Goal: Information Seeking & Learning: Learn about a topic

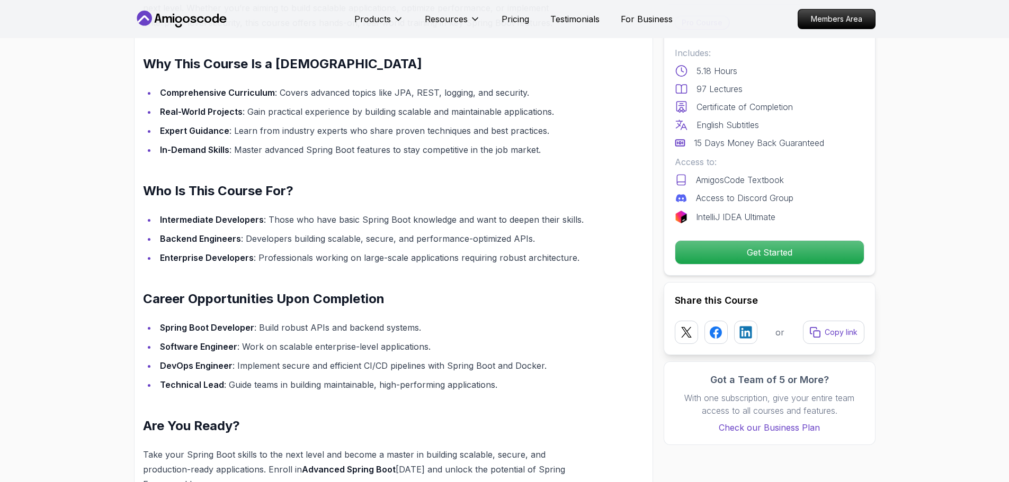
scroll to position [900, 0]
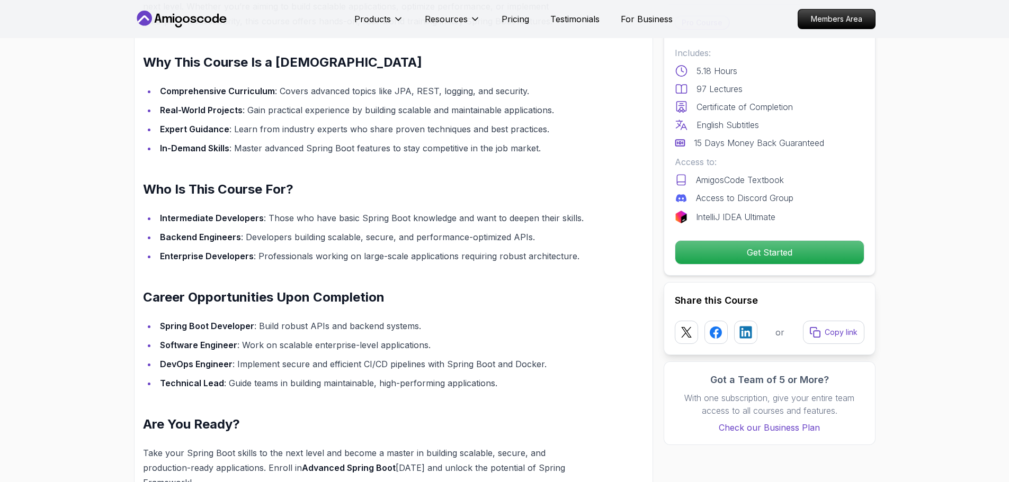
drag, startPoint x: 65, startPoint y: 231, endPoint x: 91, endPoint y: 209, distance: 33.8
click at [74, 226] on section "Advanced Spring Boot Dive deep into Spring Boot with our advanced course, desig…" at bounding box center [504, 250] width 1009 height 2224
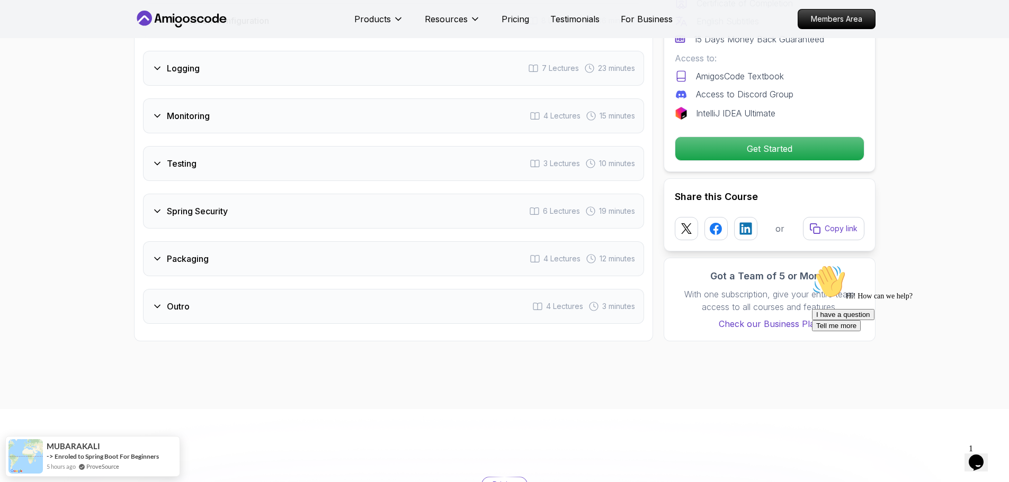
click at [200, 292] on div "Outro 4 Lectures 3 minutes" at bounding box center [393, 306] width 501 height 35
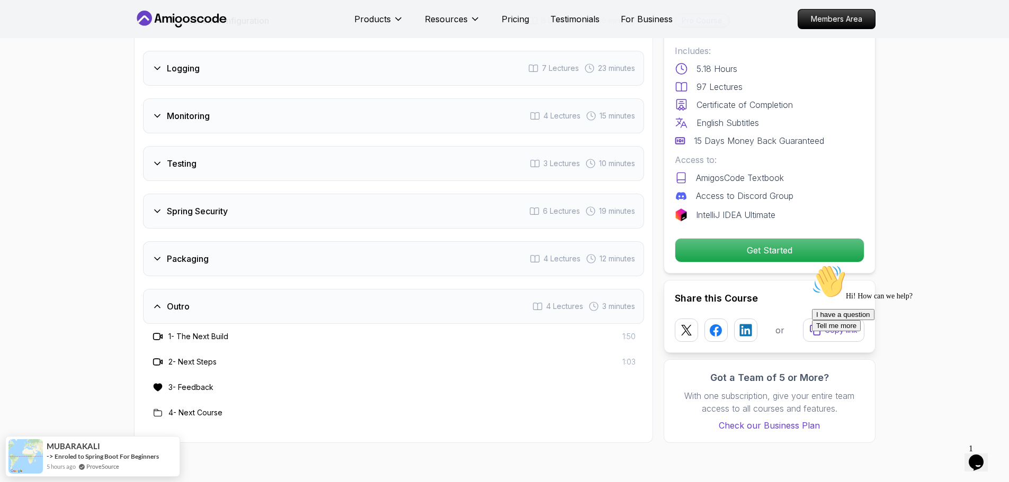
click at [203, 253] on h3 "Packaging" at bounding box center [188, 259] width 42 height 13
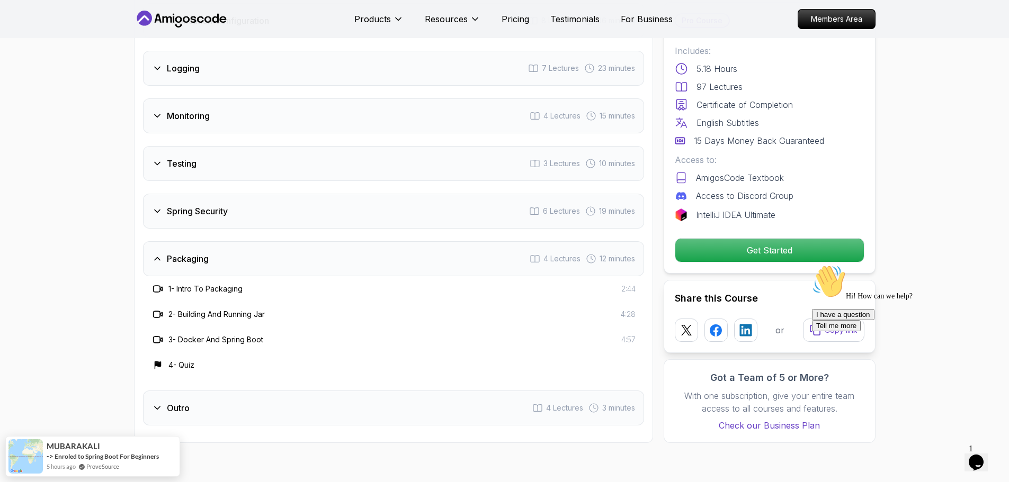
click at [204, 194] on div "Spring Security 6 Lectures 19 minutes" at bounding box center [393, 211] width 501 height 35
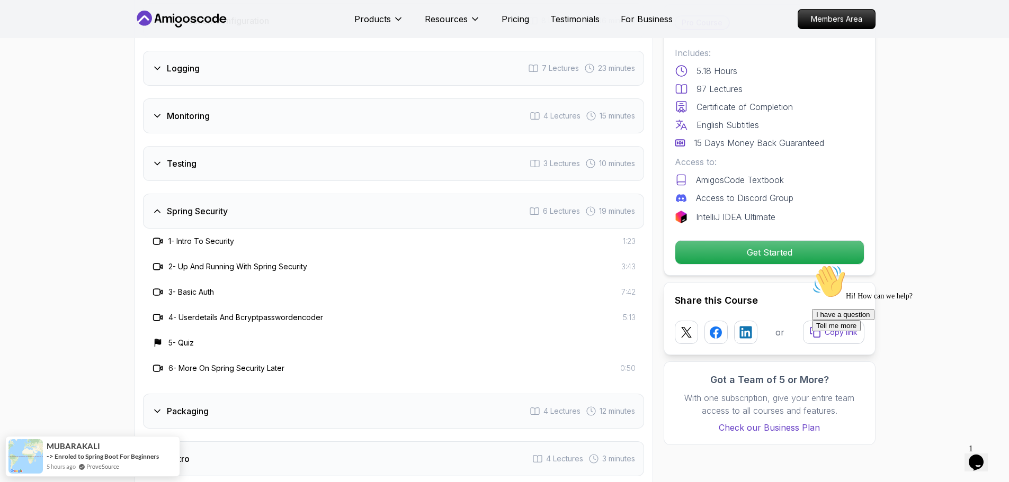
click at [205, 146] on div "Testing 3 Lectures 10 minutes" at bounding box center [393, 163] width 501 height 35
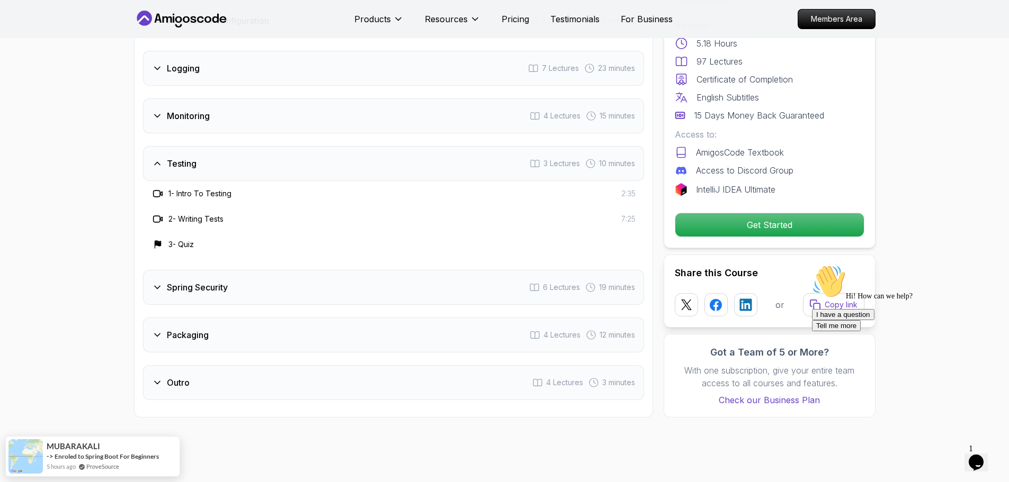
click at [206, 110] on h3 "Monitoring" at bounding box center [188, 116] width 43 height 13
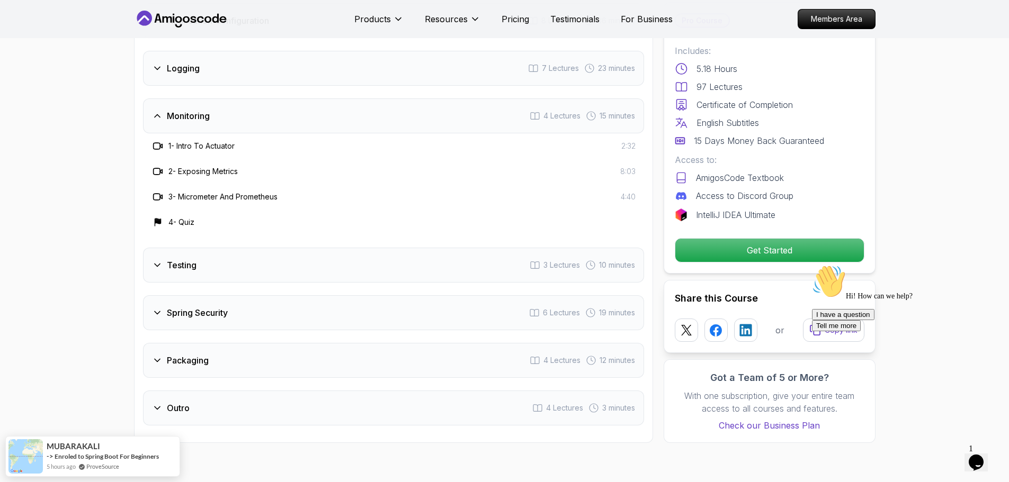
click at [207, 53] on div "Logging 7 Lectures 23 minutes" at bounding box center [393, 68] width 501 height 35
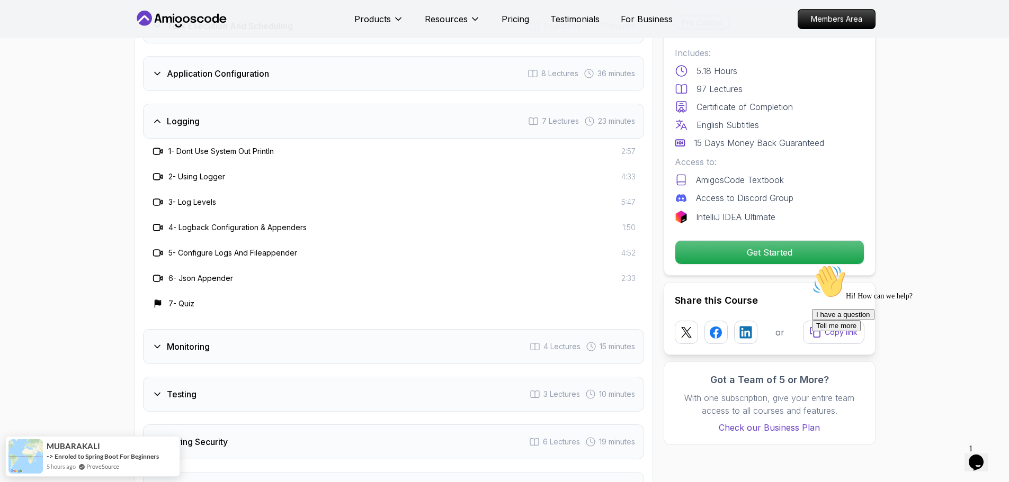
click at [200, 56] on div "Application Configuration 8 Lectures 36 minutes" at bounding box center [393, 73] width 501 height 35
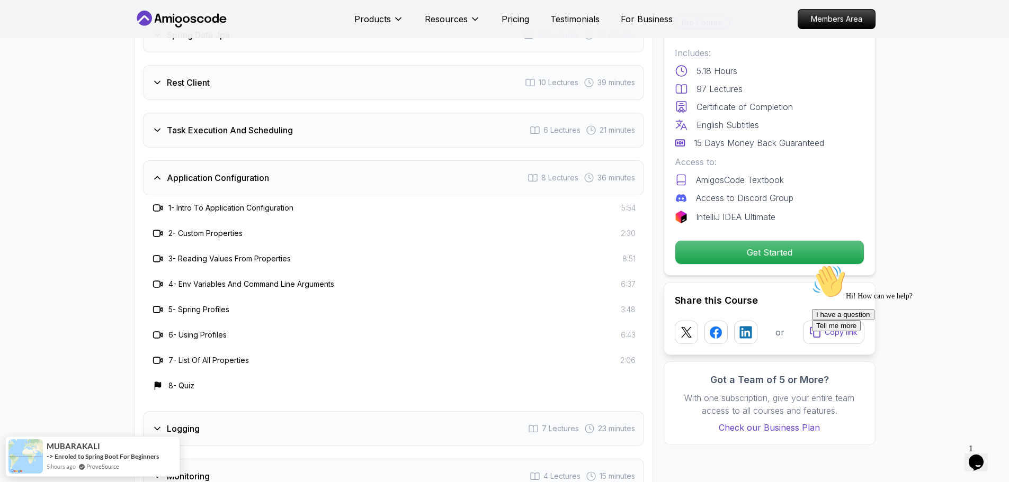
scroll to position [1618, 0]
click at [88, 443] on span "MUBARAKALI" at bounding box center [73, 441] width 53 height 9
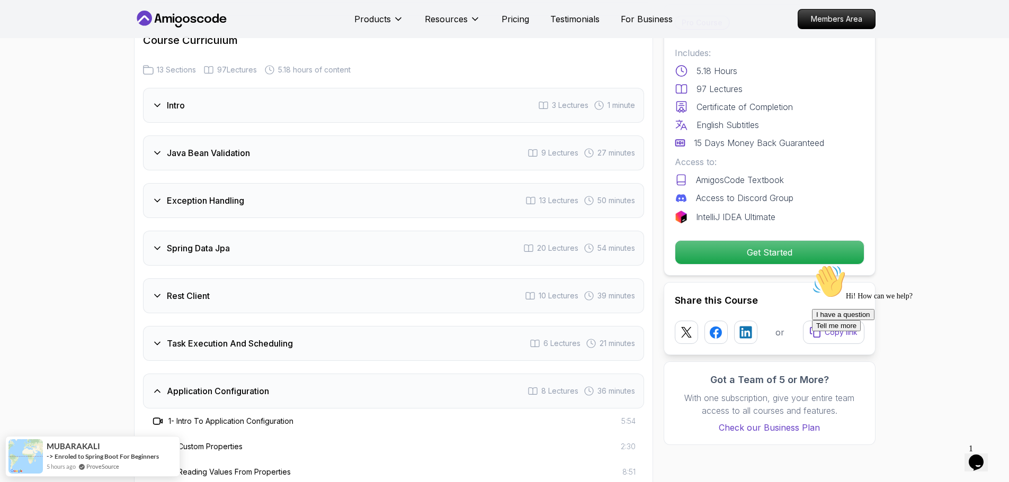
click at [190, 385] on h3 "Application Configuration" at bounding box center [218, 391] width 102 height 13
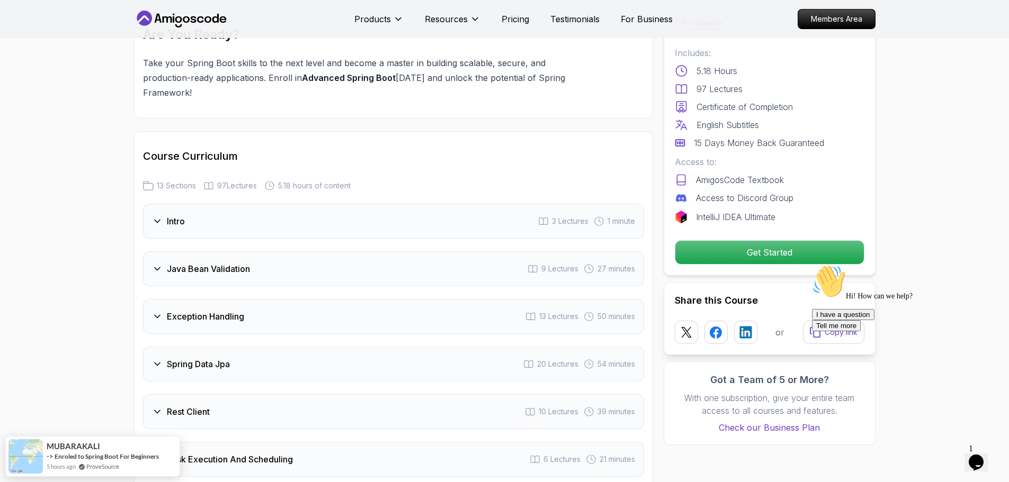
scroll to position [1248, 0]
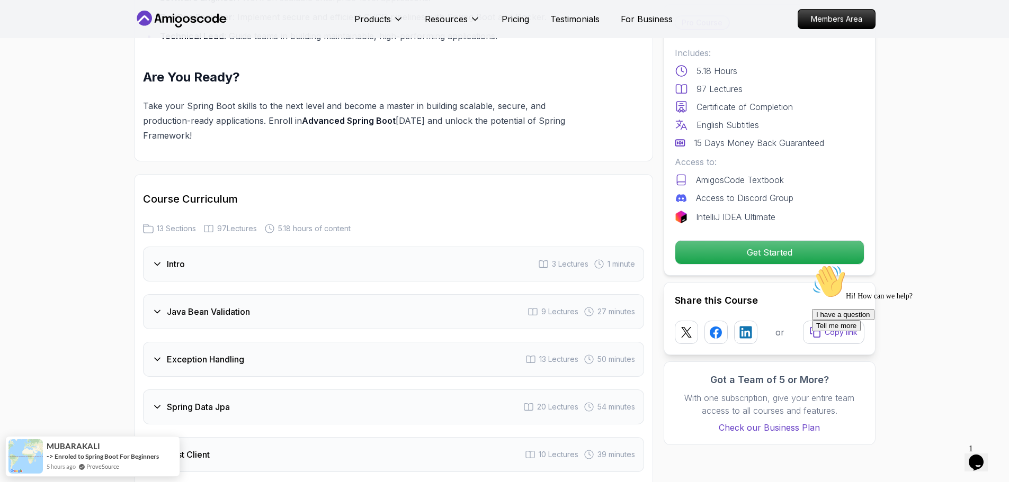
click at [220, 247] on div "Intro 3 Lectures 1 minute" at bounding box center [393, 264] width 501 height 35
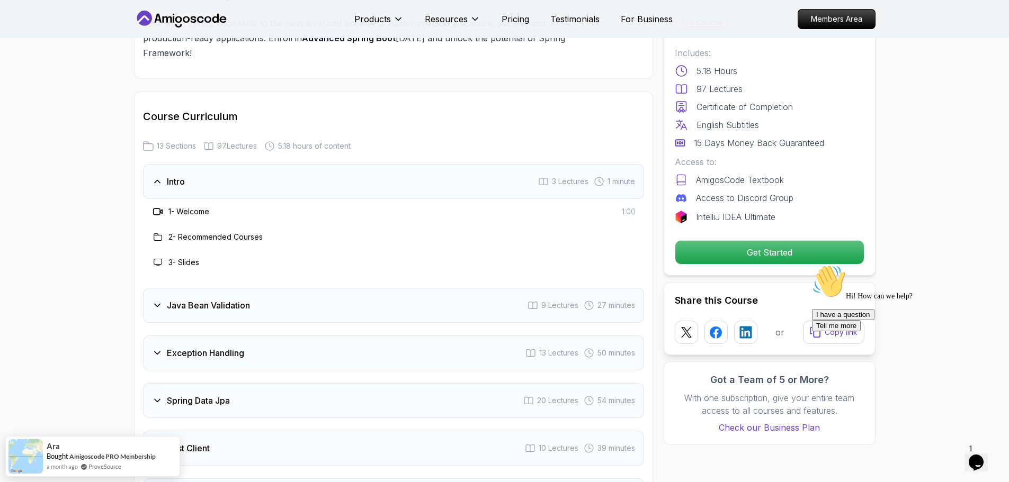
scroll to position [1459, 0]
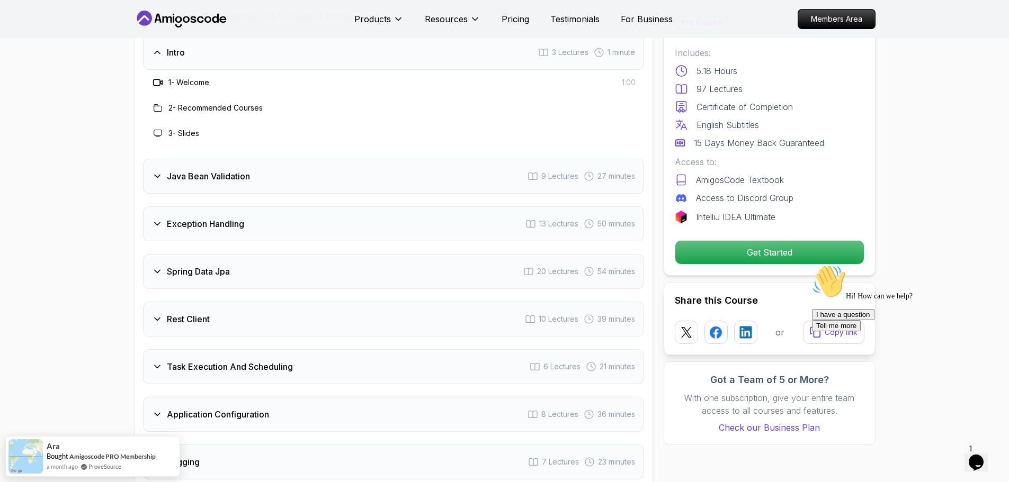
click at [228, 159] on div "Java Bean Validation 9 Lectures 27 minutes" at bounding box center [393, 176] width 501 height 35
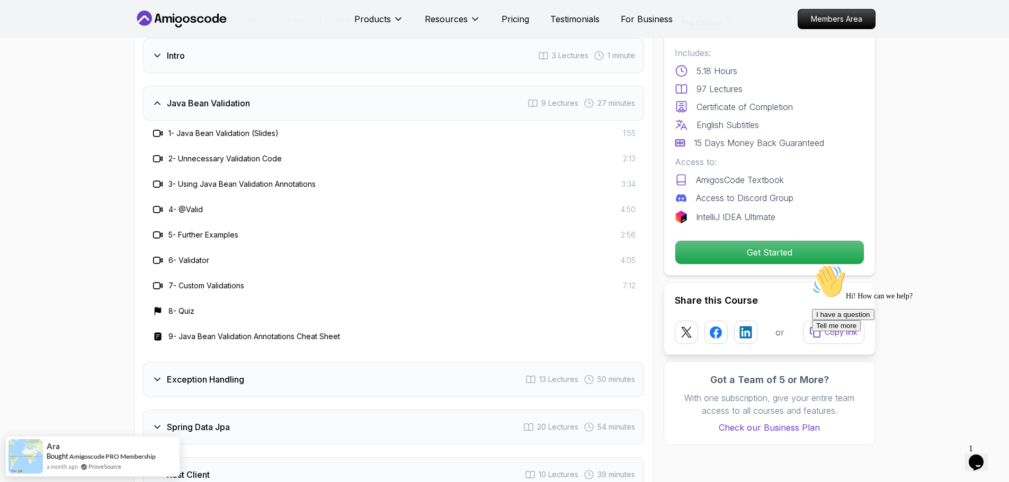
scroll to position [1300, 0]
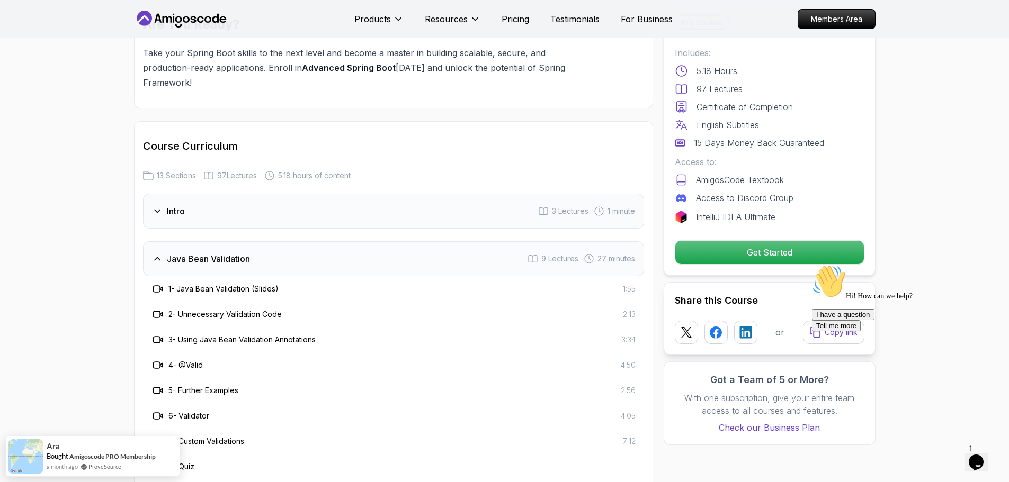
click at [293, 194] on div "Intro 3 Lectures 1 minute" at bounding box center [393, 211] width 501 height 35
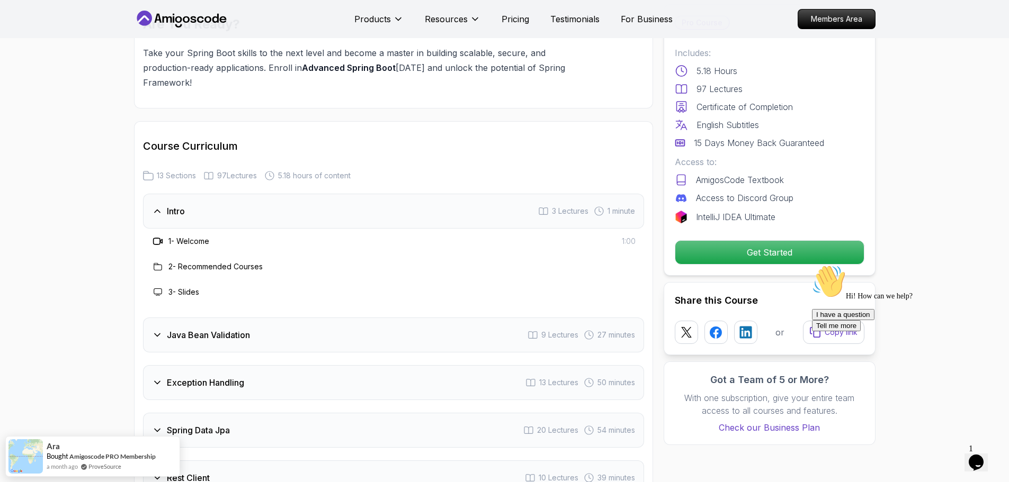
drag, startPoint x: 990, startPoint y: 329, endPoint x: 1798, endPoint y: 589, distance: 848.3
click at [812, 265] on icon "Chat attention grabber" at bounding box center [812, 265] width 0 height 0
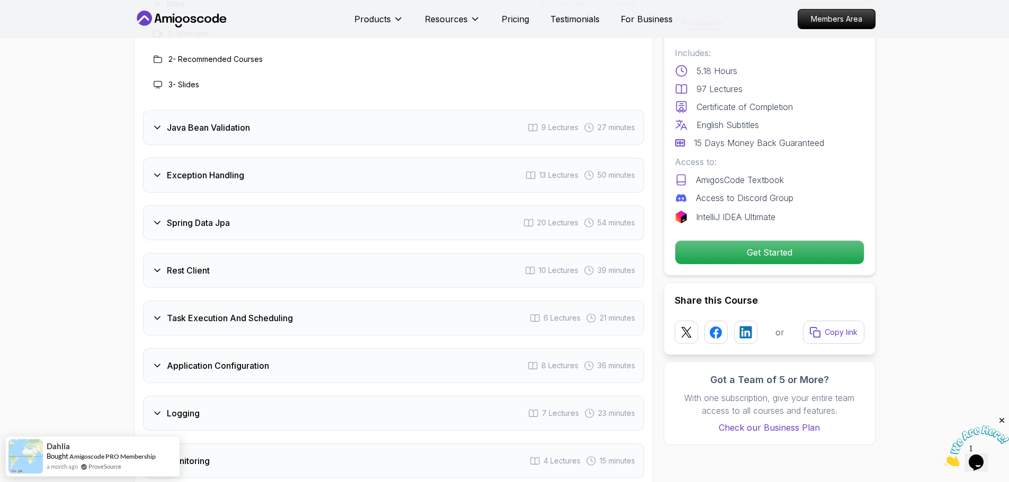
scroll to position [1533, 0]
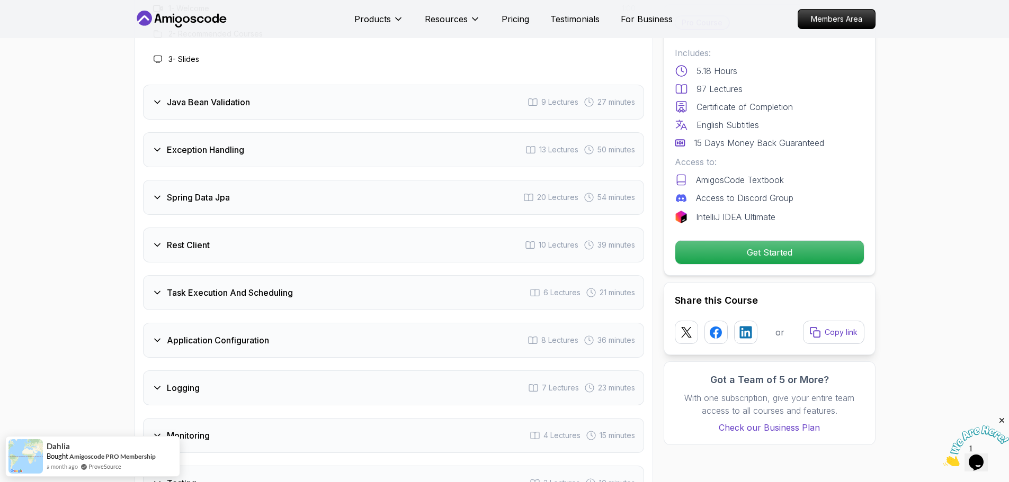
click at [268, 85] on div "Java Bean Validation 9 Lectures 27 minutes" at bounding box center [393, 102] width 501 height 35
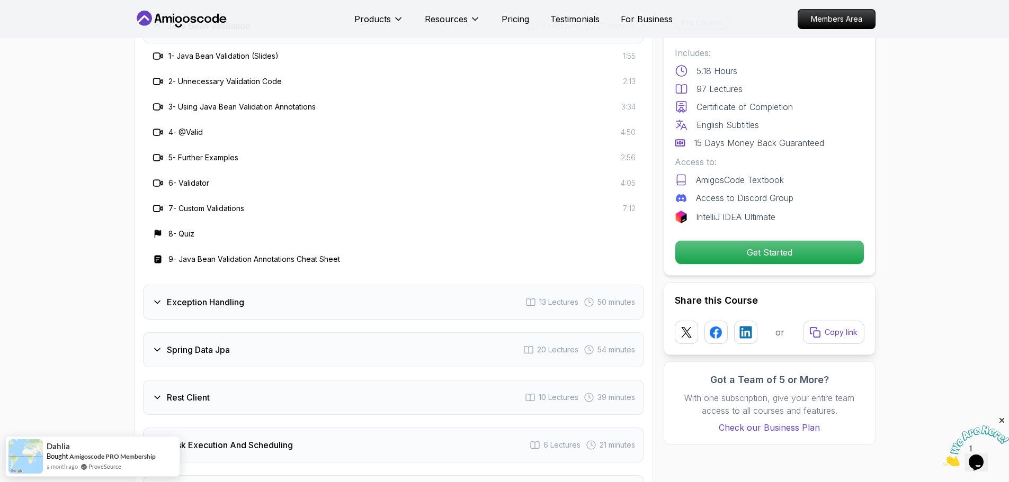
scroll to position [1375, 0]
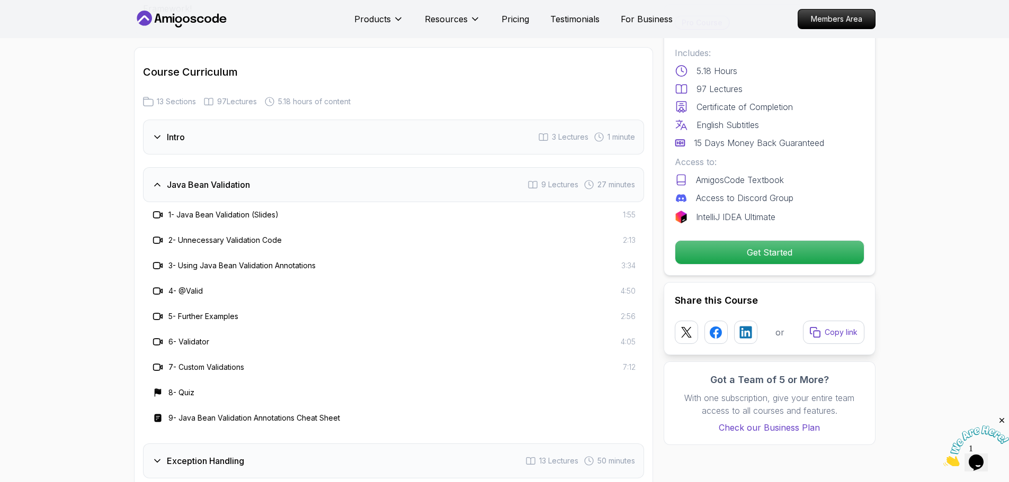
click at [183, 168] on div "Java Bean Validation 9 Lectures 27 minutes" at bounding box center [393, 184] width 501 height 35
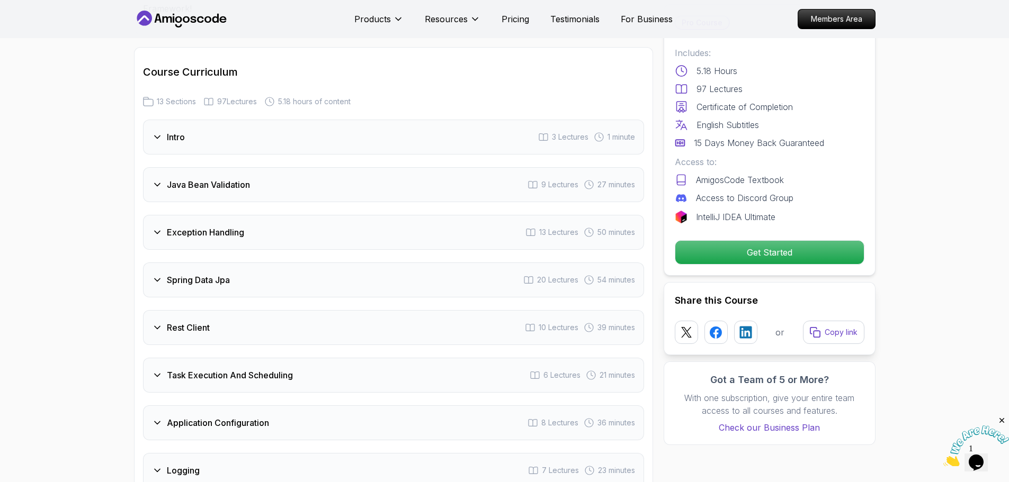
click at [183, 168] on div "Java Bean Validation 9 Lectures 27 minutes" at bounding box center [393, 184] width 501 height 35
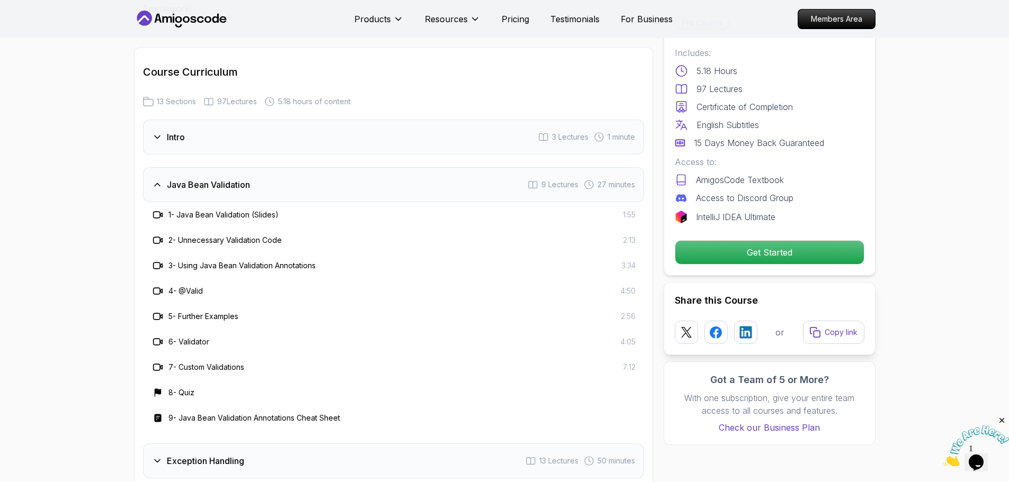
click at [178, 455] on h3 "Exception Handling" at bounding box center [205, 461] width 77 height 13
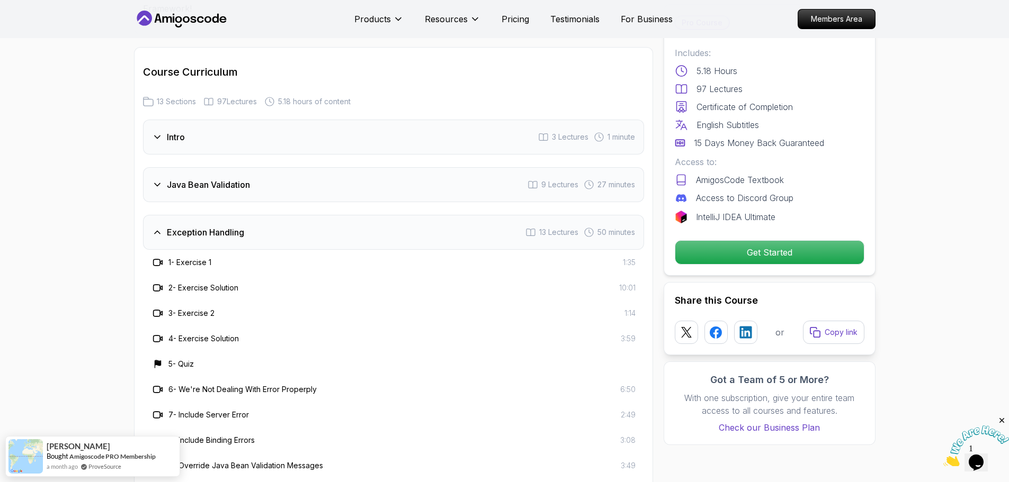
scroll to position [1533, 0]
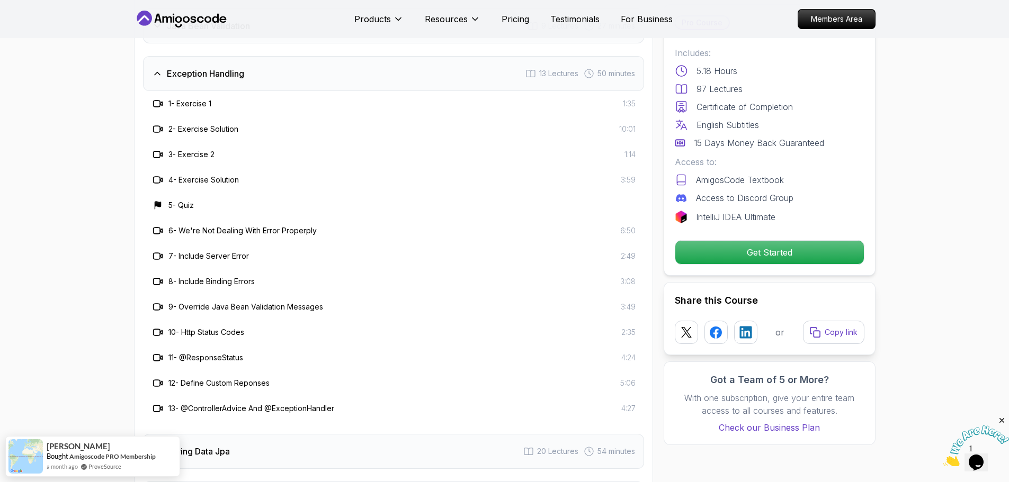
click at [226, 434] on div "Spring Data Jpa 20 Lectures 54 minutes" at bounding box center [393, 451] width 501 height 35
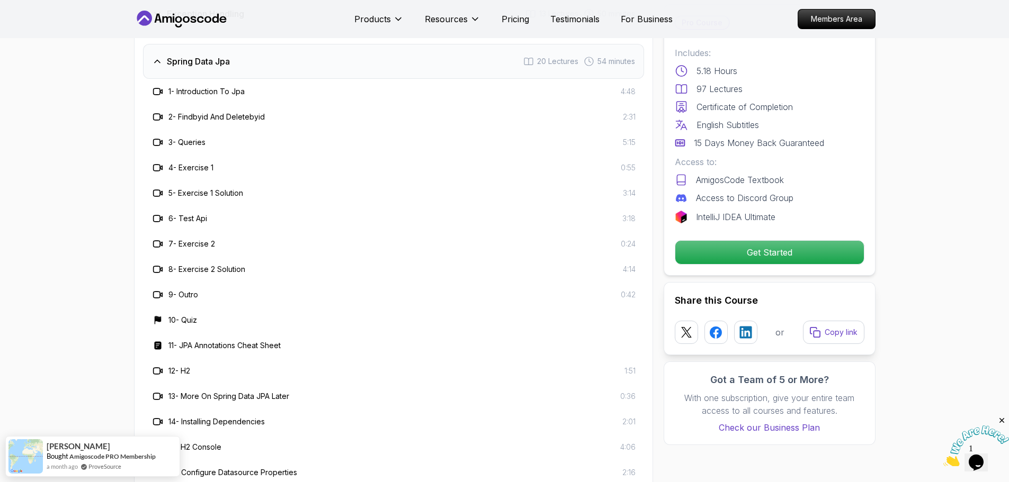
scroll to position [1481, 0]
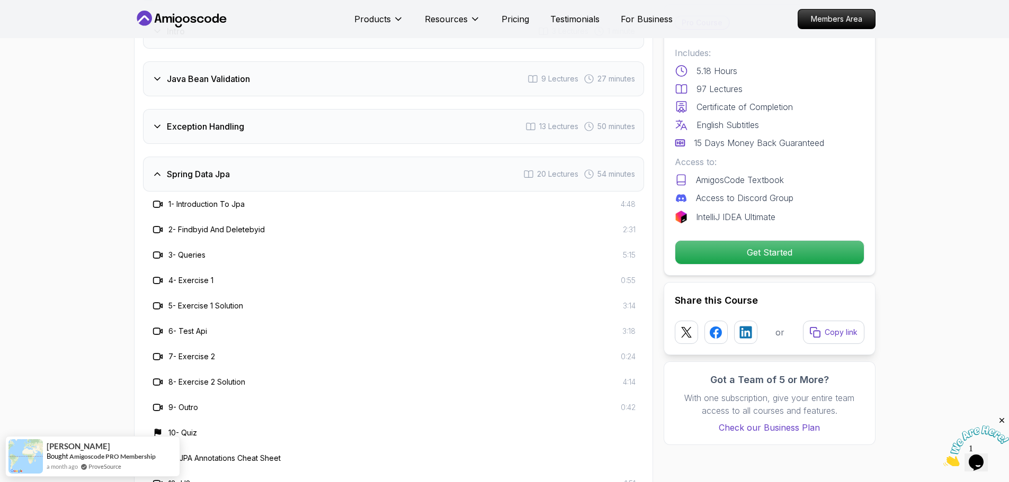
click at [238, 109] on div "Exception Handling 13 Lectures 50 minutes" at bounding box center [393, 126] width 501 height 35
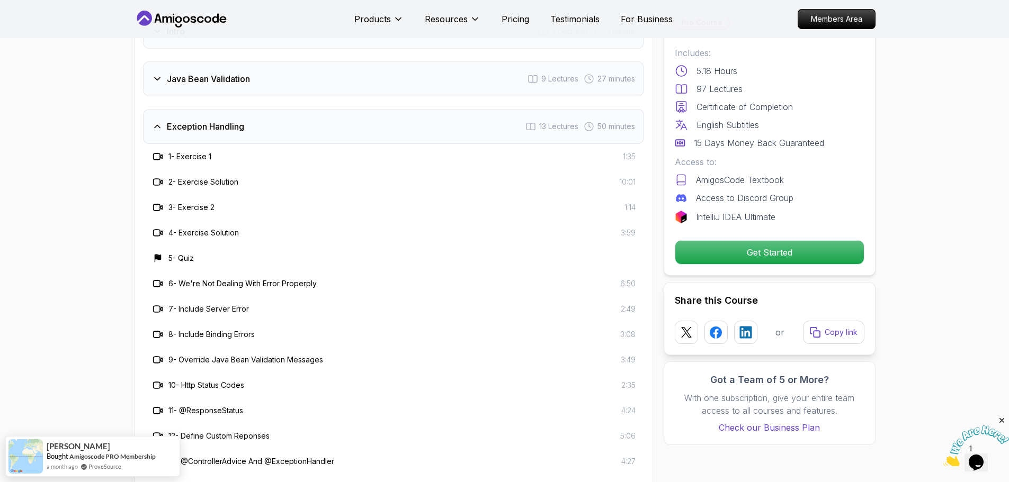
click at [201, 120] on h3 "Exception Handling" at bounding box center [205, 126] width 77 height 13
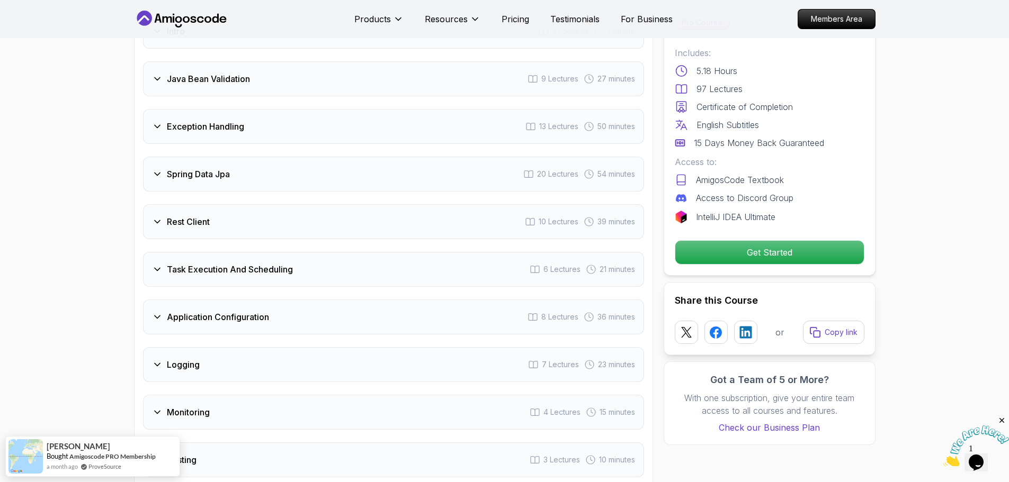
click at [201, 67] on div "Java Bean Validation 9 Lectures 27 minutes" at bounding box center [393, 78] width 501 height 35
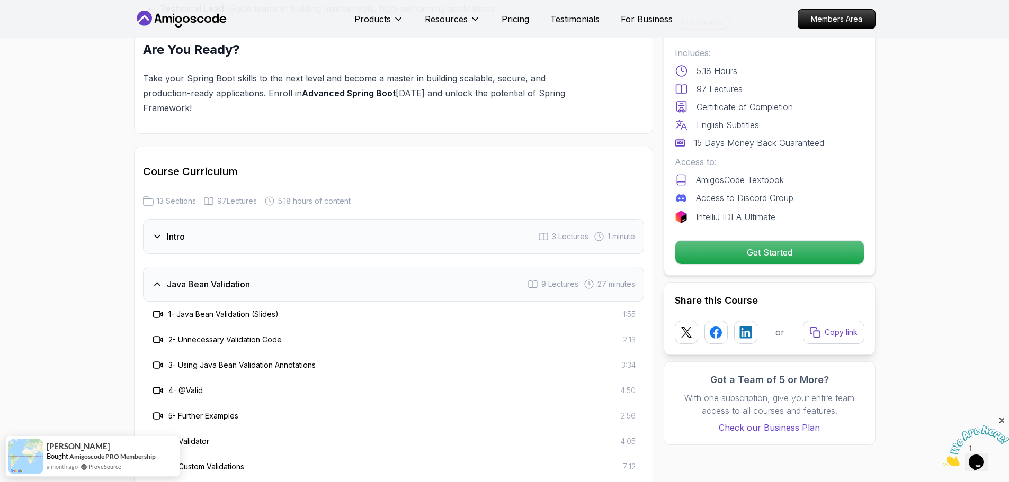
scroll to position [1269, 0]
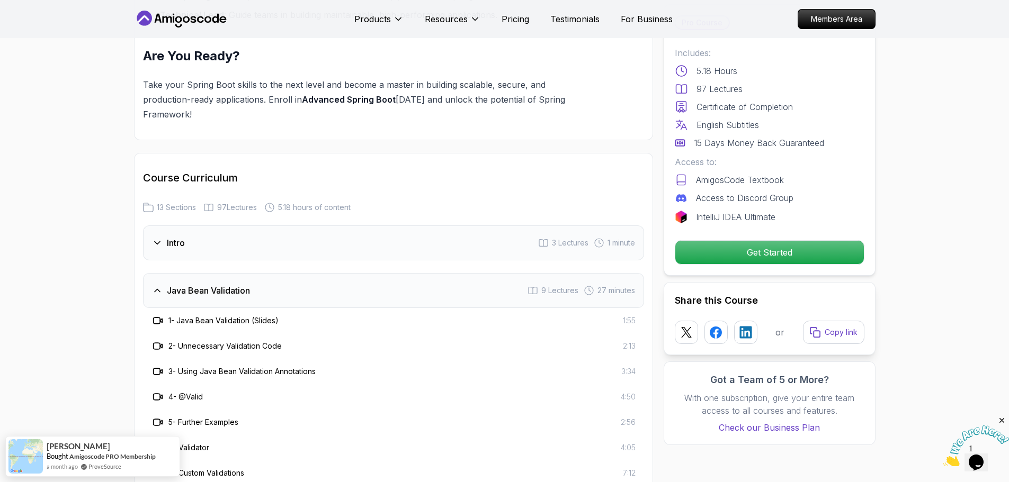
click at [164, 273] on div "Java Bean Validation 9 Lectures 27 minutes" at bounding box center [393, 290] width 501 height 35
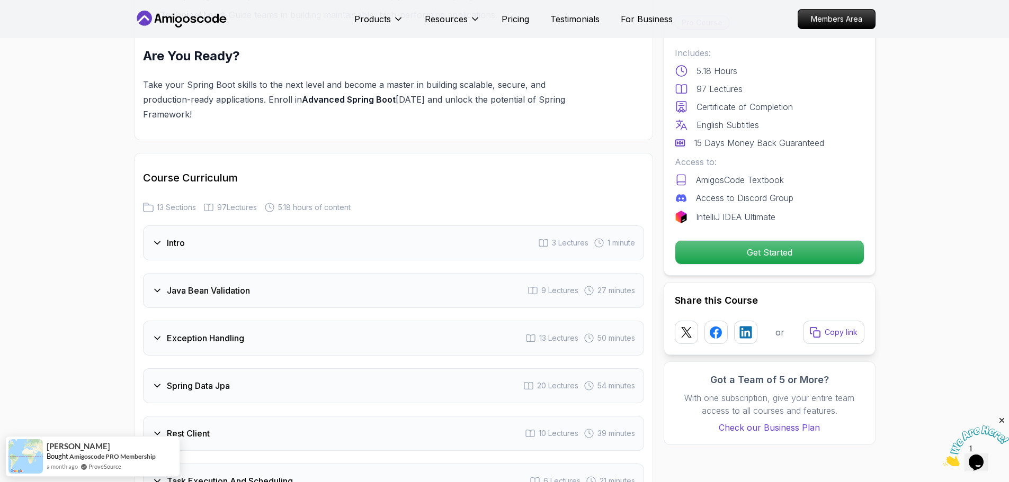
click at [174, 237] on h3 "Intro" at bounding box center [176, 243] width 18 height 13
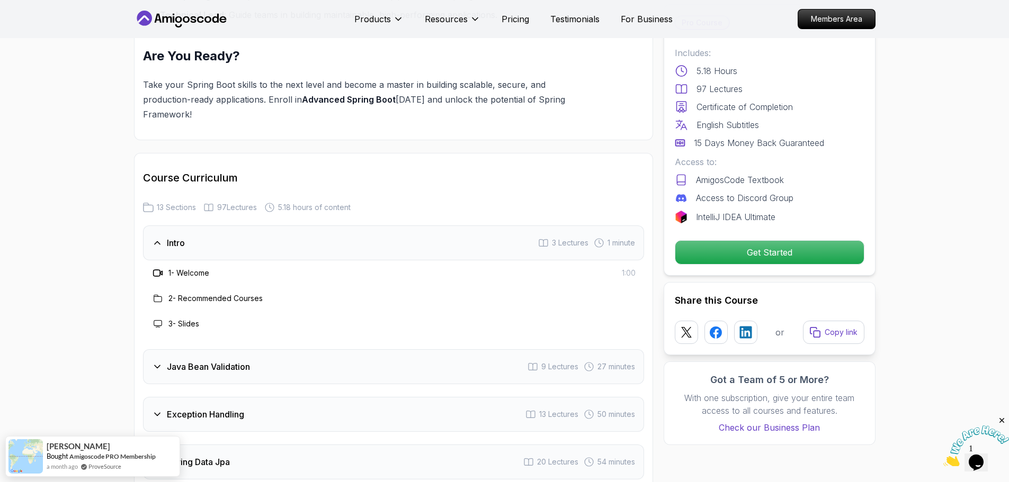
click at [161, 238] on icon at bounding box center [157, 243] width 11 height 11
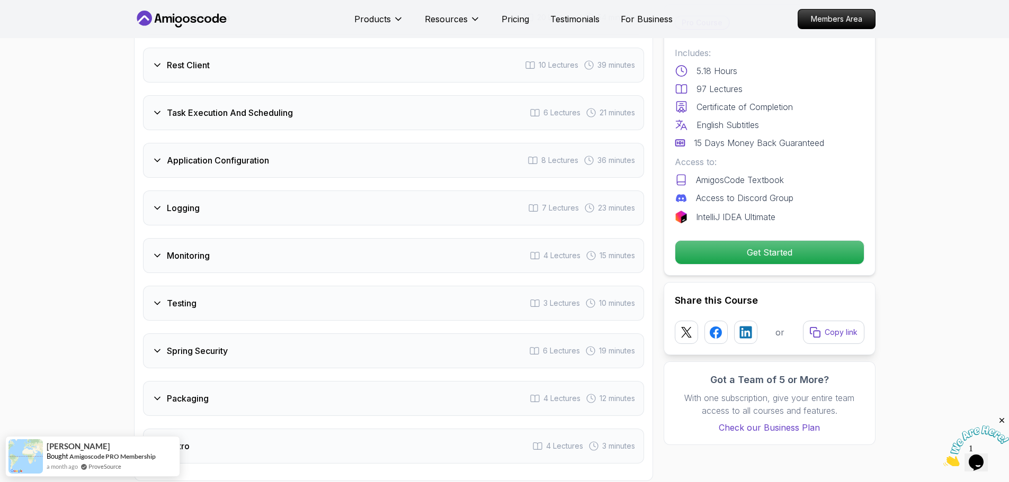
scroll to position [1692, 0]
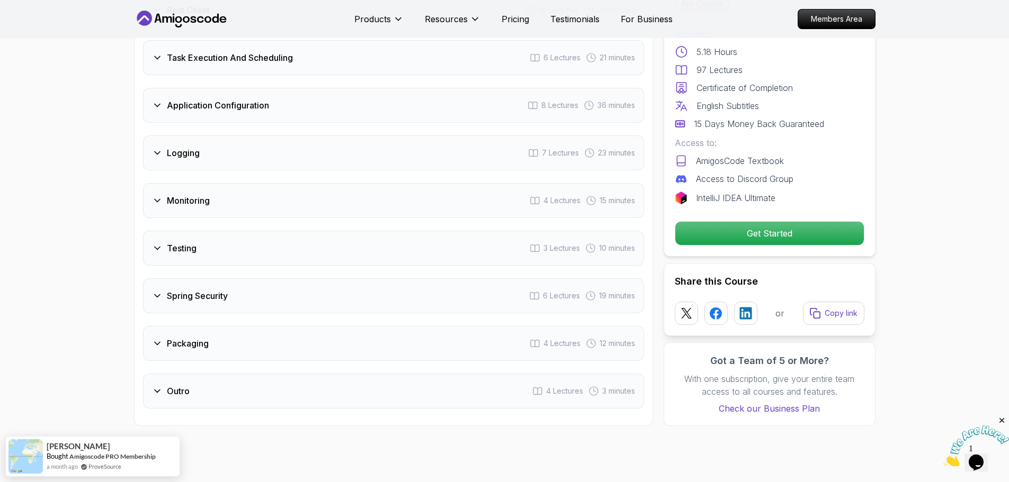
click at [227, 194] on div "Intro 3 Lectures 1 minute Java Bean Validation 9 Lectures 27 minutes Exception …" at bounding box center [393, 105] width 501 height 607
click at [218, 183] on div "Monitoring 4 Lectures 15 minutes" at bounding box center [393, 200] width 501 height 35
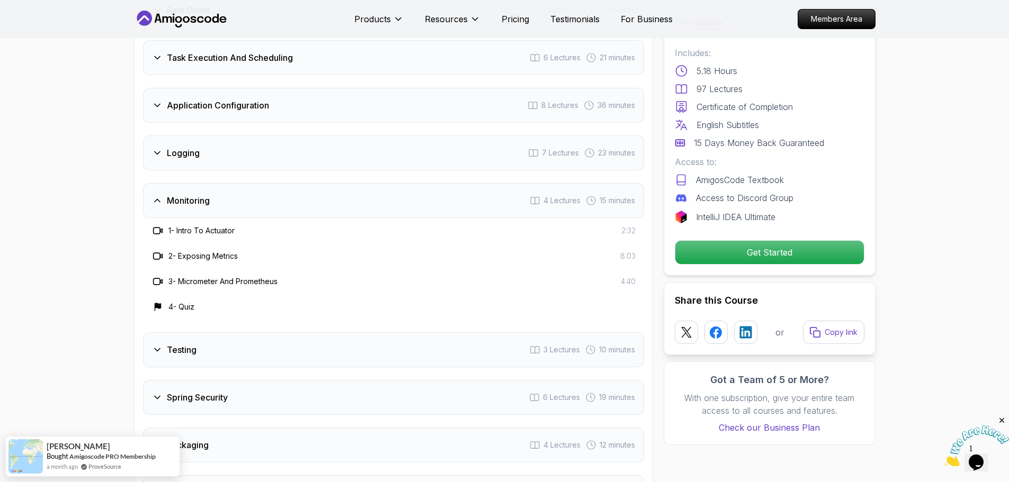
click at [217, 136] on div "Logging 7 Lectures 23 minutes" at bounding box center [393, 153] width 501 height 35
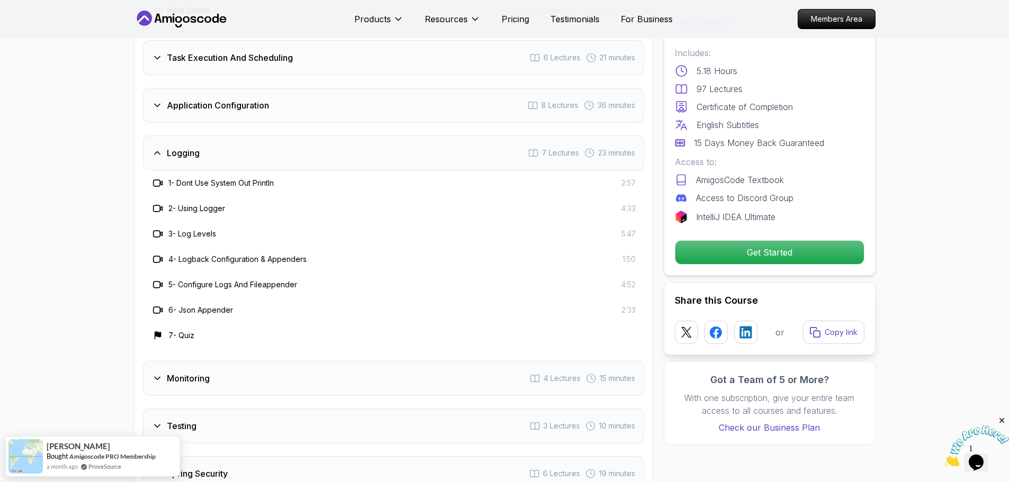
click at [212, 99] on h3 "Application Configuration" at bounding box center [218, 105] width 102 height 13
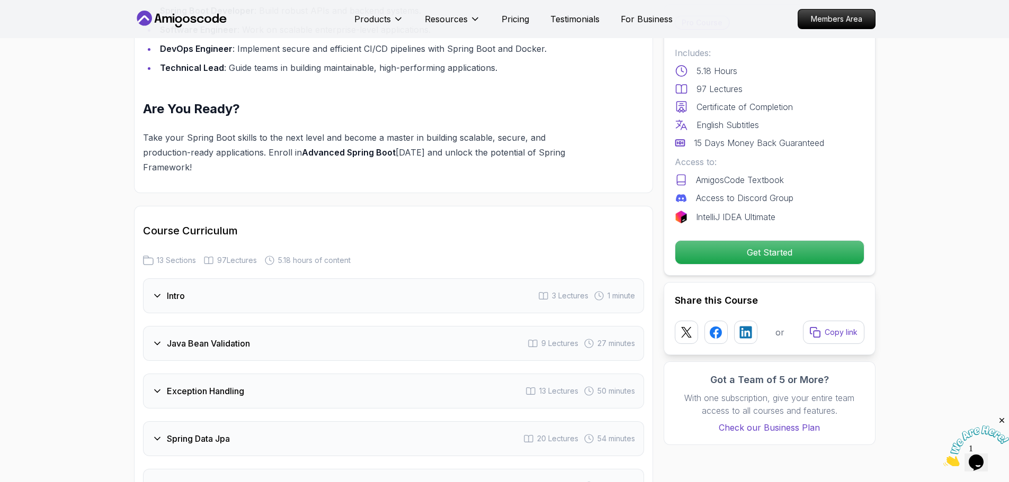
scroll to position [1057, 0]
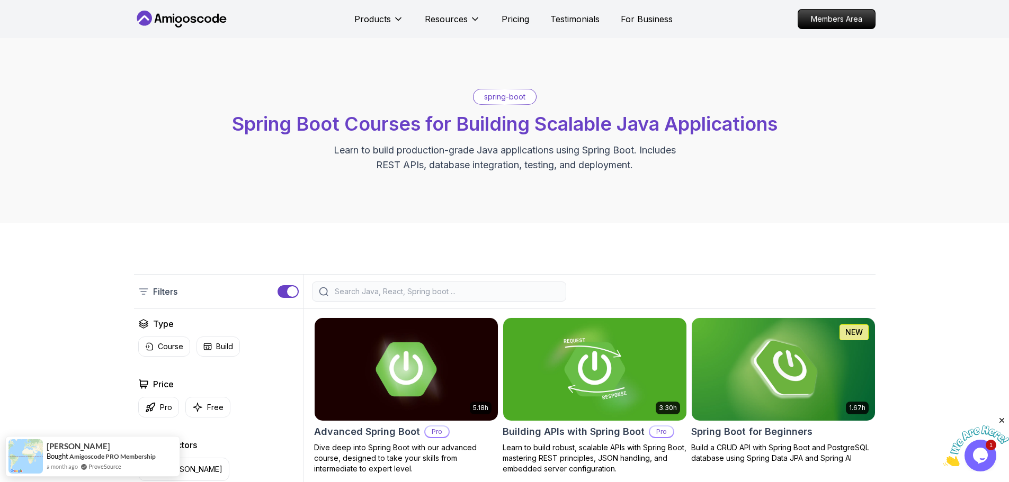
click at [375, 295] on input "search" at bounding box center [446, 291] width 227 height 11
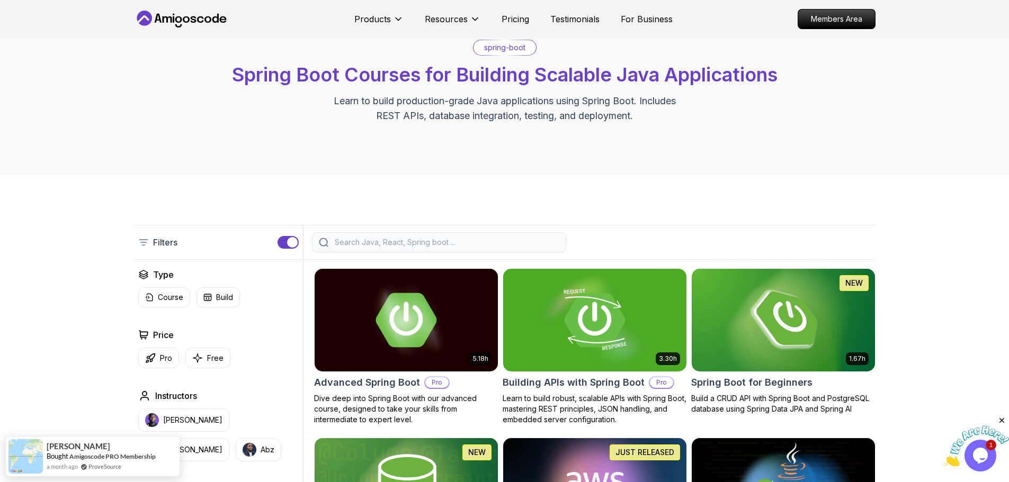
scroll to position [106, 0]
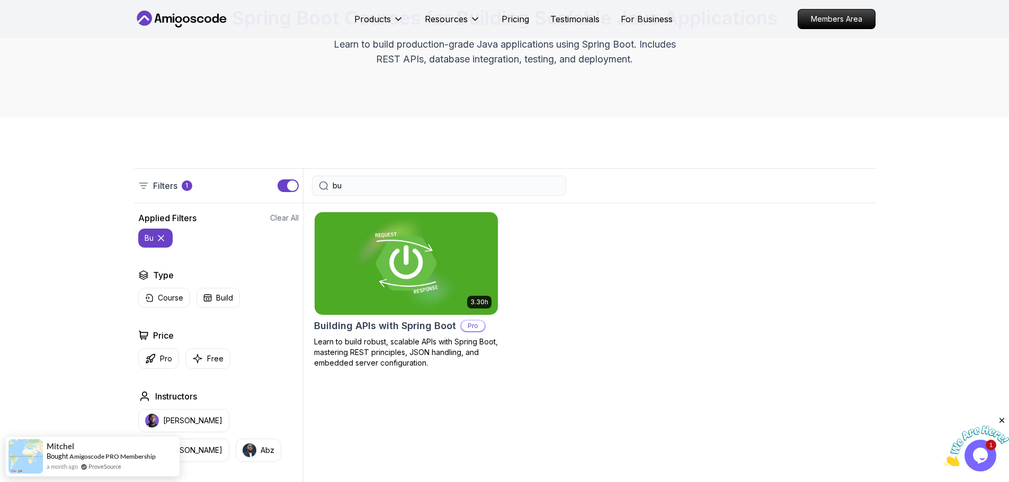
type input "b"
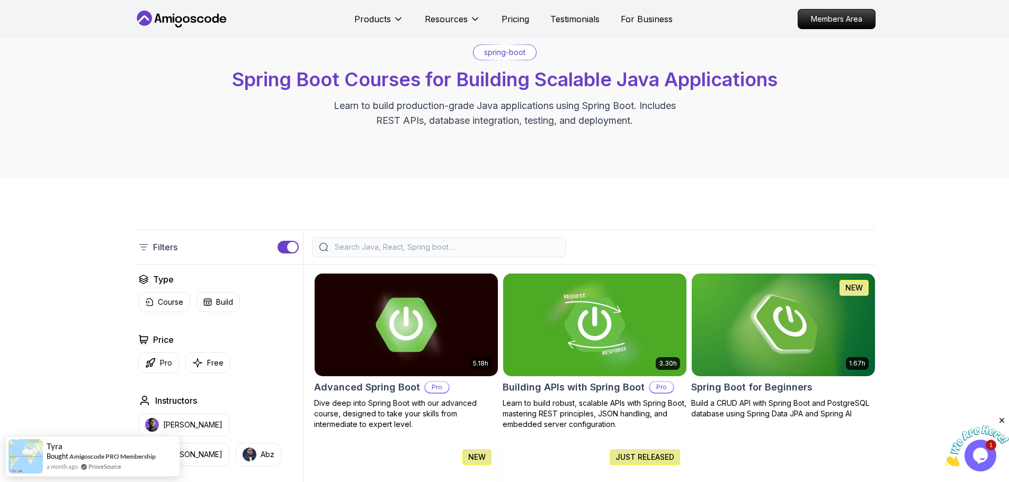
scroll to position [106, 0]
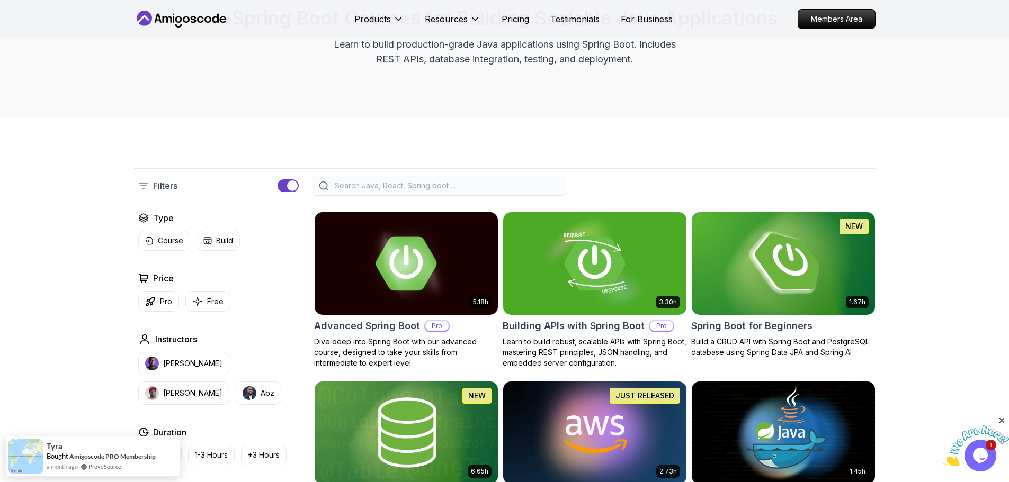
click at [808, 288] on img at bounding box center [783, 263] width 192 height 107
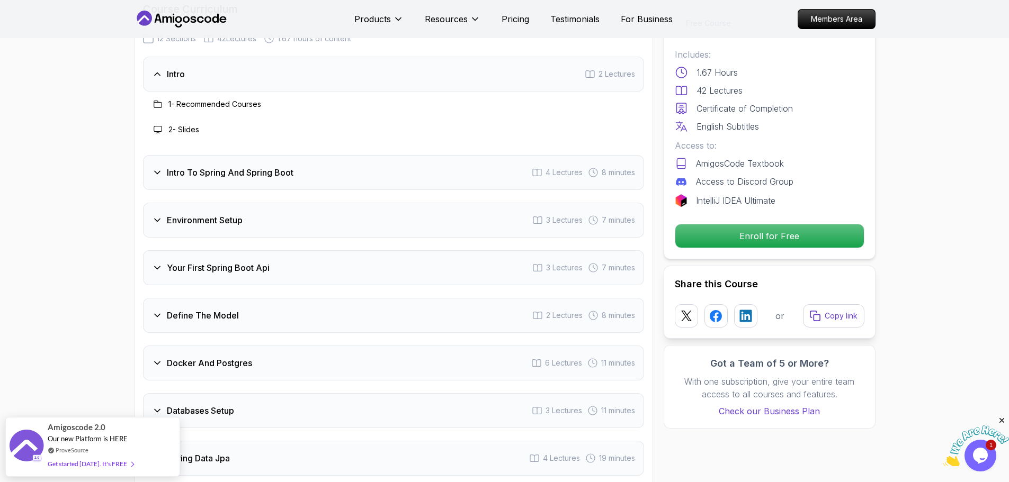
scroll to position [1324, 0]
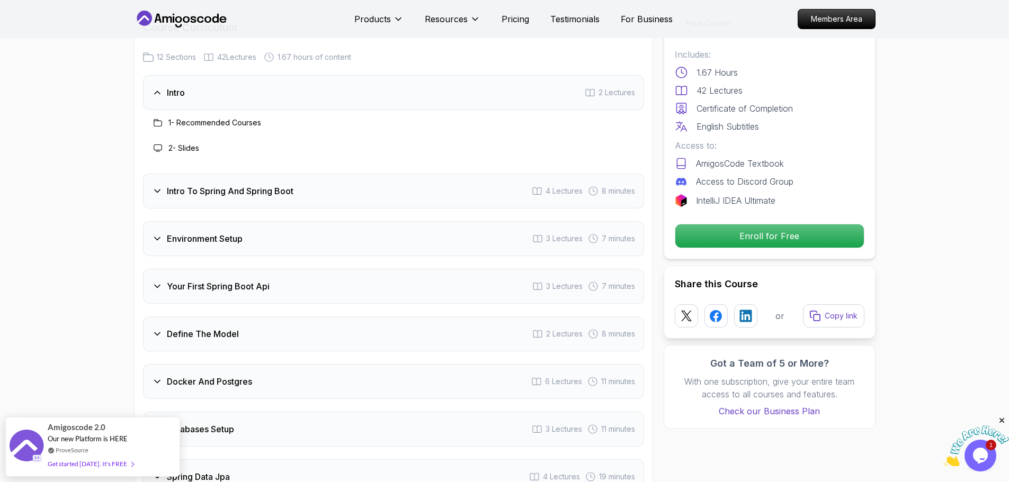
click at [208, 189] on div "Intro To Spring And Spring Boot 4 Lectures 8 minutes" at bounding box center [393, 191] width 501 height 35
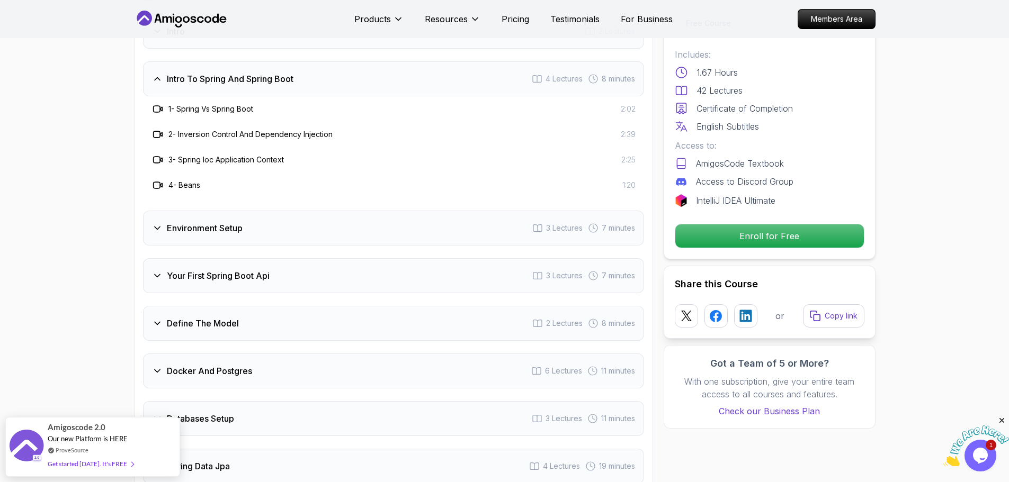
scroll to position [1387, 0]
drag, startPoint x: 40, startPoint y: 211, endPoint x: 46, endPoint y: 211, distance: 5.8
click at [169, 221] on div "Environment Setup 3 Lectures 7 minutes" at bounding box center [393, 226] width 501 height 35
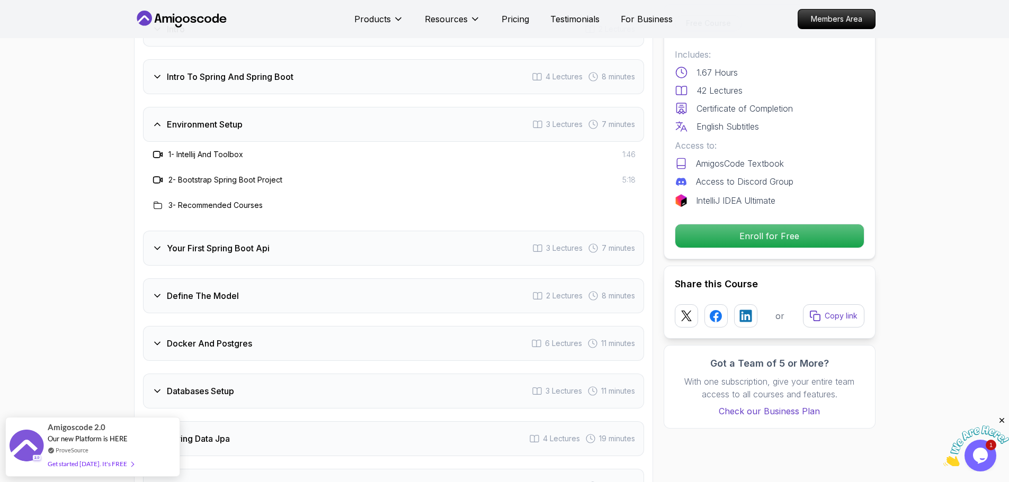
drag, startPoint x: 176, startPoint y: 234, endPoint x: 177, endPoint y: 241, distance: 8.1
click at [177, 242] on h3 "Your First Spring Boot Api" at bounding box center [218, 248] width 103 height 13
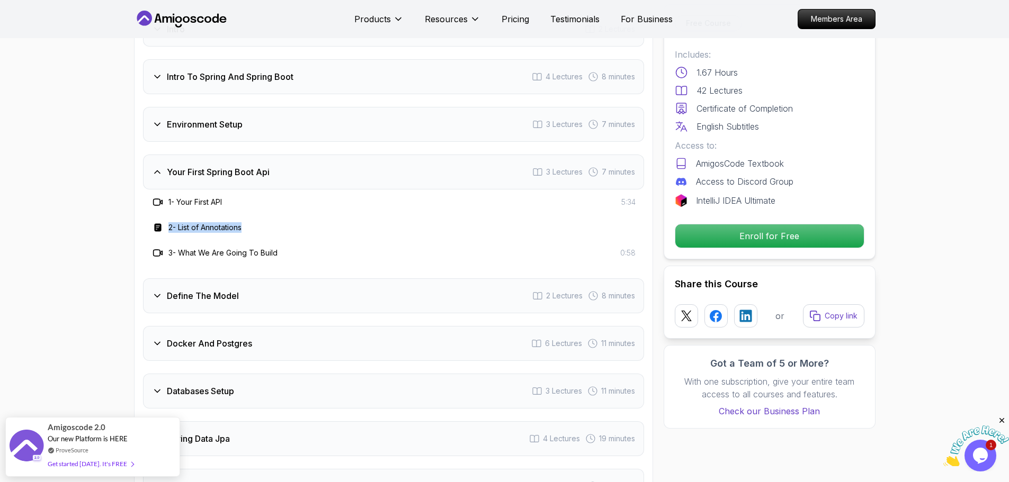
drag, startPoint x: 220, startPoint y: 213, endPoint x: 149, endPoint y: 216, distance: 71.0
click at [149, 216] on div "2 - List of Annotations" at bounding box center [393, 227] width 501 height 25
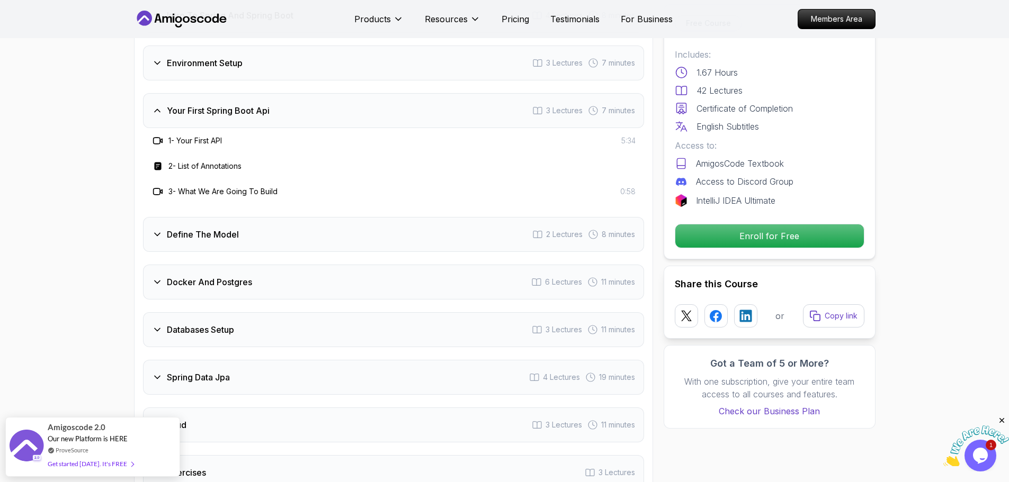
scroll to position [1440, 0]
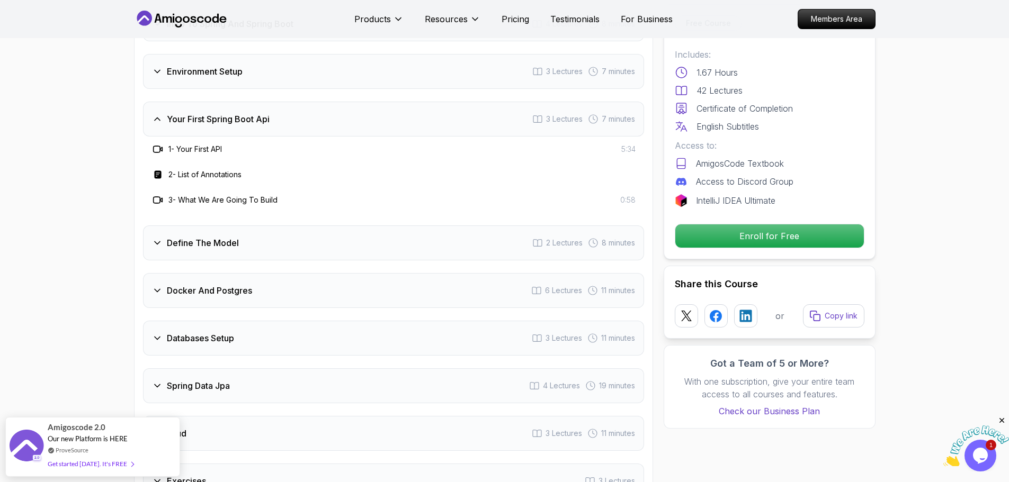
click at [243, 114] on div "Your First Spring Boot Api 3 Lectures 7 minutes" at bounding box center [393, 119] width 501 height 35
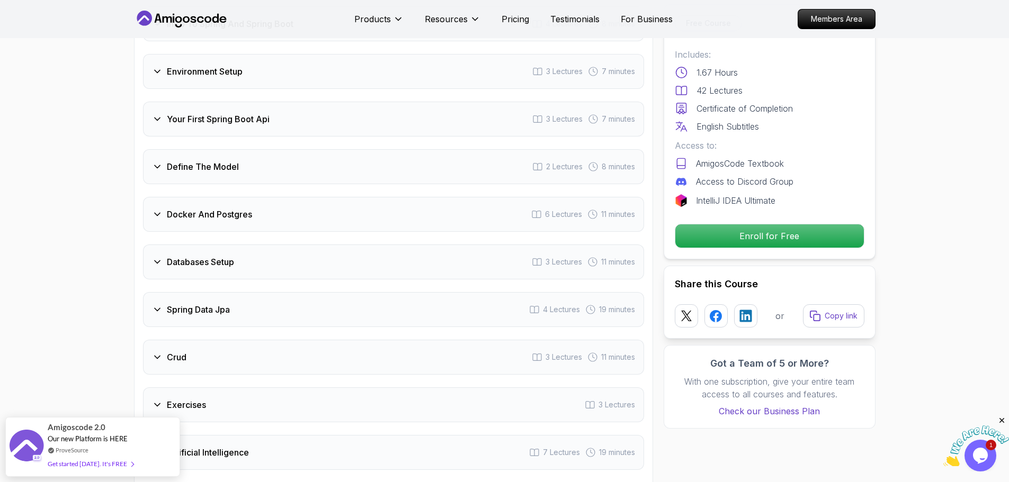
drag, startPoint x: 253, startPoint y: 140, endPoint x: 246, endPoint y: 168, distance: 28.5
click at [253, 164] on div "Define The Model 2 Lectures 8 minutes" at bounding box center [393, 166] width 501 height 35
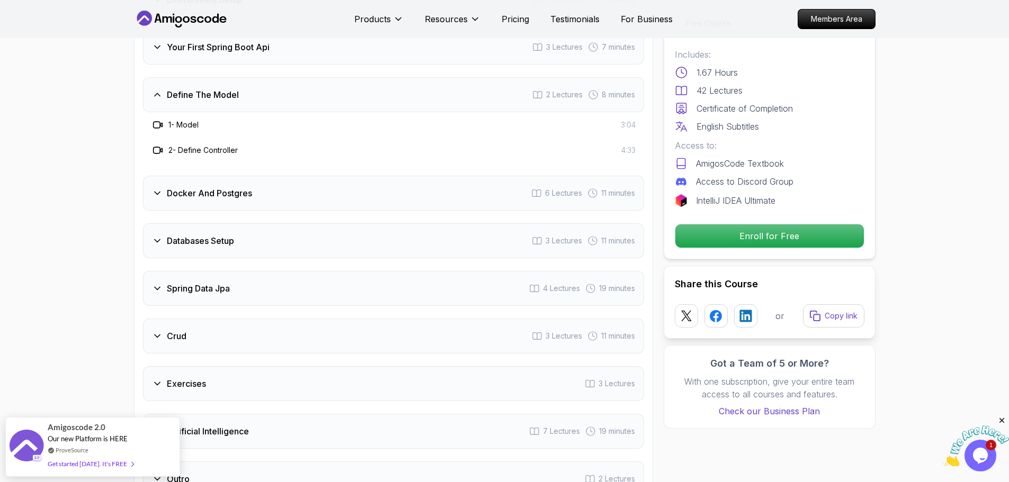
scroll to position [1493, 0]
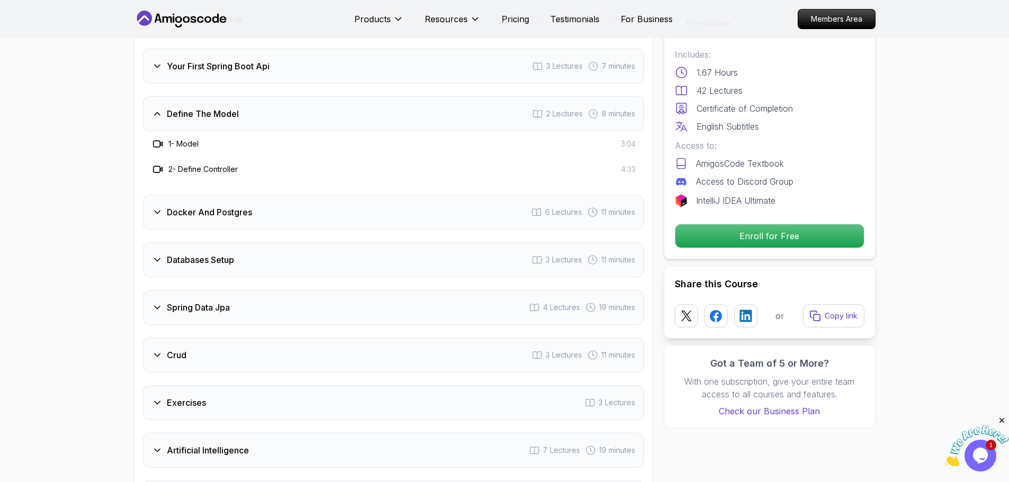
click at [169, 107] on h3 "Define The Model" at bounding box center [203, 113] width 72 height 13
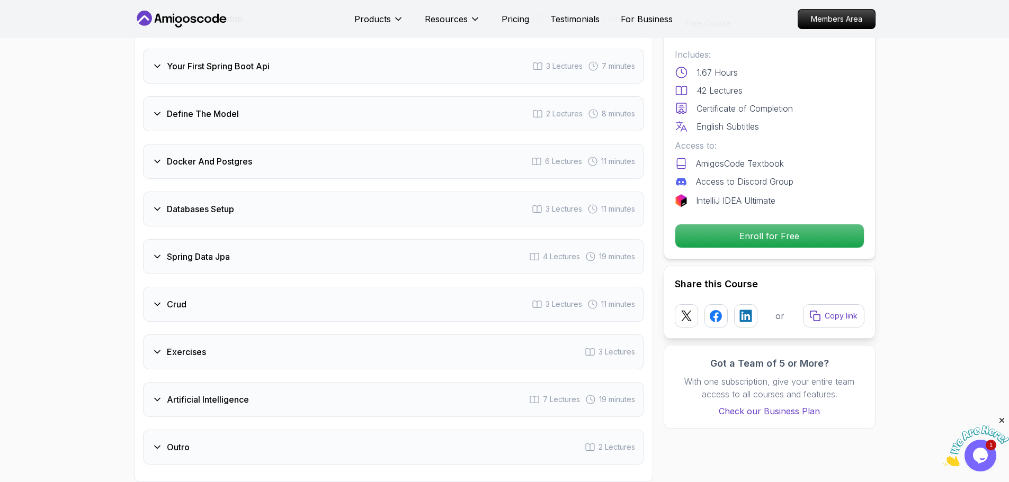
click at [172, 107] on h3 "Define The Model" at bounding box center [203, 113] width 72 height 13
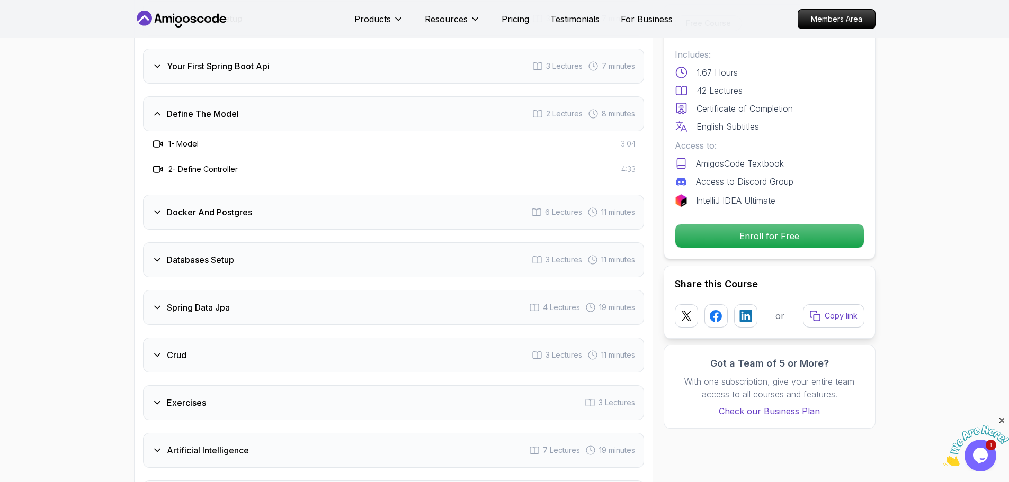
click at [183, 109] on div "Define The Model 2 Lectures 8 minutes" at bounding box center [393, 113] width 501 height 35
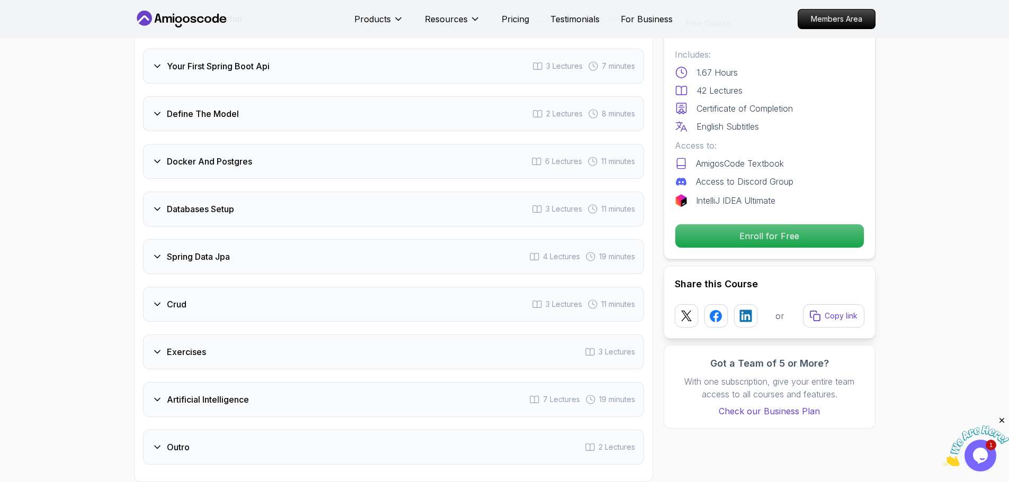
click at [183, 108] on div "Define The Model 2 Lectures 8 minutes" at bounding box center [393, 113] width 501 height 35
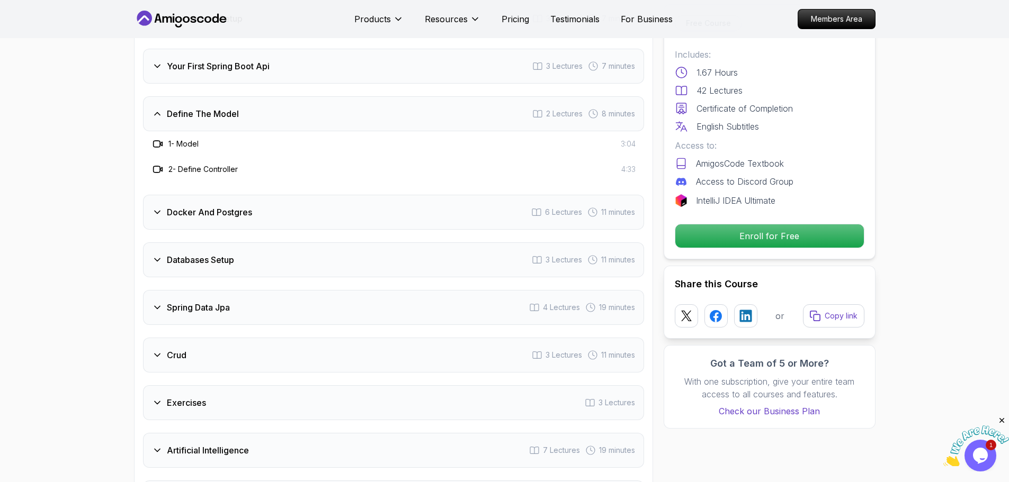
click at [183, 108] on div "Define The Model 2 Lectures 8 minutes" at bounding box center [393, 113] width 501 height 35
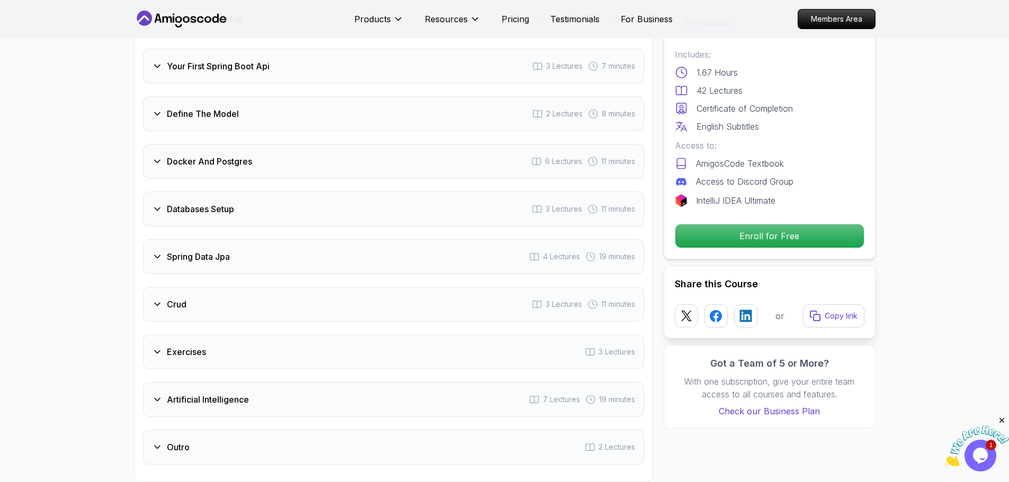
click at [185, 144] on div "Docker And Postgres 6 Lectures 11 minutes" at bounding box center [393, 161] width 501 height 35
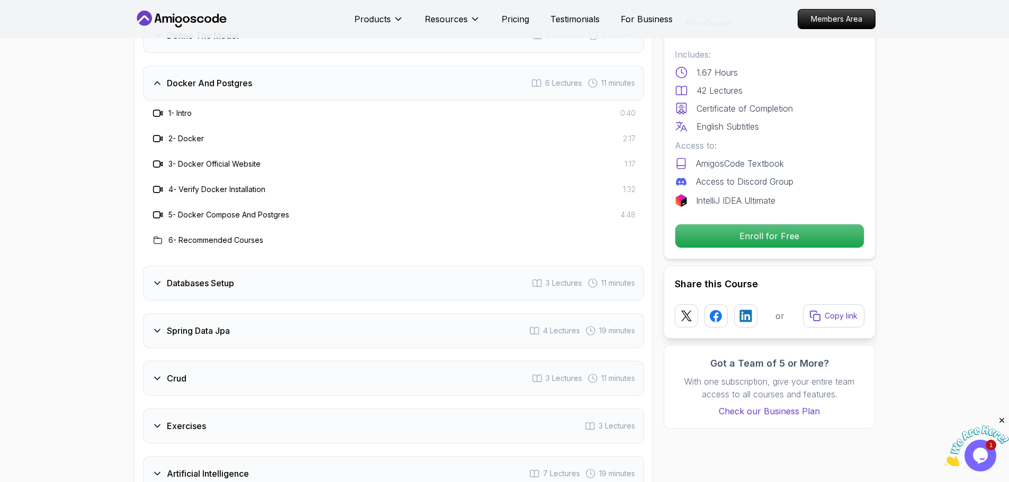
drag, startPoint x: 100, startPoint y: 227, endPoint x: 101, endPoint y: 258, distance: 31.8
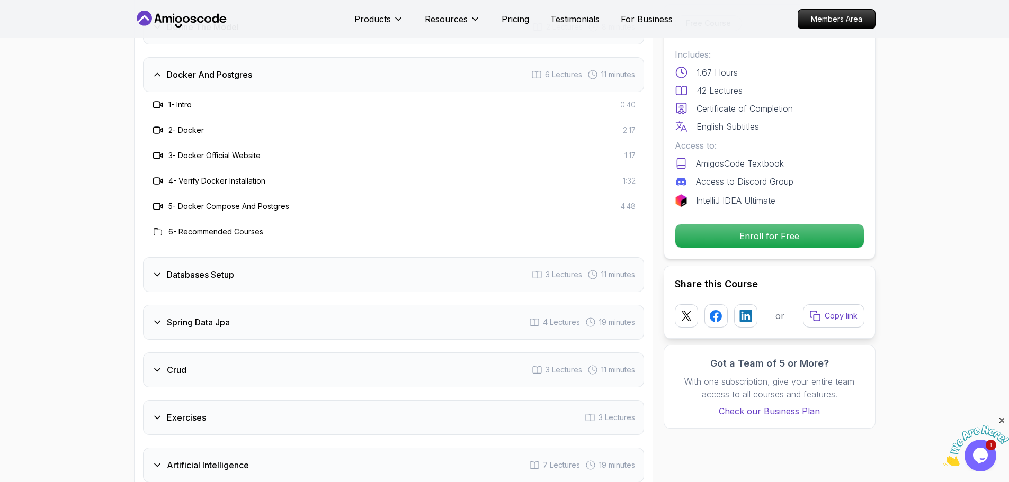
click at [238, 264] on div "Databases Setup 3 Lectures 11 minutes" at bounding box center [393, 274] width 501 height 35
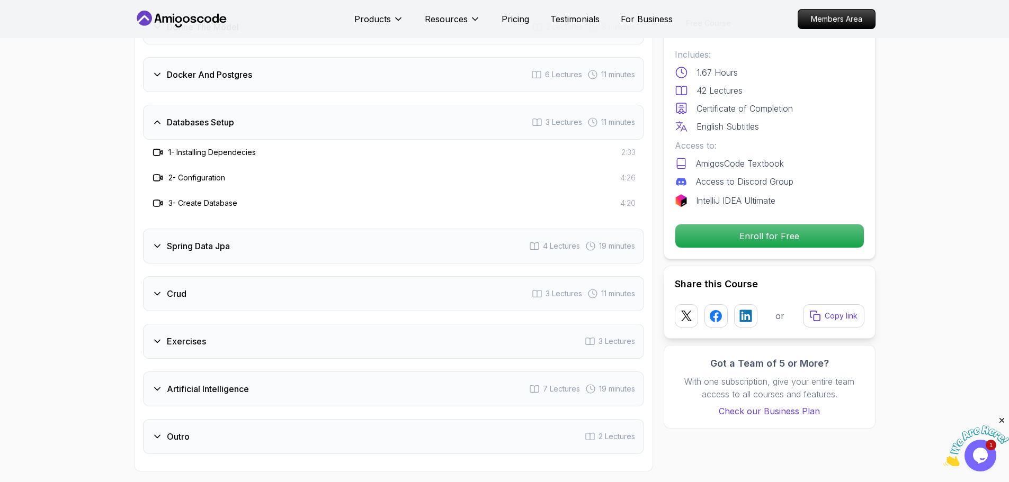
click at [319, 239] on div "Spring Data Jpa 4 Lectures 19 minutes" at bounding box center [393, 246] width 501 height 35
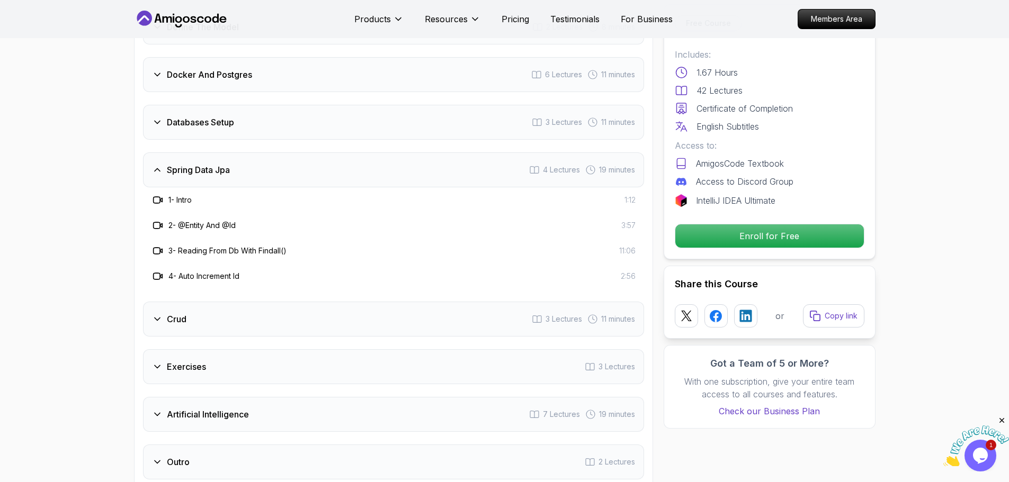
click at [308, 308] on div "Crud 3 Lectures 11 minutes" at bounding box center [393, 319] width 501 height 35
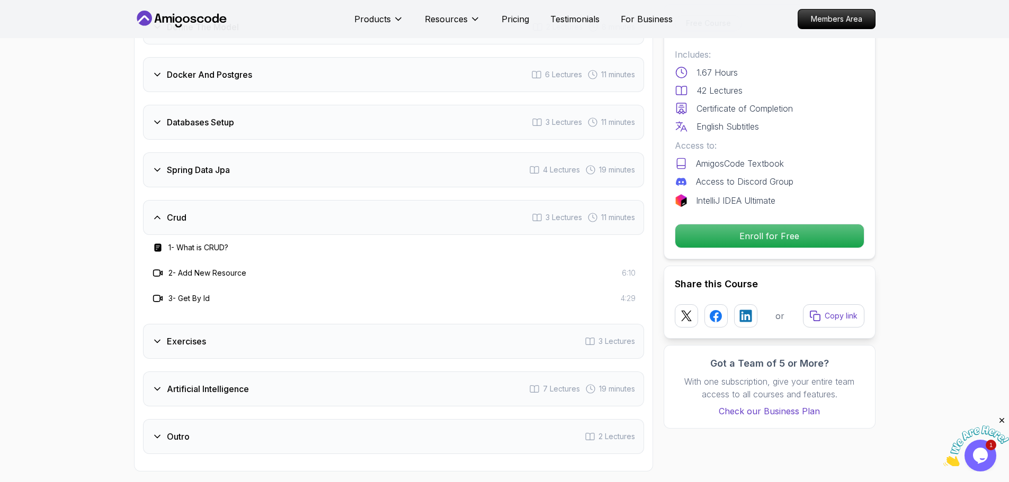
click at [294, 324] on div "Exercises 3 Lectures" at bounding box center [393, 341] width 501 height 35
click at [286, 378] on div "Artificial Intelligence 7 Lectures 19 minutes" at bounding box center [393, 389] width 501 height 35
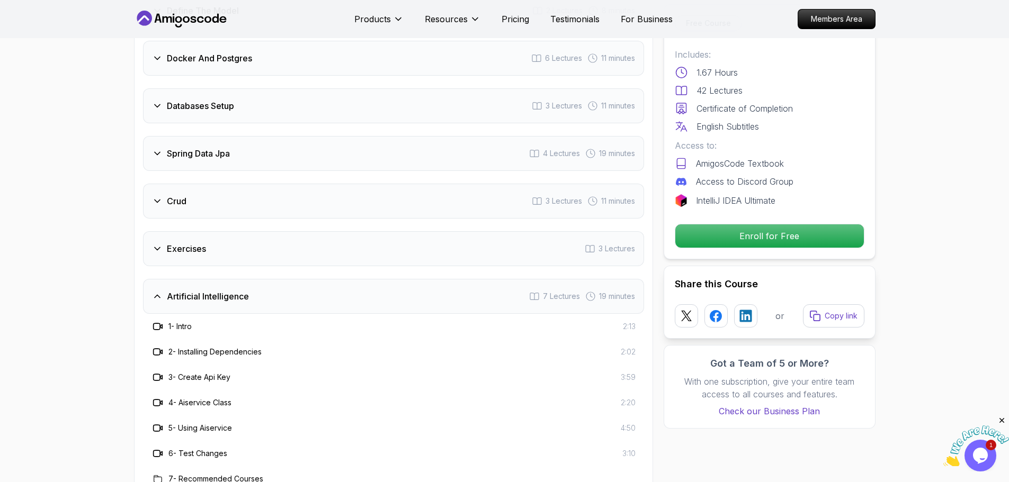
scroll to position [1739, 0]
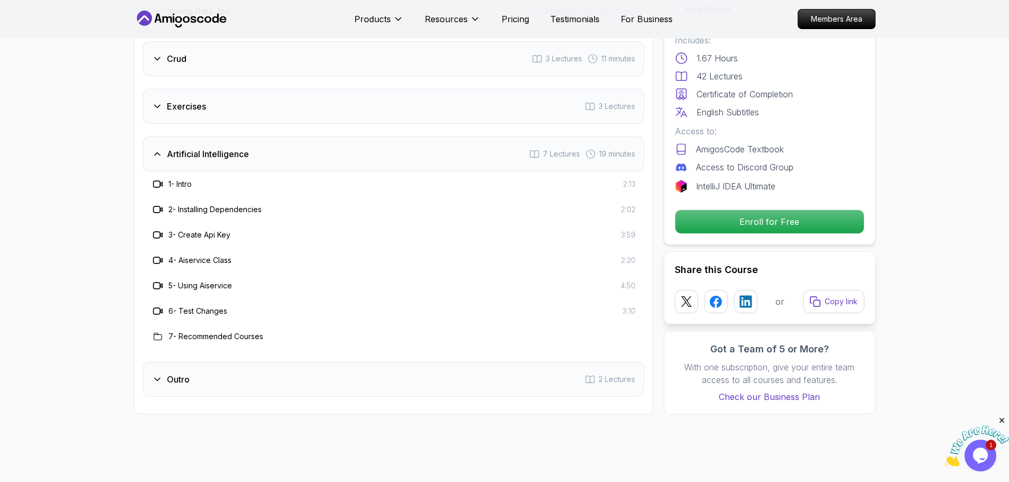
click at [228, 362] on div "Outro 2 Lectures" at bounding box center [393, 379] width 501 height 35
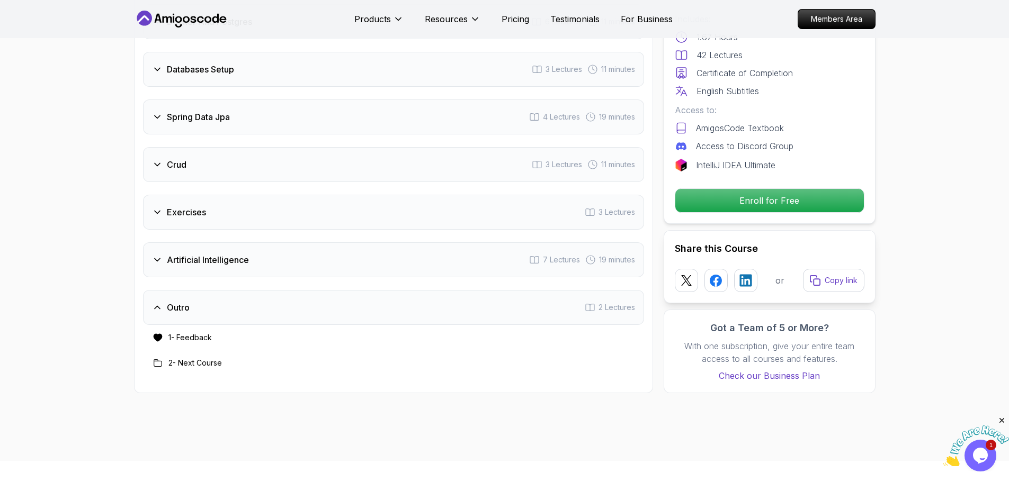
click at [243, 290] on div "Outro 2 Lectures" at bounding box center [393, 307] width 501 height 35
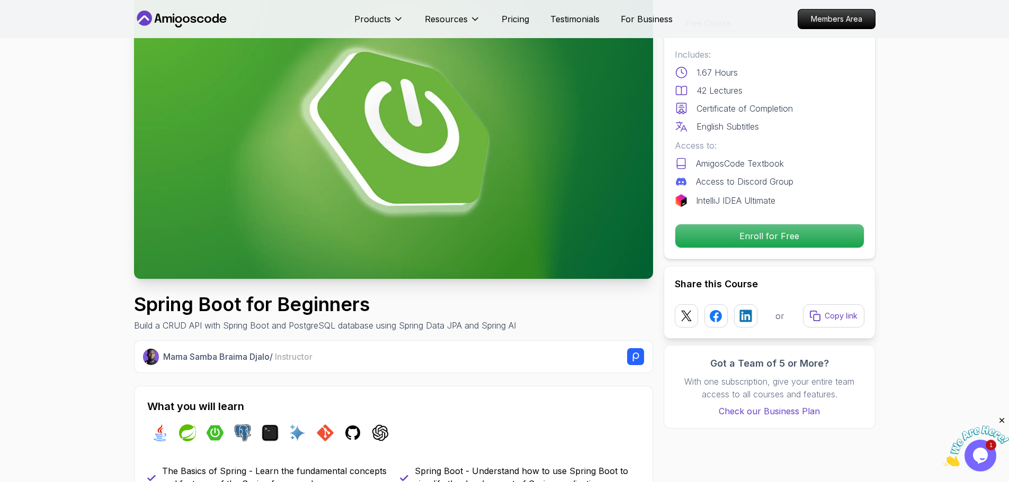
scroll to position [0, 0]
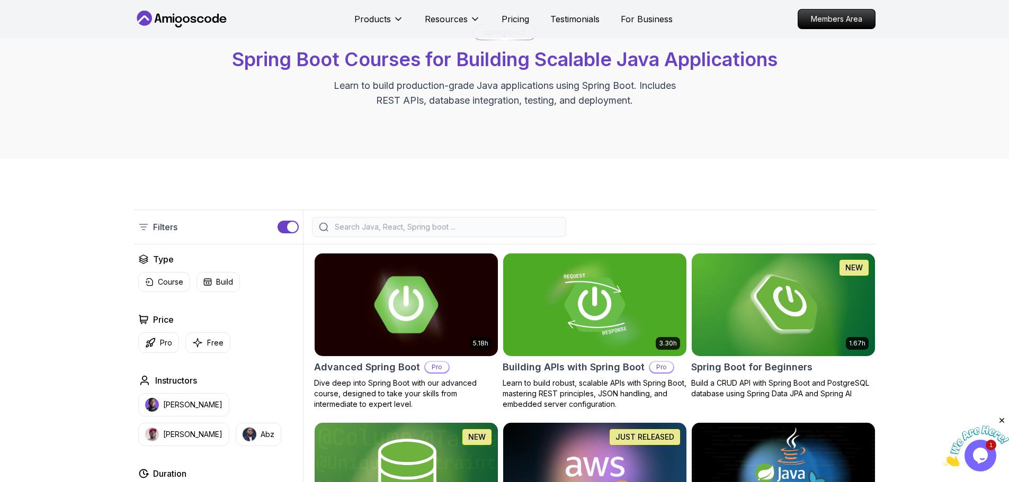
scroll to position [106, 0]
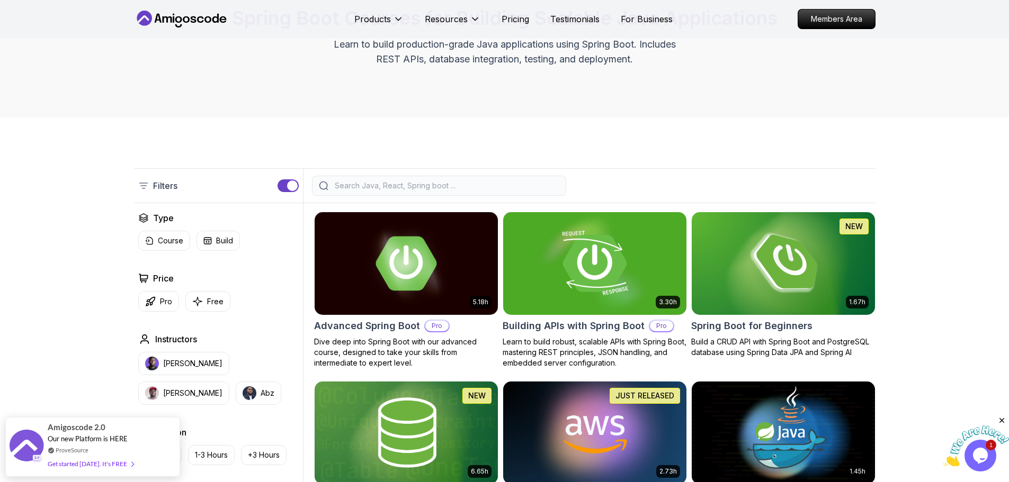
click at [581, 298] on img at bounding box center [594, 263] width 192 height 107
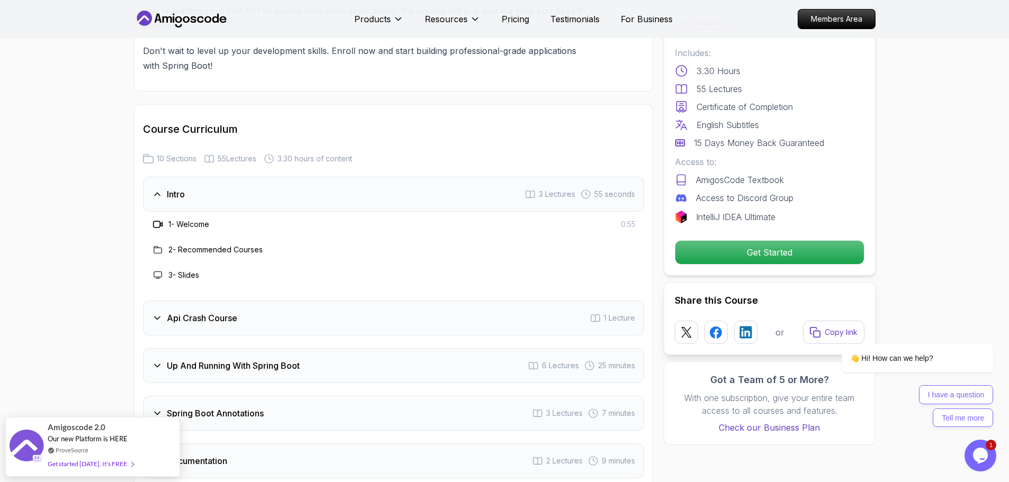
scroll to position [1694, 0]
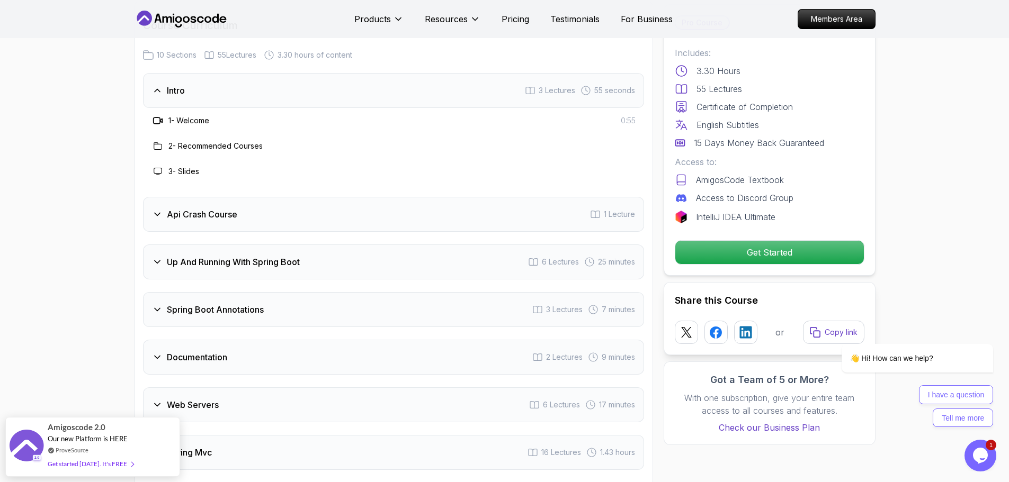
click at [218, 208] on h3 "Api Crash Course" at bounding box center [202, 214] width 70 height 13
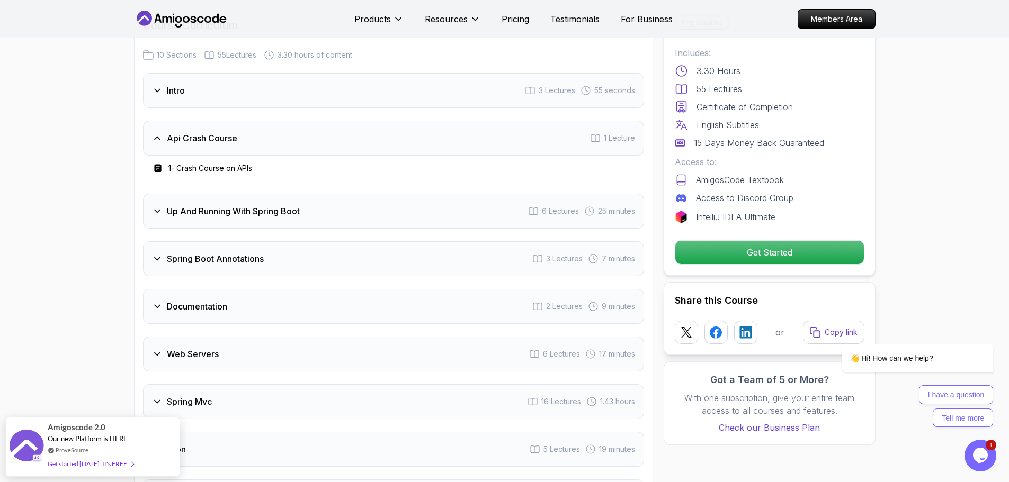
click at [214, 206] on div "Up And Running With Spring Boot 6 Lectures 25 minutes" at bounding box center [393, 211] width 501 height 35
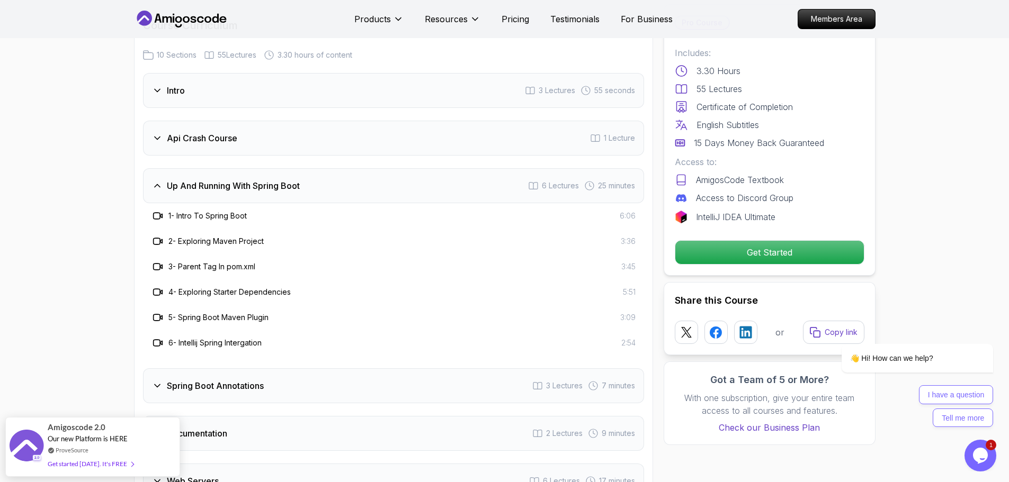
click at [174, 146] on div "Intro 3 Lectures 55 seconds Api Crash Course 1 Lecture Up And Running With Spri…" at bounding box center [393, 381] width 501 height 616
click at [172, 84] on div "Intro 3 Lectures 55 seconds" at bounding box center [393, 90] width 501 height 35
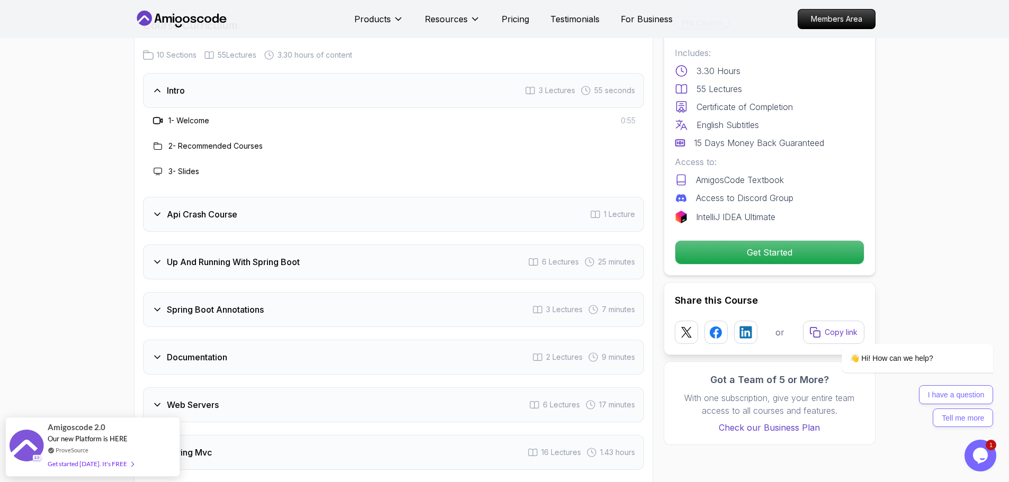
click at [172, 84] on div "Intro 3 Lectures 55 seconds" at bounding box center [393, 90] width 501 height 35
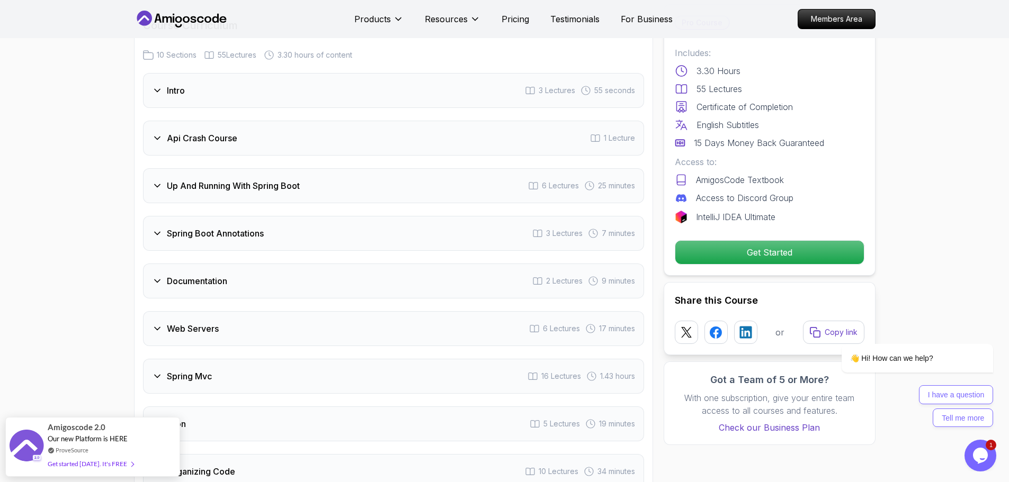
click at [180, 132] on div "Api Crash Course 1 Lecture" at bounding box center [393, 138] width 501 height 35
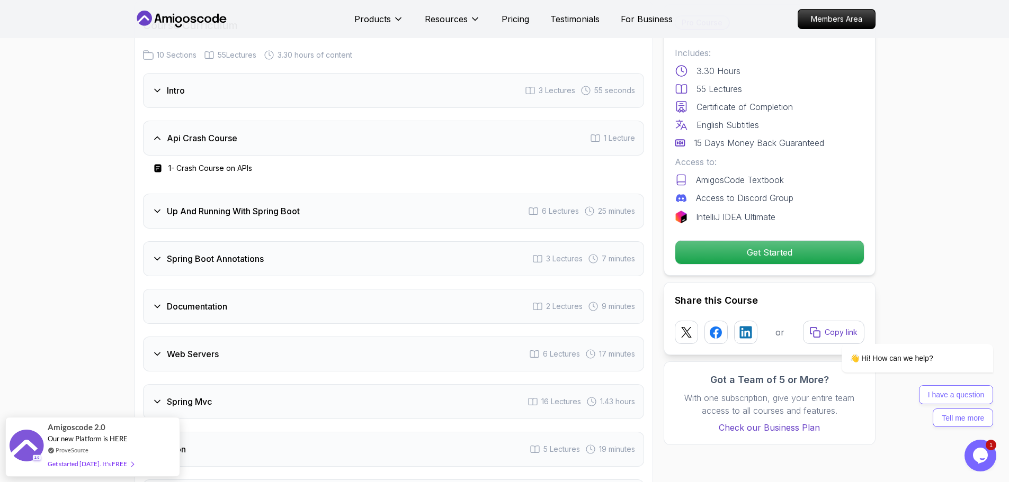
scroll to position [1747, 0]
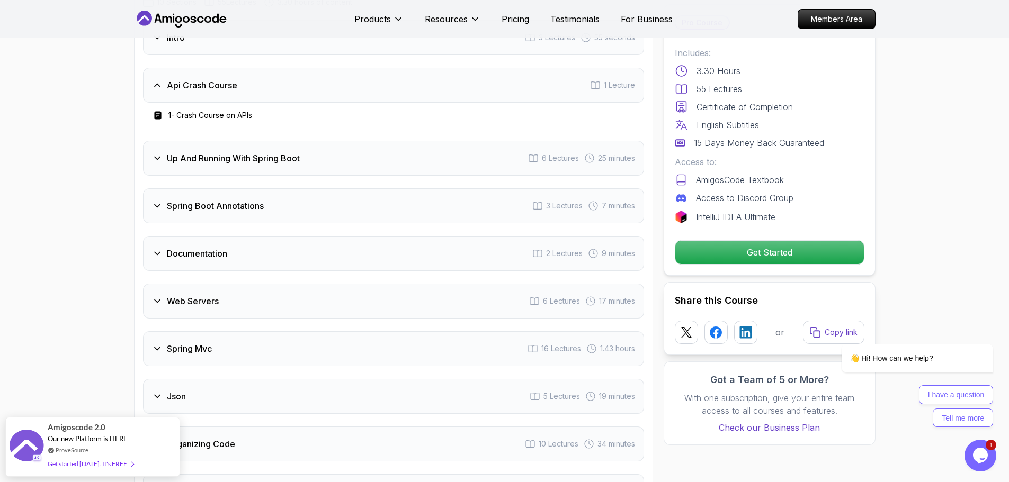
click at [162, 103] on div "1 - Crash Course on APIs" at bounding box center [393, 115] width 501 height 25
drag, startPoint x: 199, startPoint y: 77, endPoint x: 198, endPoint y: 85, distance: 8.0
click at [199, 81] on div "Api Crash Course 1 Lecture" at bounding box center [393, 85] width 501 height 35
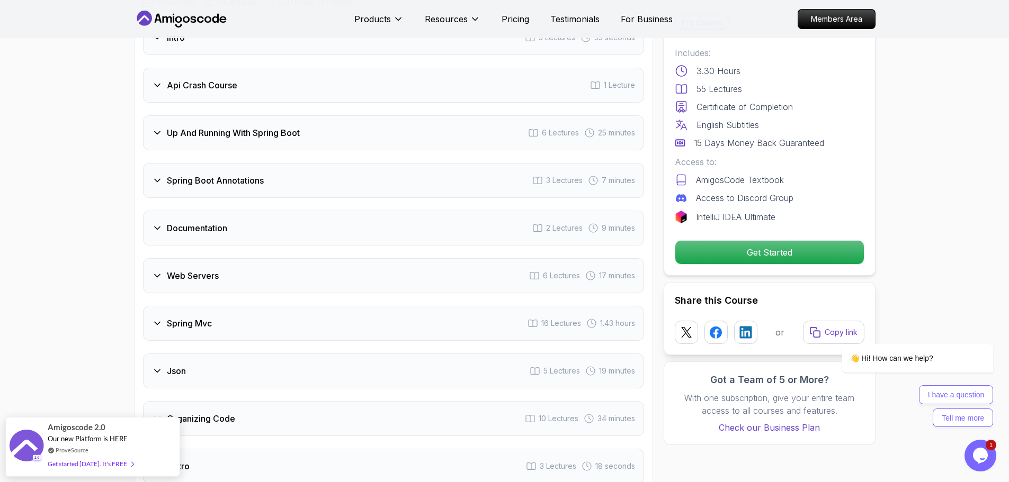
click at [198, 115] on div "Up And Running With Spring Boot 6 Lectures 25 minutes" at bounding box center [393, 132] width 501 height 35
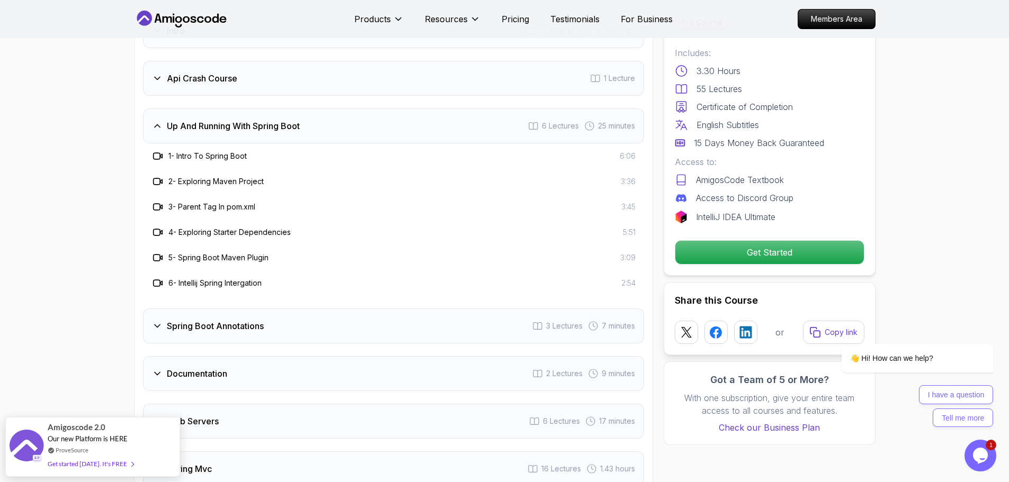
scroll to position [1800, 0]
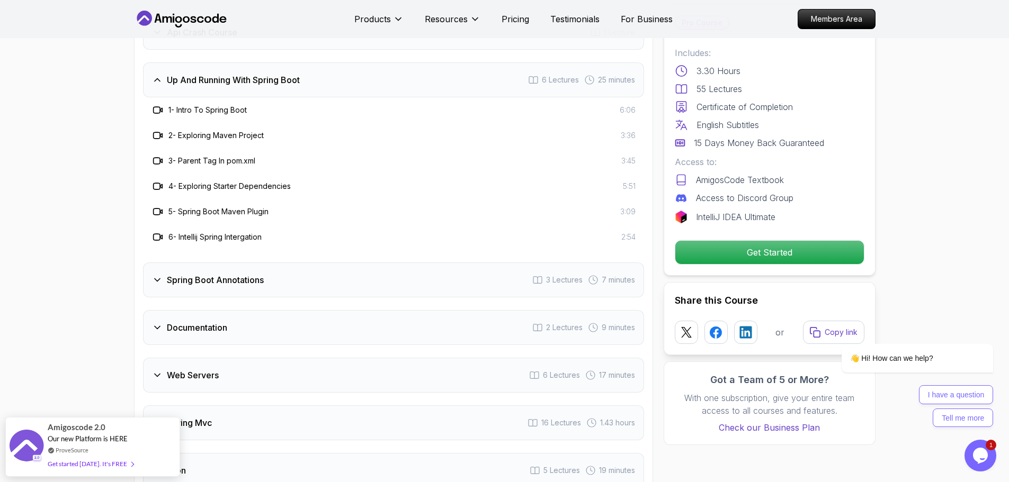
click at [213, 71] on div "Up And Running With Spring Boot 6 Lectures 25 minutes" at bounding box center [393, 79] width 501 height 35
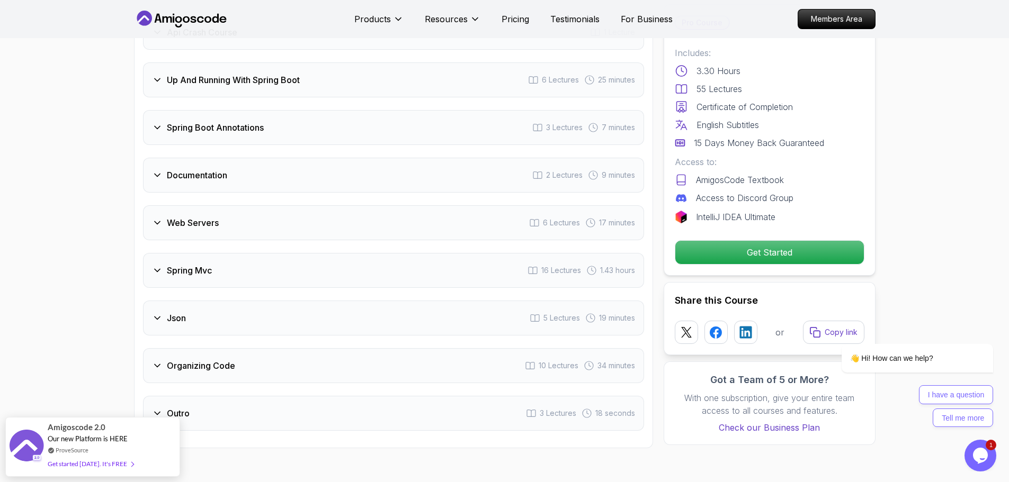
click at [213, 120] on div "Spring Boot Annotations 3 Lectures 7 minutes" at bounding box center [393, 127] width 501 height 35
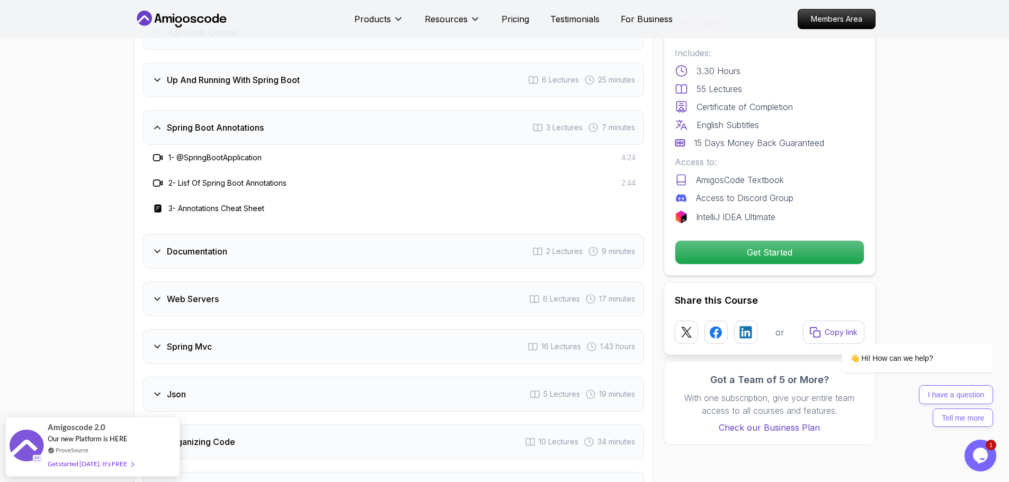
click at [216, 119] on div "Spring Boot Annotations 3 Lectures 7 minutes" at bounding box center [393, 127] width 501 height 35
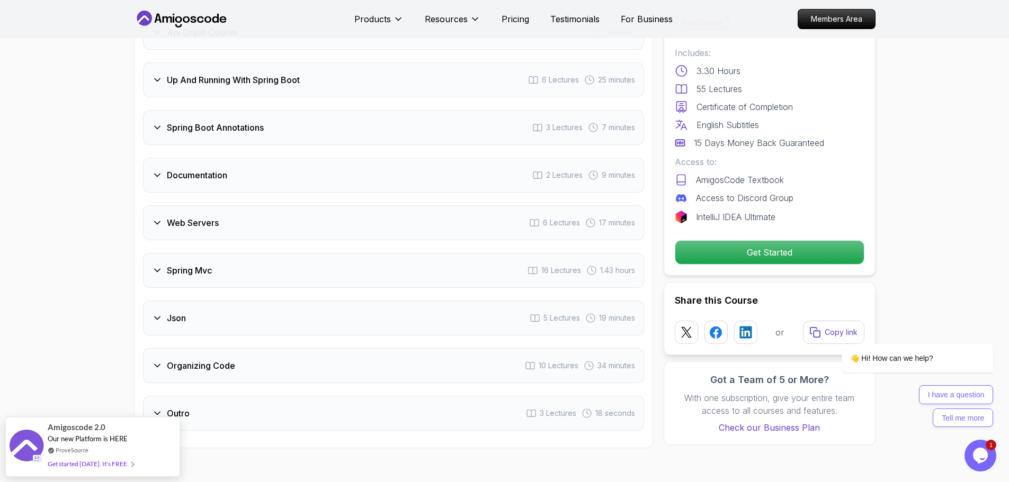
click at [221, 172] on div "Documentation 2 Lectures 9 minutes" at bounding box center [393, 175] width 501 height 35
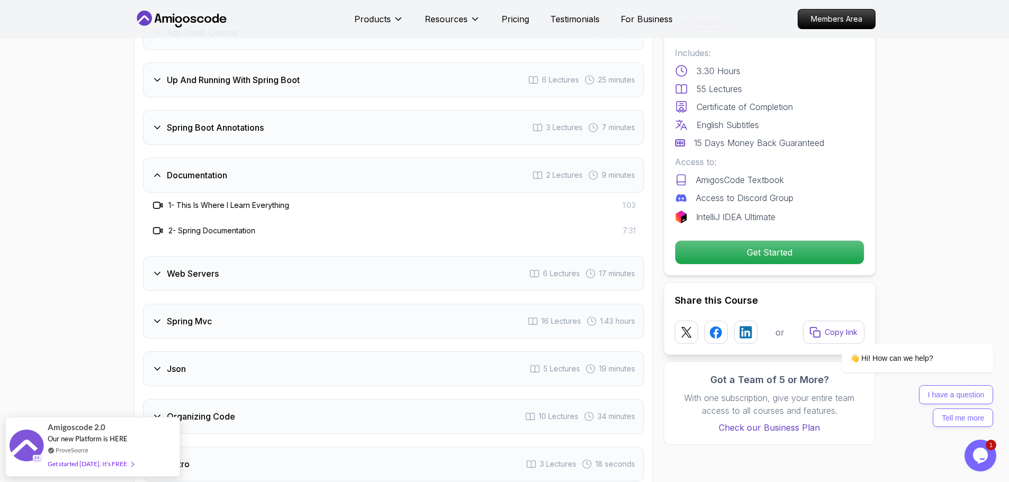
drag, startPoint x: 220, startPoint y: 169, endPoint x: 222, endPoint y: 203, distance: 33.5
click at [220, 170] on div "Documentation 2 Lectures 9 minutes" at bounding box center [393, 175] width 501 height 35
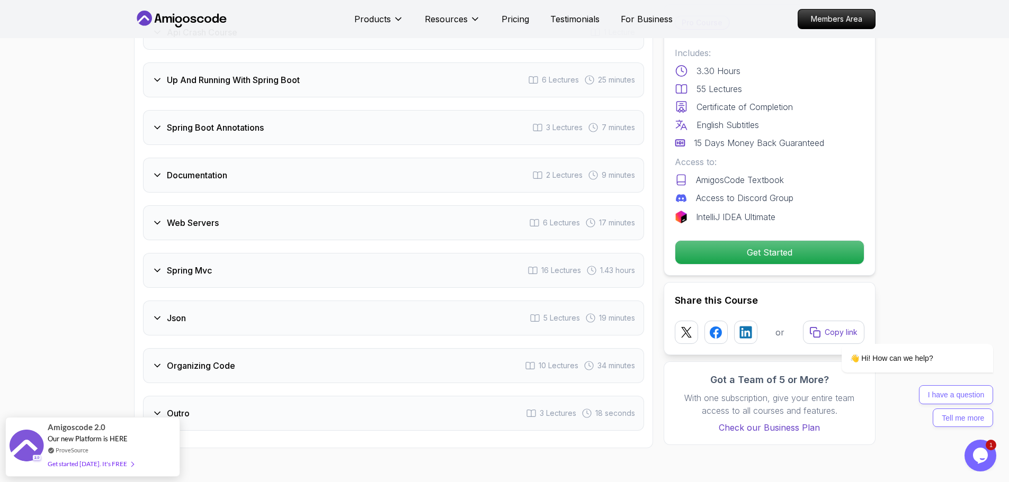
click at [222, 208] on div "Web Servers 6 Lectures 17 minutes" at bounding box center [393, 222] width 501 height 35
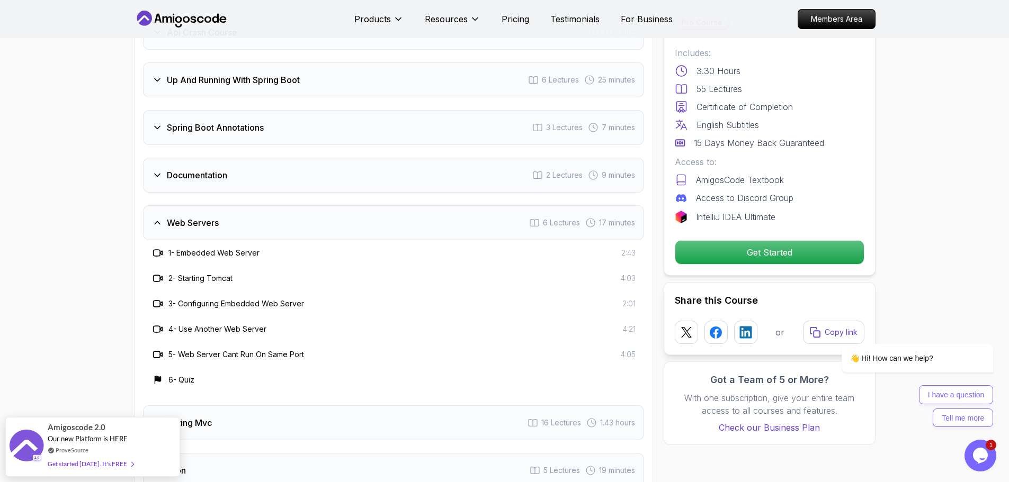
click at [222, 208] on div "Web Servers 6 Lectures 17 minutes" at bounding box center [393, 222] width 501 height 35
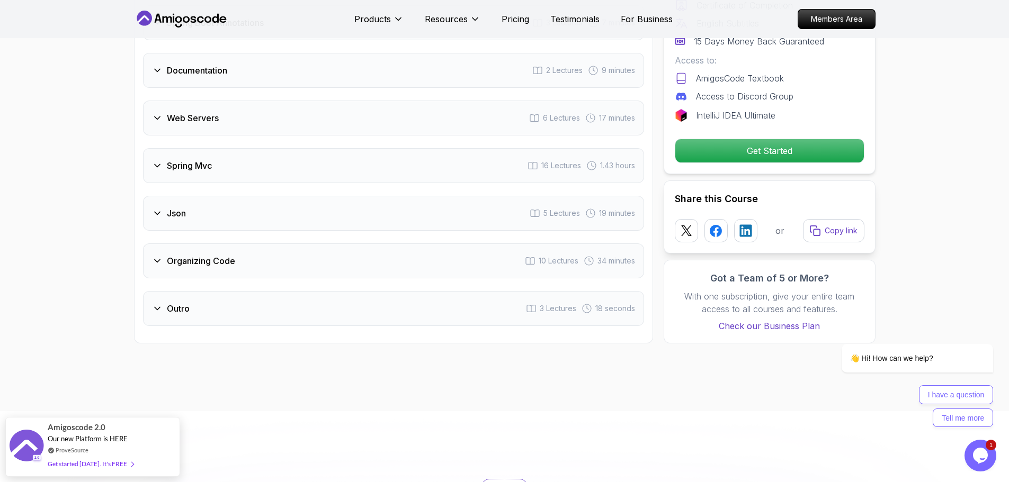
scroll to position [1906, 0]
click at [197, 111] on h3 "Web Servers" at bounding box center [193, 117] width 52 height 13
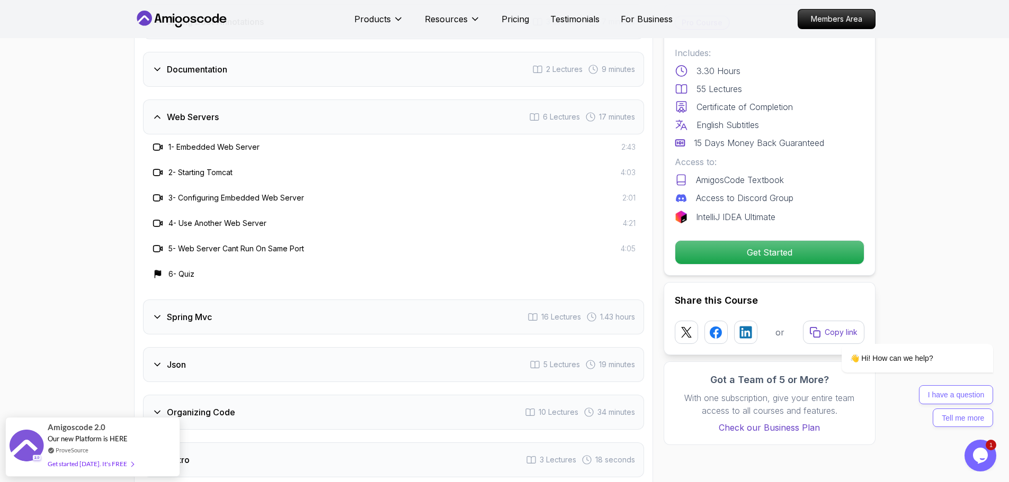
click at [197, 111] on h3 "Web Servers" at bounding box center [193, 117] width 52 height 13
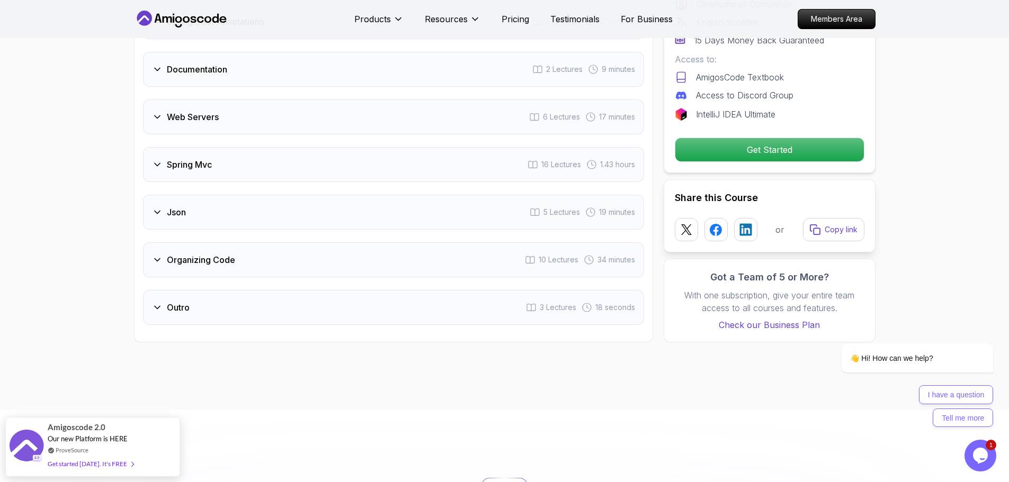
click at [208, 159] on div "Spring Mvc 16 Lectures 1.43 hours" at bounding box center [393, 164] width 501 height 35
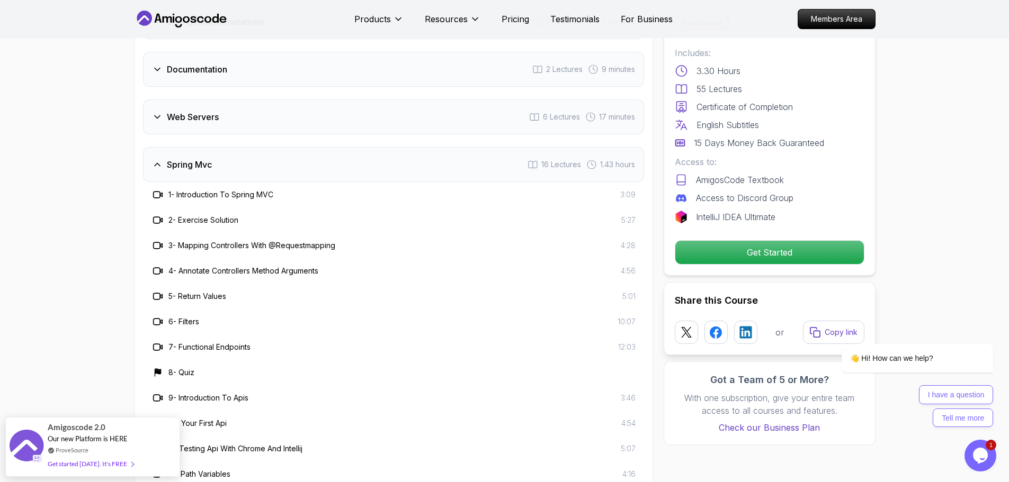
click at [211, 156] on div "Spring Mvc 16 Lectures 1.43 hours" at bounding box center [393, 164] width 501 height 35
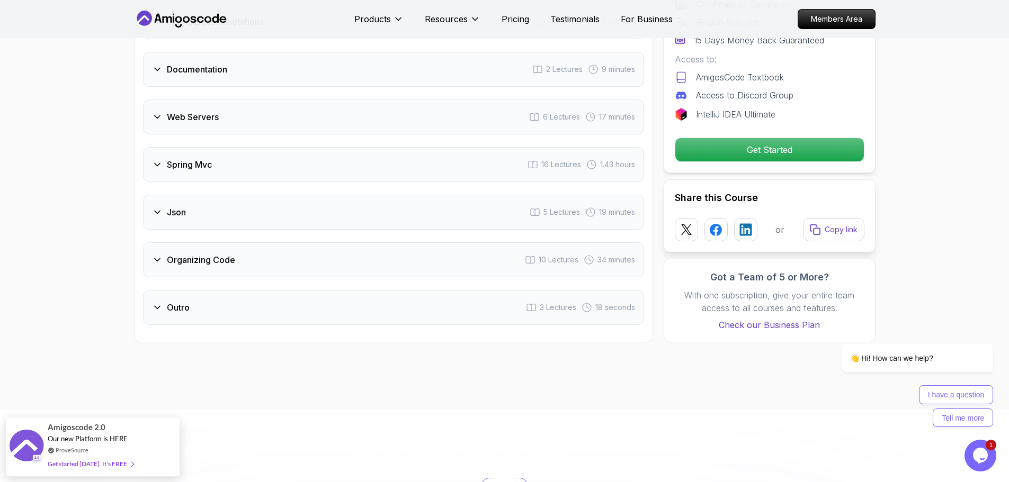
click at [208, 197] on div "Json 5 Lectures 19 minutes" at bounding box center [393, 212] width 501 height 35
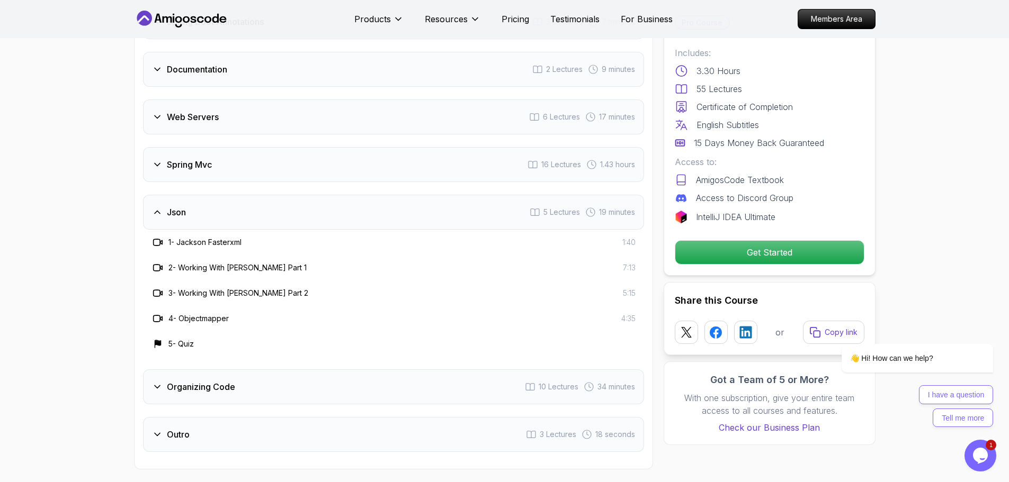
click at [203, 195] on div "Json 5 Lectures 19 minutes" at bounding box center [393, 212] width 501 height 35
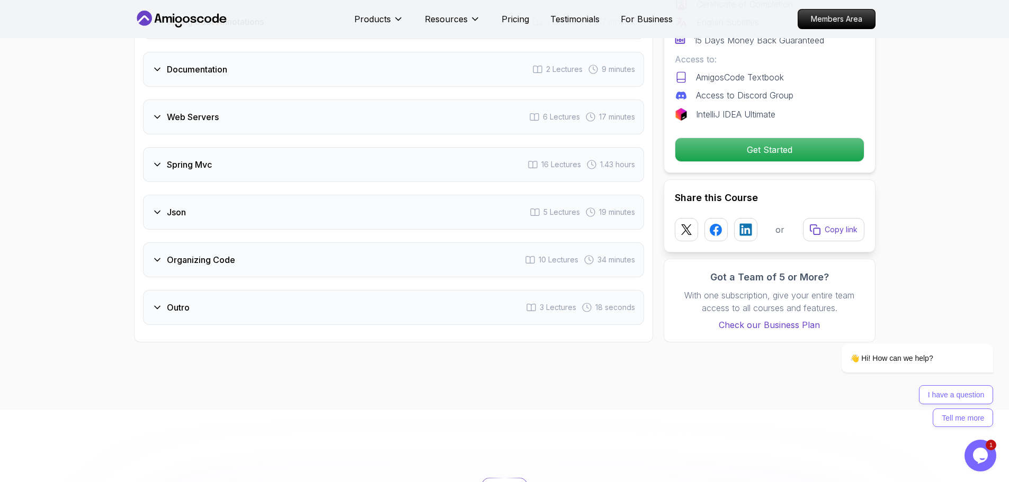
click at [219, 156] on div "Spring Mvc 16 Lectures 1.43 hours" at bounding box center [393, 164] width 501 height 35
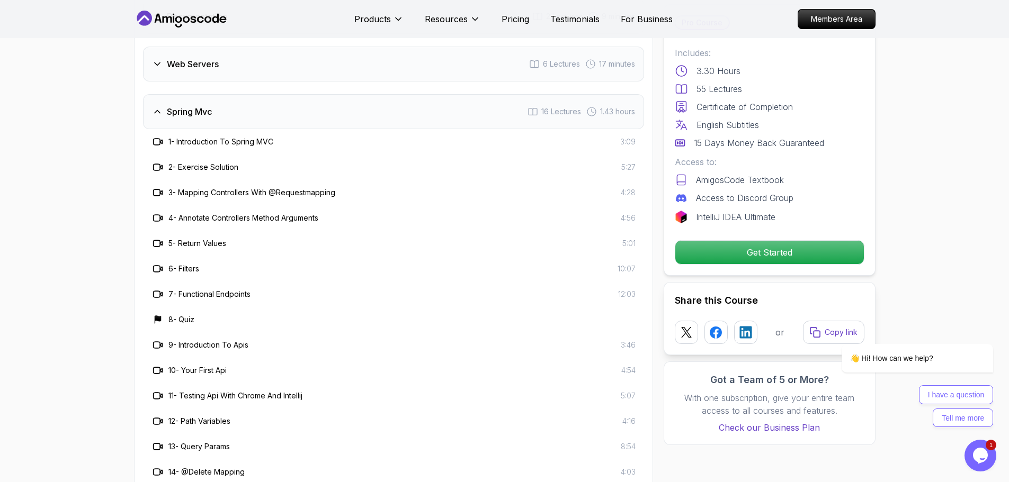
drag, startPoint x: 186, startPoint y: 94, endPoint x: 76, endPoint y: 115, distance: 112.3
click at [186, 105] on h3 "Spring Mvc" at bounding box center [189, 111] width 45 height 13
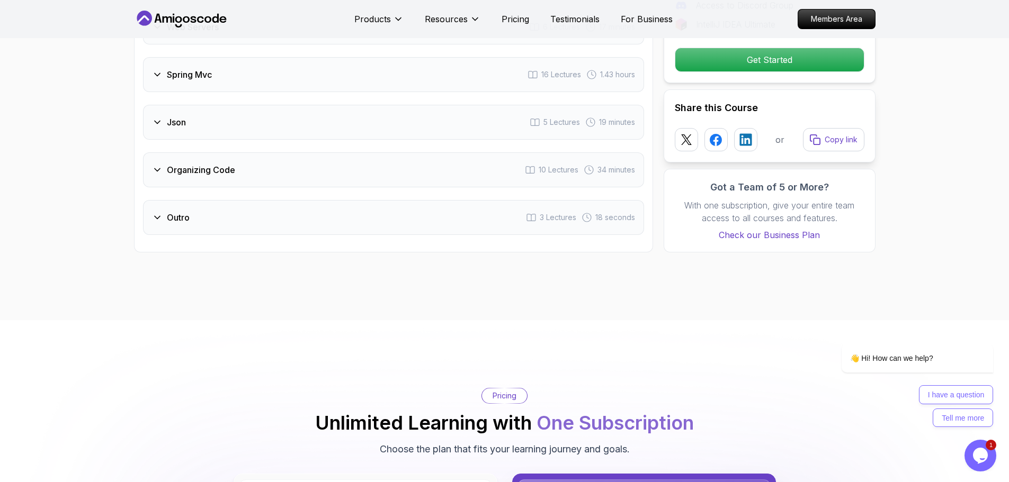
drag, startPoint x: 76, startPoint y: 115, endPoint x: 83, endPoint y: 102, distance: 15.4
click at [300, 214] on div "Outro 3 Lectures 18 seconds" at bounding box center [393, 218] width 501 height 35
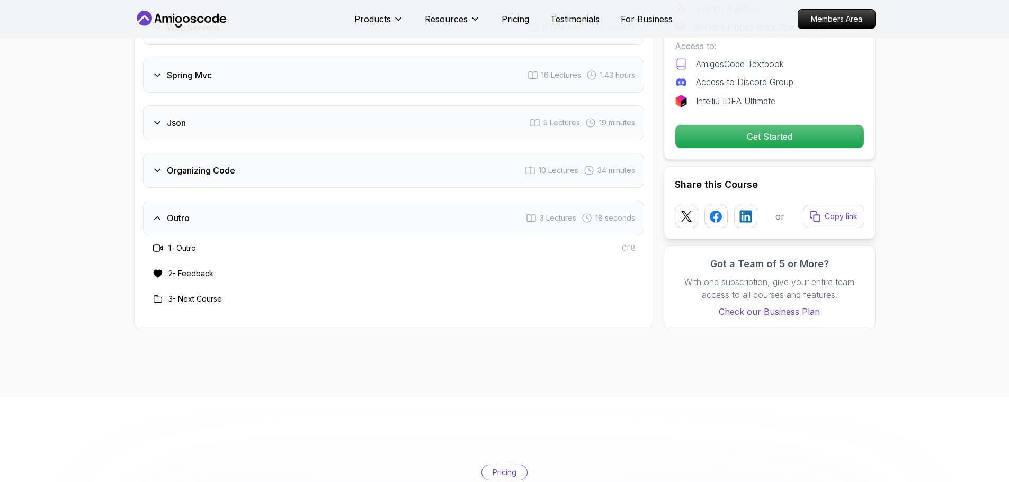
click at [263, 164] on div "Organizing Code 10 Lectures 34 minutes" at bounding box center [393, 170] width 501 height 35
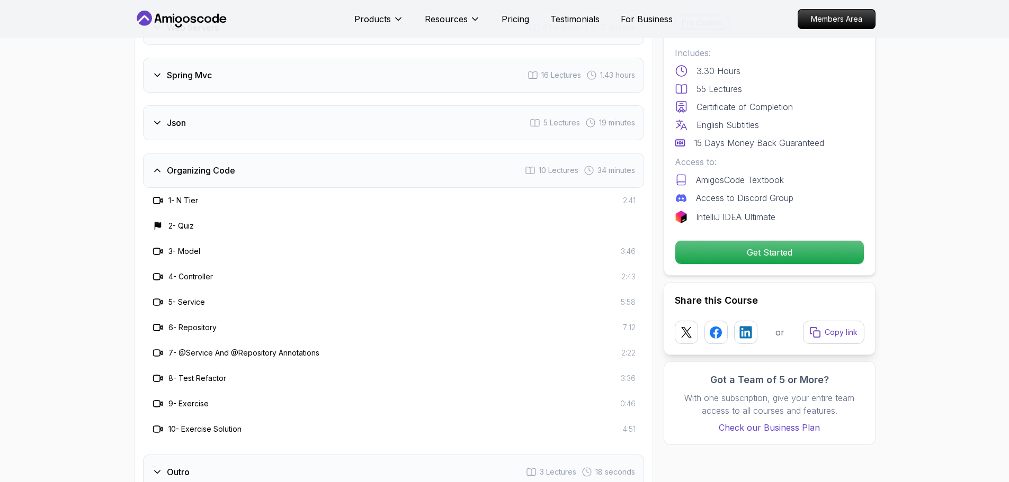
click at [232, 109] on div "Json 5 Lectures 19 minutes" at bounding box center [393, 122] width 501 height 35
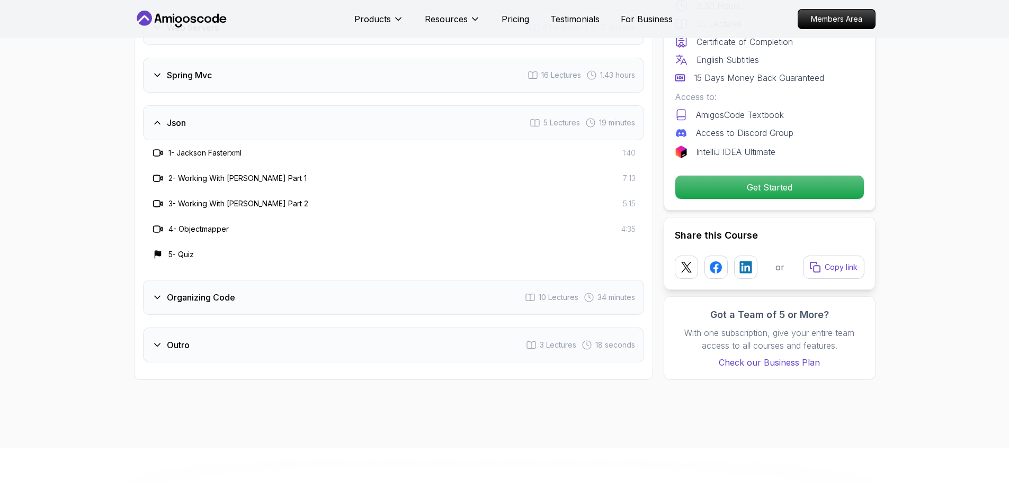
scroll to position [1890, 0]
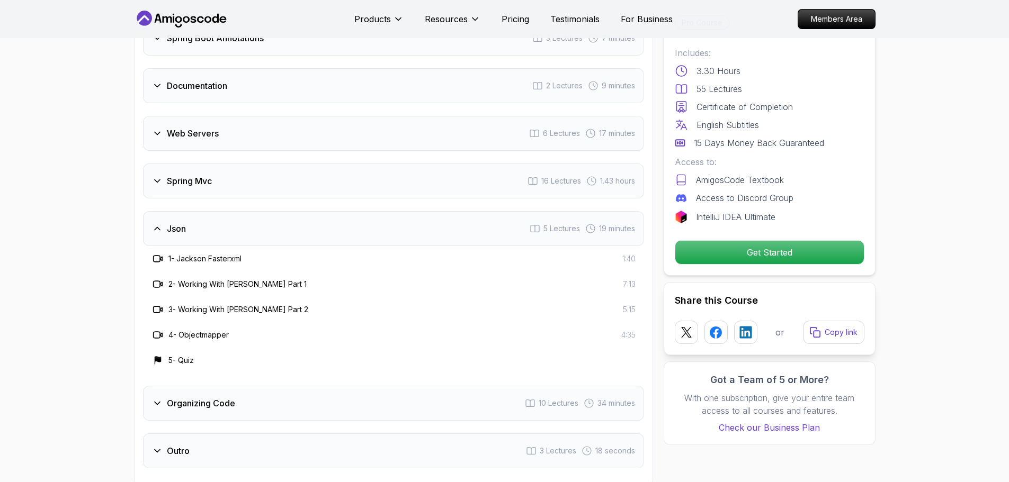
click at [210, 164] on div "Spring Mvc 16 Lectures 1.43 hours" at bounding box center [393, 181] width 501 height 35
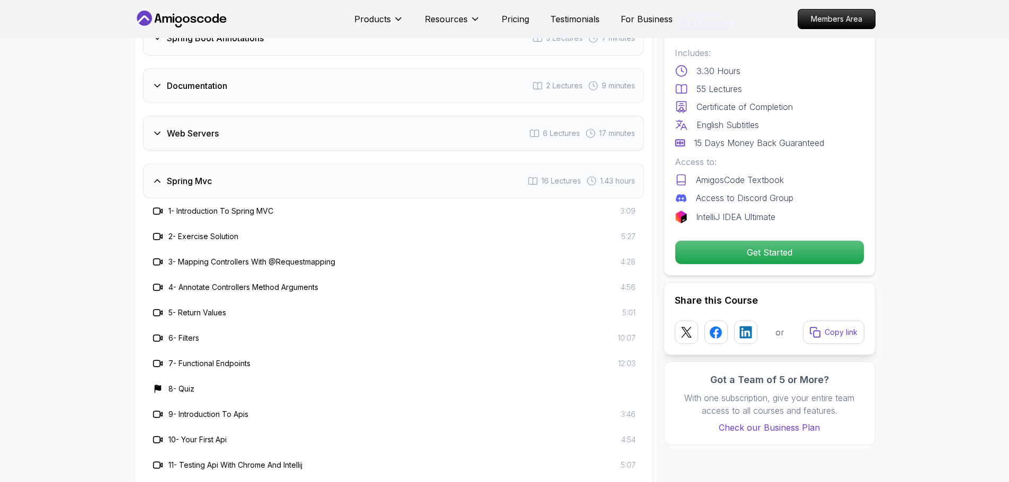
click at [195, 127] on h3 "Web Servers" at bounding box center [193, 133] width 52 height 13
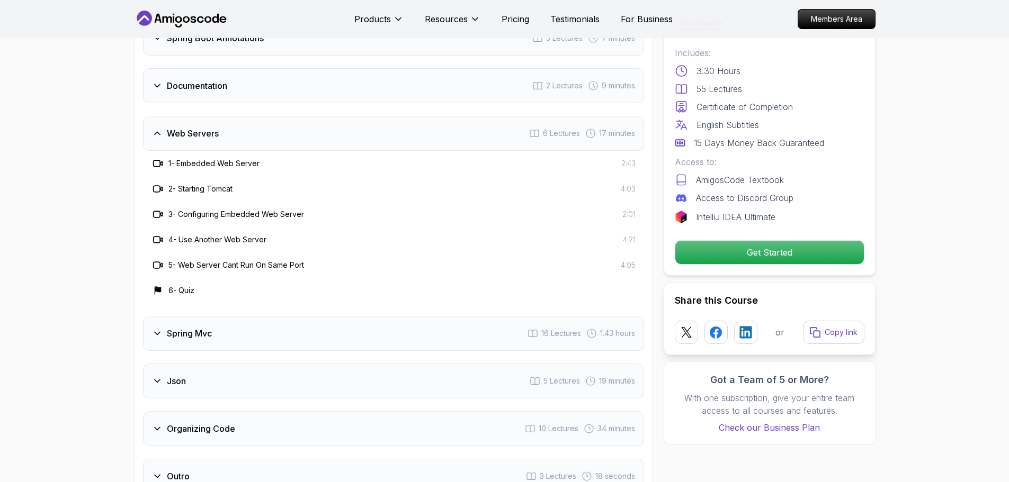
click at [206, 79] on h3 "Documentation" at bounding box center [197, 85] width 60 height 13
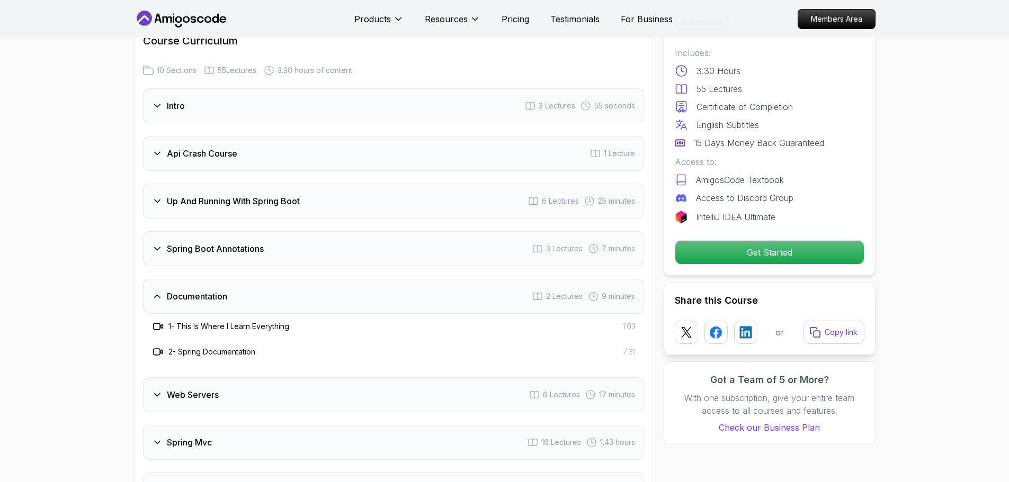
scroll to position [1678, 0]
click at [209, 204] on div "Intro 3 Lectures 55 seconds Api Crash Course 1 Lecture Up And Running With Spri…" at bounding box center [393, 346] width 501 height 515
click at [200, 232] on div "Spring Boot Annotations 3 Lectures 7 minutes" at bounding box center [393, 249] width 501 height 35
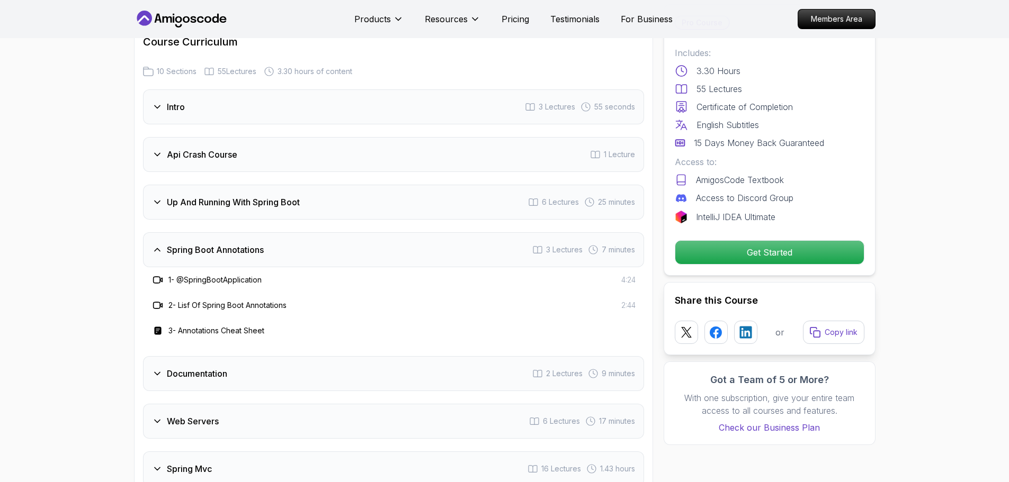
click at [201, 196] on h3 "Up And Running With Spring Boot" at bounding box center [233, 202] width 133 height 13
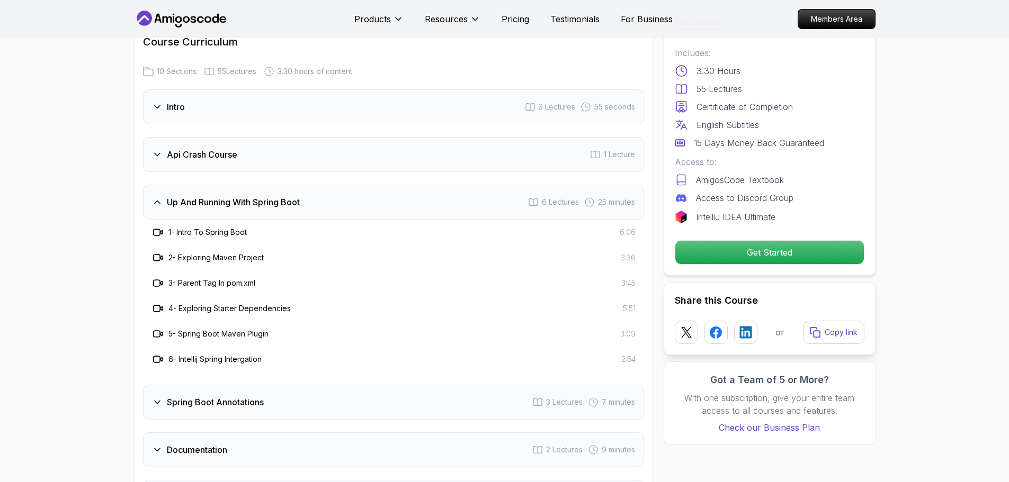
click at [205, 148] on h3 "Api Crash Course" at bounding box center [202, 154] width 70 height 13
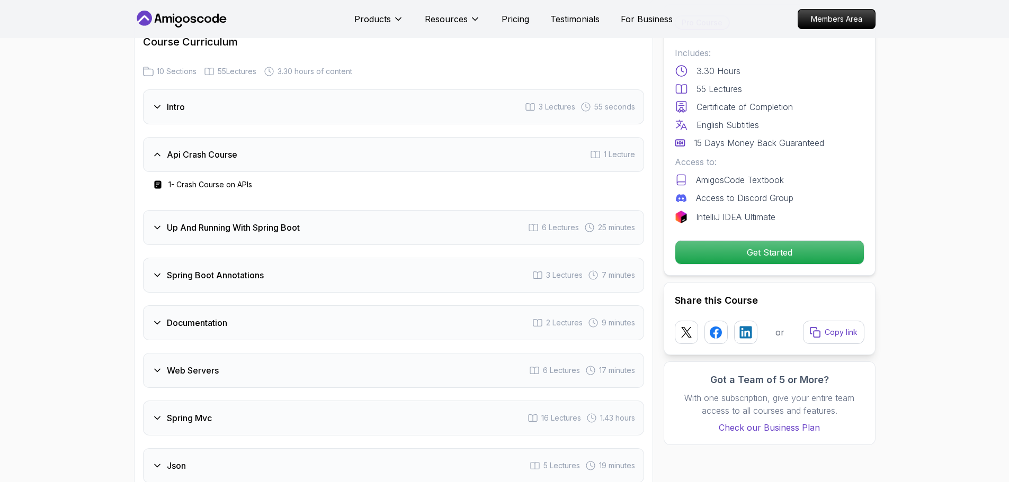
click at [186, 95] on div "Intro 3 Lectures 55 seconds" at bounding box center [393, 106] width 501 height 35
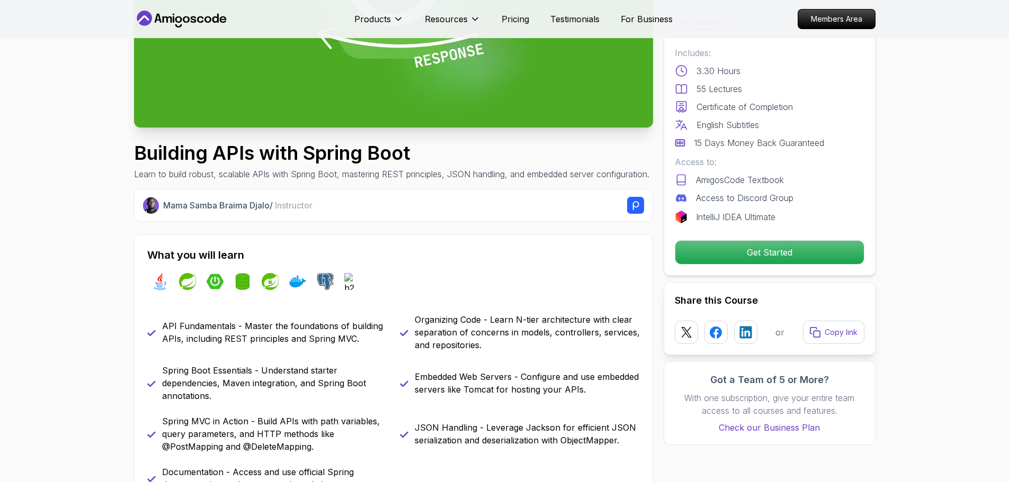
scroll to position [0, 0]
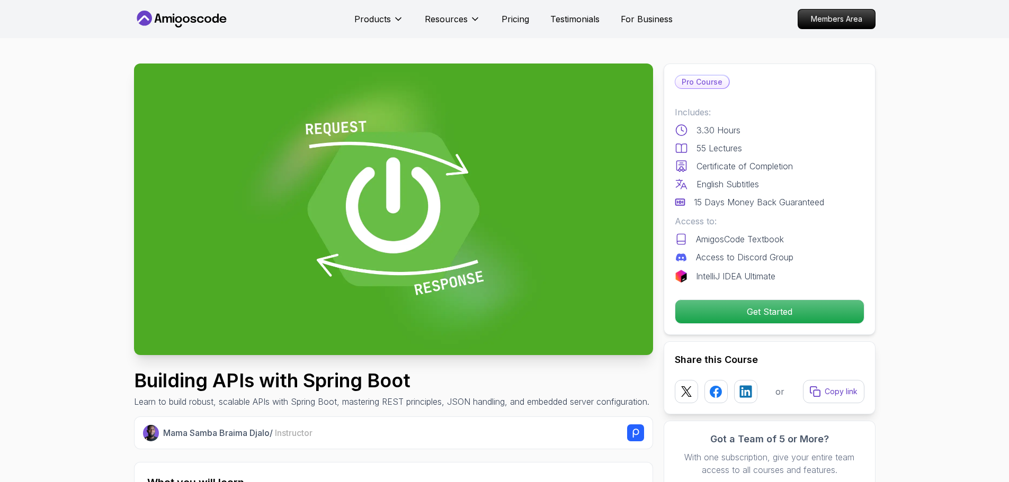
drag, startPoint x: 102, startPoint y: 337, endPoint x: 102, endPoint y: 136, distance: 201.2
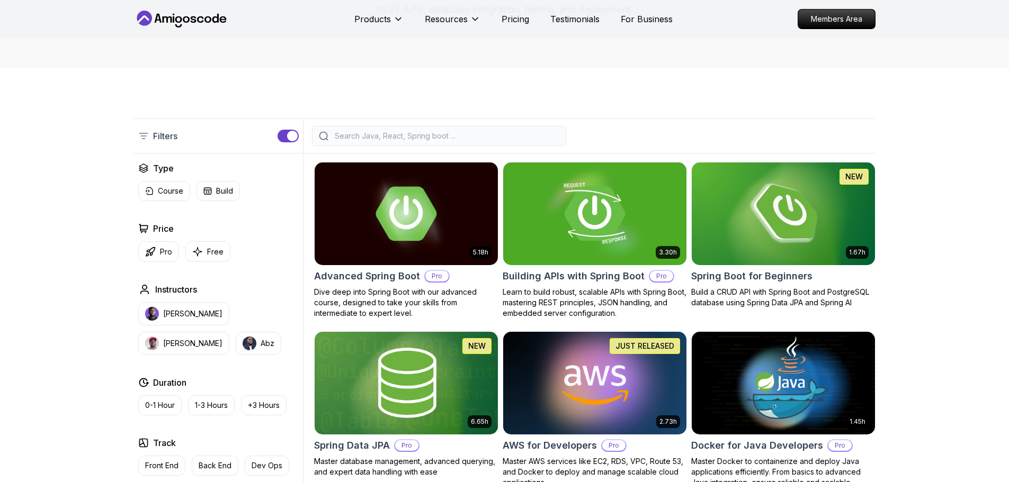
scroll to position [212, 0]
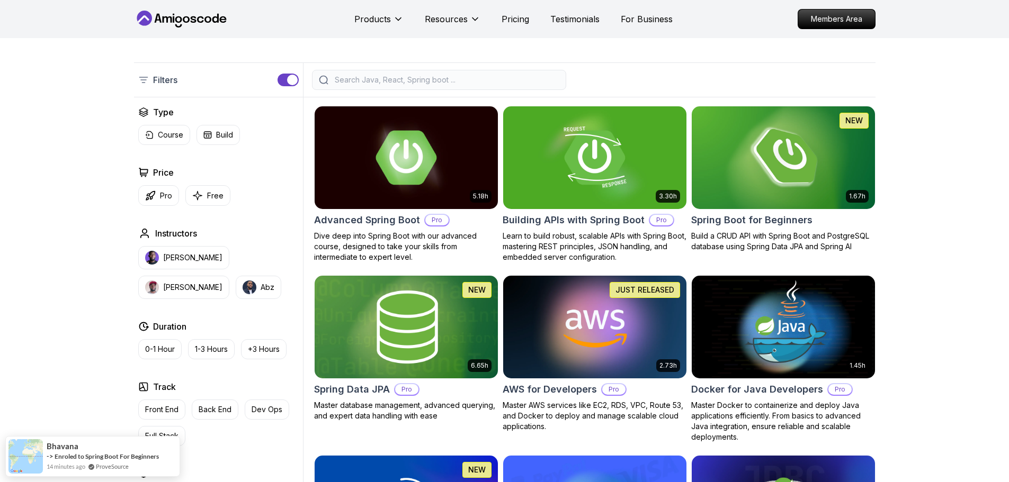
click at [378, 353] on img at bounding box center [406, 326] width 192 height 107
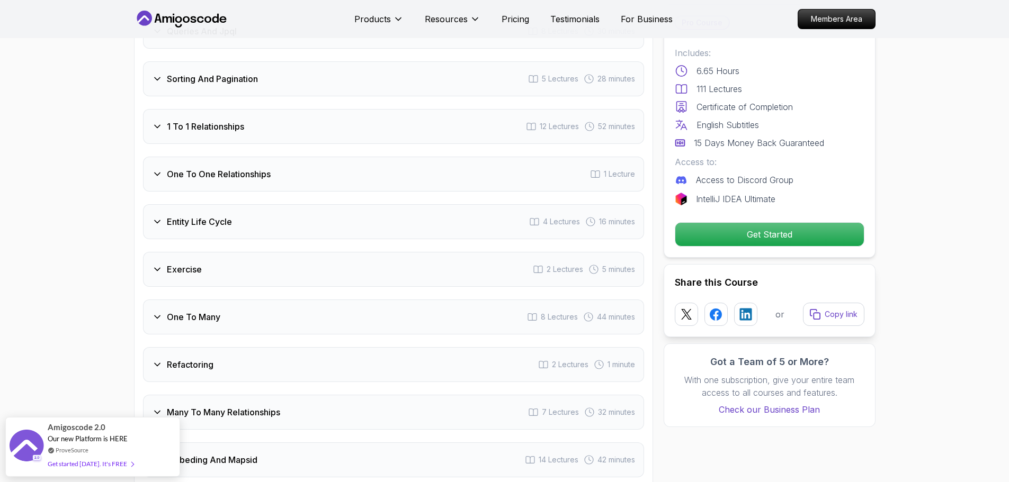
drag, startPoint x: 265, startPoint y: 405, endPoint x: 265, endPoint y: 399, distance: 5.8
click at [265, 405] on div "Many To Many Relationships 7 Lectures 32 minutes" at bounding box center [393, 412] width 501 height 35
click at [261, 358] on div "Refactoring 2 Lectures 1 minute" at bounding box center [393, 364] width 501 height 35
click at [264, 300] on div "One To Many 8 Lectures 44 minutes" at bounding box center [393, 317] width 501 height 35
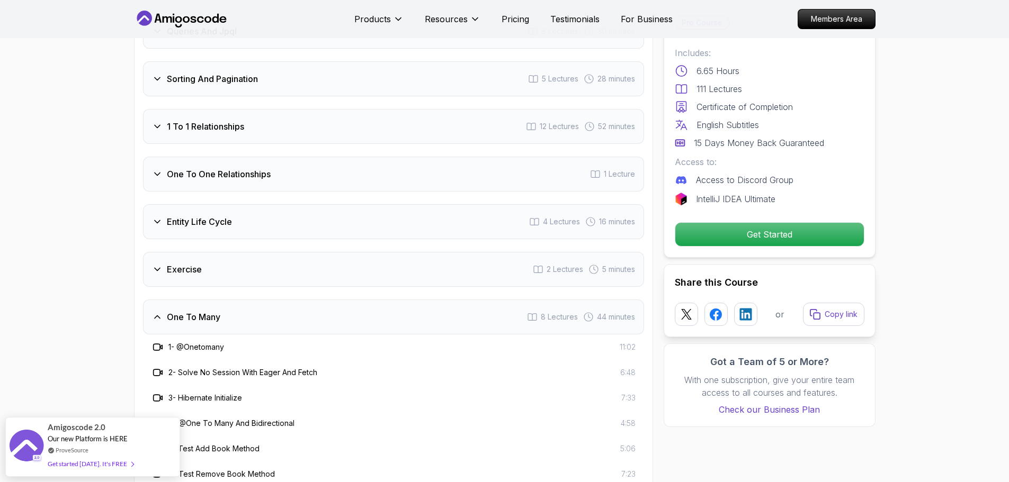
click at [290, 109] on div "1 To 1 Relationships 12 Lectures 52 minutes" at bounding box center [393, 126] width 501 height 35
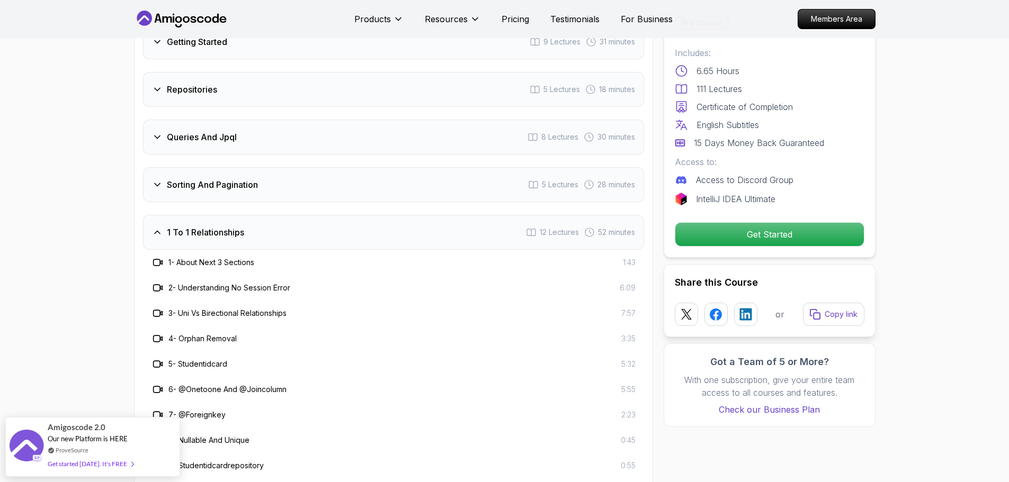
click at [228, 72] on div "Repositories 5 Lectures 18 minutes" at bounding box center [393, 89] width 501 height 35
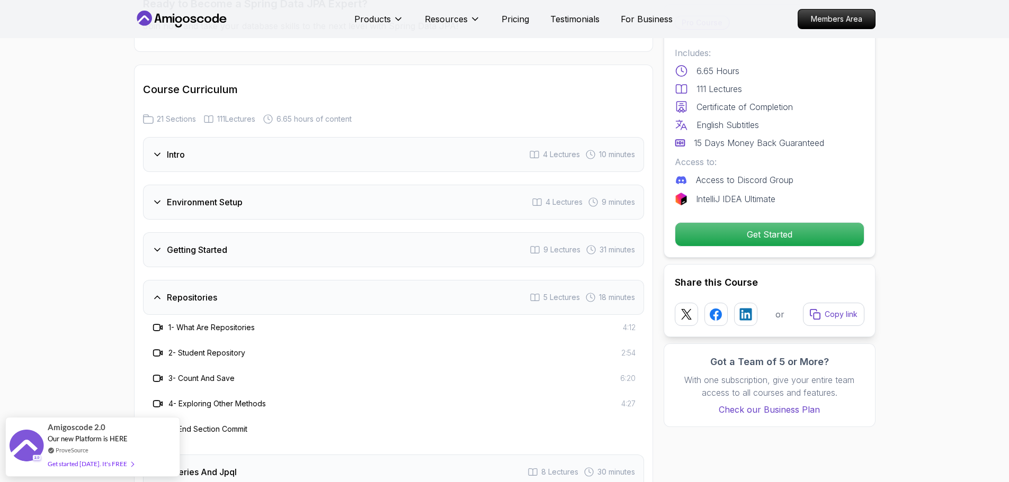
scroll to position [1222, 0]
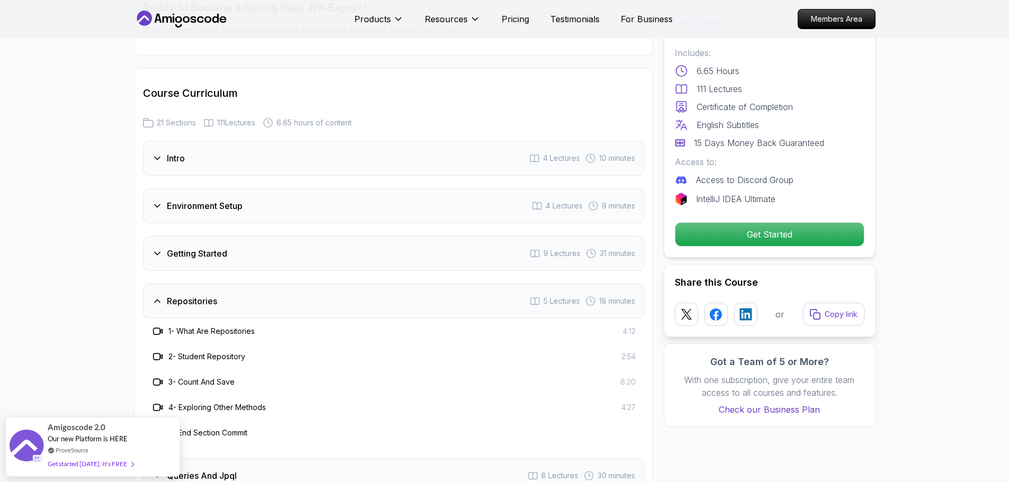
click at [231, 141] on div "Intro 4 Lectures 10 minutes" at bounding box center [393, 158] width 501 height 35
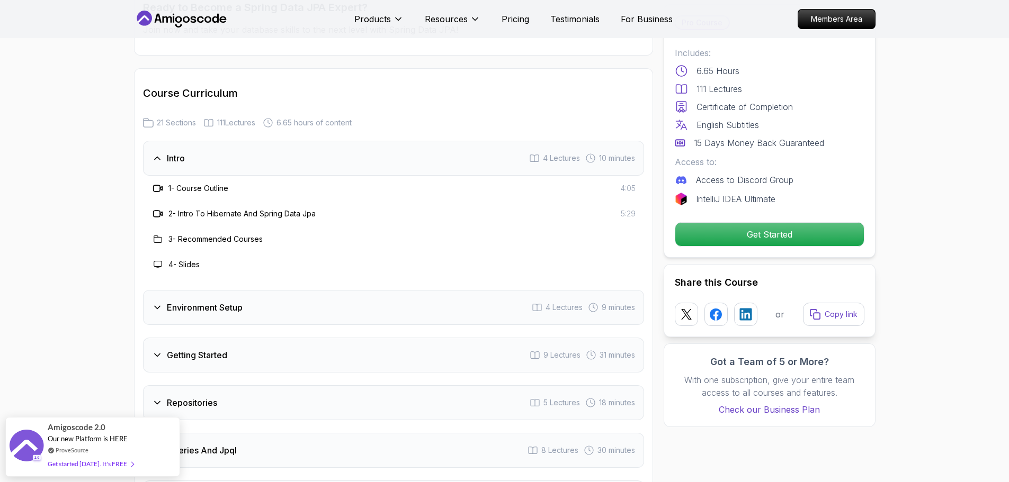
click at [19, 175] on section "Spring Data JPA Master database management, advanced querying, and expert data …" at bounding box center [504, 66] width 1009 height 2500
click at [143, 292] on div "Environment Setup 4 Lectures 9 minutes" at bounding box center [393, 307] width 501 height 35
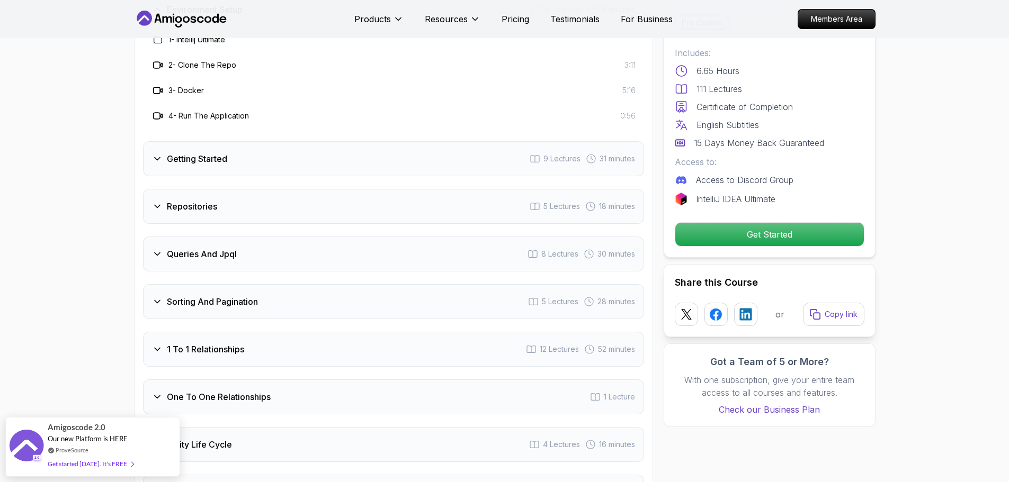
scroll to position [1434, 0]
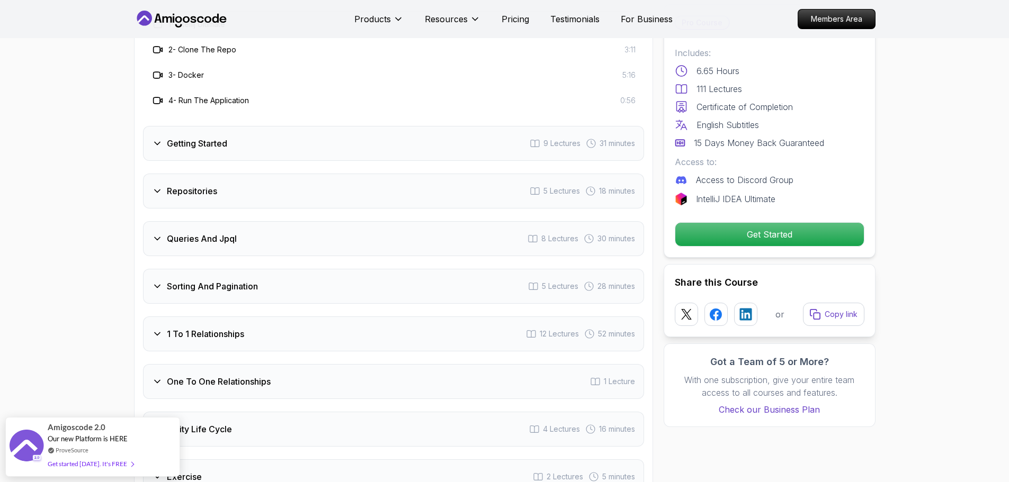
click at [170, 137] on h3 "Getting Started" at bounding box center [197, 143] width 60 height 13
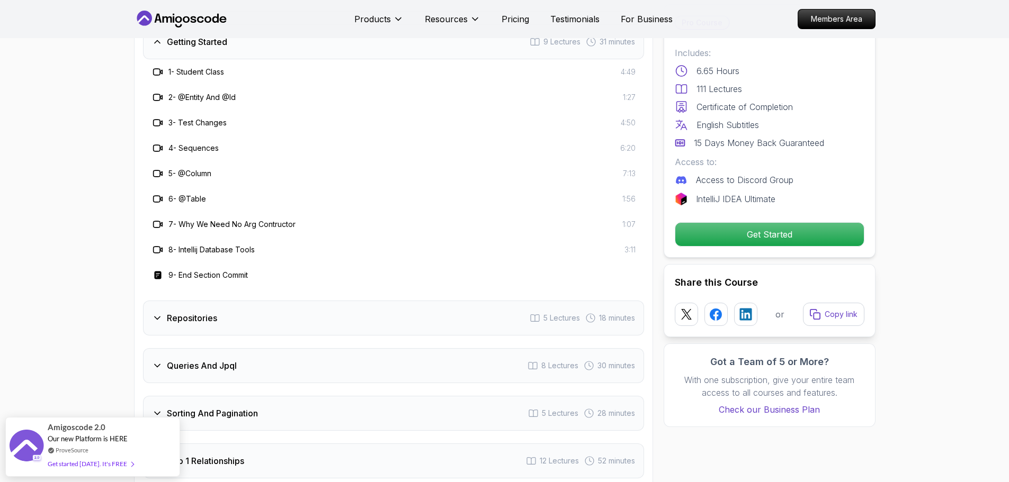
click at [170, 348] on div "Queries And Jpql 8 Lectures 30 minutes" at bounding box center [393, 365] width 501 height 35
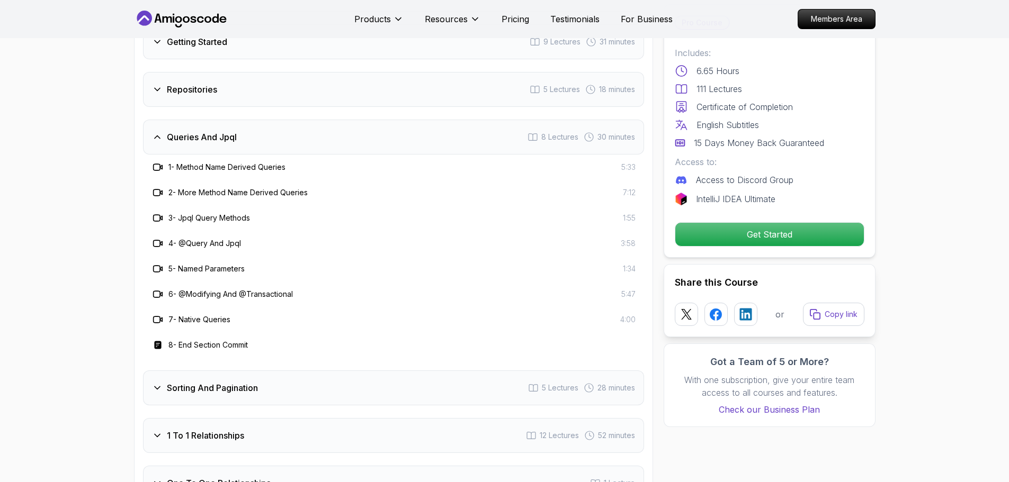
click at [206, 371] on div "Sorting And Pagination 5 Lectures 28 minutes" at bounding box center [393, 388] width 501 height 35
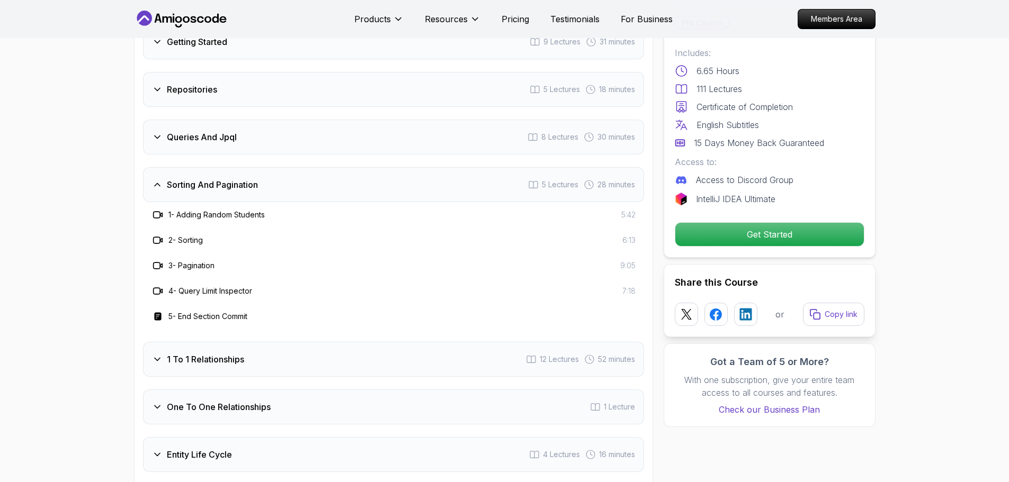
click at [157, 356] on div "1 To 1 Relationships 12 Lectures 52 minutes" at bounding box center [393, 359] width 501 height 35
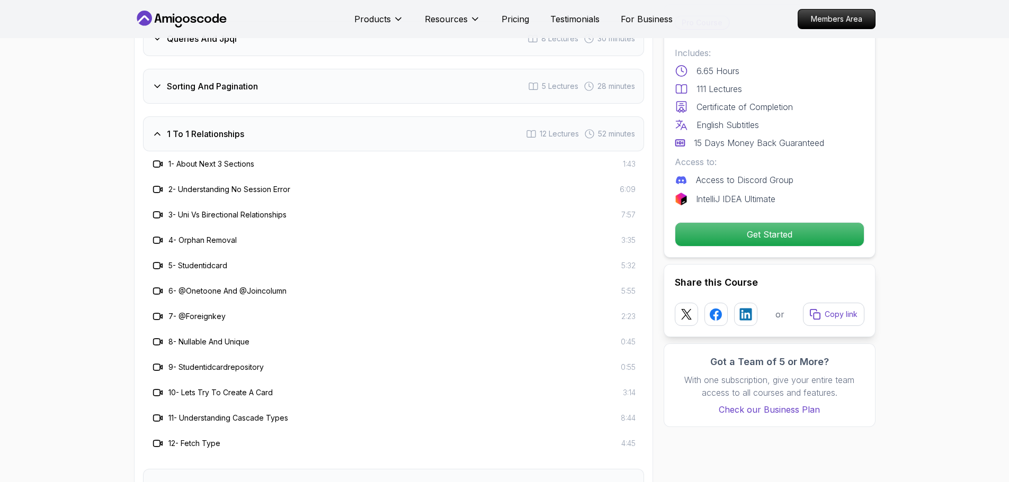
scroll to position [1646, 0]
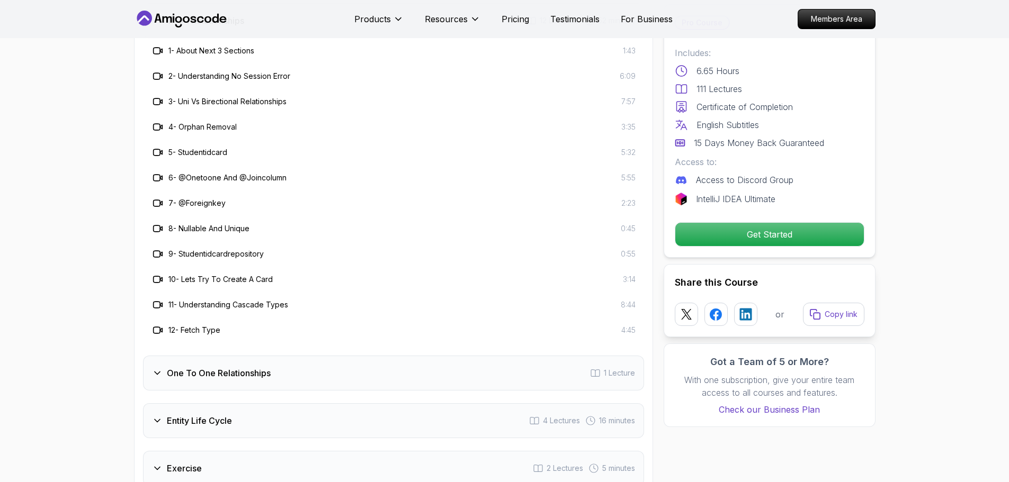
drag, startPoint x: 228, startPoint y: 334, endPoint x: 142, endPoint y: 379, distance: 96.9
click at [223, 342] on div "Intro 4 Lectures 10 minutes Environment Setup 4 Lectures 9 minutes Getting Star…" at bounding box center [393, 363] width 501 height 1293
click at [180, 367] on h3 "One To One Relationships" at bounding box center [219, 373] width 104 height 13
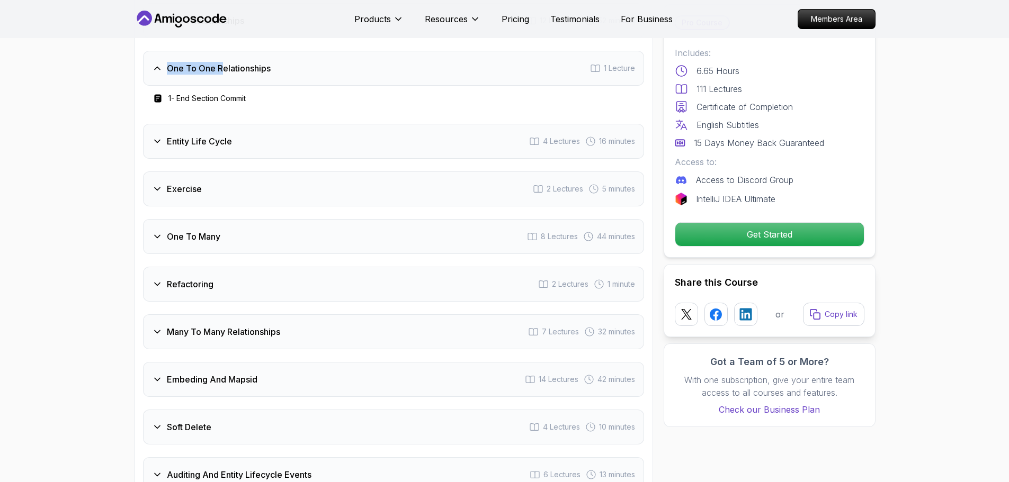
scroll to position [1593, 0]
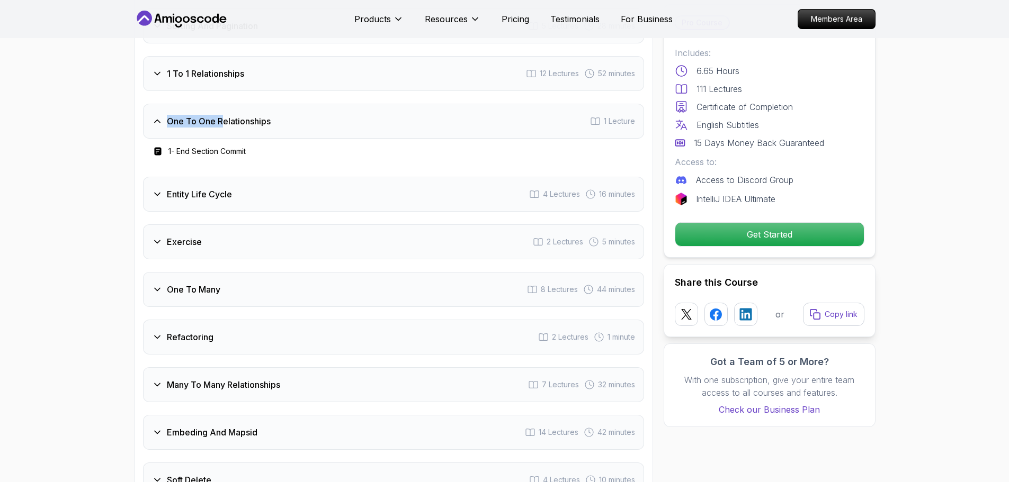
drag, startPoint x: 223, startPoint y: 174, endPoint x: 94, endPoint y: 175, distance: 128.7
click at [220, 188] on h3 "Entity Life Cycle" at bounding box center [199, 194] width 65 height 13
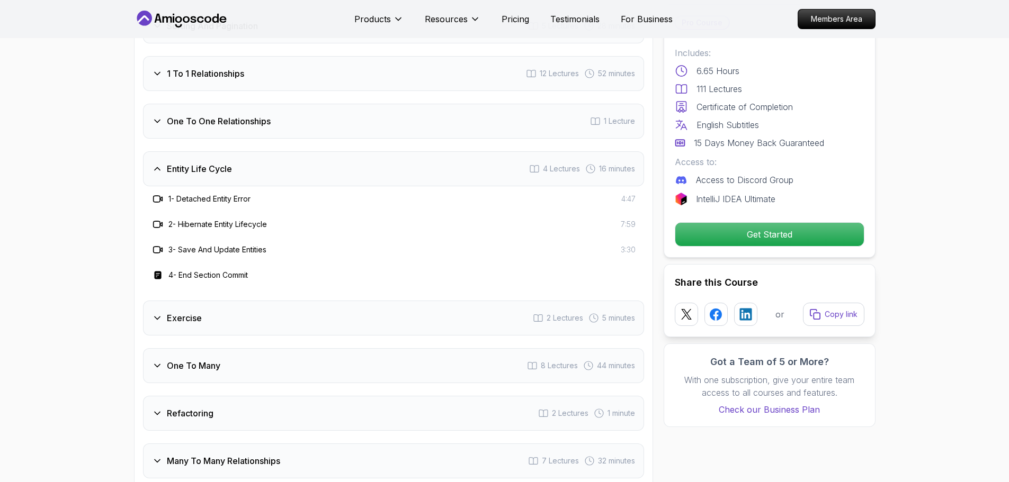
drag, startPoint x: 89, startPoint y: 171, endPoint x: 100, endPoint y: 256, distance: 86.4
drag, startPoint x: 163, startPoint y: 295, endPoint x: 160, endPoint y: 300, distance: 5.7
click at [163, 301] on div "Exercise 2 Lectures 5 minutes" at bounding box center [393, 318] width 501 height 35
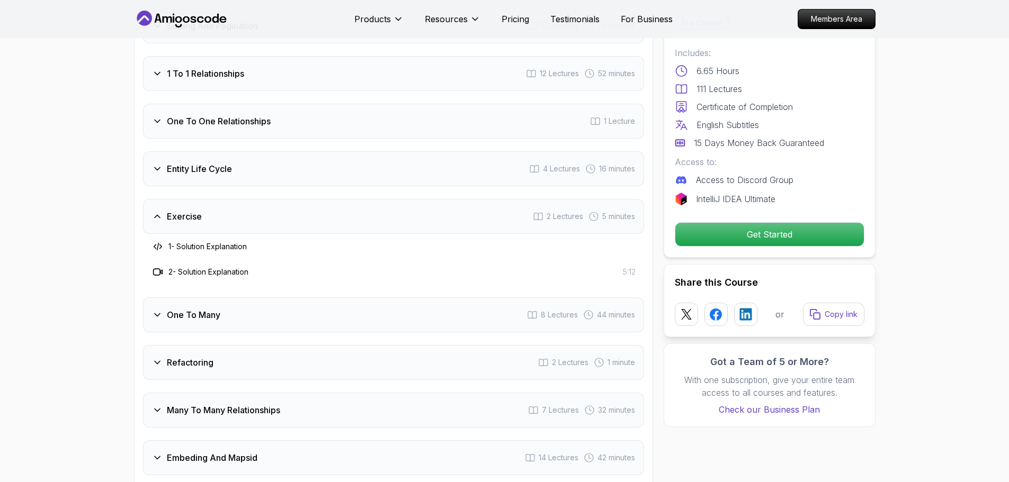
click at [135, 312] on div "Course Curriculum 21 Sections 111 Lectures 6.65 hours of content Intro 4 Lectur…" at bounding box center [393, 262] width 519 height 1129
click at [156, 310] on div "One To Many 8 Lectures 44 minutes" at bounding box center [393, 315] width 501 height 35
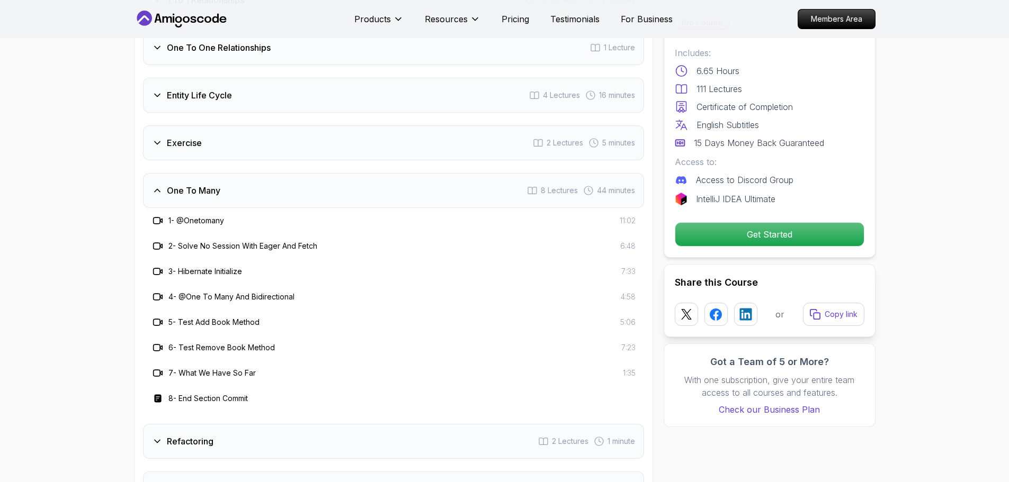
scroll to position [1752, 0]
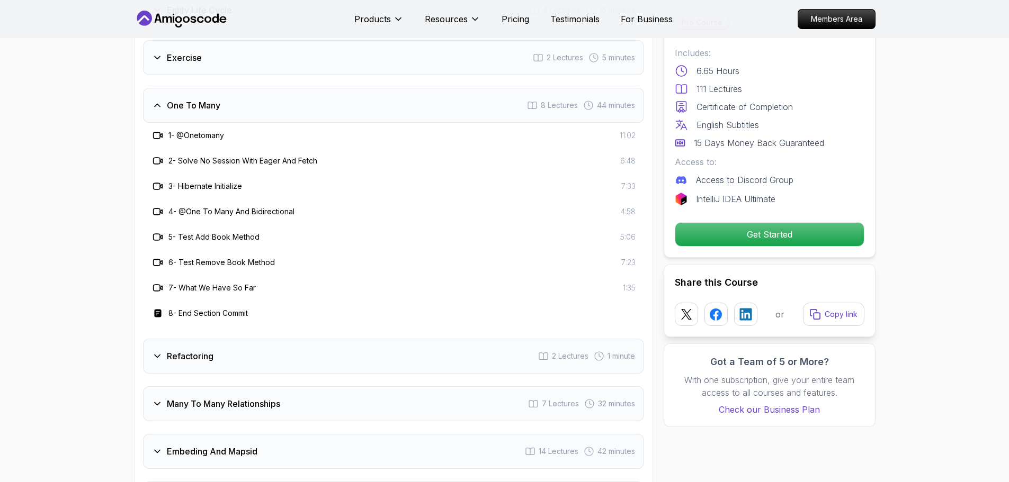
click at [213, 350] on h3 "Refactoring" at bounding box center [190, 356] width 47 height 13
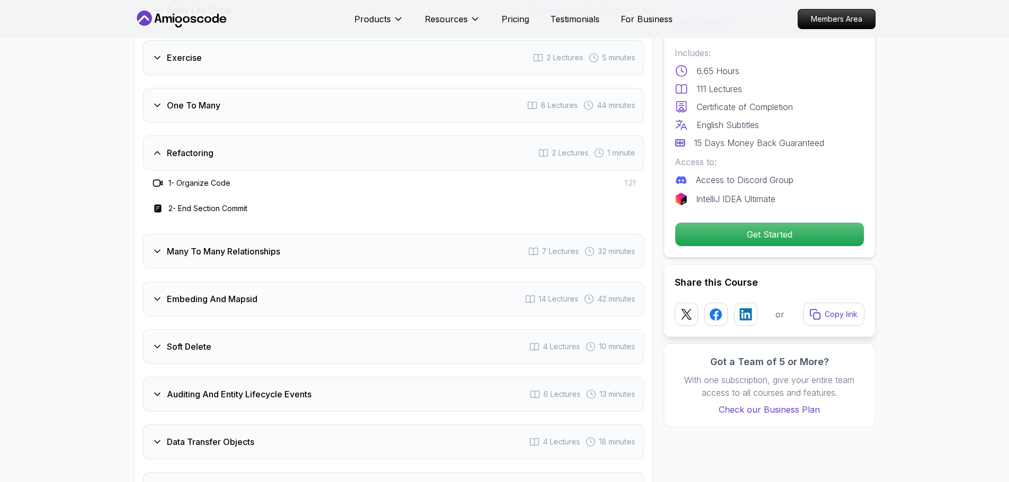
click at [236, 254] on div "Many To Many Relationships 7 Lectures 32 minutes" at bounding box center [393, 251] width 501 height 35
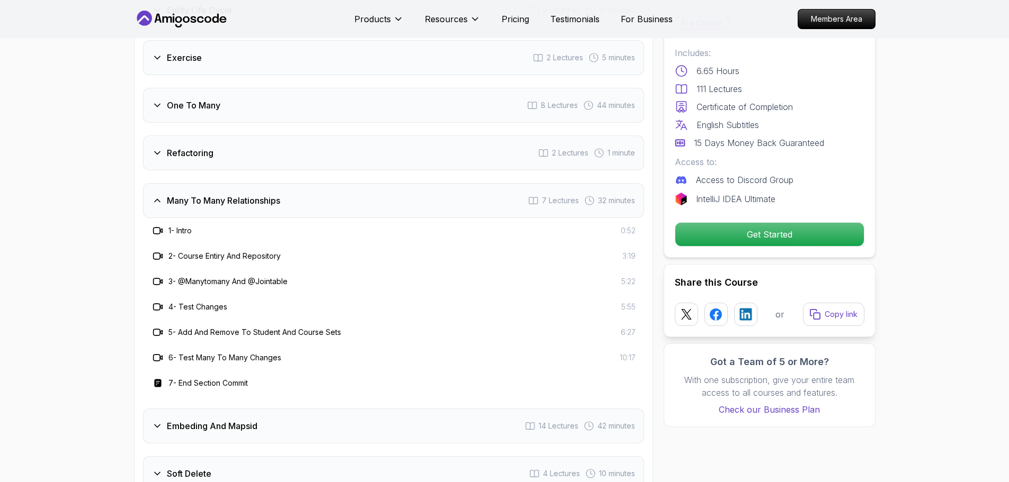
scroll to position [1858, 0]
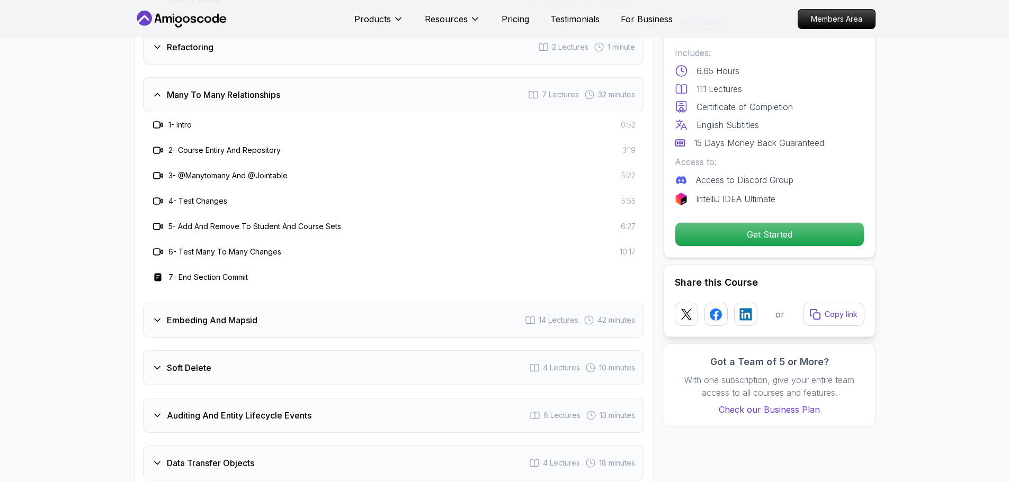
drag, startPoint x: 230, startPoint y: 304, endPoint x: 225, endPoint y: 309, distance: 7.1
click at [227, 314] on h3 "Embeding And Mapsid" at bounding box center [212, 320] width 91 height 13
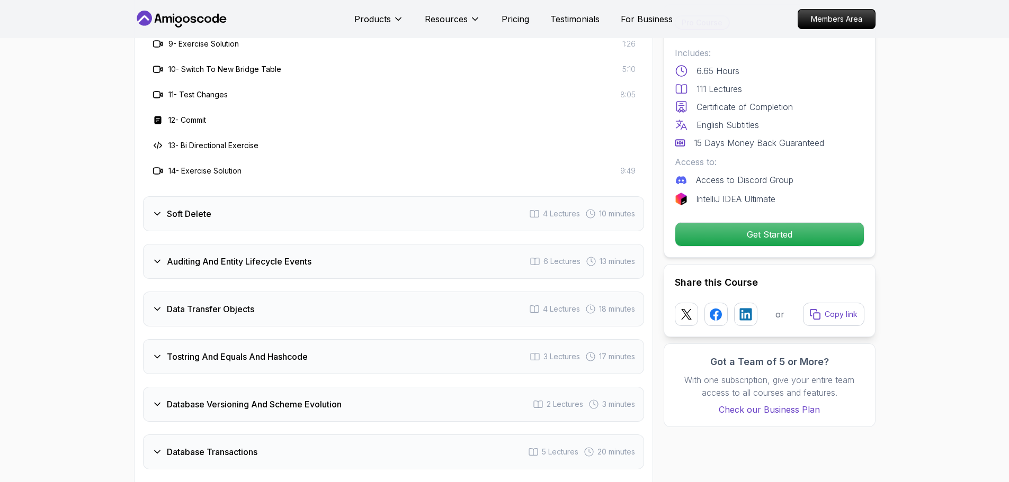
scroll to position [2281, 0]
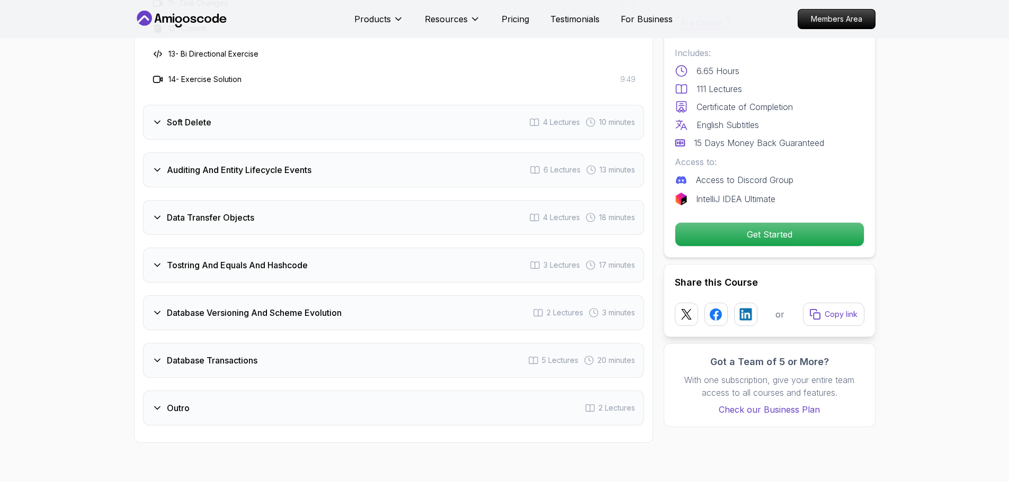
drag, startPoint x: 241, startPoint y: 98, endPoint x: 230, endPoint y: 136, distance: 39.2
click at [241, 105] on div "Soft Delete 4 Lectures 10 minutes" at bounding box center [393, 122] width 501 height 35
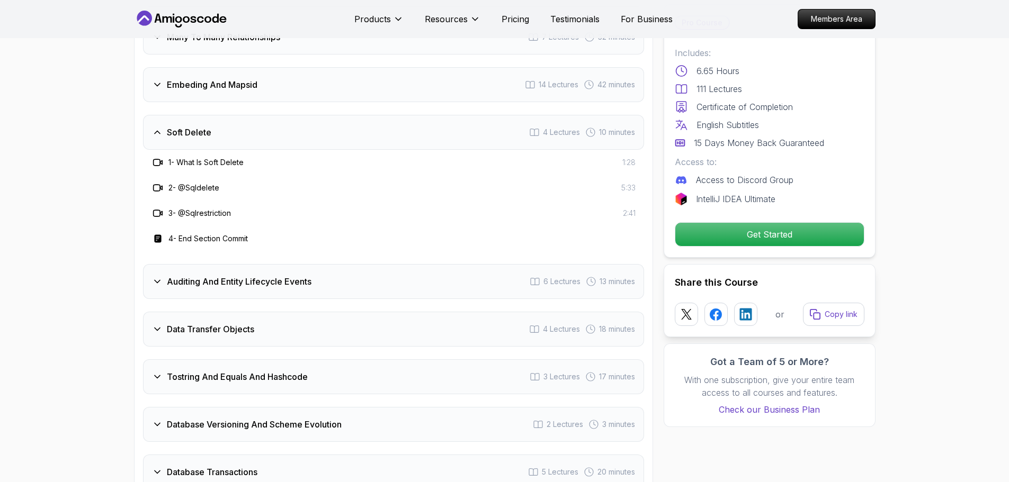
scroll to position [1910, 0]
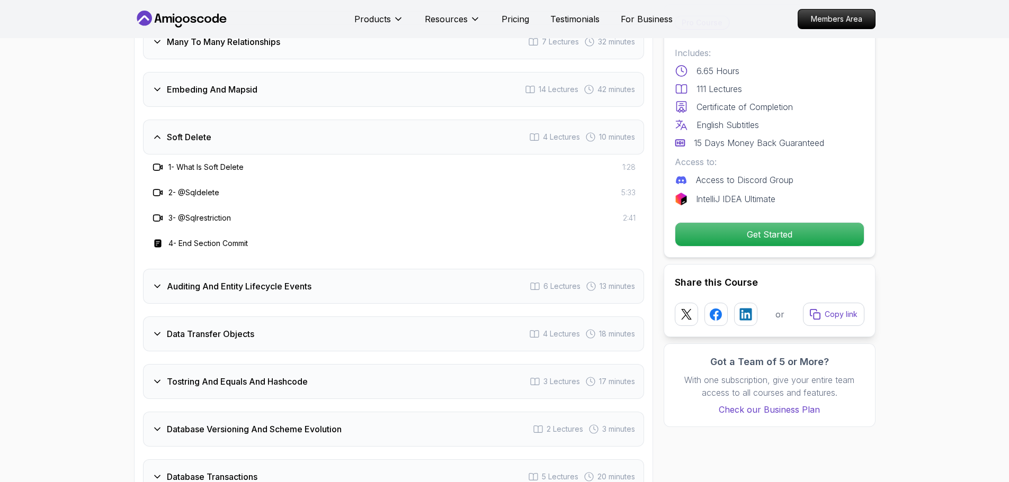
click at [208, 280] on h3 "Auditing And Entity Lifecycle Events" at bounding box center [239, 286] width 145 height 13
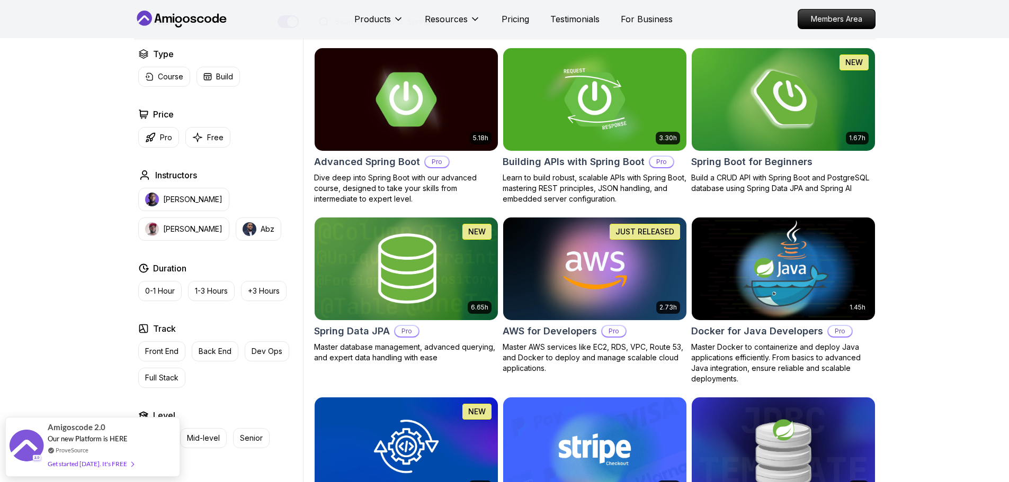
scroll to position [371, 0]
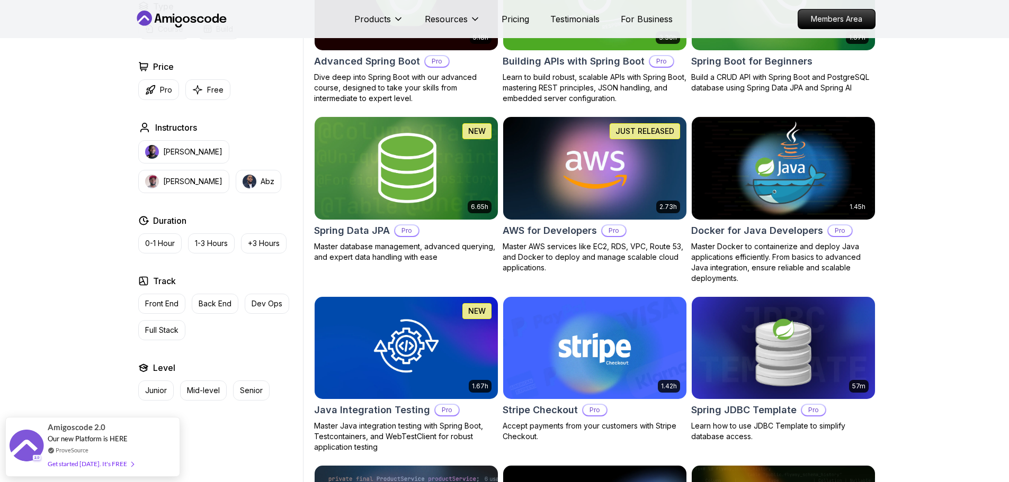
click at [963, 256] on div "Filters Filters Type Course Build Price Pro Free Instructors [PERSON_NAME] [PER…" at bounding box center [504, 348] width 1009 height 990
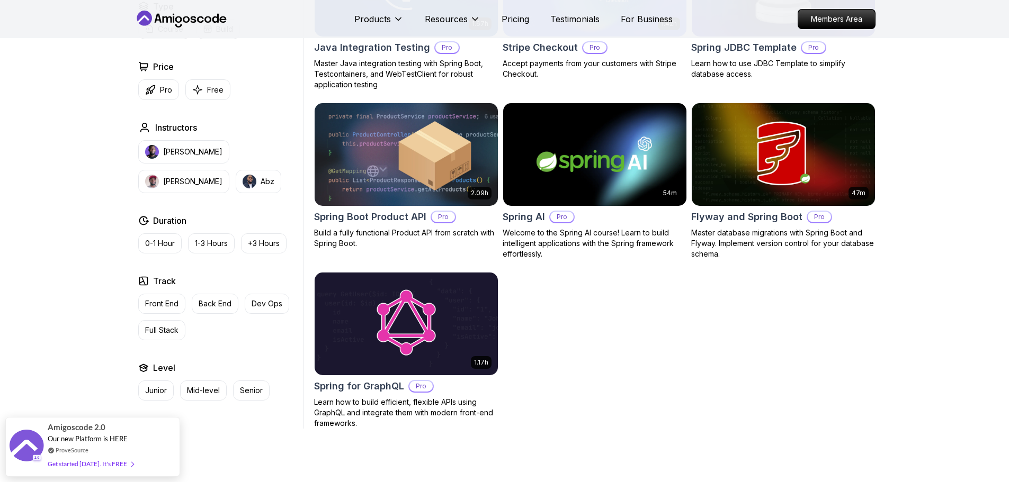
scroll to position [752, 0]
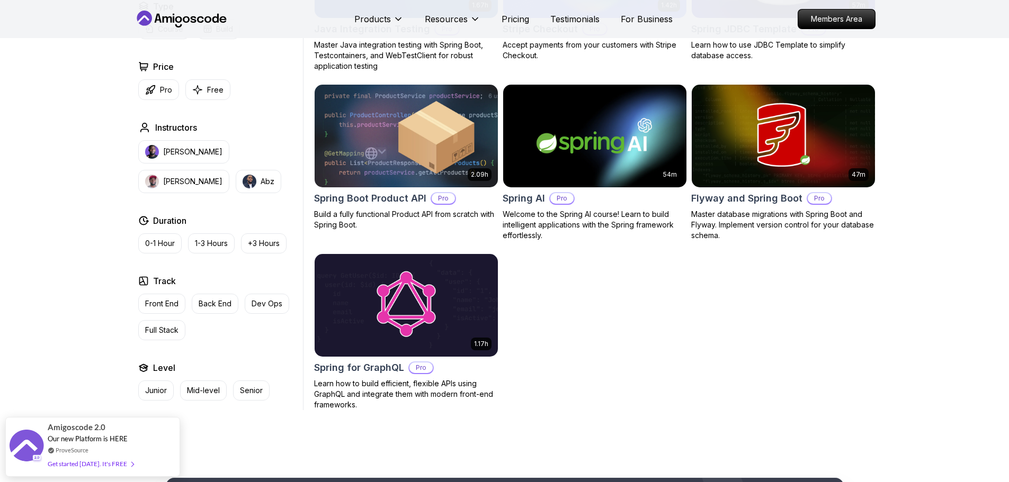
click at [349, 190] on div "2.09h Spring Boot Product API Pro Build a fully functional Product API from scr…" at bounding box center [406, 157] width 184 height 146
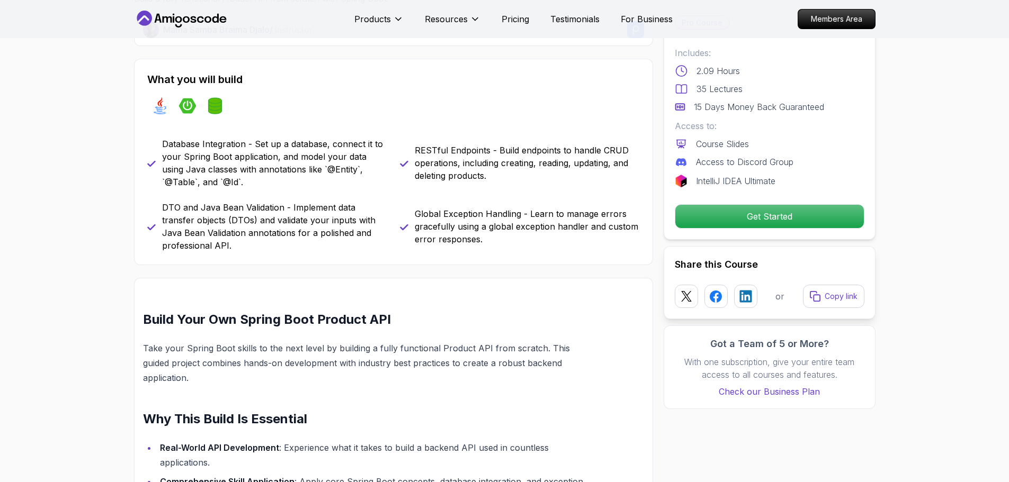
scroll to position [424, 0]
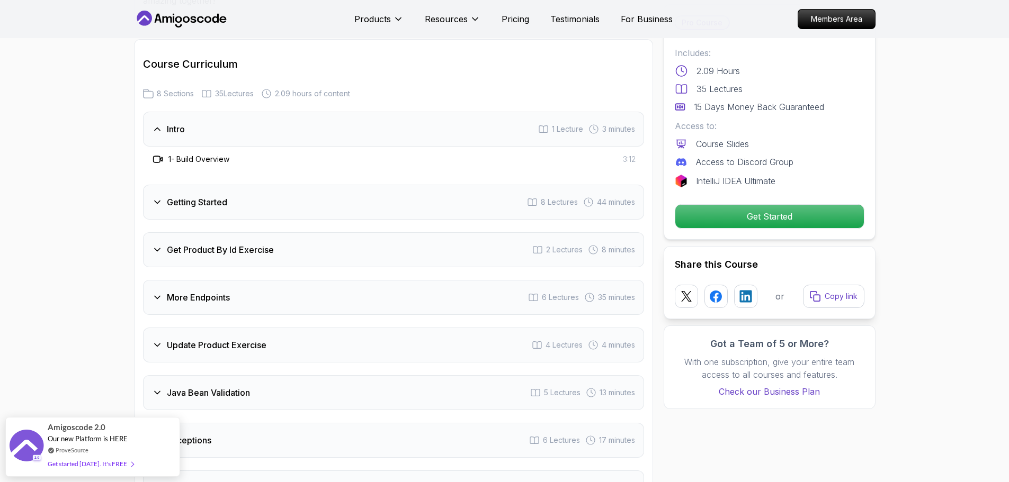
scroll to position [1271, 0]
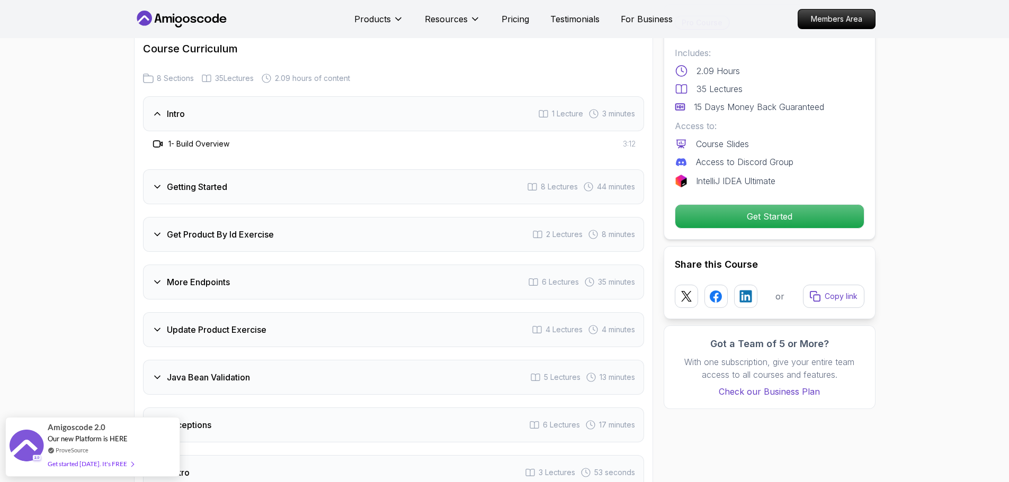
click at [172, 181] on h3 "Getting Started" at bounding box center [197, 187] width 60 height 13
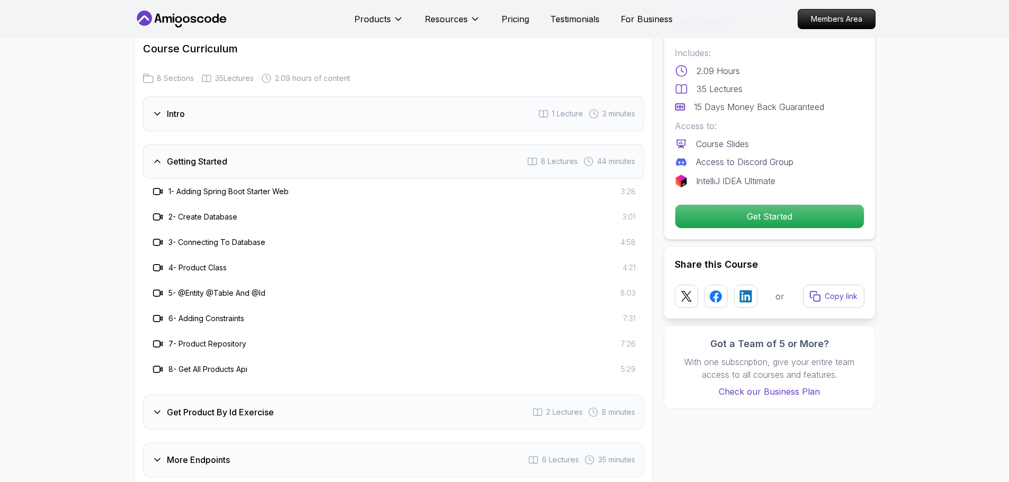
click at [226, 406] on h3 "Get Product By Id Exercise" at bounding box center [220, 412] width 107 height 13
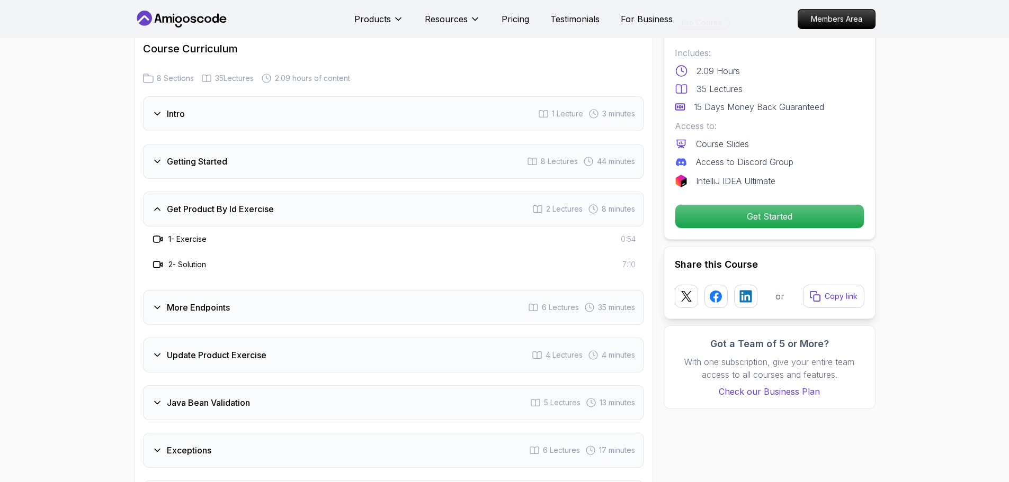
click at [241, 311] on div "Intro 1 Lecture 3 minutes Getting Started 8 Lectures 44 minutes Get Product By …" at bounding box center [393, 305] width 501 height 419
click at [241, 304] on div "More Endpoints 6 Lectures 35 minutes" at bounding box center [393, 307] width 501 height 35
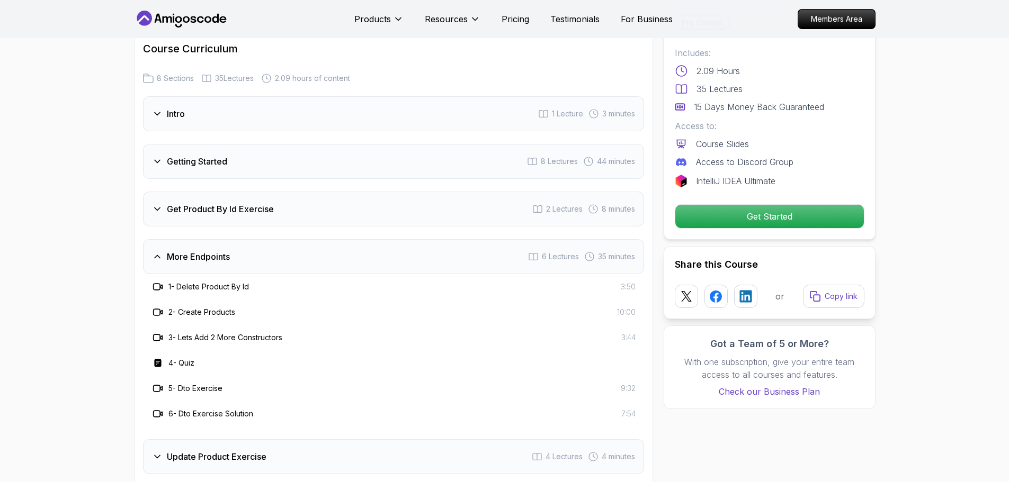
drag, startPoint x: 67, startPoint y: 289, endPoint x: 65, endPoint y: 294, distance: 5.5
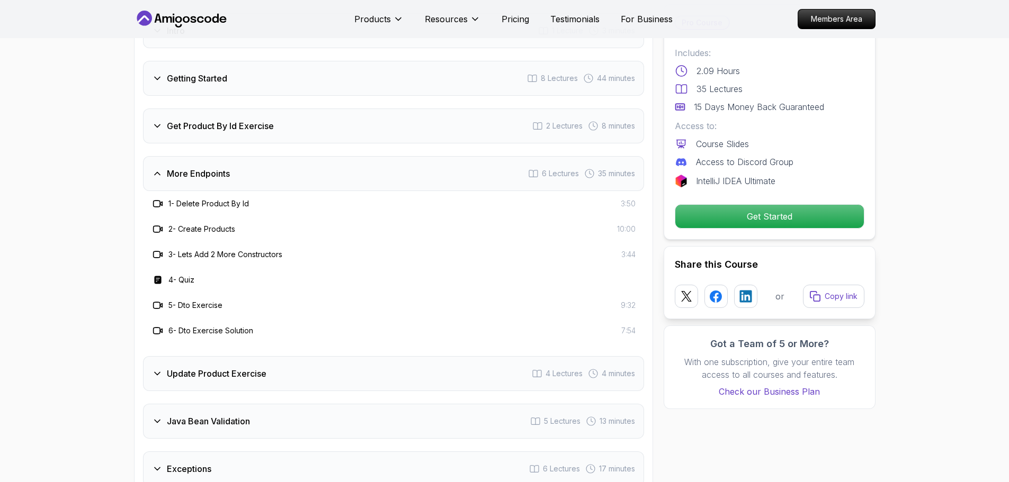
scroll to position [1430, 0]
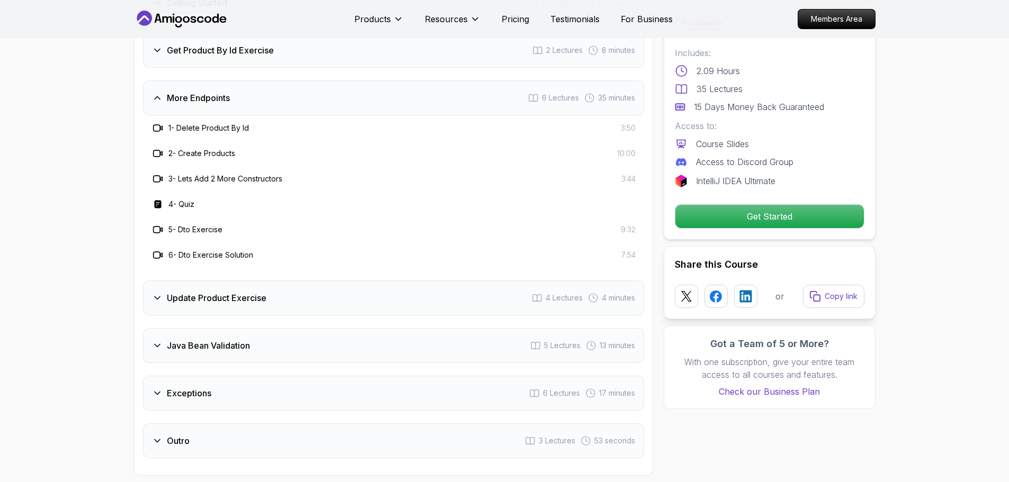
click at [227, 291] on div "Update Product Exercise 4 Lectures 4 minutes" at bounding box center [393, 298] width 501 height 35
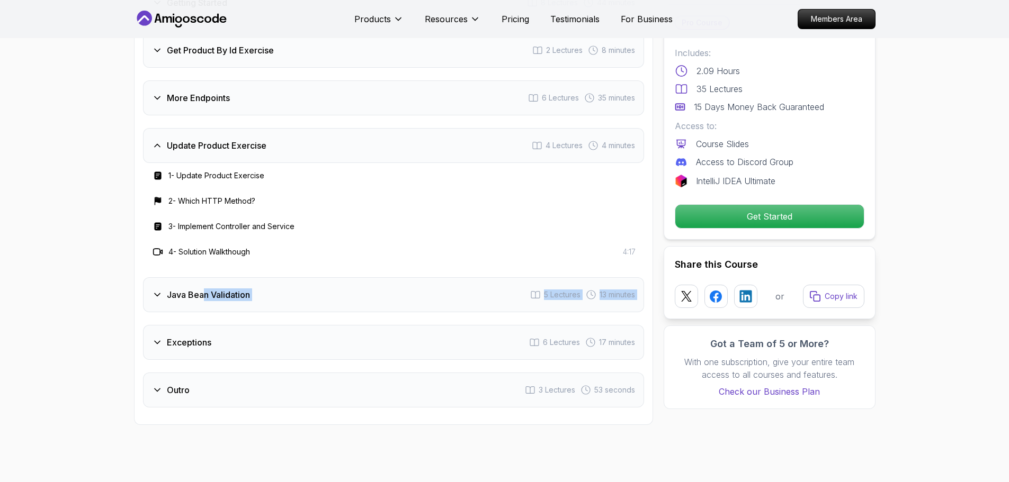
click at [202, 295] on div "Intro 1 Lecture 3 minutes Getting Started 8 Lectures 44 minutes Get Product By …" at bounding box center [393, 173] width 501 height 470
click at [203, 294] on div "Java Bean Validation 5 Lectures 13 minutes" at bounding box center [393, 294] width 501 height 35
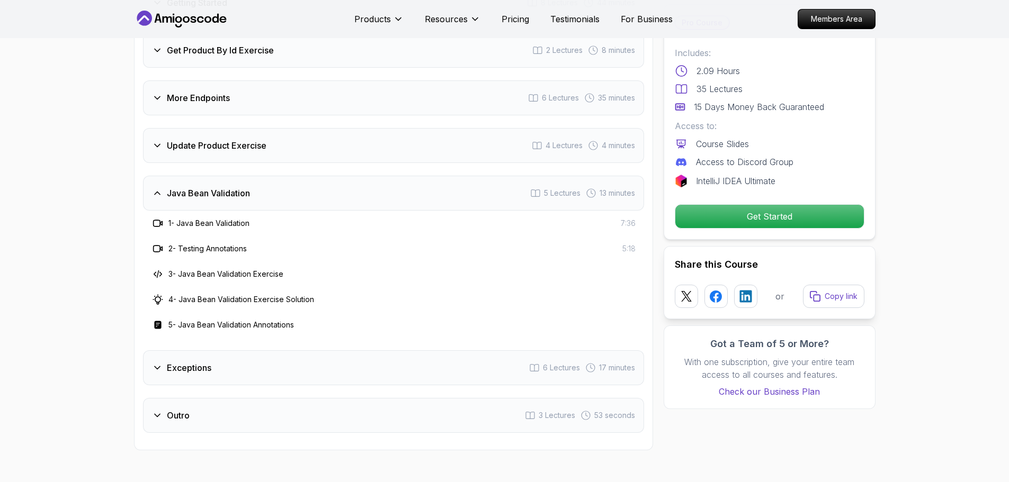
click at [175, 362] on h3 "Exceptions" at bounding box center [189, 368] width 44 height 13
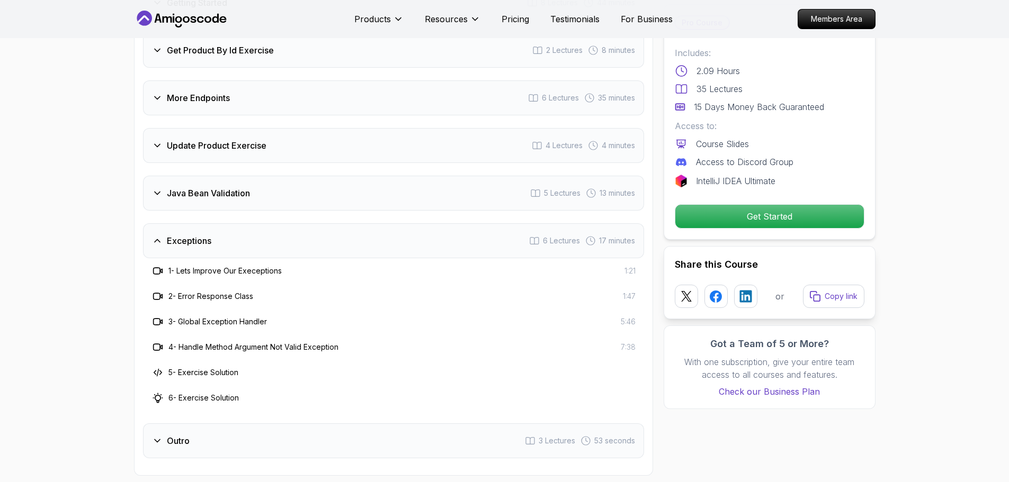
click at [183, 187] on h3 "Java Bean Validation" at bounding box center [208, 193] width 83 height 13
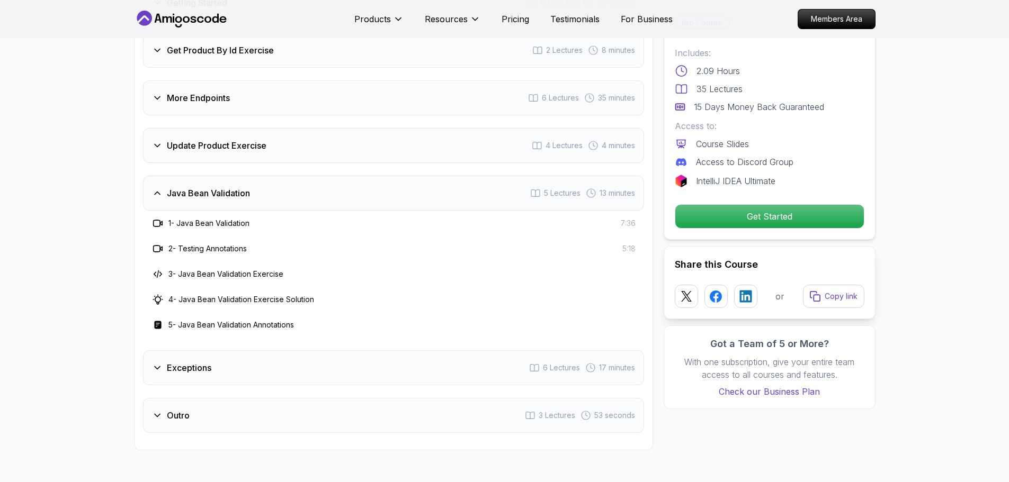
click at [212, 401] on div "Outro 3 Lectures 53 seconds" at bounding box center [393, 415] width 501 height 35
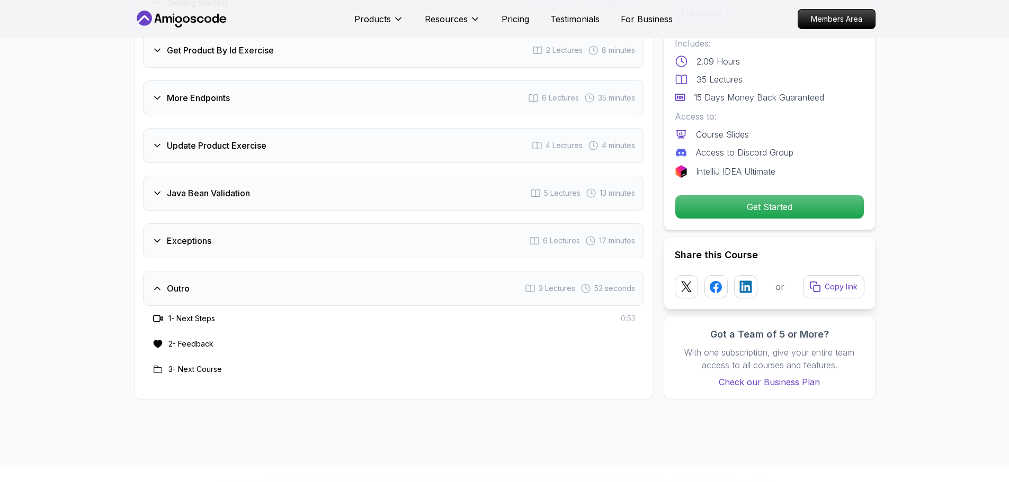
click at [244, 223] on div "Exceptions 6 Lectures 17 minutes" at bounding box center [393, 240] width 501 height 35
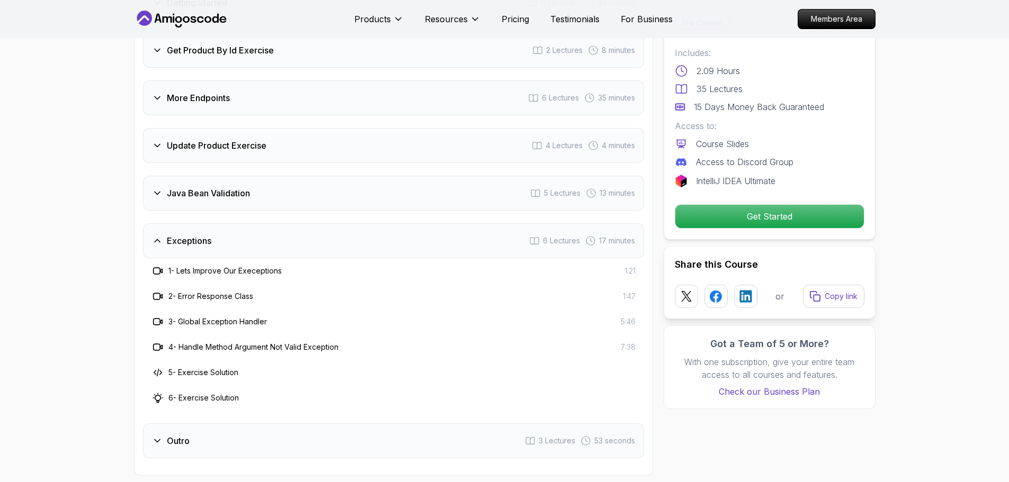
drag, startPoint x: 259, startPoint y: 171, endPoint x: 262, endPoint y: 166, distance: 5.5
click at [259, 176] on div "Java Bean Validation 5 Lectures 13 minutes" at bounding box center [393, 193] width 501 height 35
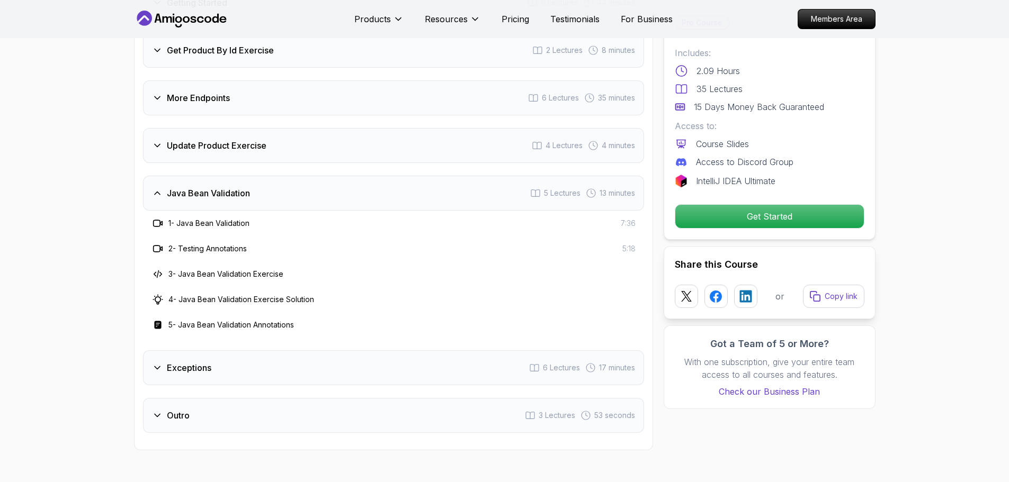
click at [270, 136] on div "Update Product Exercise 4 Lectures 4 minutes" at bounding box center [393, 145] width 501 height 35
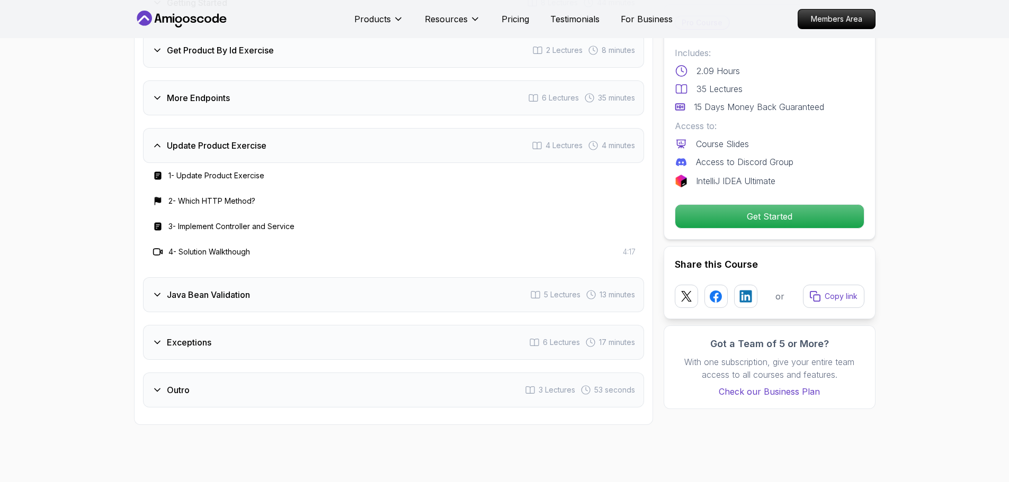
click at [274, 80] on div "More Endpoints 6 Lectures 35 minutes" at bounding box center [393, 97] width 501 height 35
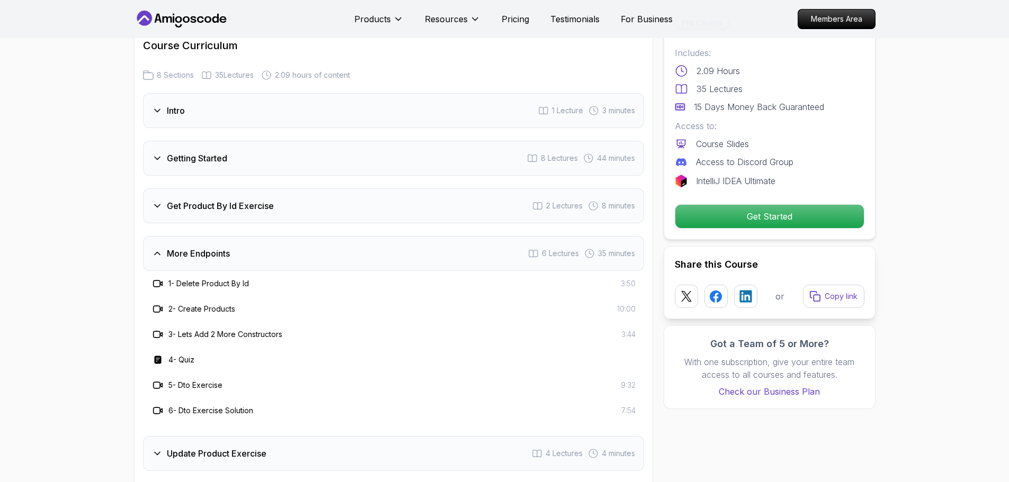
scroll to position [1271, 0]
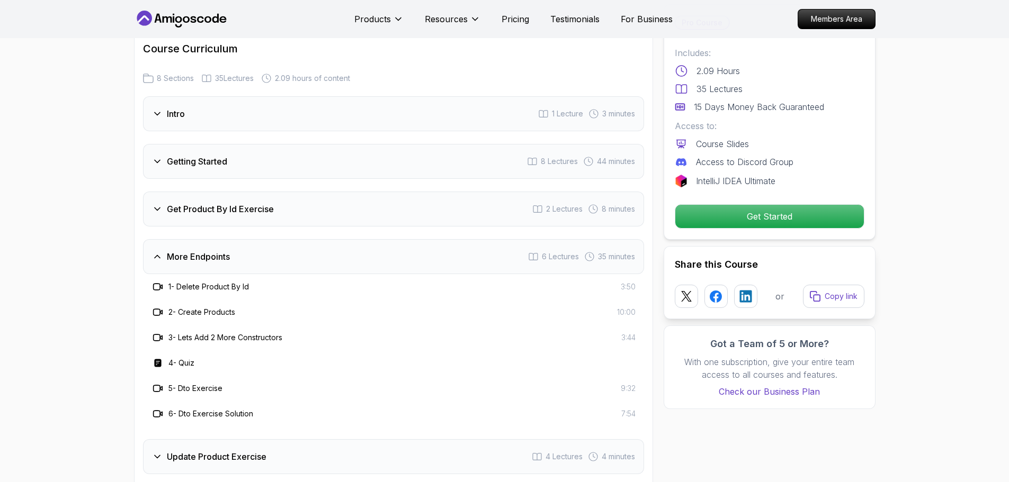
click at [238, 192] on div "Get Product By Id Exercise 2 Lectures 8 minutes" at bounding box center [393, 209] width 501 height 35
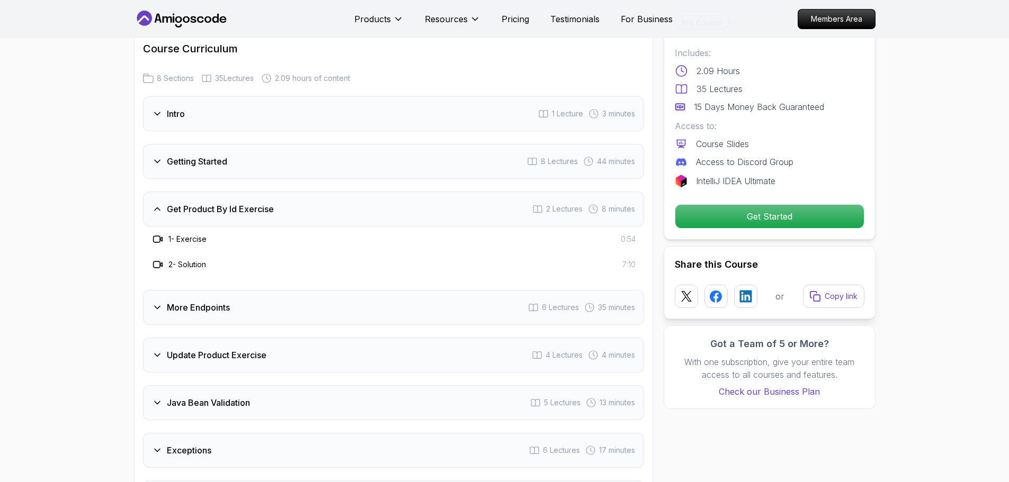
click at [238, 125] on div "Intro 1 Lecture 3 minutes Getting Started 8 Lectures 44 minutes Get Product By …" at bounding box center [393, 305] width 501 height 419
drag, startPoint x: 229, startPoint y: 84, endPoint x: 230, endPoint y: 93, distance: 9.6
click at [229, 96] on div "Intro 1 Lecture 3 minutes" at bounding box center [393, 113] width 501 height 35
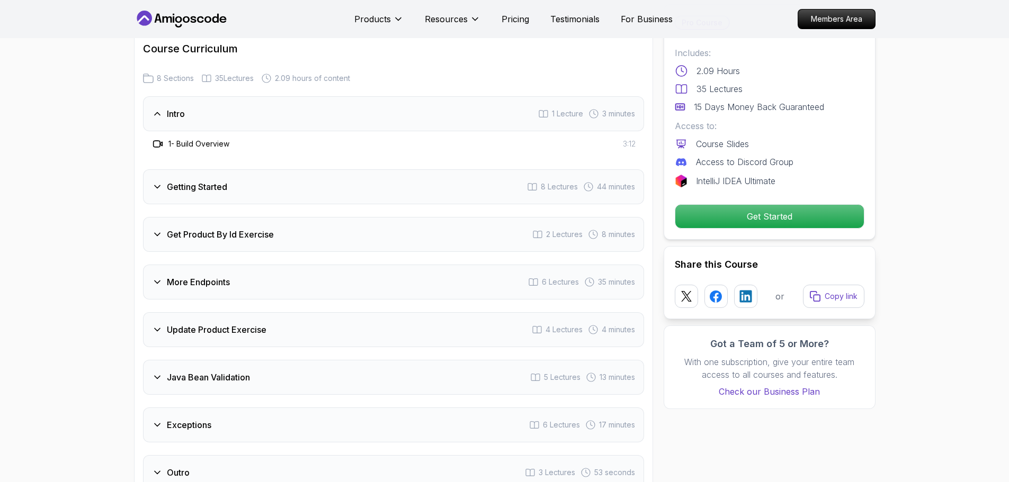
click at [325, 169] on div "Getting Started 8 Lectures 44 minutes" at bounding box center [393, 186] width 501 height 35
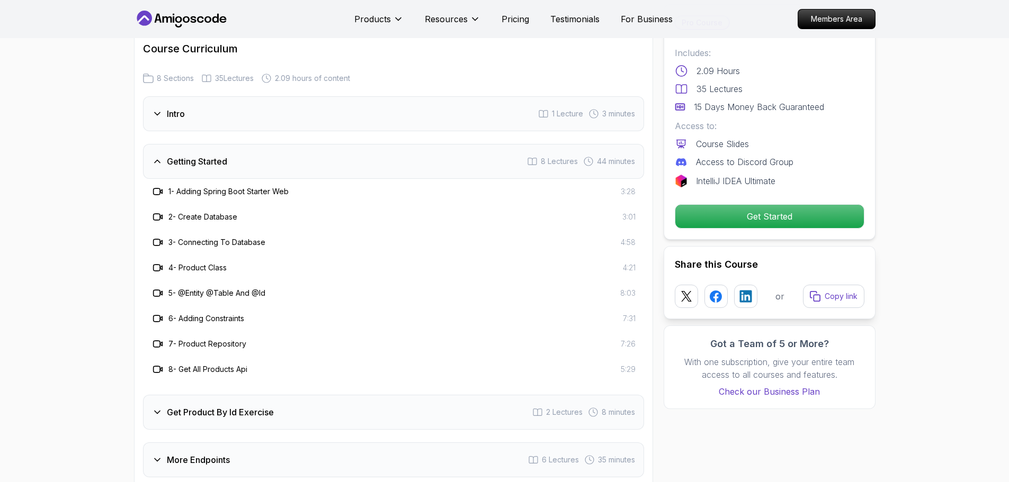
drag, startPoint x: 347, startPoint y: 399, endPoint x: 337, endPoint y: 394, distance: 10.9
click at [346, 402] on div "Get Product By Id Exercise 2 Lectures 8 minutes" at bounding box center [393, 412] width 501 height 35
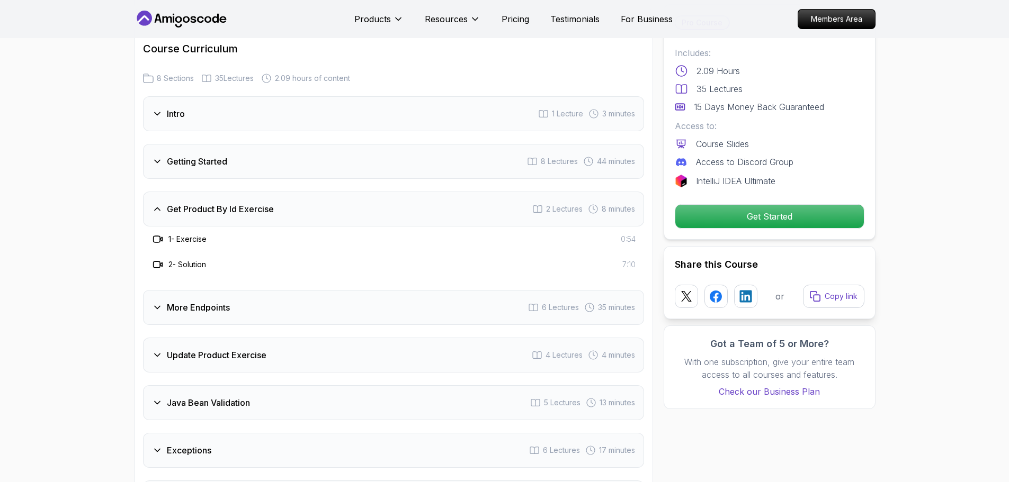
click at [257, 290] on div "More Endpoints 6 Lectures 35 minutes" at bounding box center [393, 307] width 501 height 35
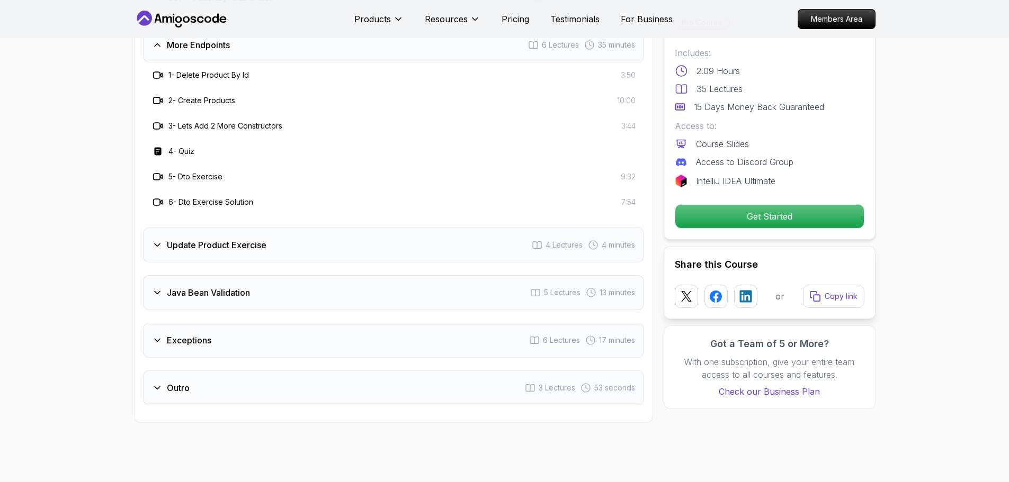
drag, startPoint x: 250, startPoint y: 231, endPoint x: 248, endPoint y: 245, distance: 13.5
click at [250, 239] on h3 "Update Product Exercise" at bounding box center [217, 245] width 100 height 13
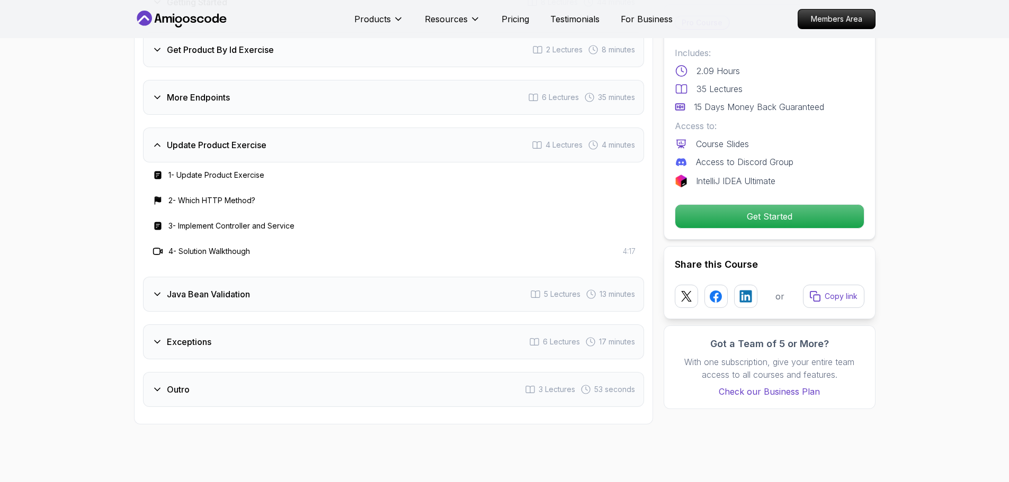
scroll to position [1430, 0]
click at [300, 280] on div "Java Bean Validation 5 Lectures 13 minutes" at bounding box center [393, 294] width 501 height 35
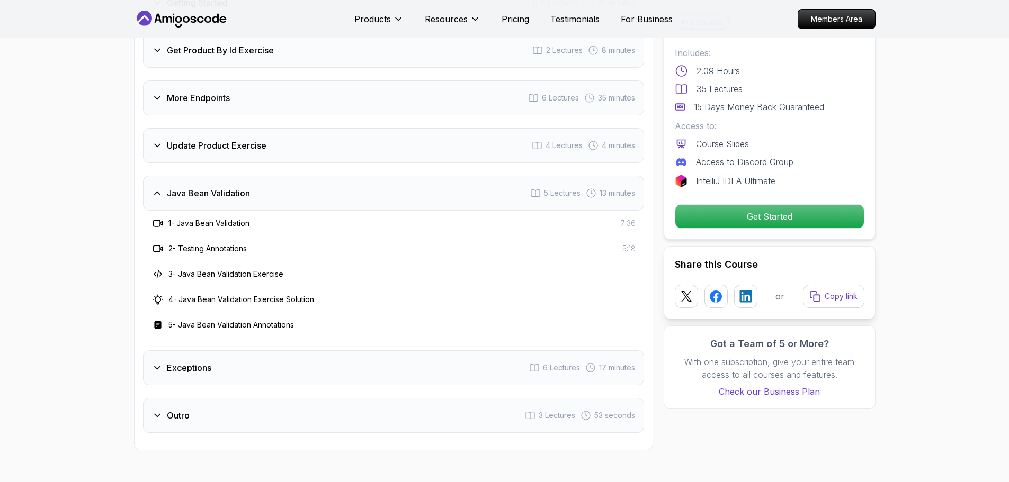
click at [276, 354] on div "Exceptions 6 Lectures 17 minutes" at bounding box center [393, 368] width 501 height 35
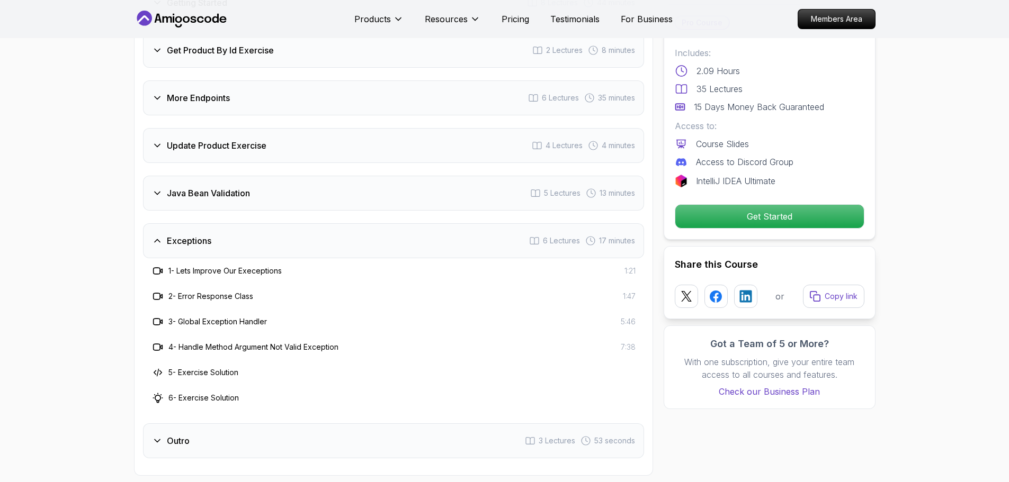
drag, startPoint x: 333, startPoint y: 398, endPoint x: 325, endPoint y: 441, distance: 43.6
click at [329, 407] on div "Intro 1 Lecture 3 minutes Getting Started 8 Lectures 44 minutes Get Product By …" at bounding box center [393, 198] width 501 height 521
click at [325, 441] on div "Outro 3 Lectures 53 seconds" at bounding box center [393, 441] width 501 height 35
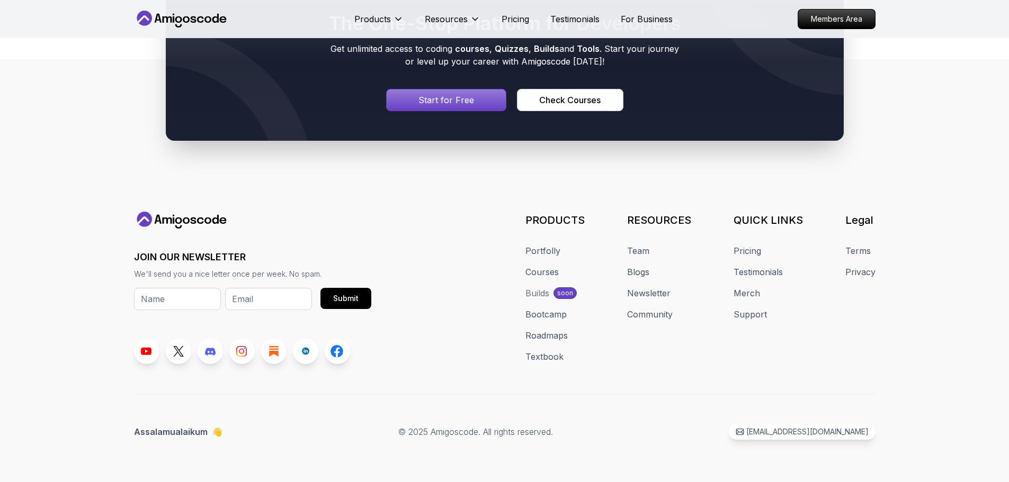
scroll to position [752, 0]
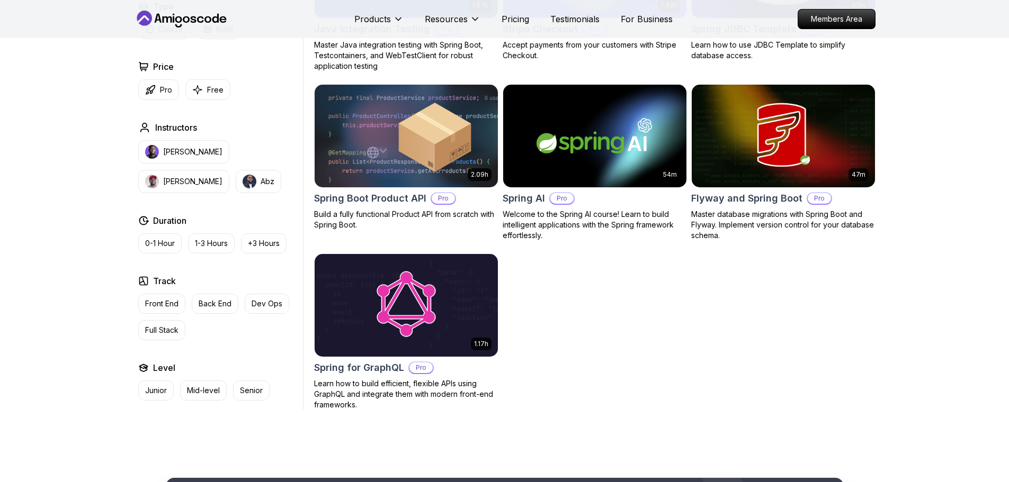
drag, startPoint x: 913, startPoint y: 269, endPoint x: 949, endPoint y: 266, distance: 36.7
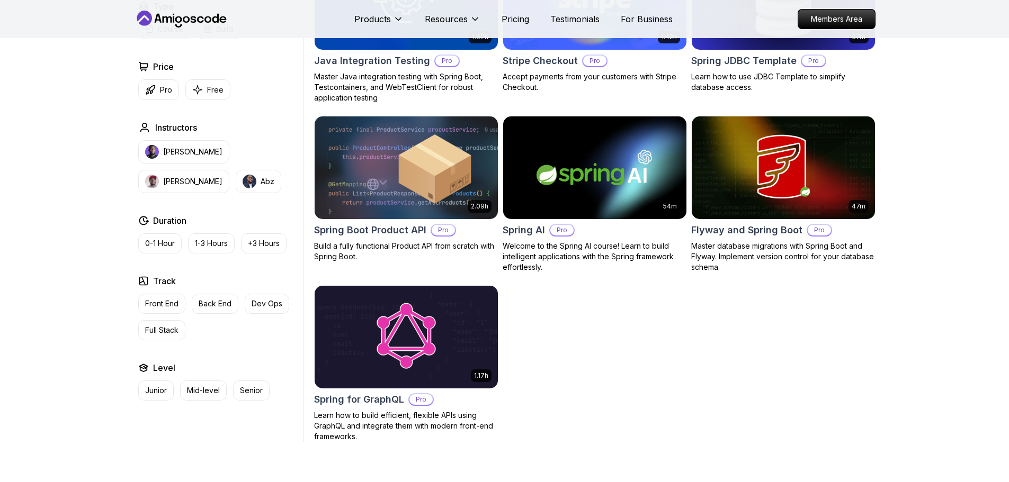
scroll to position [719, 0]
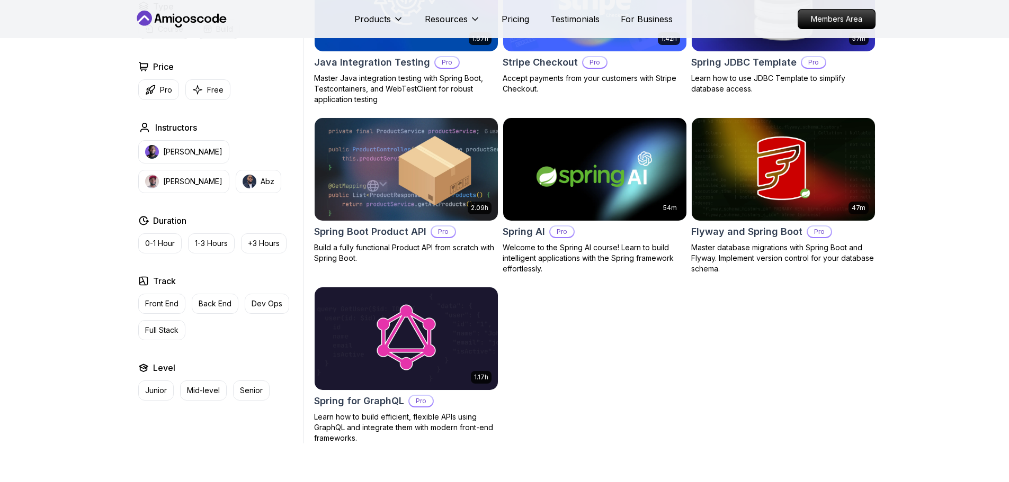
click at [762, 59] on h2 "Spring JDBC Template" at bounding box center [743, 62] width 105 height 15
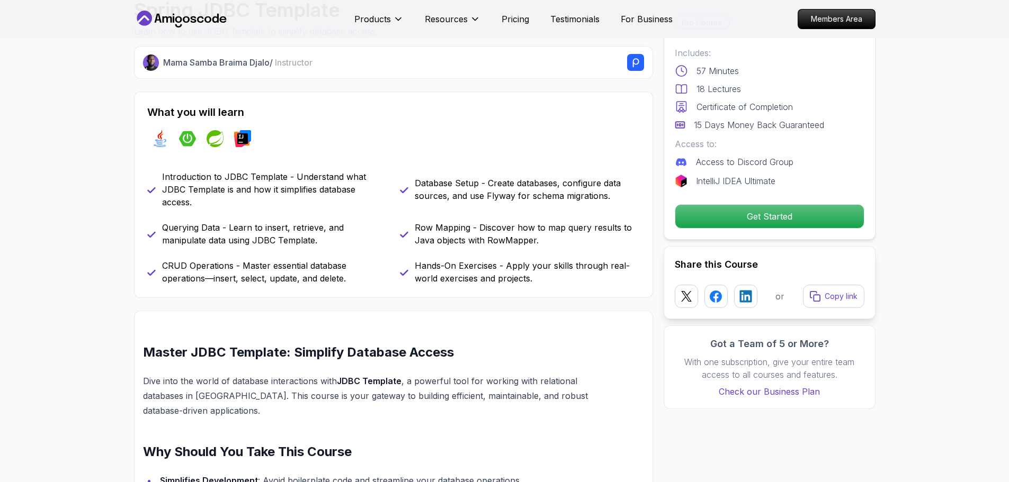
scroll to position [741, 0]
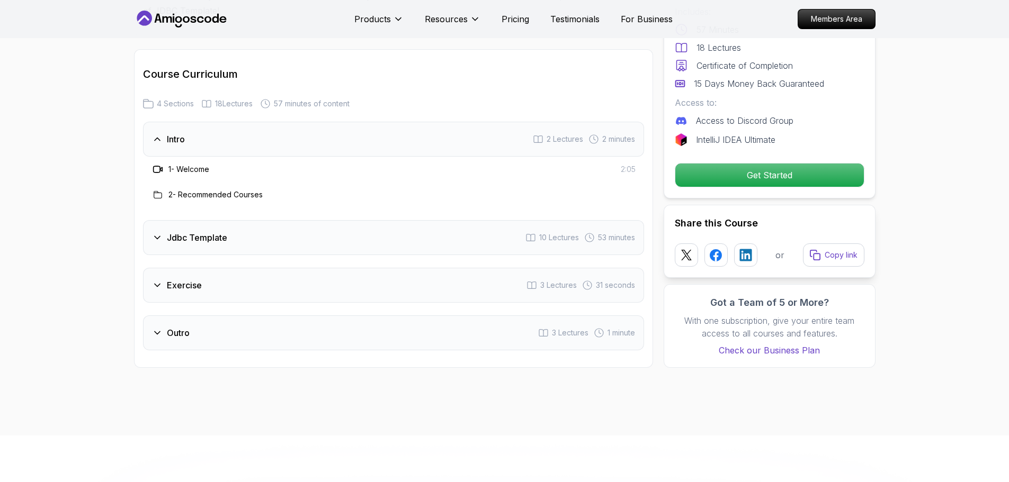
click at [297, 221] on div "Jdbc Template 10 Lectures 53 minutes" at bounding box center [393, 237] width 501 height 35
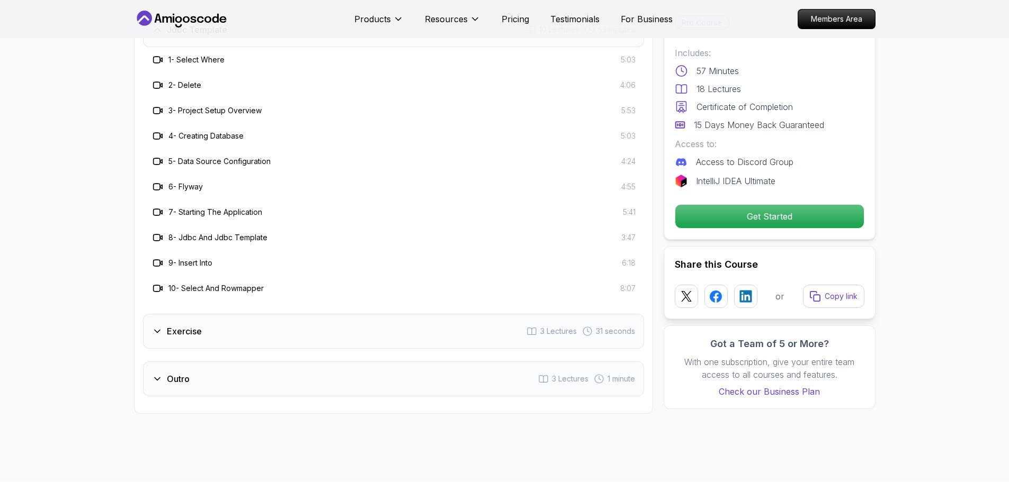
scroll to position [1377, 0]
click at [343, 312] on div "Exercise 3 Lectures 31 seconds" at bounding box center [393, 329] width 501 height 35
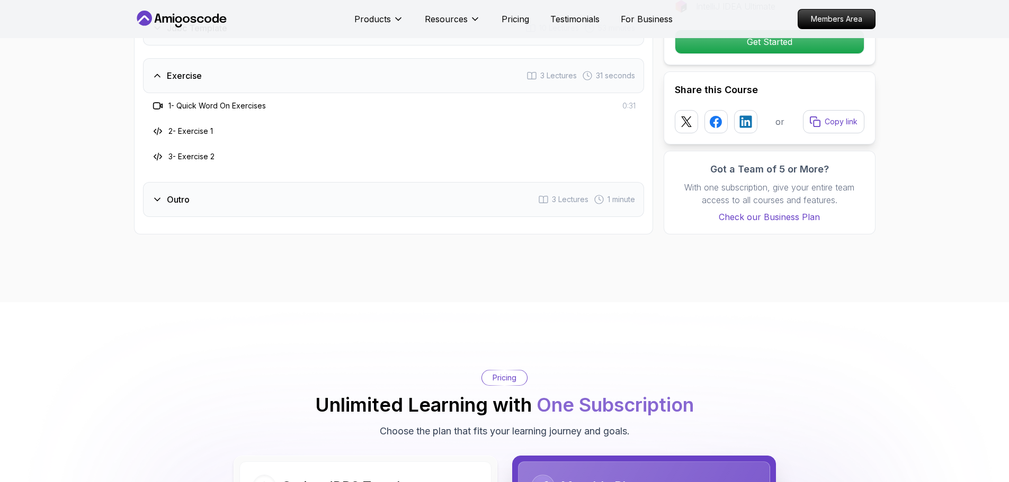
drag, startPoint x: 270, startPoint y: 185, endPoint x: 260, endPoint y: 187, distance: 10.3
click at [265, 186] on div "Outro 3 Lectures 1 minute" at bounding box center [393, 199] width 501 height 35
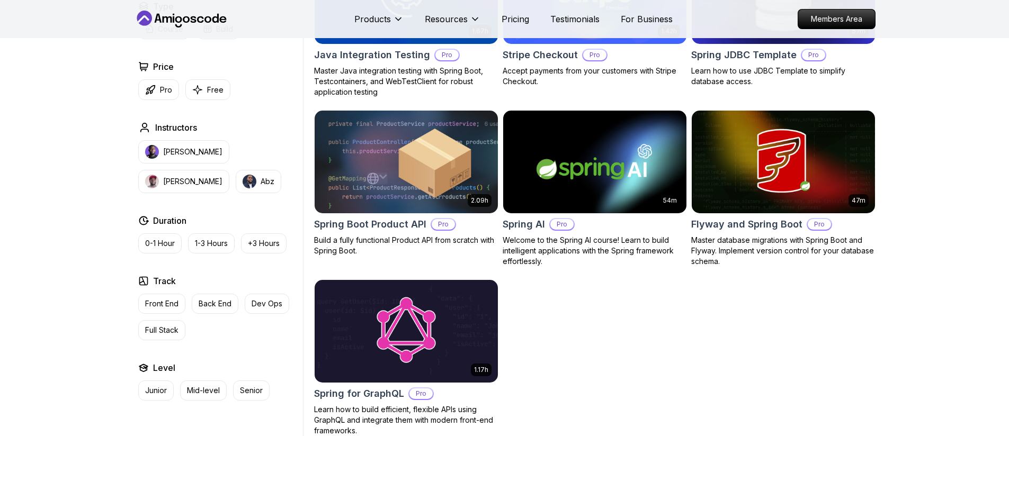
scroll to position [719, 0]
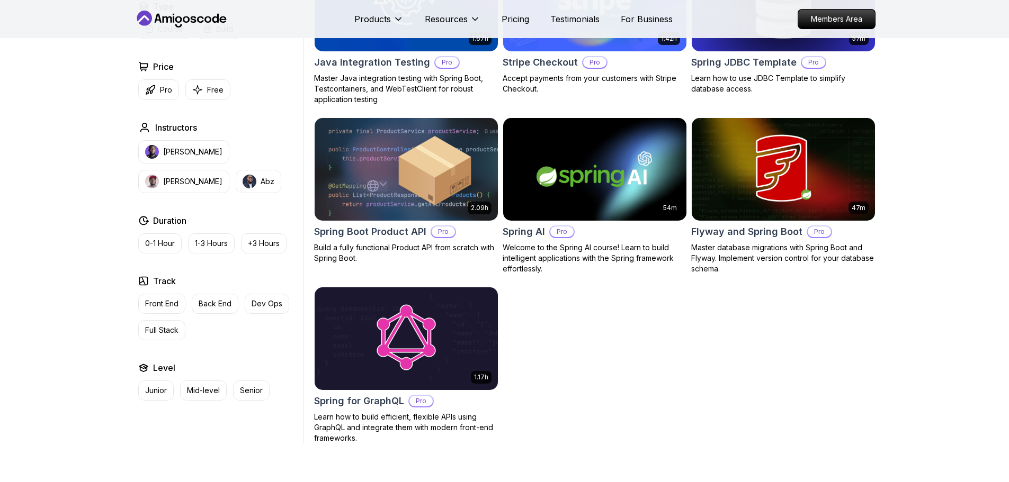
click at [717, 231] on h2 "Flyway and Spring Boot" at bounding box center [746, 232] width 111 height 15
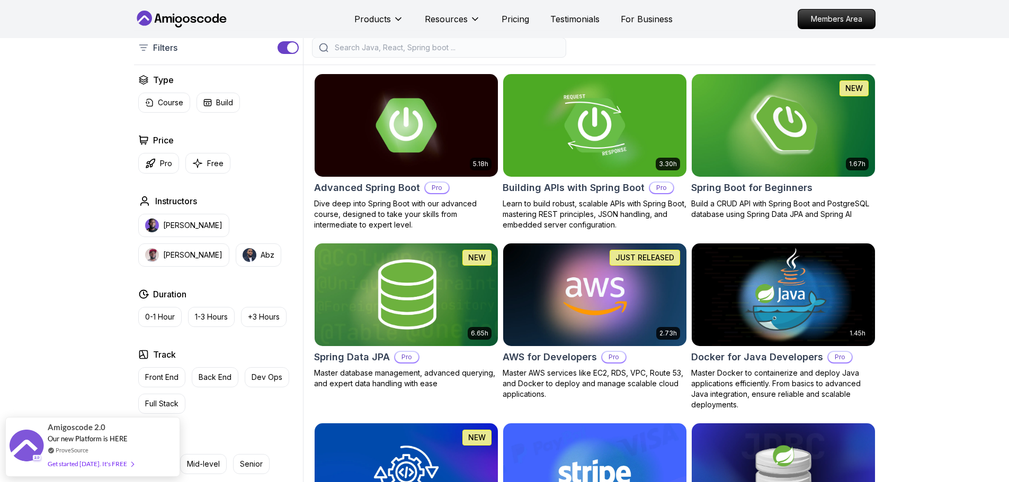
scroll to position [242, 0]
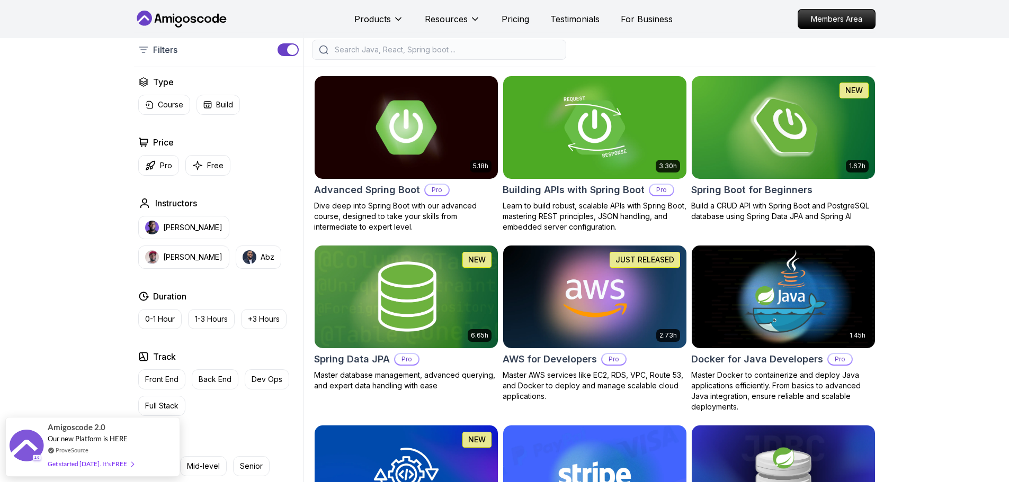
click at [908, 230] on div "Filters Filters Type Course Build Price Pro Free Instructors [PERSON_NAME] [PER…" at bounding box center [504, 476] width 1009 height 990
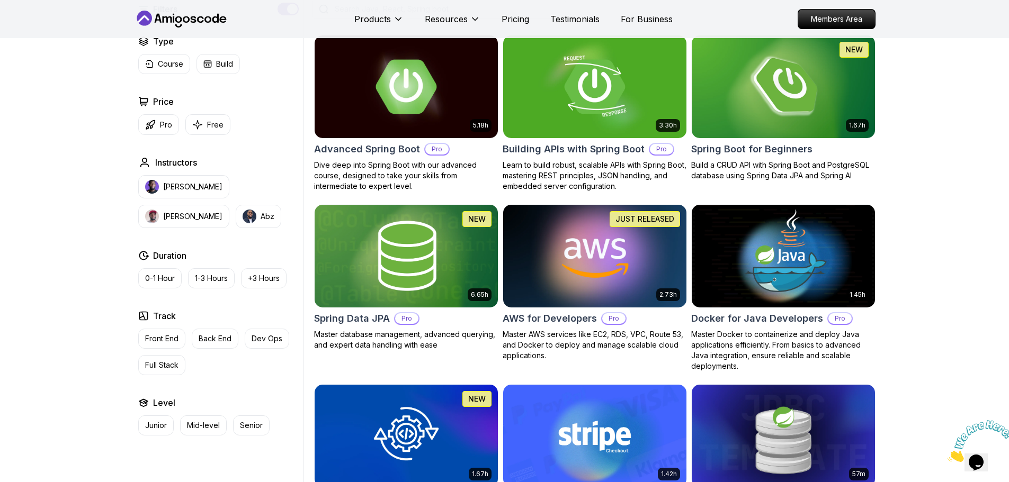
scroll to position [127, 0]
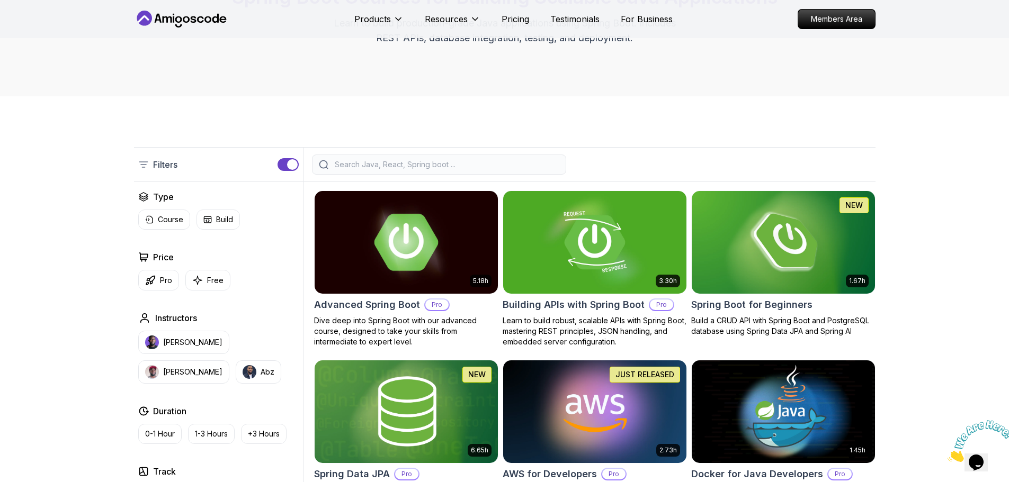
click at [372, 249] on img at bounding box center [406, 242] width 192 height 107
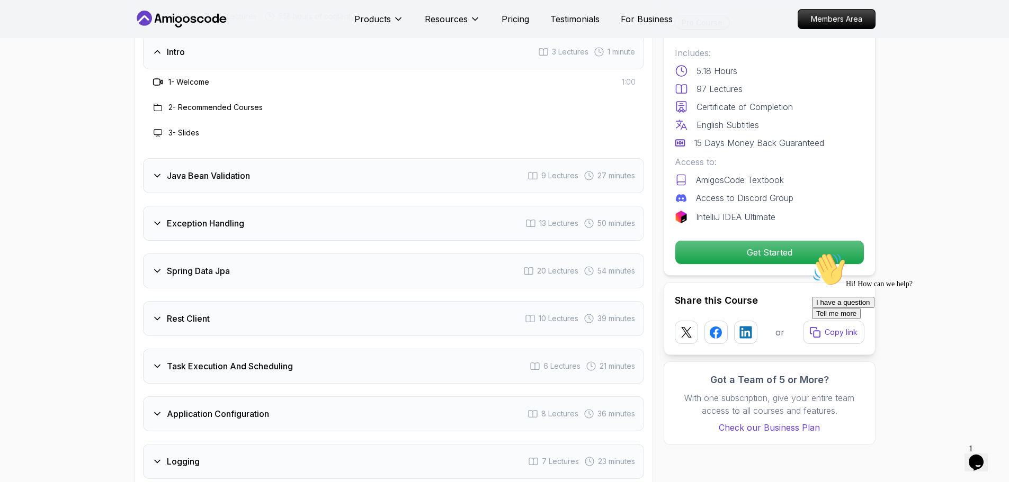
scroll to position [1439, 0]
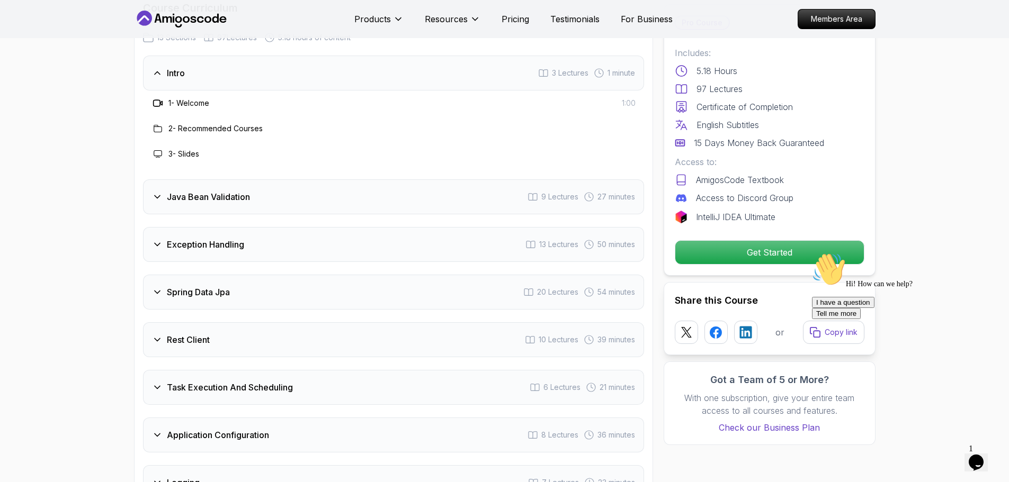
click at [198, 191] on h3 "Java Bean Validation" at bounding box center [208, 197] width 83 height 13
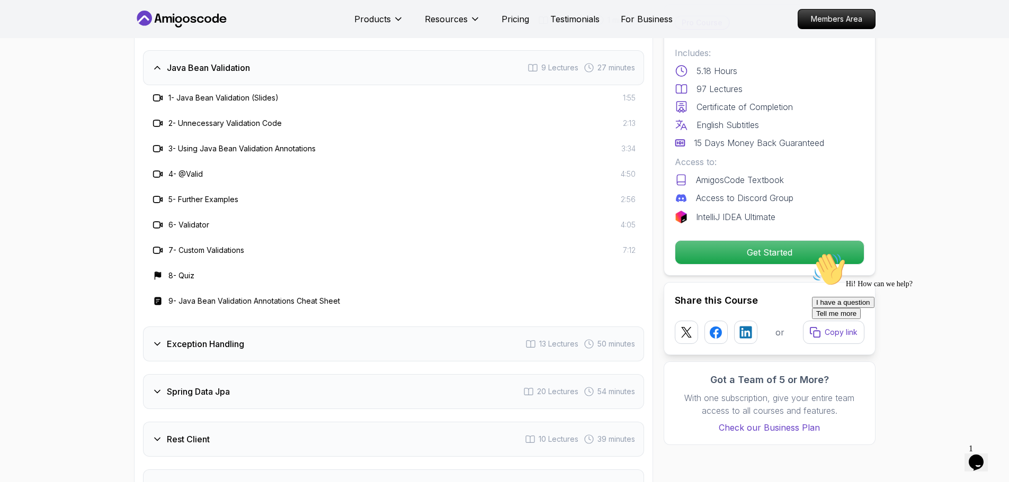
click at [262, 327] on div "Exception Handling 13 Lectures 50 minutes" at bounding box center [393, 344] width 501 height 35
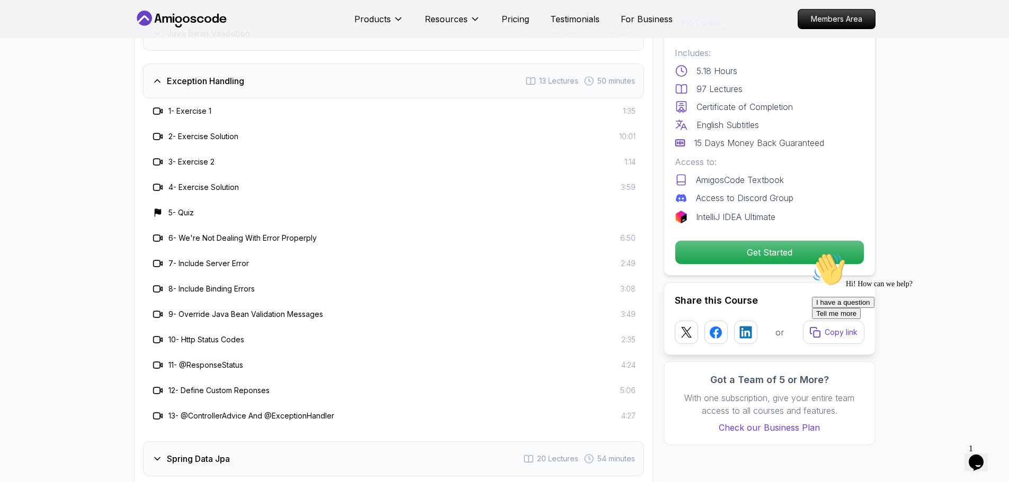
scroll to position [1545, 0]
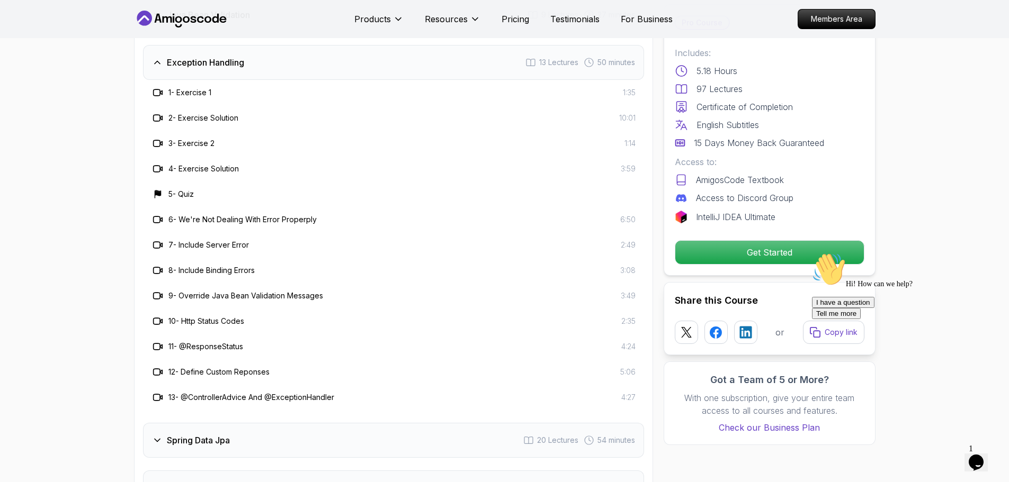
click at [340, 423] on div "Spring Data Jpa 20 Lectures 54 minutes" at bounding box center [393, 440] width 501 height 35
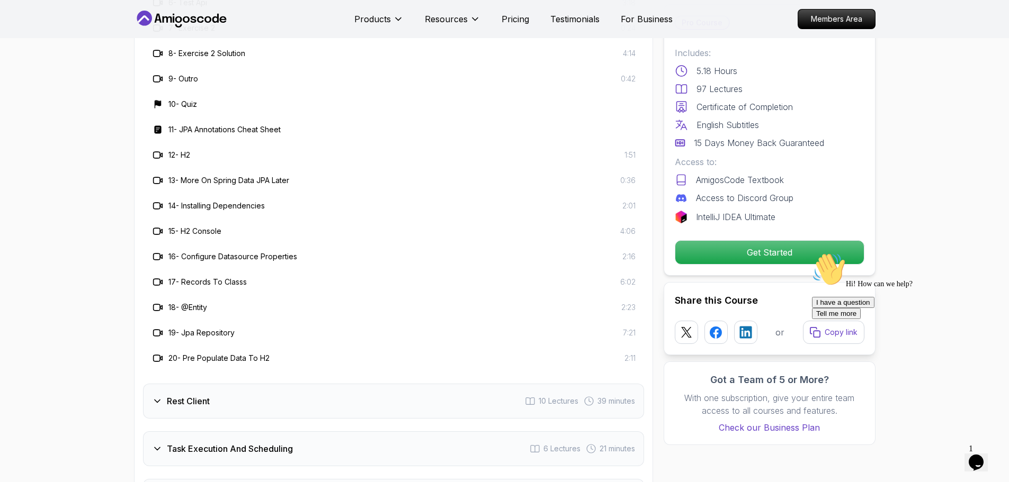
click at [312, 384] on div "Rest Client 10 Lectures 39 minutes" at bounding box center [393, 401] width 501 height 35
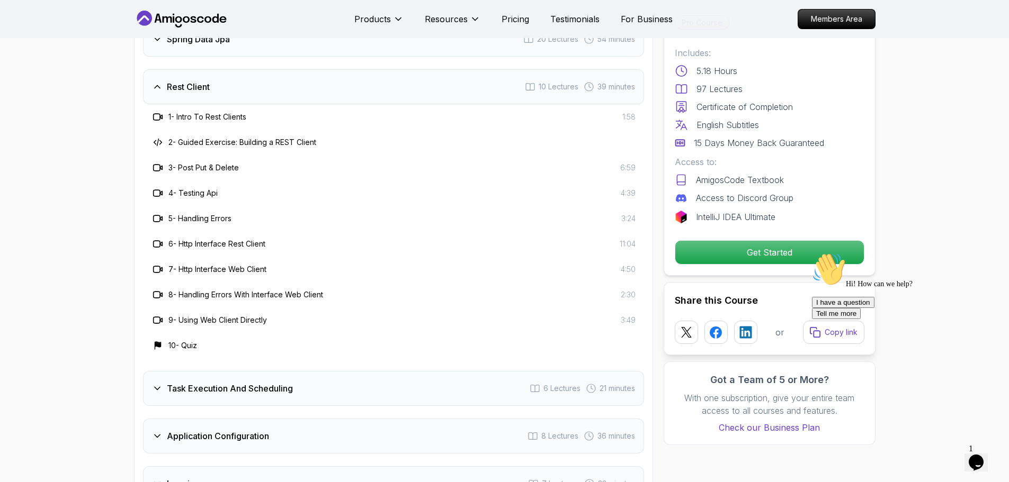
scroll to position [1598, 0]
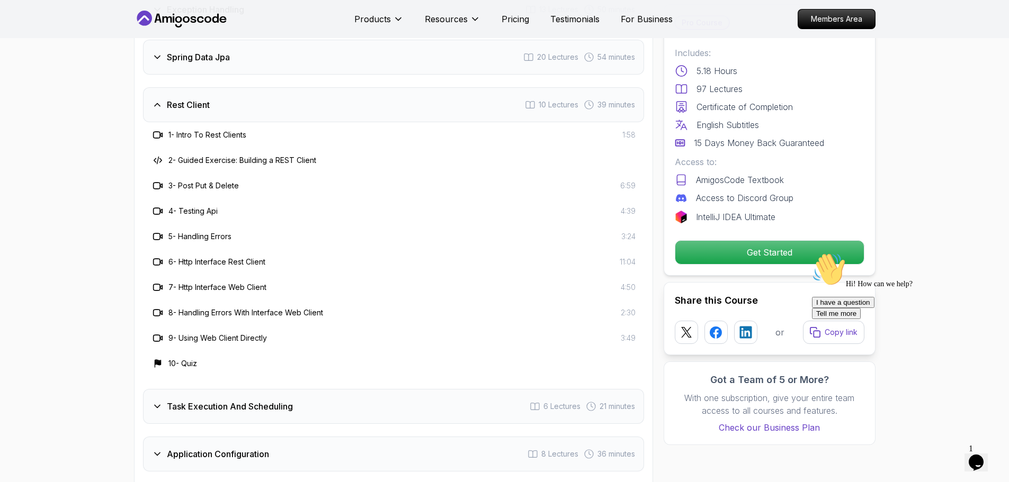
click at [255, 391] on div "Task Execution And Scheduling 6 Lectures 21 minutes" at bounding box center [393, 406] width 501 height 35
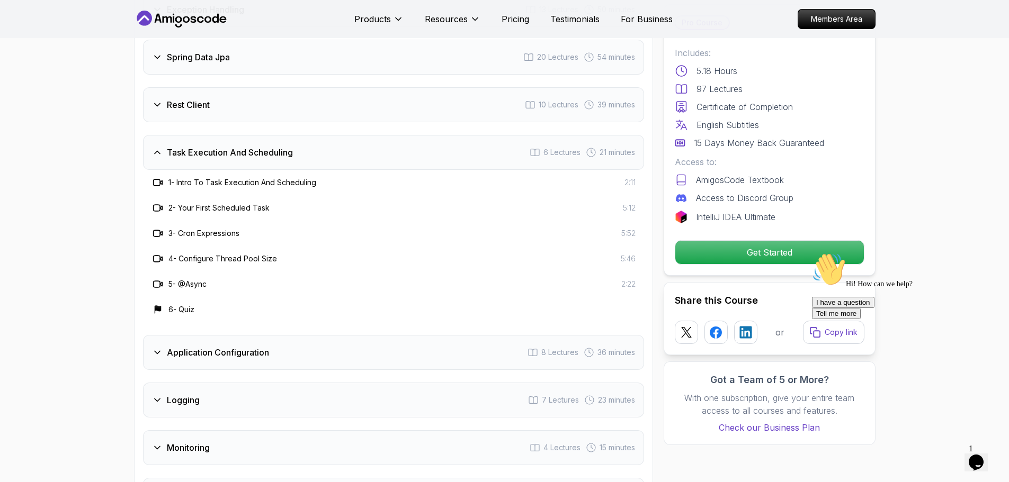
click at [224, 87] on div "Rest Client 10 Lectures 39 minutes" at bounding box center [393, 104] width 501 height 35
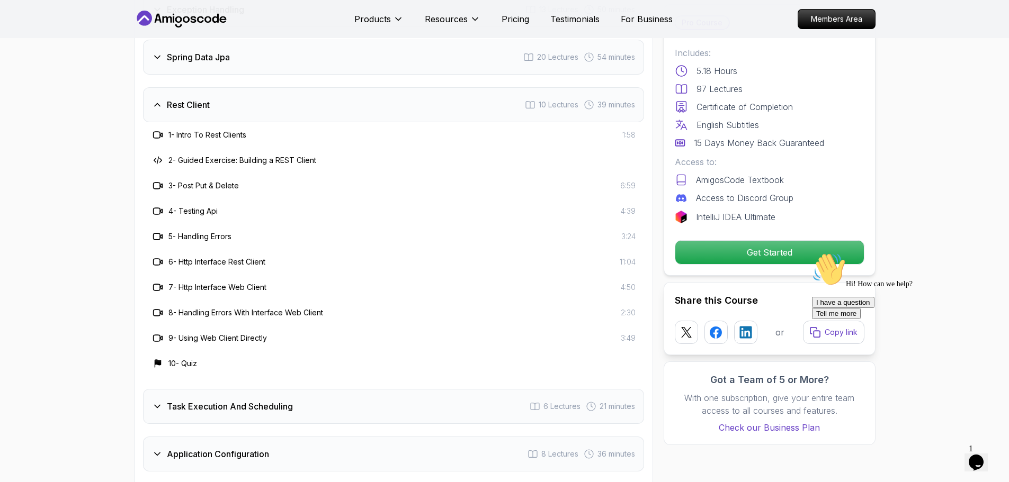
click at [238, 87] on div "Rest Client 10 Lectures 39 minutes" at bounding box center [393, 104] width 501 height 35
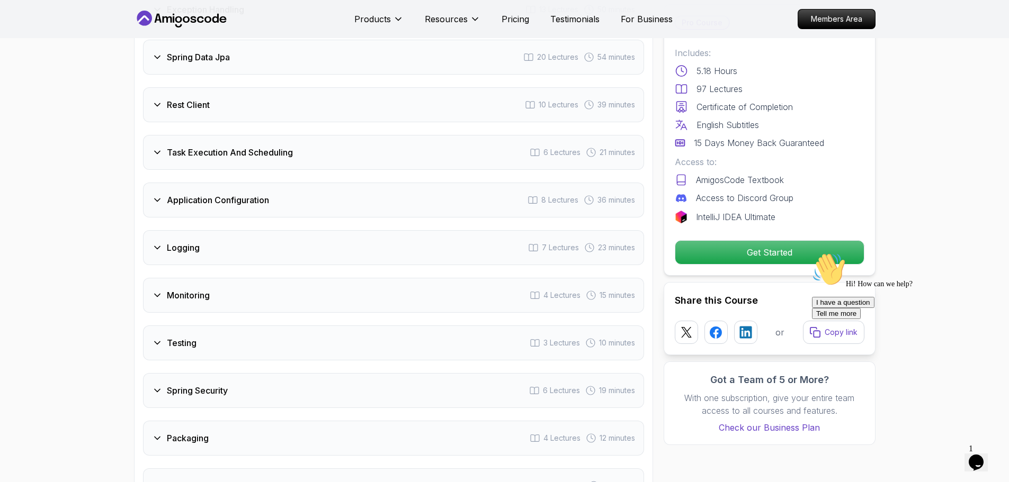
click at [246, 140] on div "Task Execution And Scheduling 6 Lectures 21 minutes" at bounding box center [393, 152] width 501 height 35
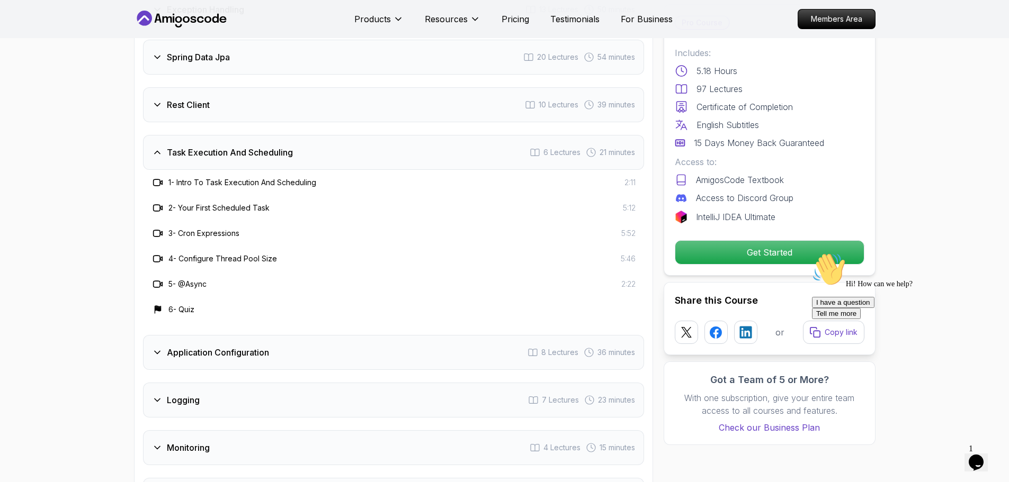
click at [246, 140] on div "Task Execution And Scheduling 6 Lectures 21 minutes" at bounding box center [393, 152] width 501 height 35
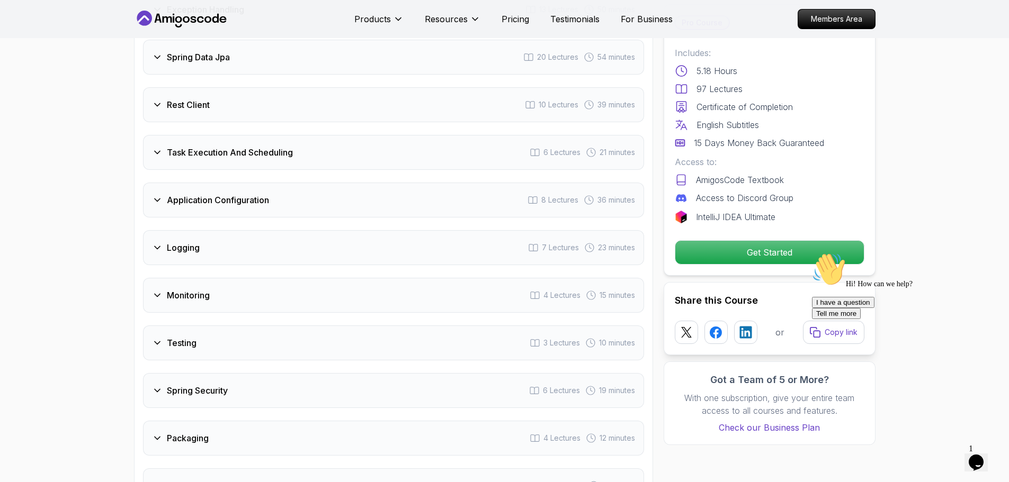
click at [241, 194] on h3 "Application Configuration" at bounding box center [218, 200] width 102 height 13
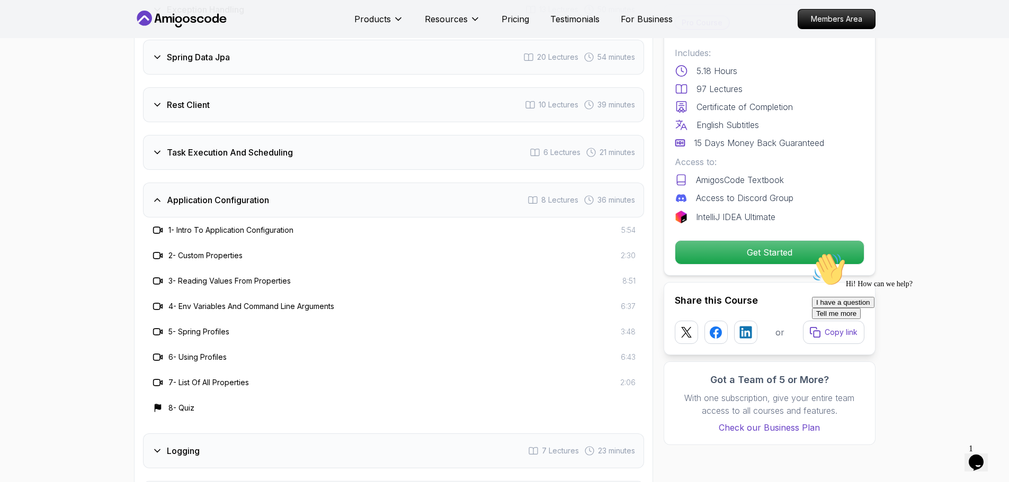
click at [241, 194] on h3 "Application Configuration" at bounding box center [218, 200] width 102 height 13
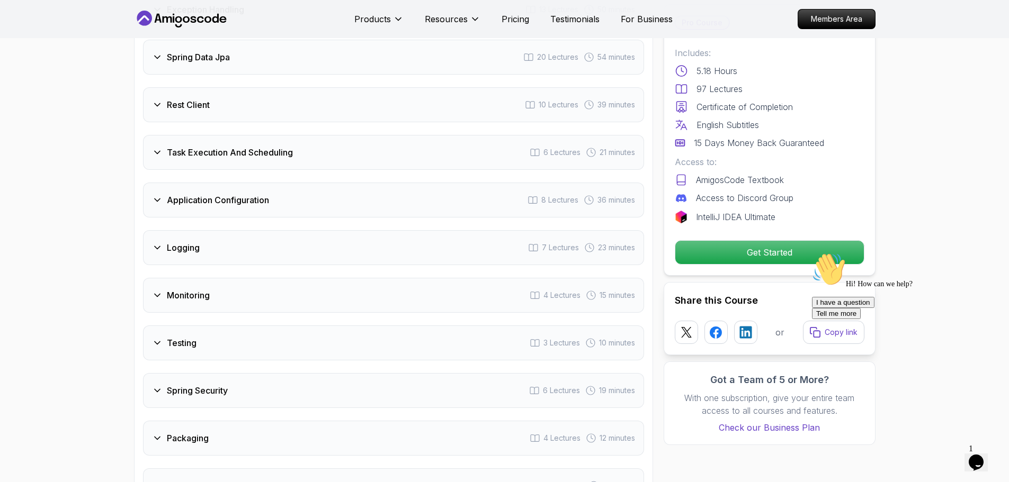
click at [212, 183] on div "Application Configuration 8 Lectures 36 minutes" at bounding box center [393, 200] width 501 height 35
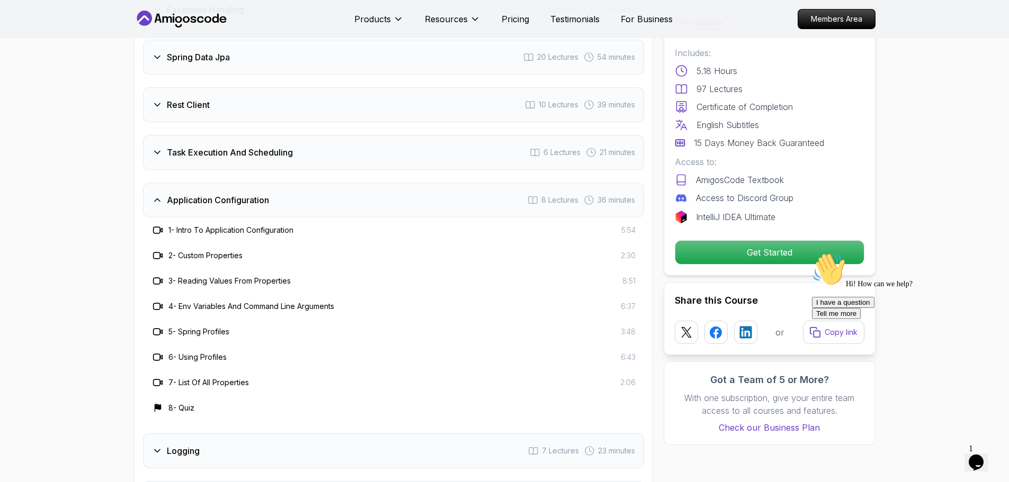
click at [219, 194] on h3 "Application Configuration" at bounding box center [218, 200] width 102 height 13
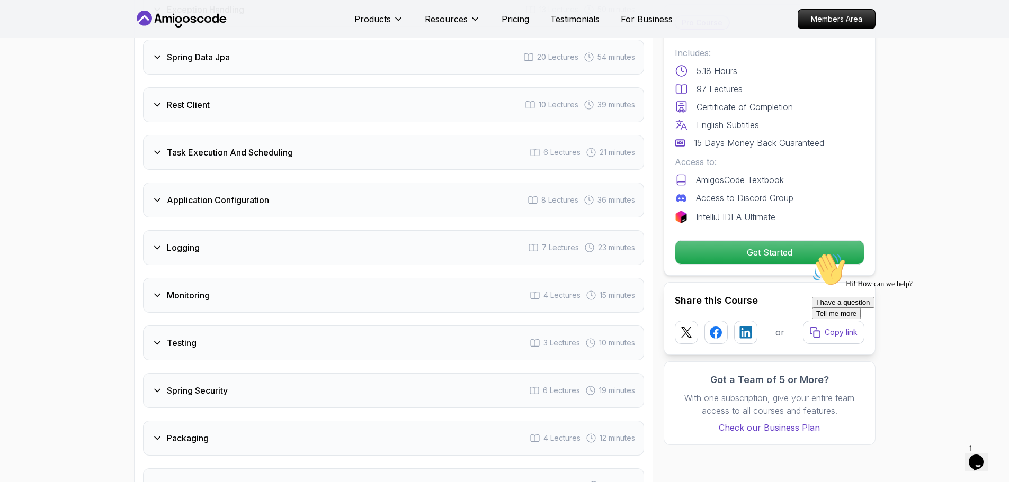
click at [229, 230] on div "Logging 7 Lectures 23 minutes" at bounding box center [393, 247] width 501 height 35
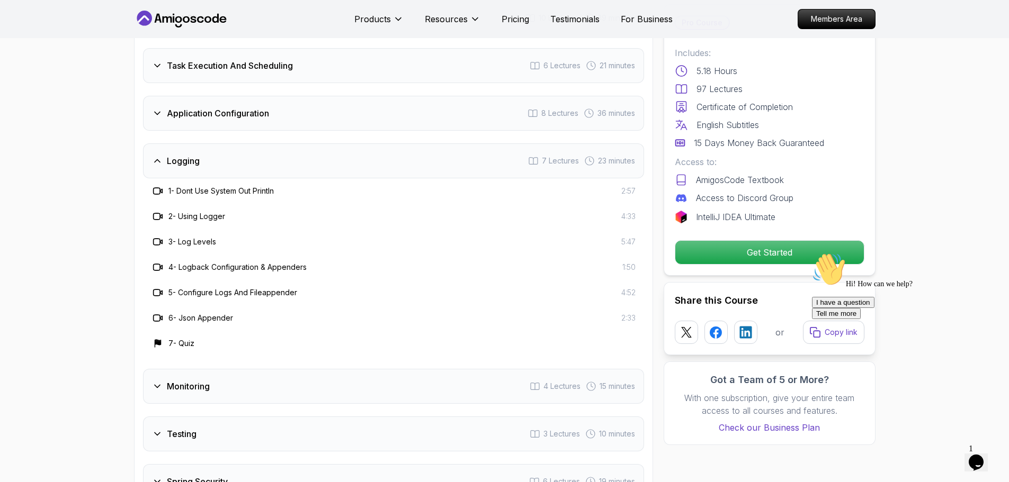
scroll to position [1703, 0]
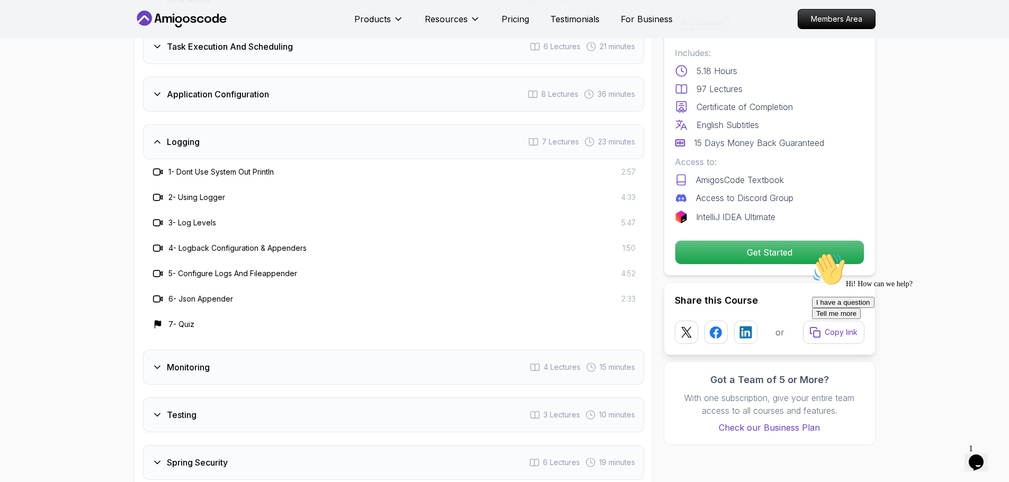
click at [177, 130] on div "Logging 7 Lectures 23 minutes" at bounding box center [393, 141] width 501 height 35
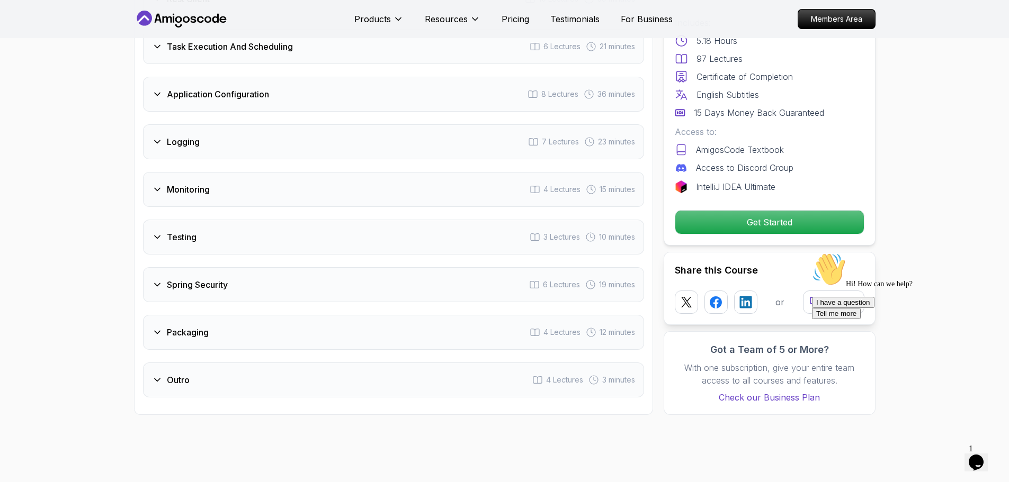
click at [178, 172] on div "Monitoring 4 Lectures 15 minutes" at bounding box center [393, 189] width 501 height 35
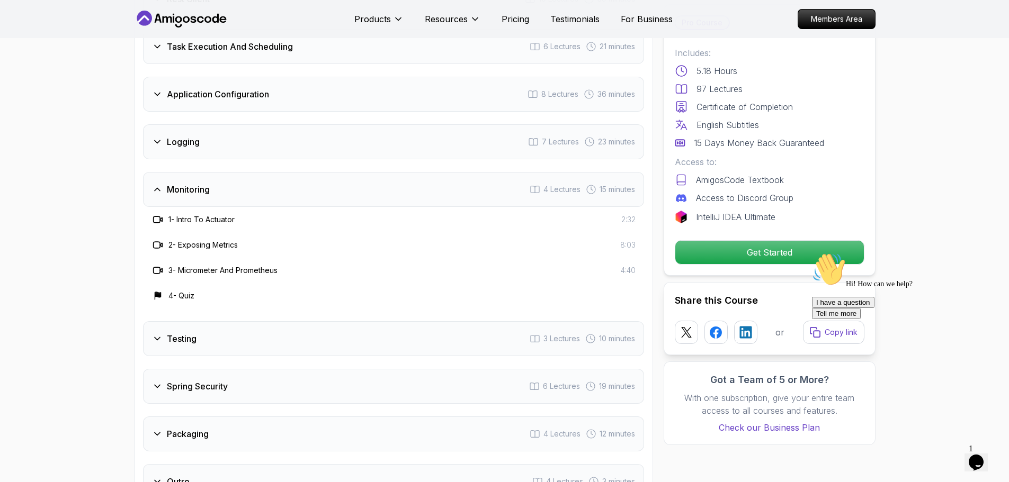
click at [201, 183] on h3 "Monitoring" at bounding box center [188, 189] width 43 height 13
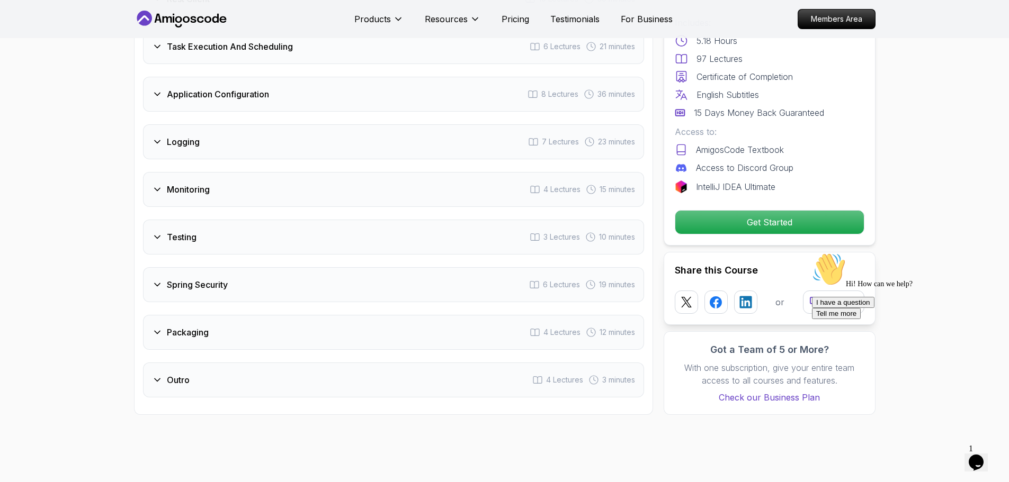
click at [191, 231] on h3 "Testing" at bounding box center [182, 237] width 30 height 13
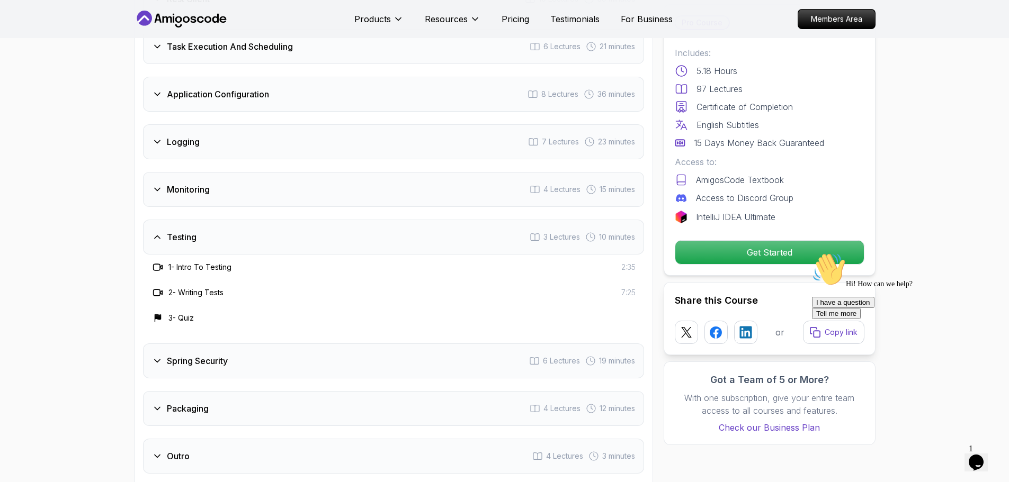
click at [197, 220] on div "Testing 3 Lectures 10 minutes" at bounding box center [393, 237] width 501 height 35
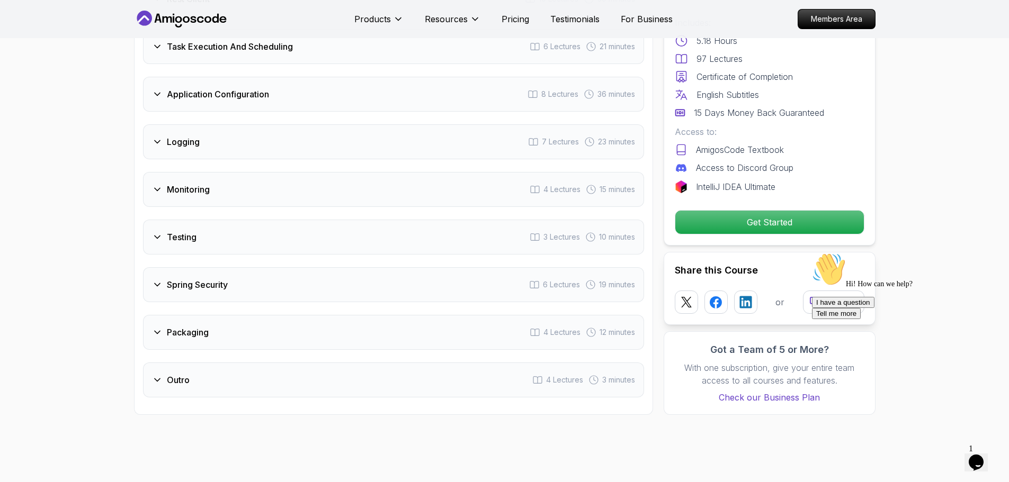
click at [178, 284] on div "Intro 3 Lectures 1 minute Java Bean Validation 9 Lectures 27 minutes Exception …" at bounding box center [393, 94] width 501 height 607
drag, startPoint x: 186, startPoint y: 262, endPoint x: 182, endPoint y: 270, distance: 9.0
click at [186, 279] on h3 "Spring Security" at bounding box center [197, 285] width 61 height 13
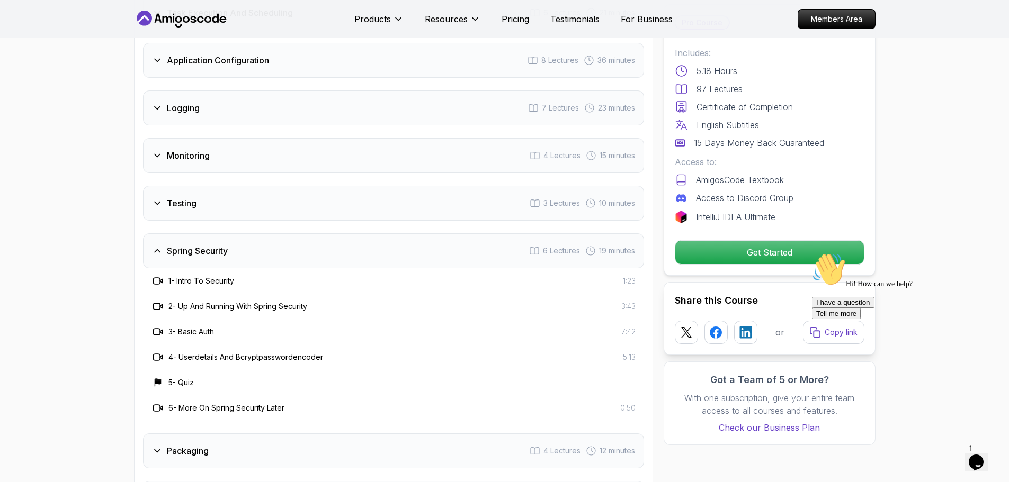
scroll to position [1756, 0]
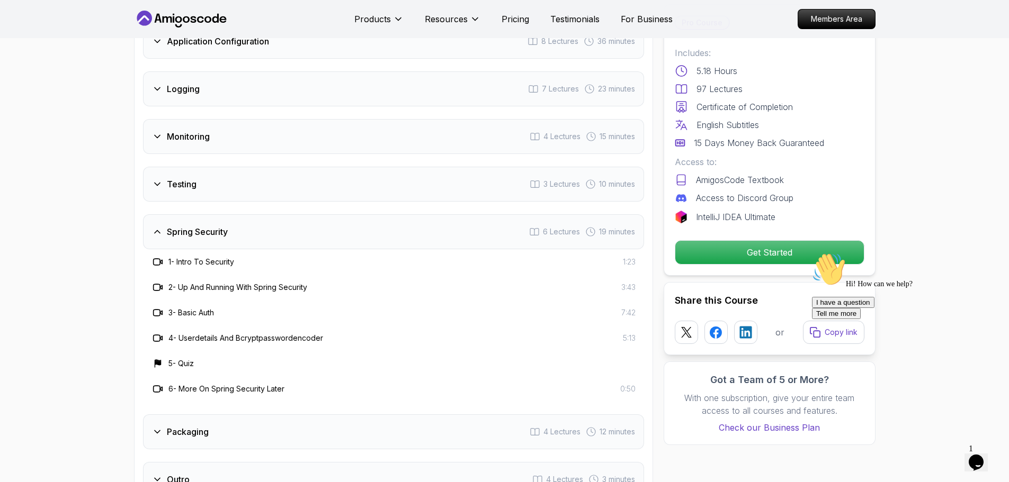
click at [190, 226] on h3 "Spring Security" at bounding box center [197, 232] width 61 height 13
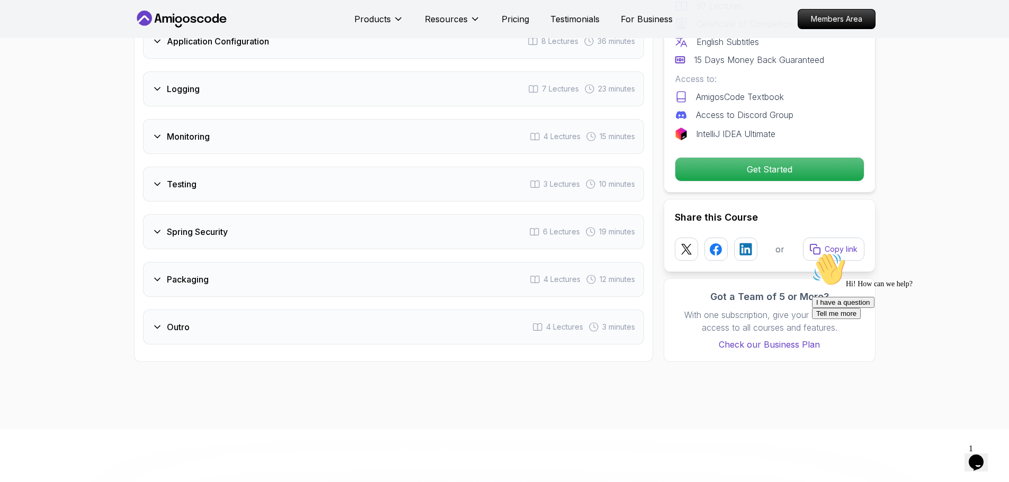
click at [181, 226] on div "Intro 3 Lectures 1 minute Java Bean Validation 9 Lectures 27 minutes Exception …" at bounding box center [393, 41] width 501 height 607
click at [181, 262] on div "Packaging 4 Lectures 12 minutes" at bounding box center [393, 279] width 501 height 35
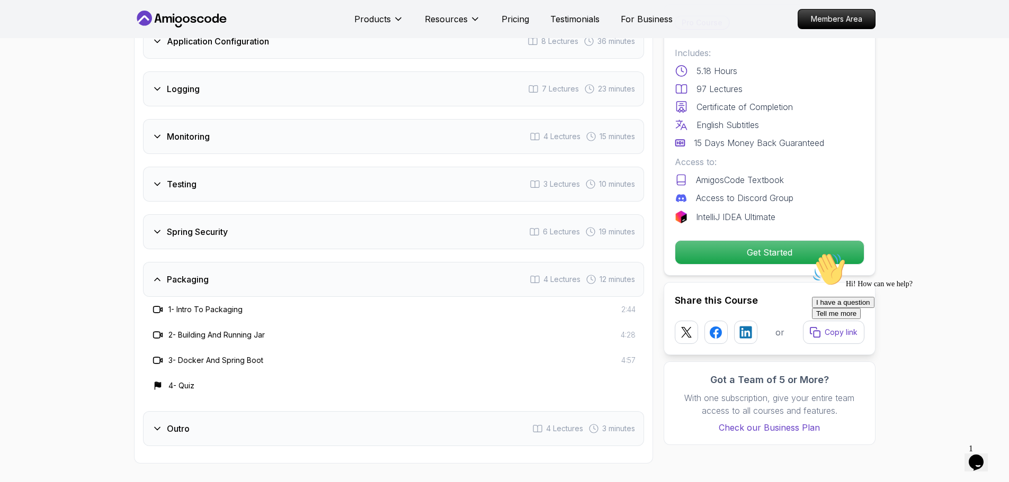
click at [197, 373] on div "4 - Quiz" at bounding box center [393, 385] width 501 height 25
click at [198, 377] on div "Intro 3 Lectures 1 minute Java Bean Validation 9 Lectures 27 minutes Exception …" at bounding box center [393, 92] width 501 height 708
click at [193, 383] on div "Intro 3 Lectures 1 minute Java Bean Validation 9 Lectures 27 minutes Exception …" at bounding box center [393, 92] width 501 height 708
click at [184, 411] on div "Outro 4 Lectures 3 minutes" at bounding box center [393, 428] width 501 height 35
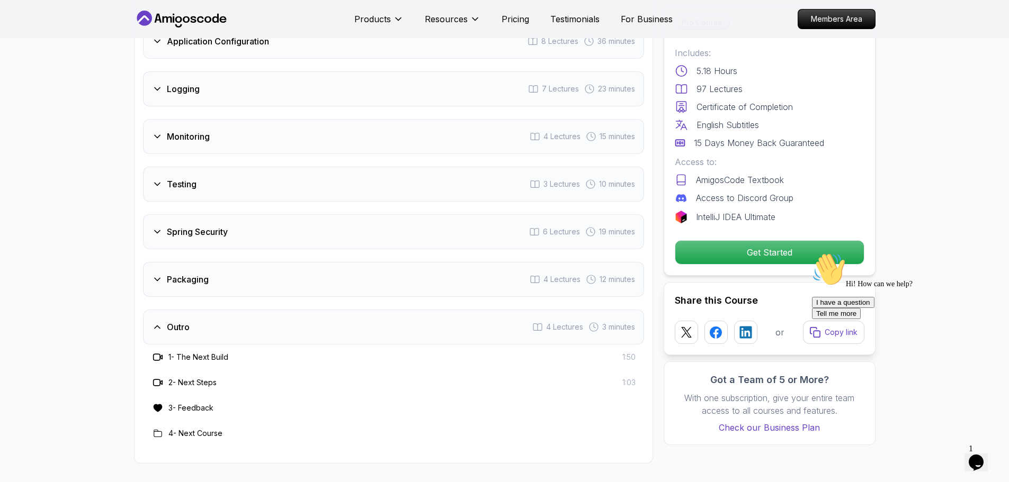
click at [205, 311] on div "Outro 4 Lectures 3 minutes" at bounding box center [393, 327] width 501 height 35
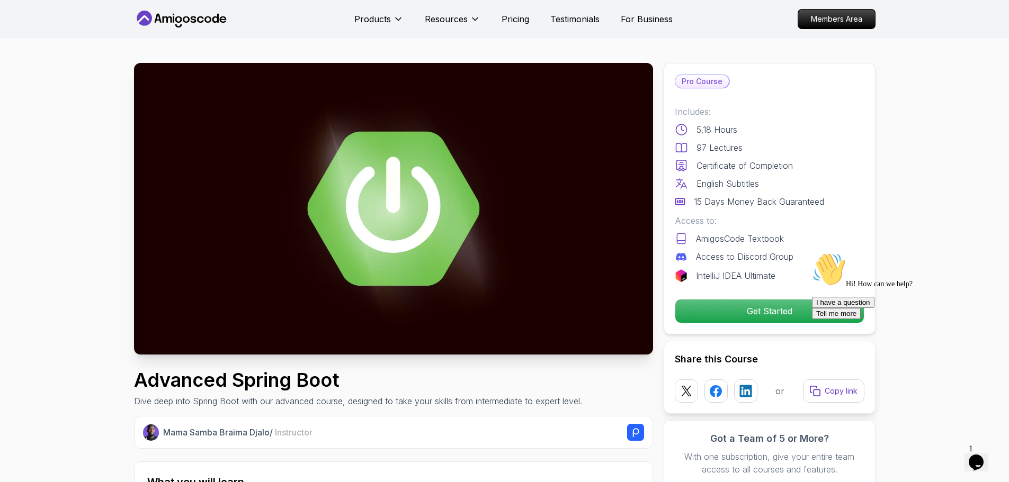
scroll to position [0, 0]
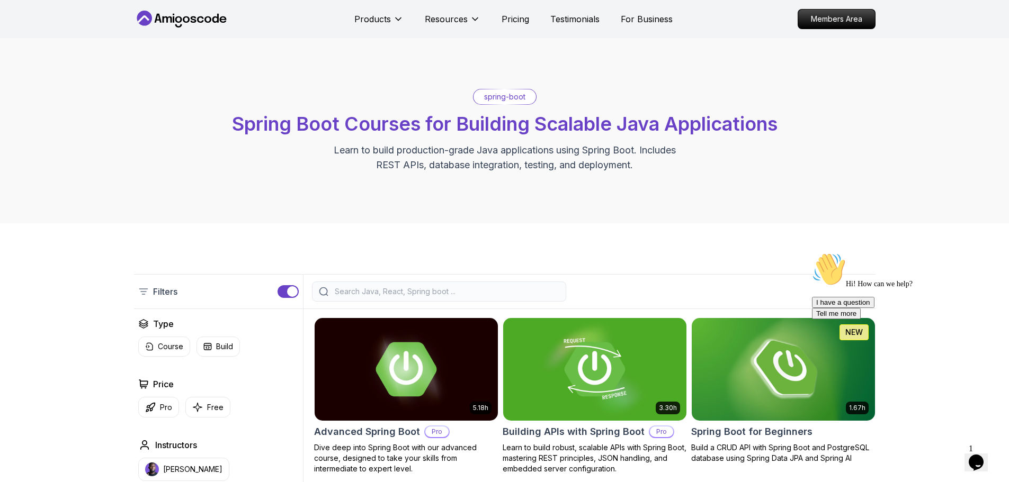
scroll to position [127, 0]
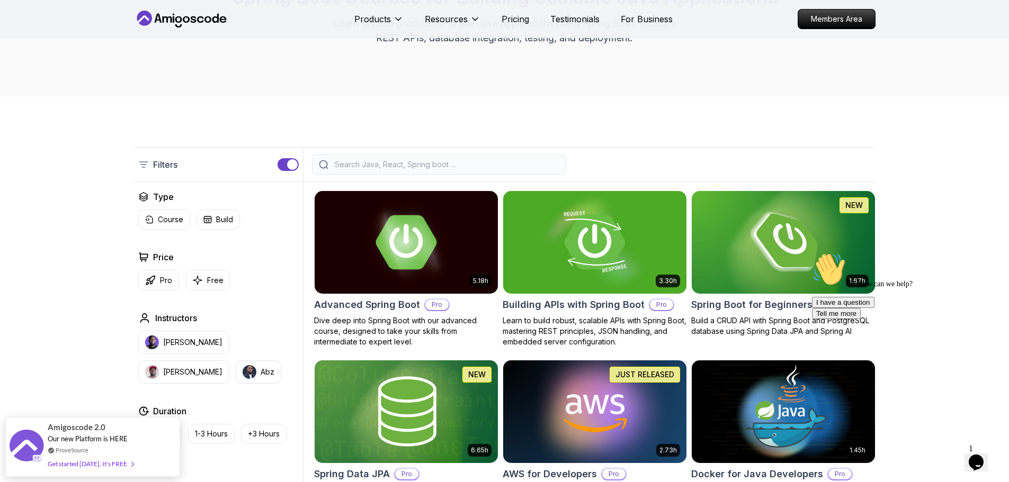
click at [812, 253] on icon "Chat attention grabber" at bounding box center [812, 253] width 0 height 0
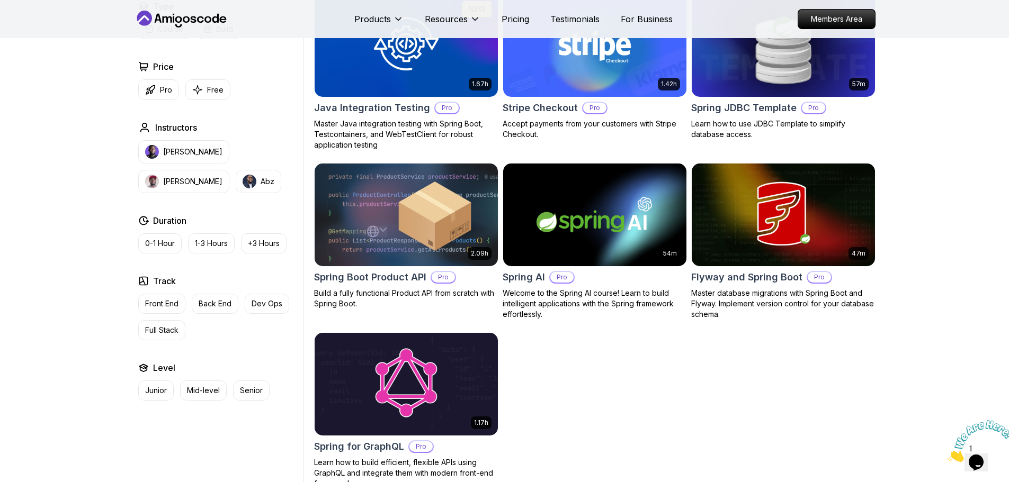
scroll to position [773, 0]
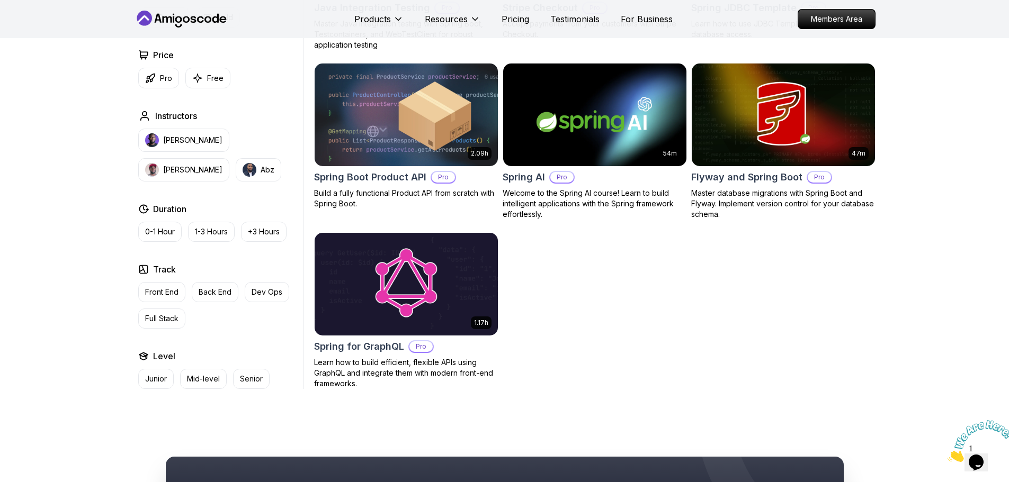
click at [379, 340] on h2 "Spring for GraphQL" at bounding box center [359, 346] width 90 height 15
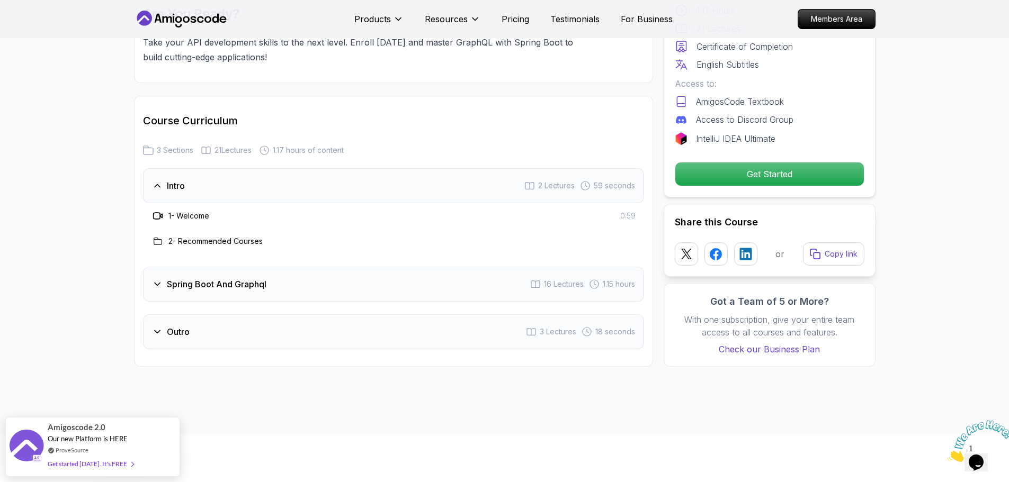
scroll to position [1372, 0]
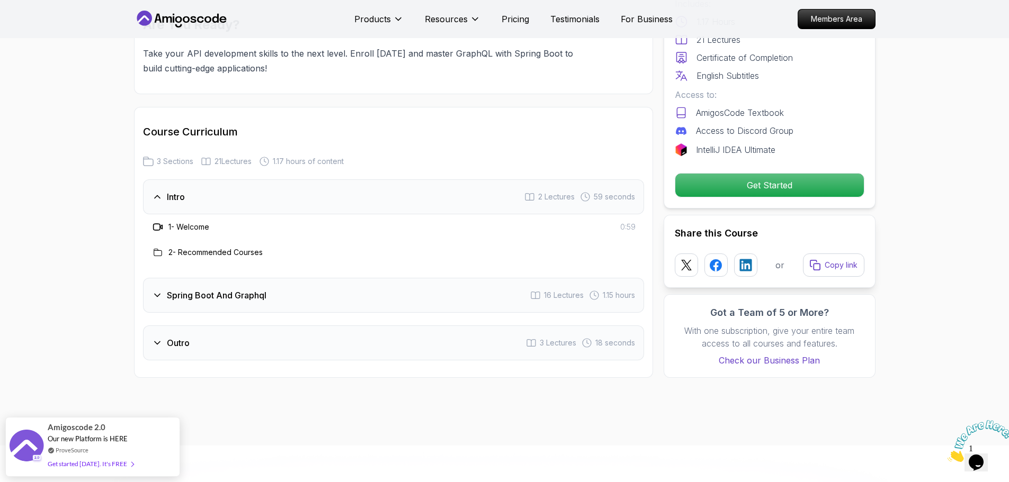
click at [331, 342] on div "Outro 3 Lectures 18 seconds" at bounding box center [393, 343] width 501 height 35
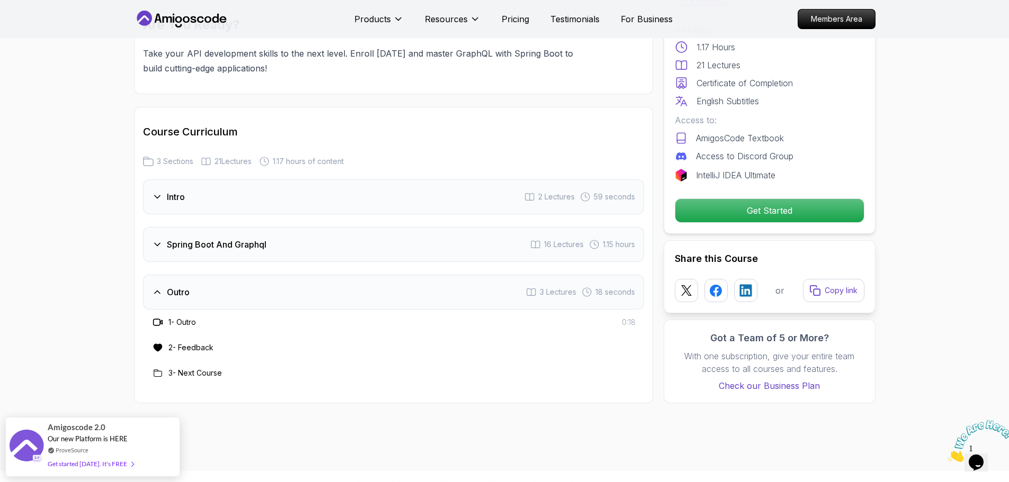
click at [344, 284] on div "Outro 3 Lectures 18 seconds" at bounding box center [393, 292] width 501 height 35
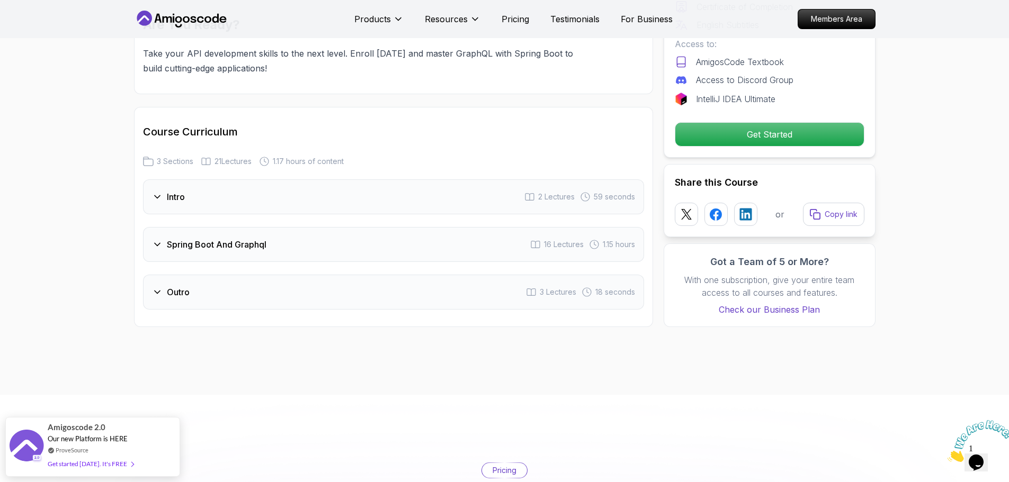
click at [336, 235] on div "Spring Boot And Graphql 16 Lectures 1.15 hours" at bounding box center [393, 244] width 501 height 35
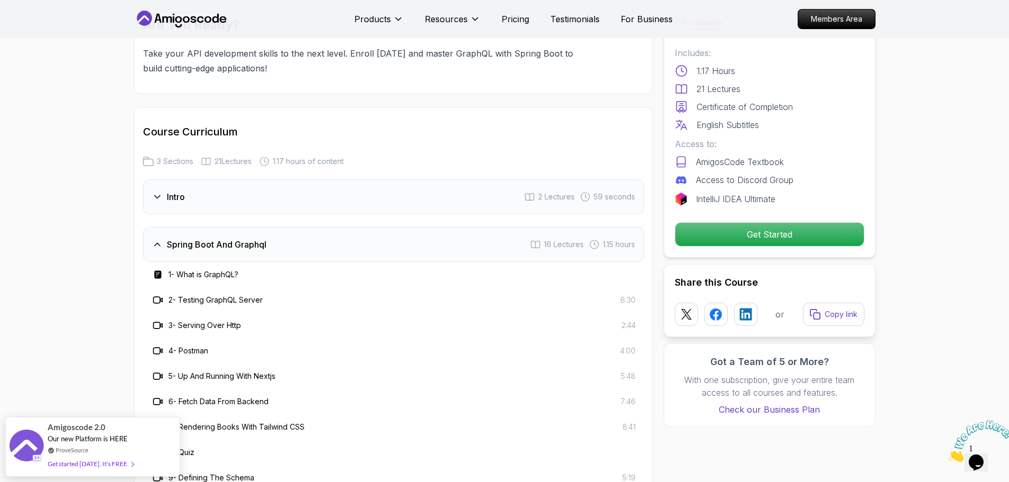
click at [183, 191] on h3 "Intro" at bounding box center [176, 197] width 18 height 13
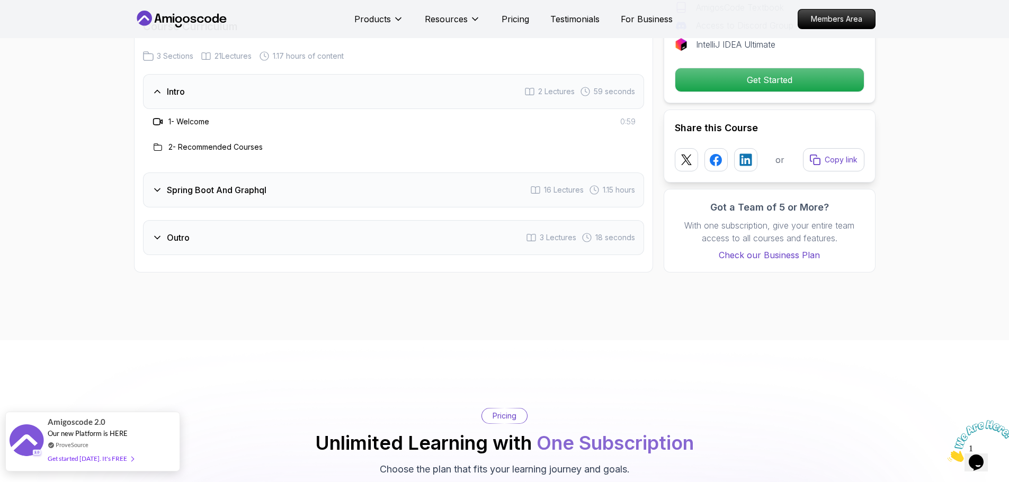
scroll to position [1478, 0]
click at [185, 183] on h3 "Spring Boot And Graphql" at bounding box center [217, 189] width 100 height 13
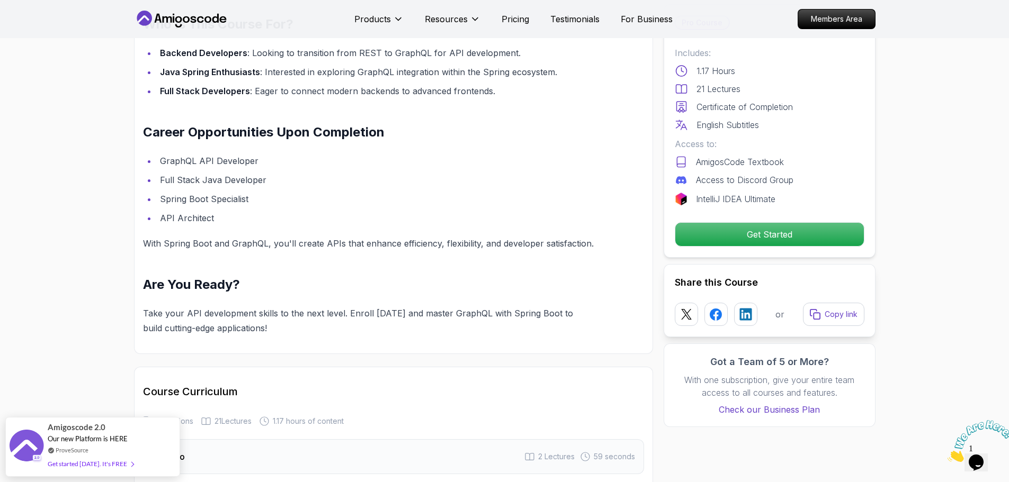
scroll to position [1097, 0]
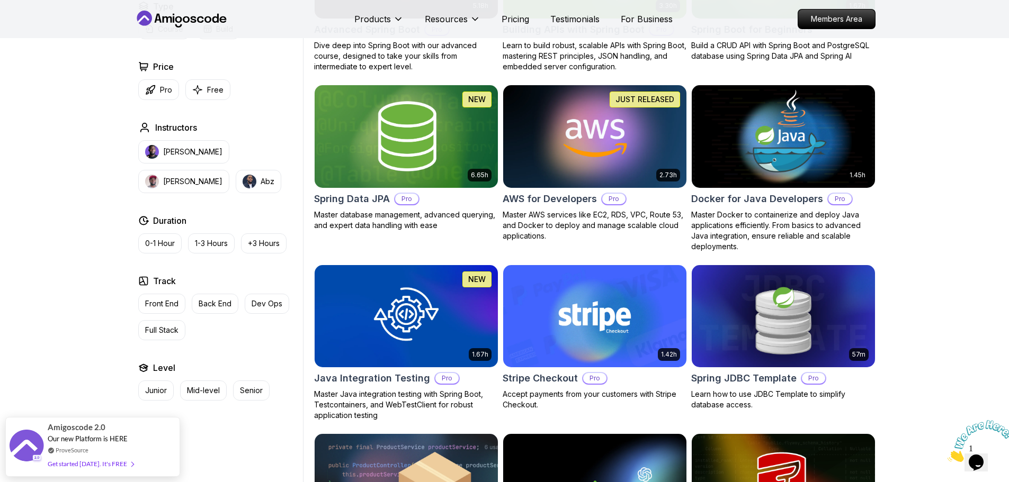
scroll to position [386, 0]
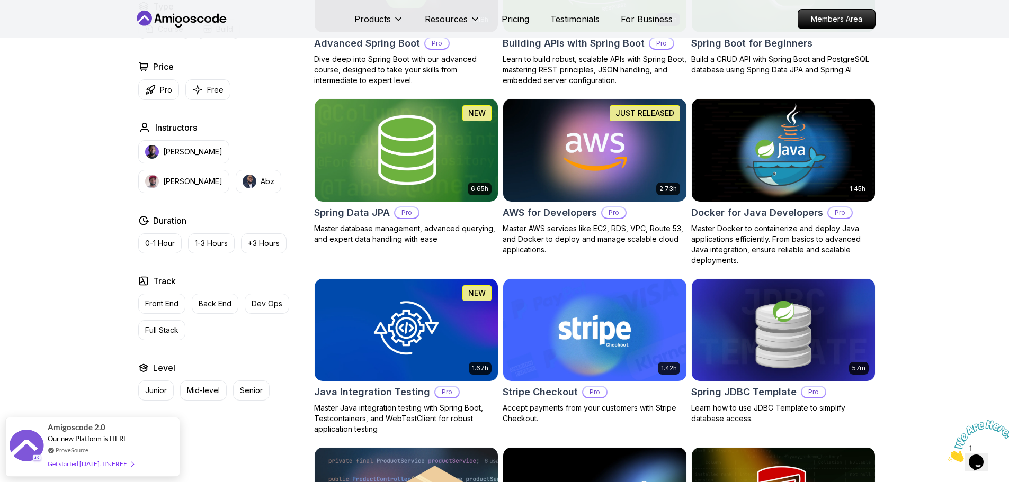
drag, startPoint x: 979, startPoint y: 239, endPoint x: 968, endPoint y: 212, distance: 29.0
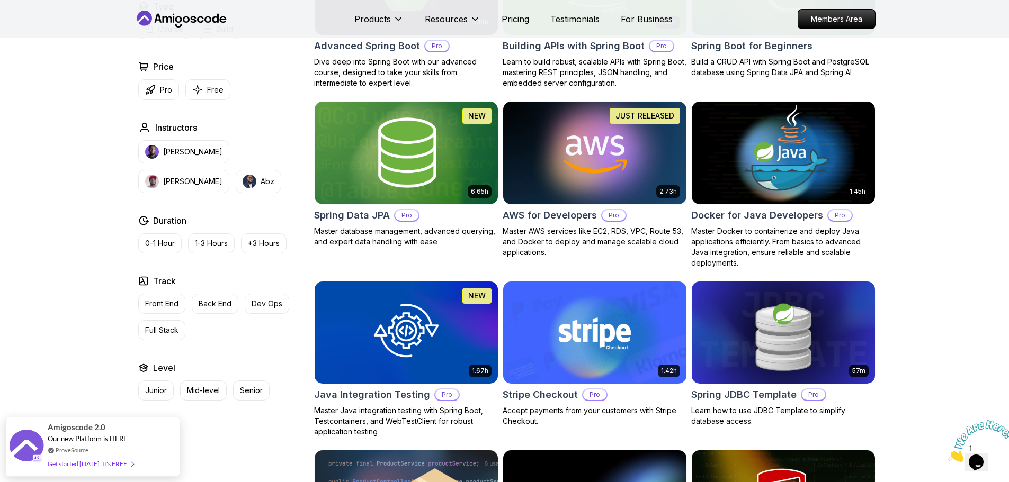
click at [767, 214] on h2 "Docker for Java Developers" at bounding box center [757, 215] width 132 height 15
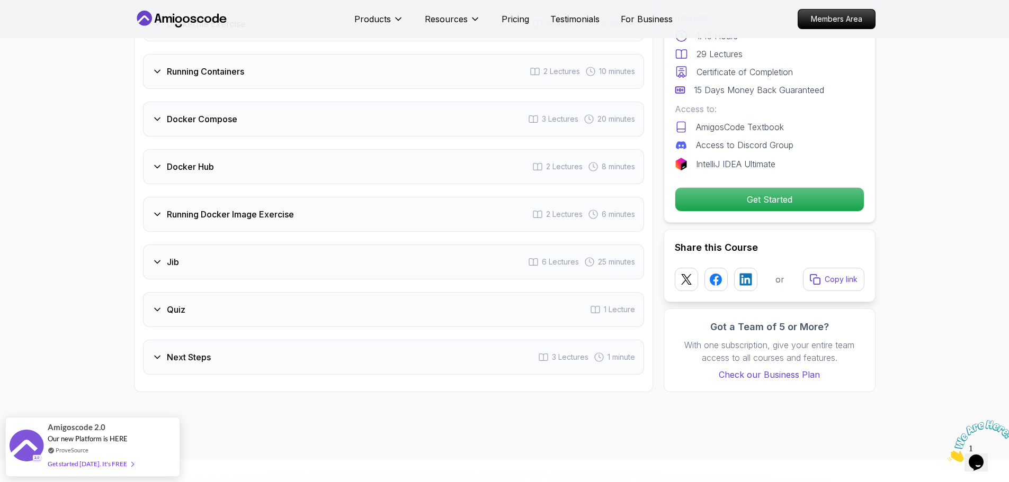
scroll to position [1694, 0]
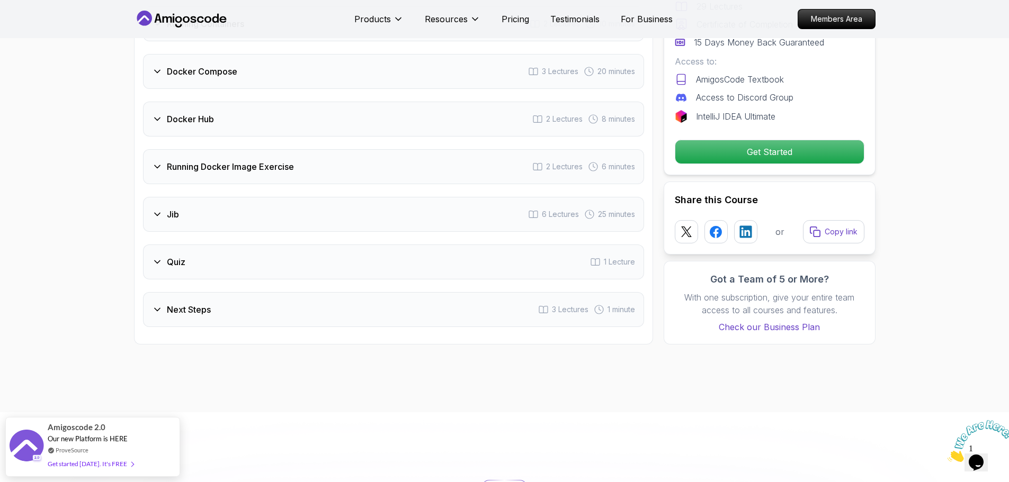
click at [436, 292] on div "Next Steps 3 Lectures 1 minute" at bounding box center [393, 309] width 501 height 35
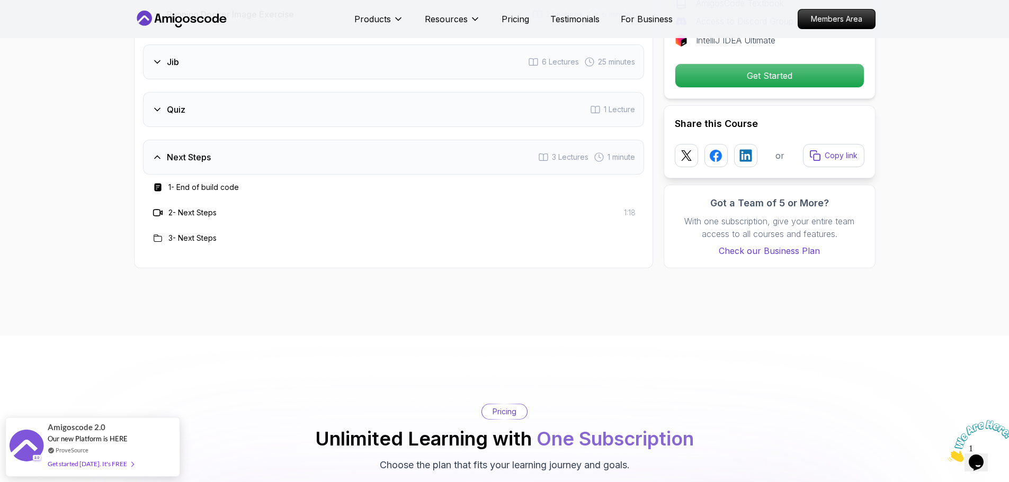
scroll to position [1542, 0]
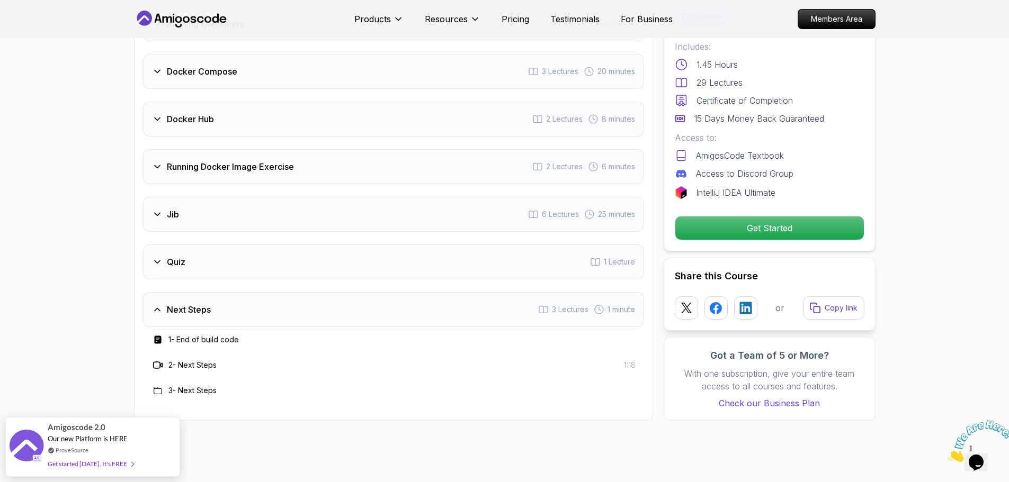
click at [371, 245] on div "Quiz 1 Lecture" at bounding box center [393, 262] width 501 height 35
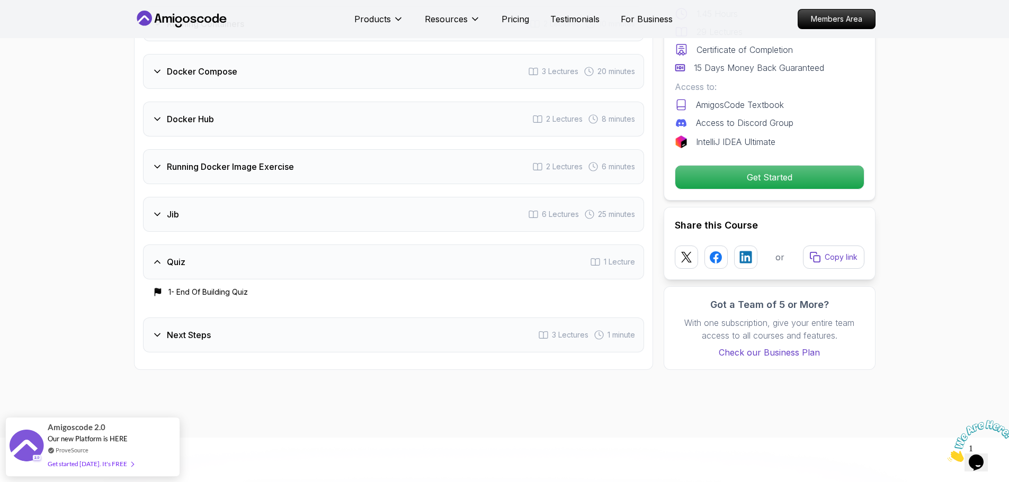
click at [371, 197] on div "Jib 6 Lectures 25 minutes" at bounding box center [393, 214] width 501 height 35
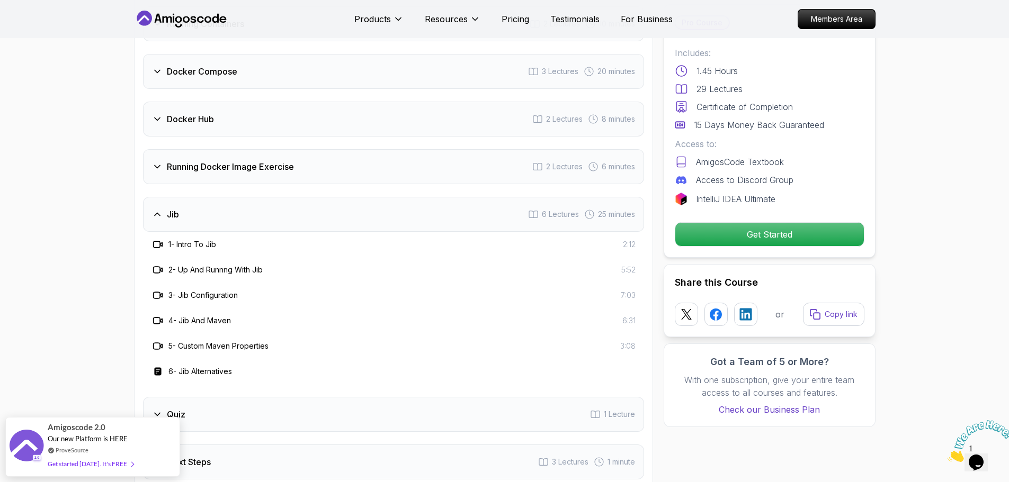
drag, startPoint x: 360, startPoint y: 157, endPoint x: 338, endPoint y: 130, distance: 34.6
click at [360, 154] on div "Running Docker Image Exercise 2 Lectures 6 minutes" at bounding box center [393, 166] width 501 height 35
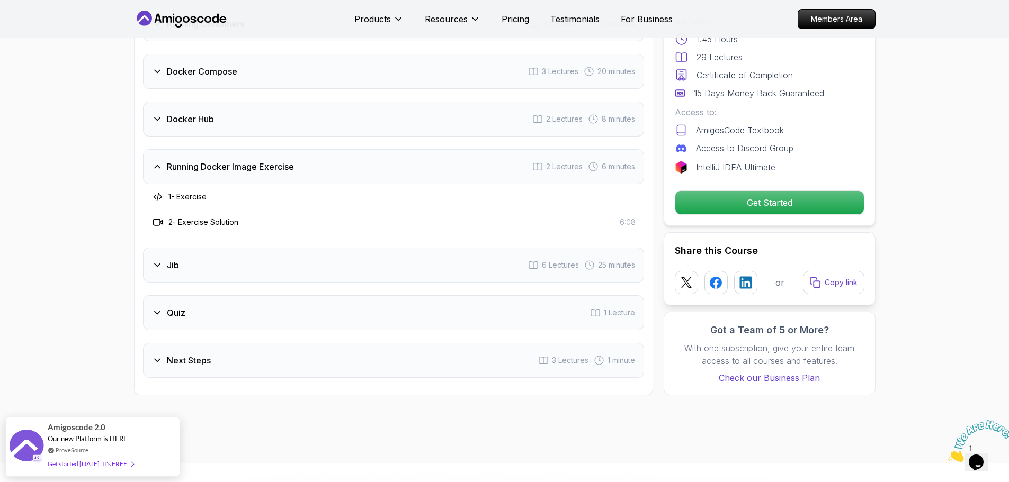
click at [338, 116] on div "Docker Hub 2 Lectures 8 minutes" at bounding box center [393, 119] width 501 height 35
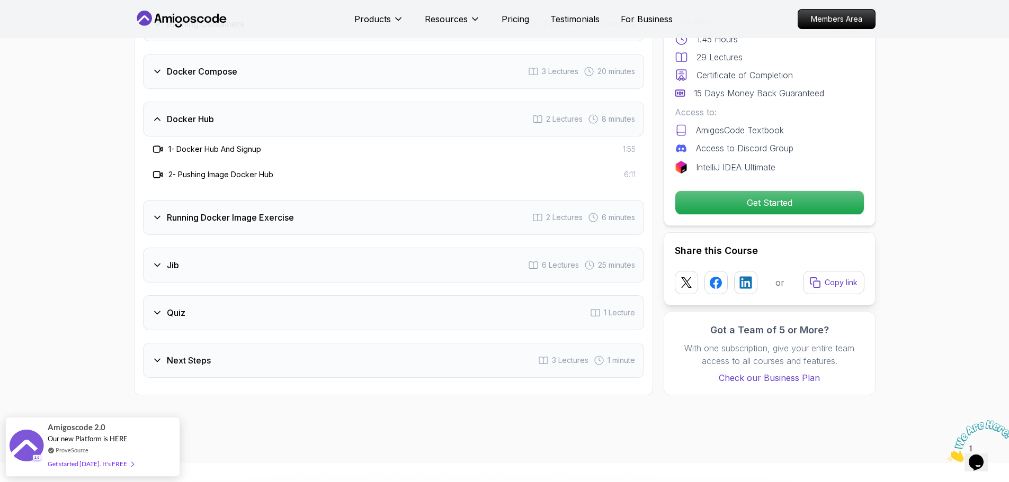
click at [312, 65] on div "Docker Compose 3 Lectures 20 minutes" at bounding box center [393, 71] width 501 height 35
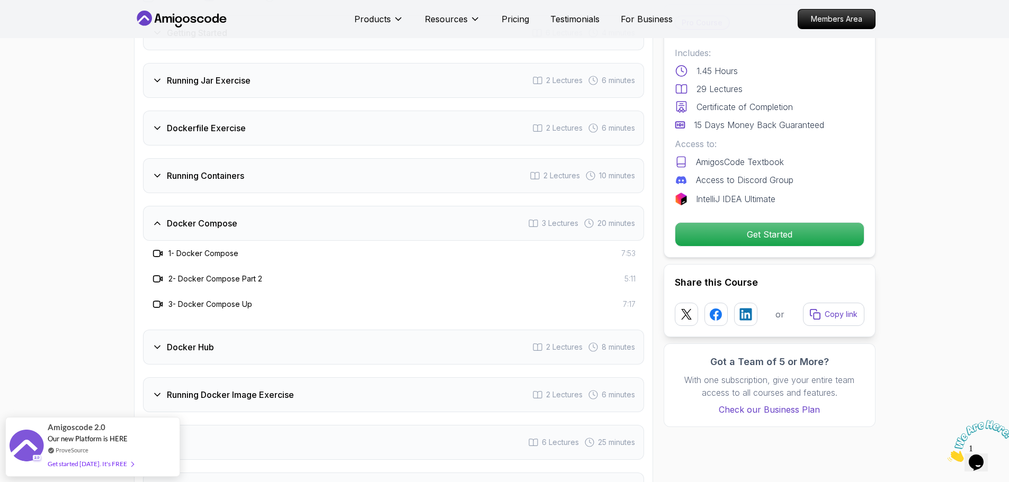
scroll to position [1330, 0]
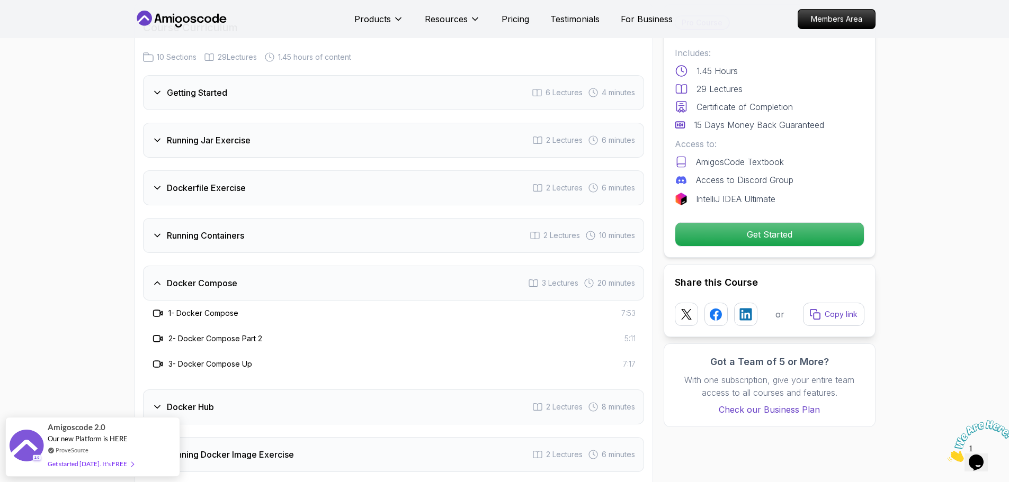
click at [286, 274] on div "Docker Compose 3 Lectures 20 minutes" at bounding box center [393, 283] width 501 height 35
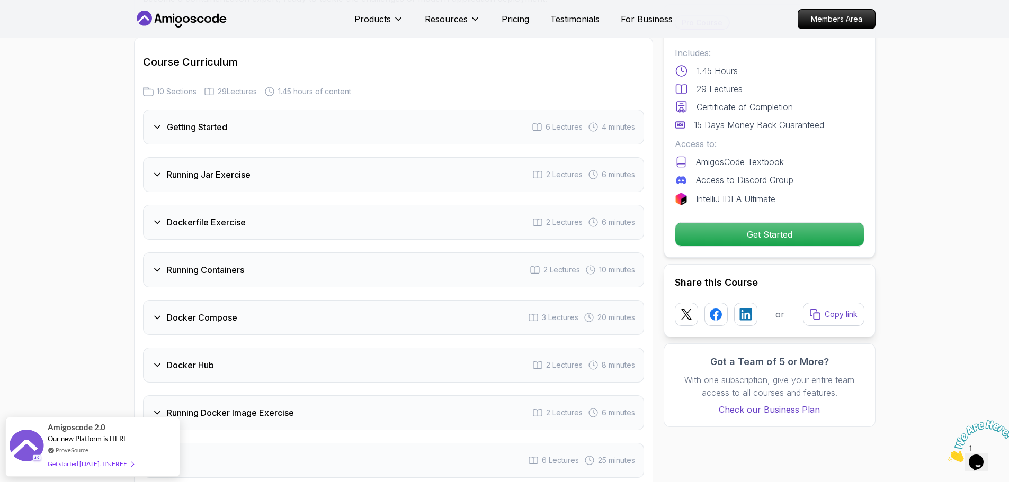
scroll to position [1277, 0]
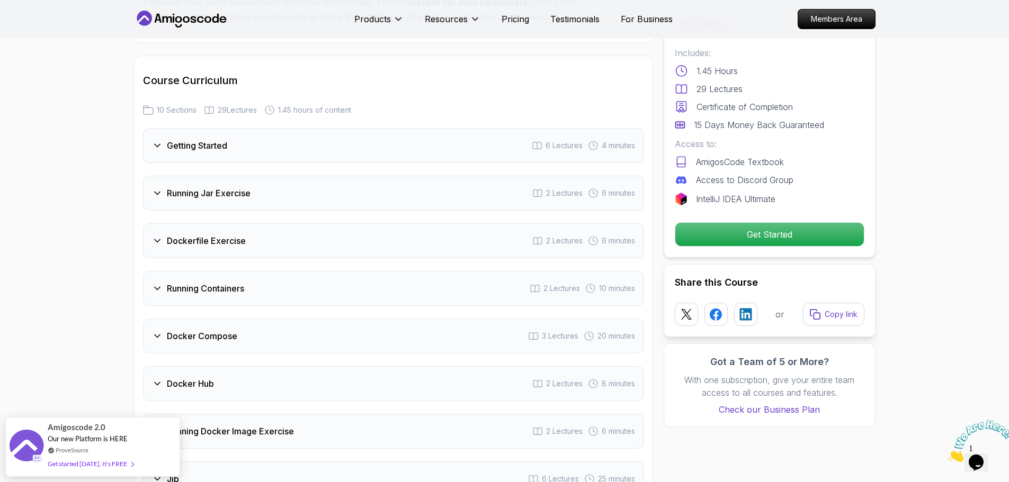
click at [300, 145] on div "Getting Started 6 Lectures 4 minutes" at bounding box center [393, 145] width 501 height 35
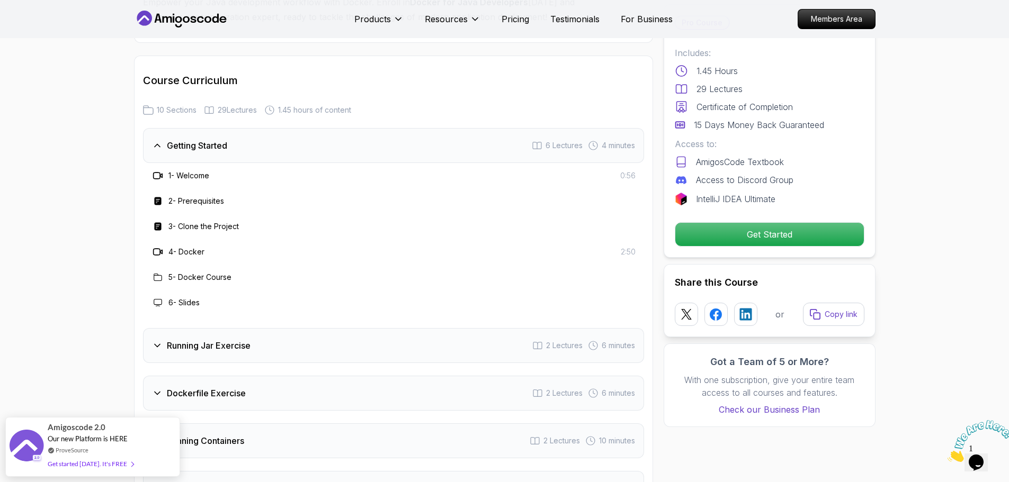
click at [216, 148] on div "Getting Started 6 Lectures 4 minutes" at bounding box center [393, 145] width 501 height 35
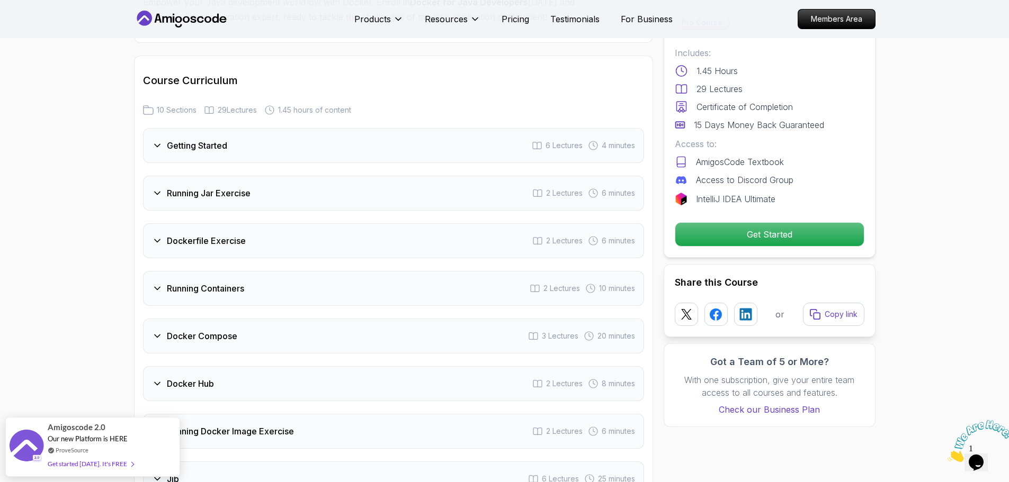
click at [207, 195] on div "Running Jar Exercise 2 Lectures 6 minutes" at bounding box center [393, 193] width 501 height 35
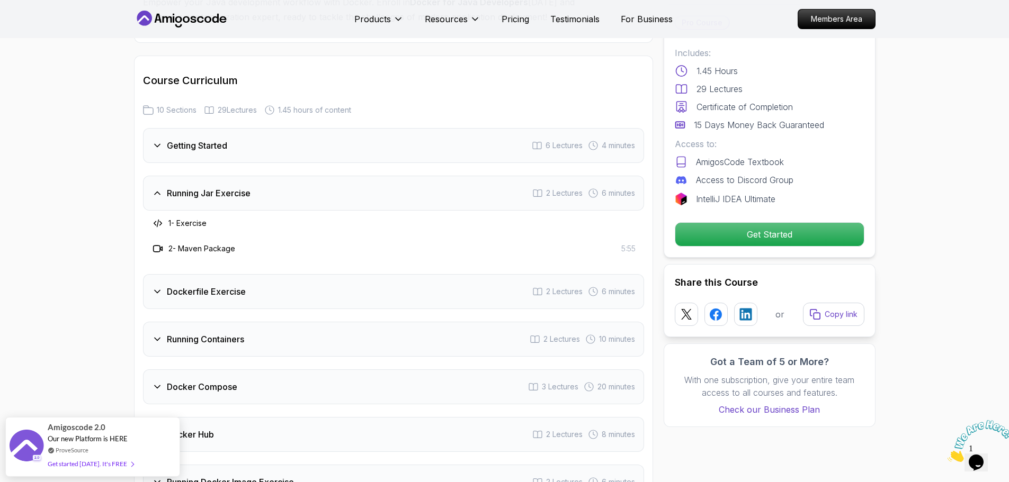
click at [204, 189] on div "Running Jar Exercise 2 Lectures 6 minutes" at bounding box center [393, 193] width 501 height 35
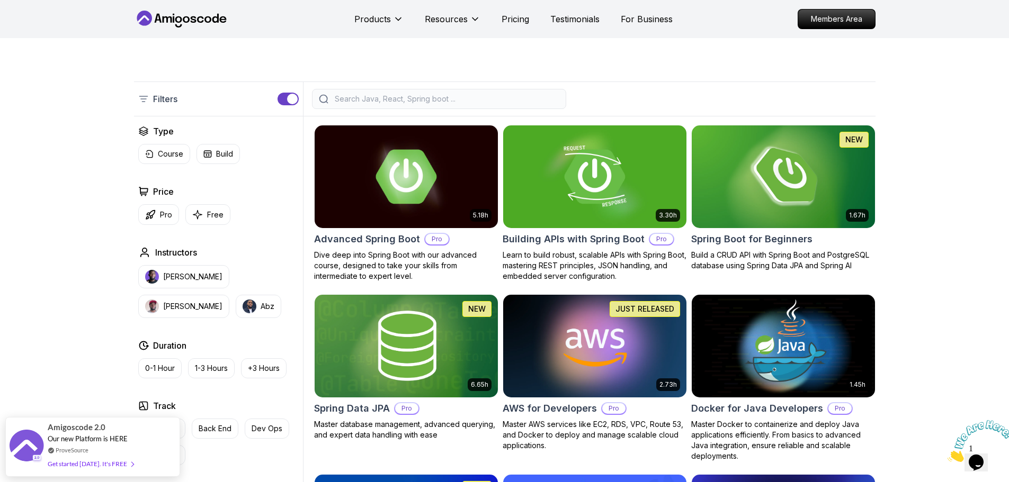
scroll to position [212, 0]
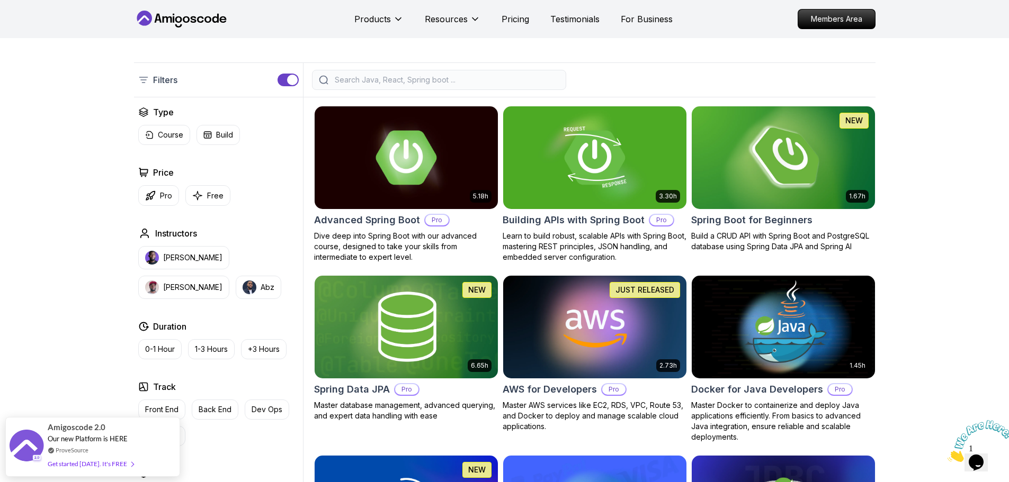
click at [767, 216] on h2 "Spring Boot for Beginners" at bounding box center [751, 220] width 121 height 15
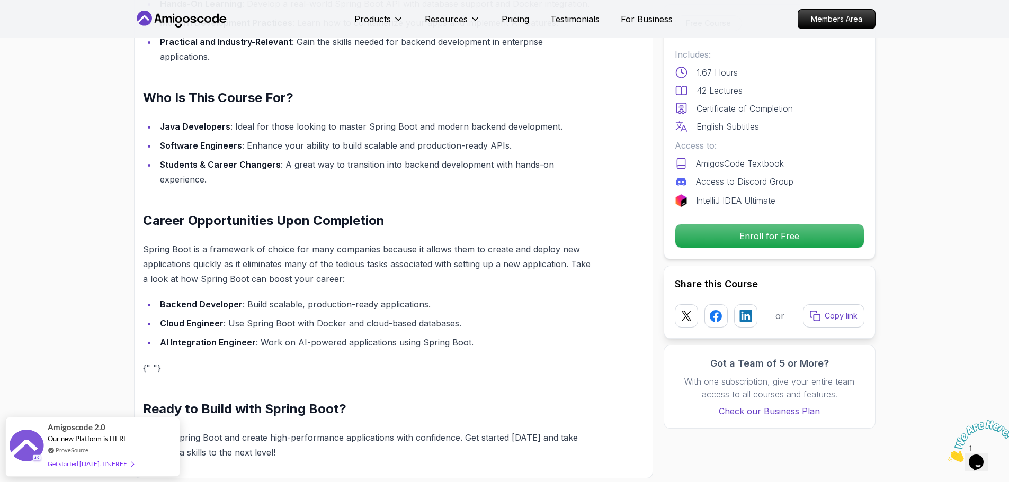
scroll to position [847, 0]
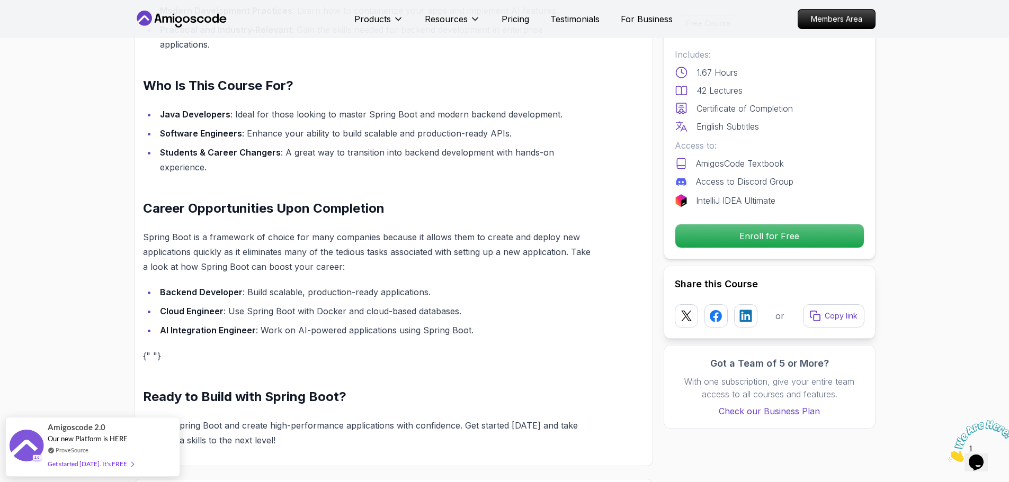
drag, startPoint x: 486, startPoint y: 205, endPoint x: 492, endPoint y: 204, distance: 6.4
click at [490, 205] on div "Build Powerful Applications with Spring Boot Spring Boot is the go-to framework…" at bounding box center [368, 151] width 451 height 593
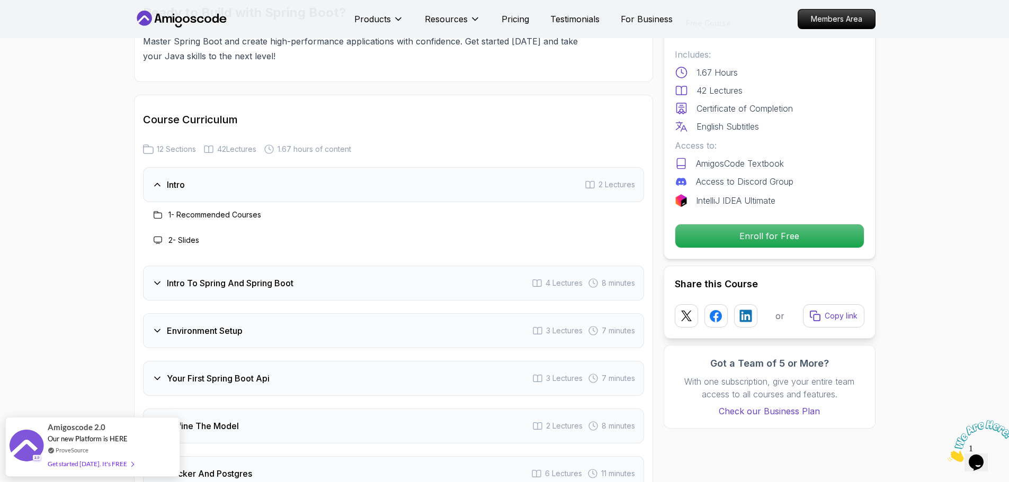
scroll to position [1185, 0]
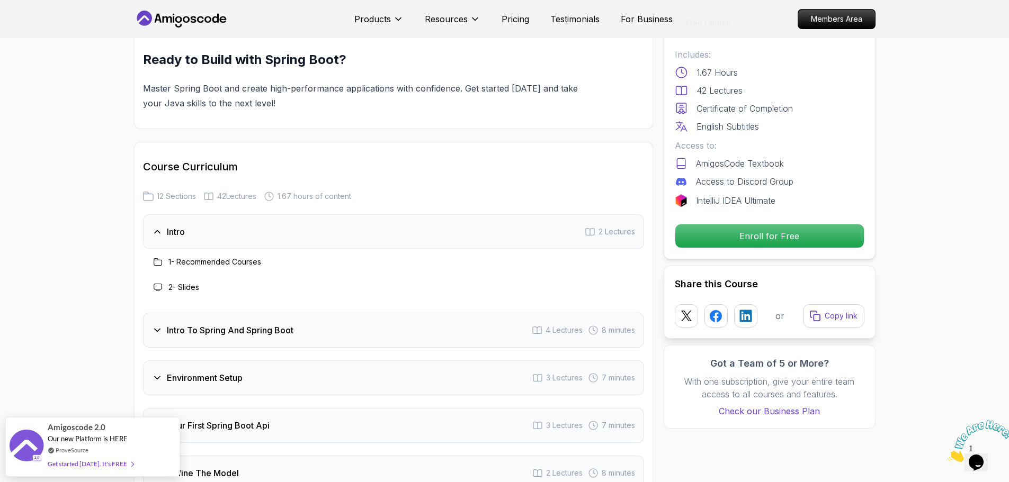
click at [355, 214] on div "Intro 2 Lectures" at bounding box center [393, 231] width 501 height 35
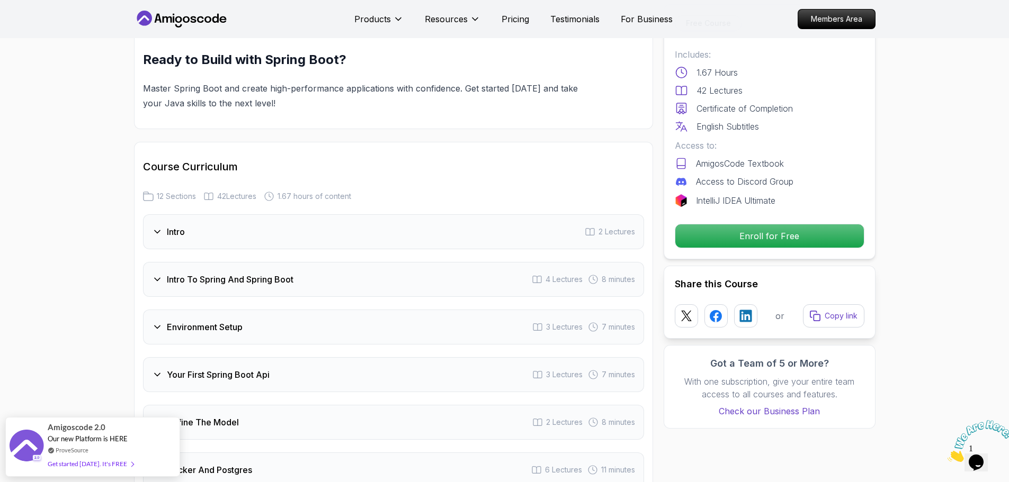
click at [339, 266] on div "Intro To Spring And Spring Boot 4 Lectures 8 minutes" at bounding box center [393, 279] width 501 height 35
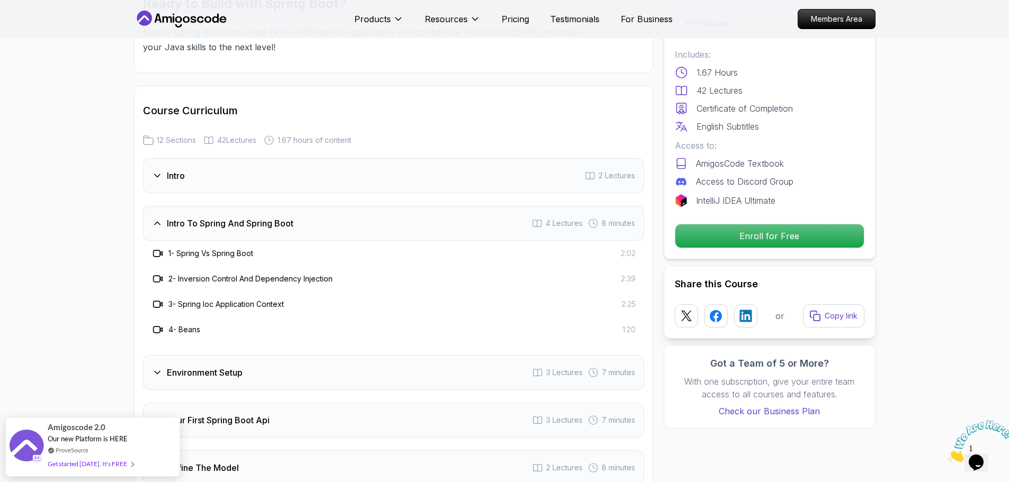
scroll to position [1290, 0]
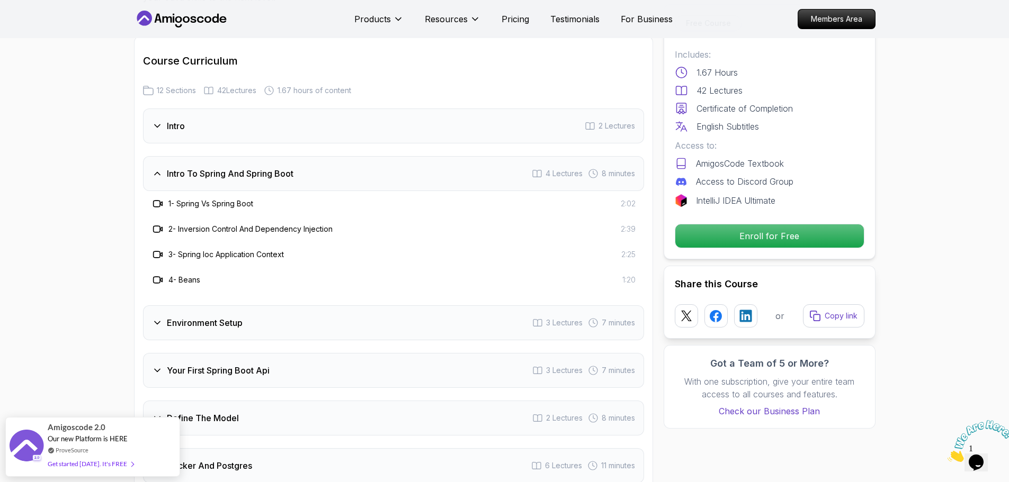
drag, startPoint x: 274, startPoint y: 172, endPoint x: 261, endPoint y: 216, distance: 46.4
click at [274, 172] on div "Intro To Spring And Spring Boot 4 Lectures 8 minutes" at bounding box center [393, 173] width 501 height 35
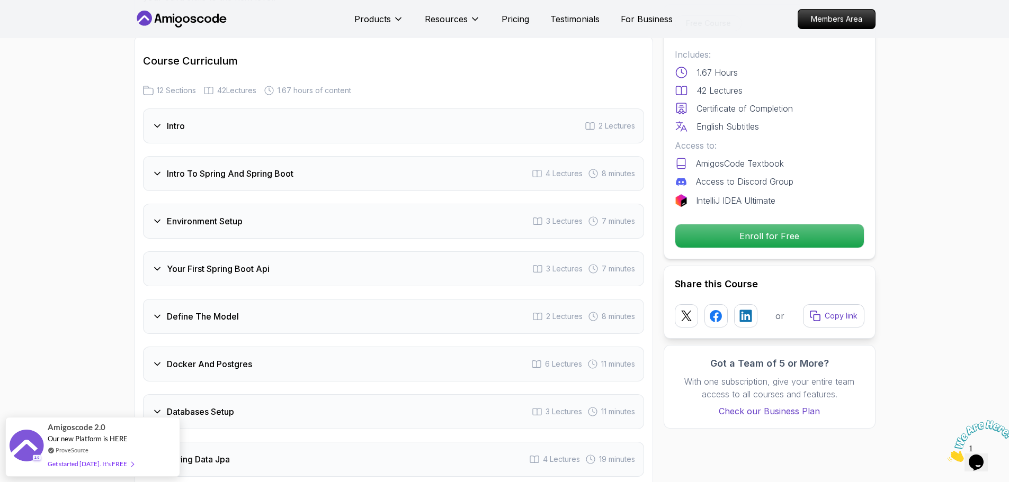
click at [206, 167] on h3 "Intro To Spring And Spring Boot" at bounding box center [230, 173] width 127 height 13
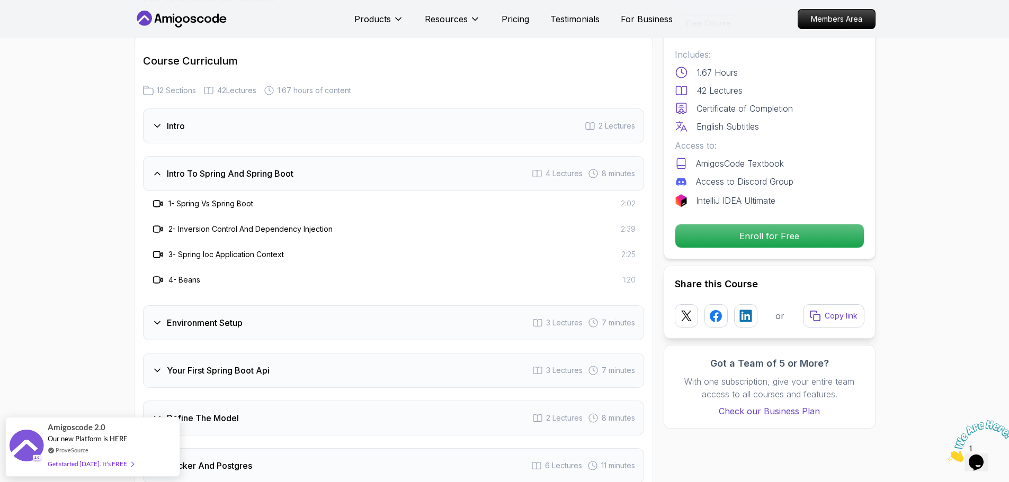
drag, startPoint x: 207, startPoint y: 162, endPoint x: 218, endPoint y: 204, distance: 43.8
click at [207, 172] on div "Intro To Spring And Spring Boot 4 Lectures 8 minutes" at bounding box center [393, 173] width 501 height 35
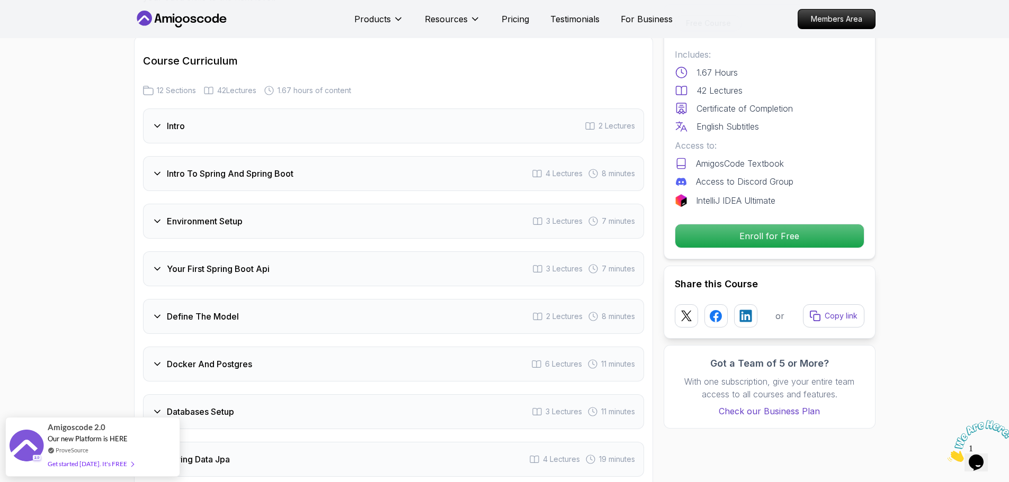
click at [219, 215] on h3 "Environment Setup" at bounding box center [205, 221] width 76 height 13
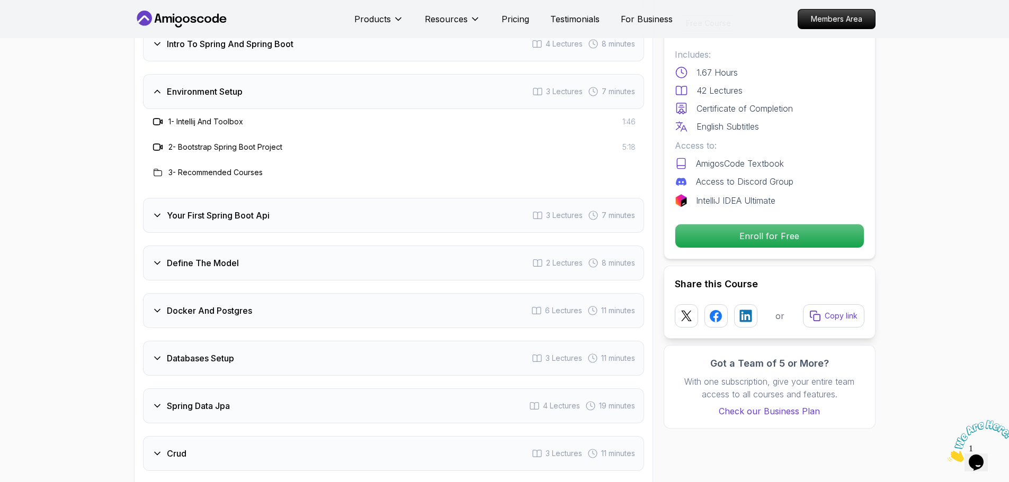
scroll to position [1439, 0]
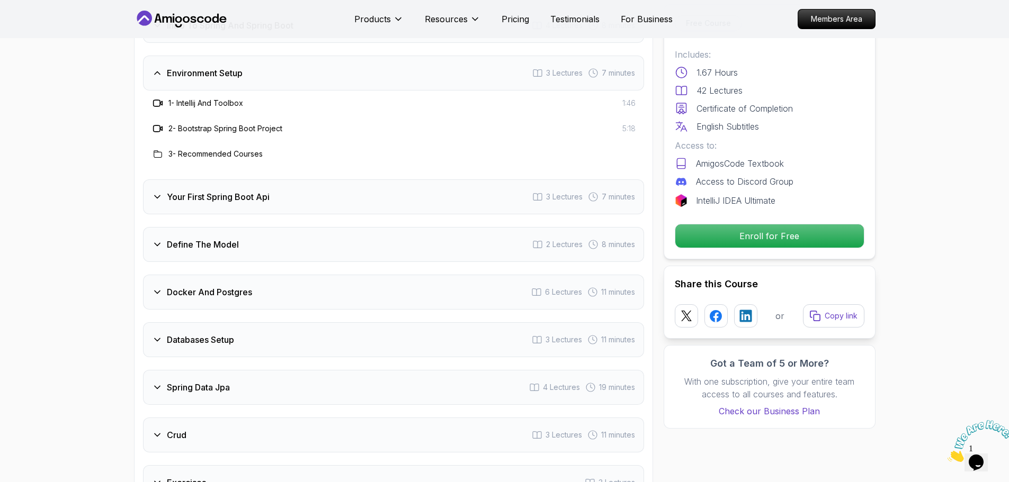
click at [202, 69] on div "Environment Setup 3 Lectures 7 minutes" at bounding box center [393, 73] width 501 height 35
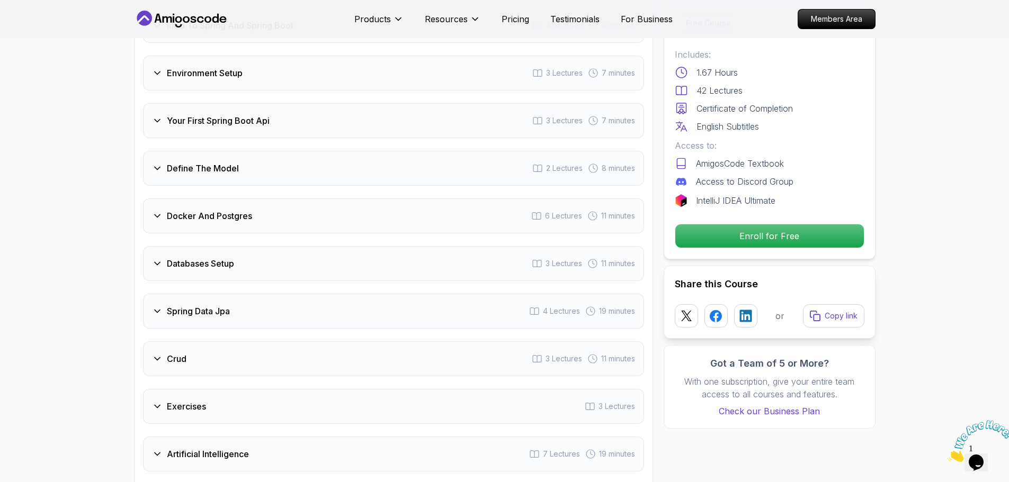
click at [204, 114] on h3 "Your First Spring Boot Api" at bounding box center [218, 120] width 103 height 13
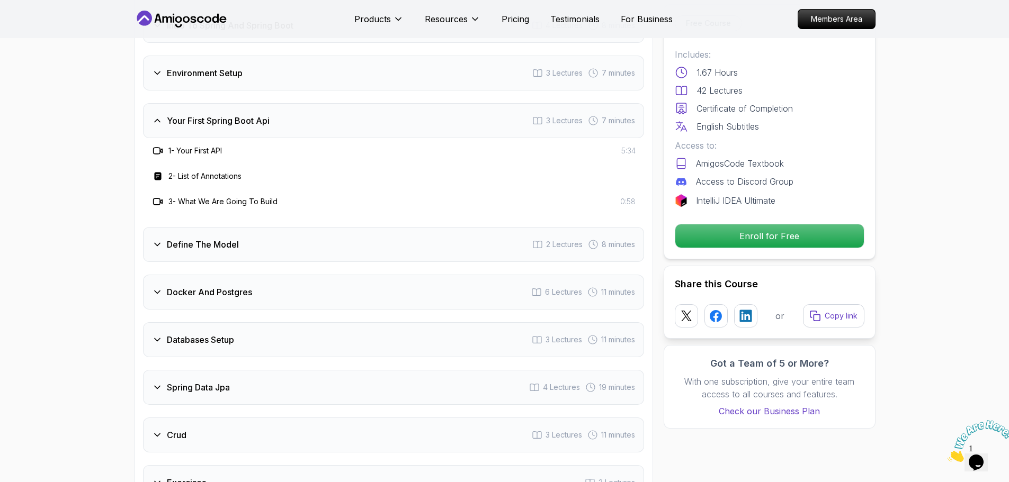
click at [192, 114] on h3 "Your First Spring Boot Api" at bounding box center [218, 120] width 103 height 13
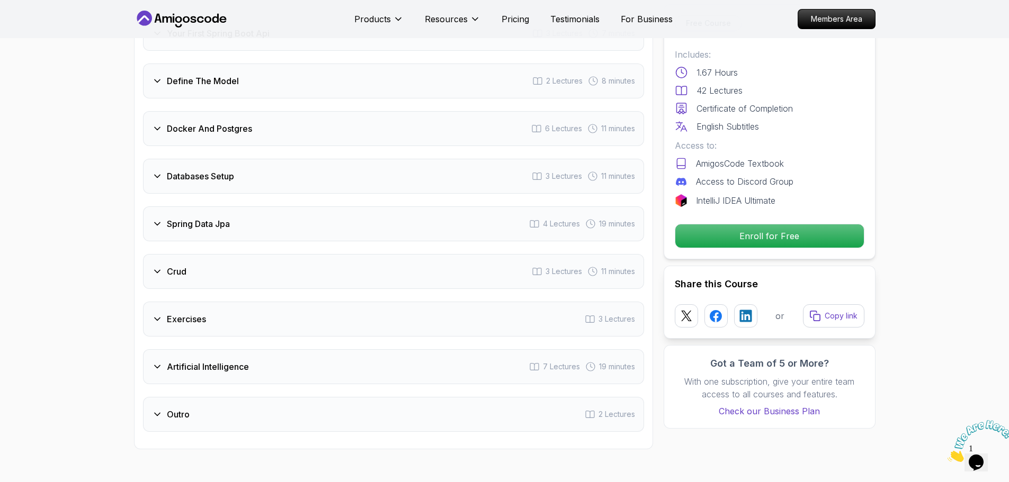
scroll to position [1545, 0]
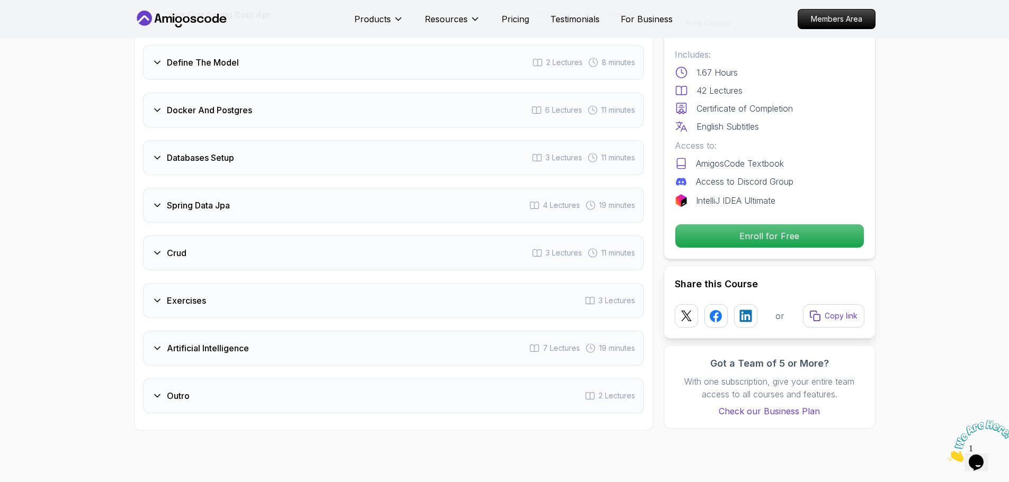
click at [209, 61] on div "Define The Model 2 Lectures 8 minutes" at bounding box center [393, 62] width 501 height 35
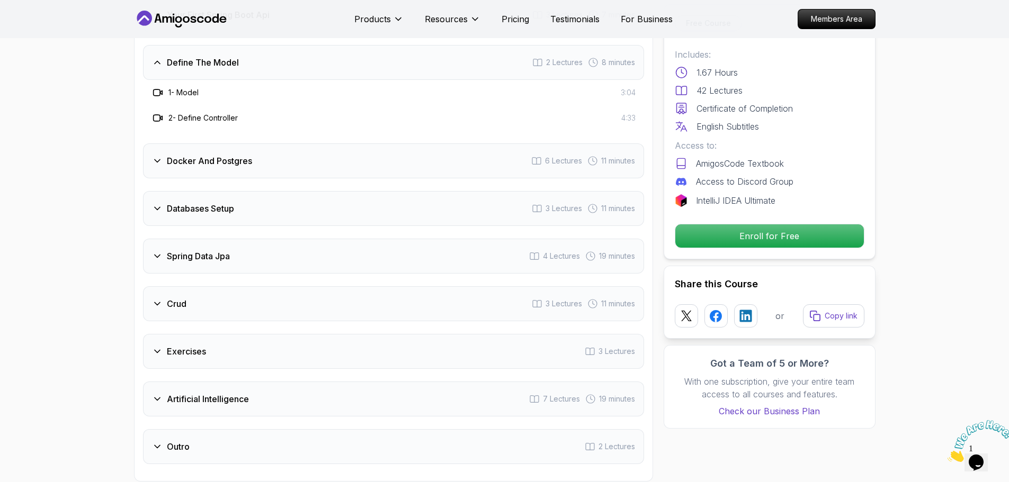
click at [217, 56] on div "Define The Model 2 Lectures 8 minutes" at bounding box center [393, 62] width 501 height 35
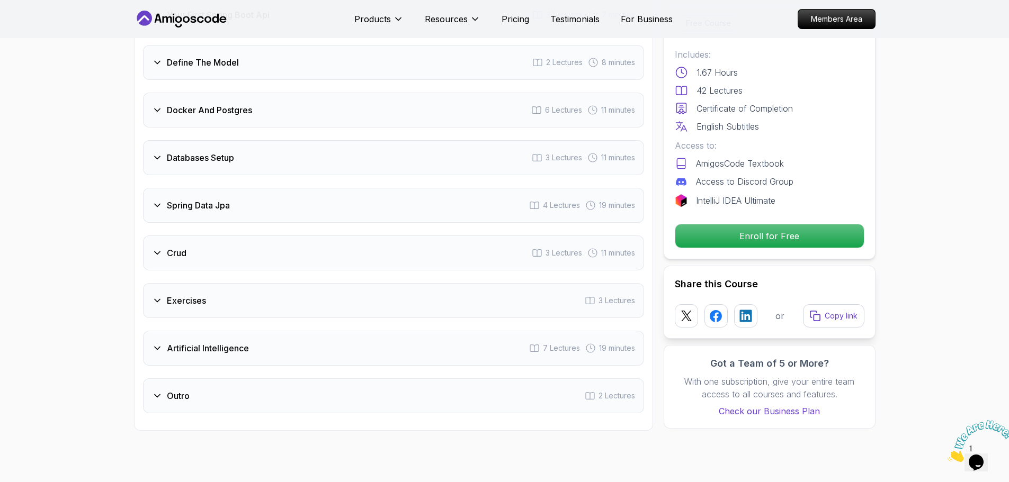
click at [213, 104] on h3 "Docker And Postgres" at bounding box center [209, 110] width 85 height 13
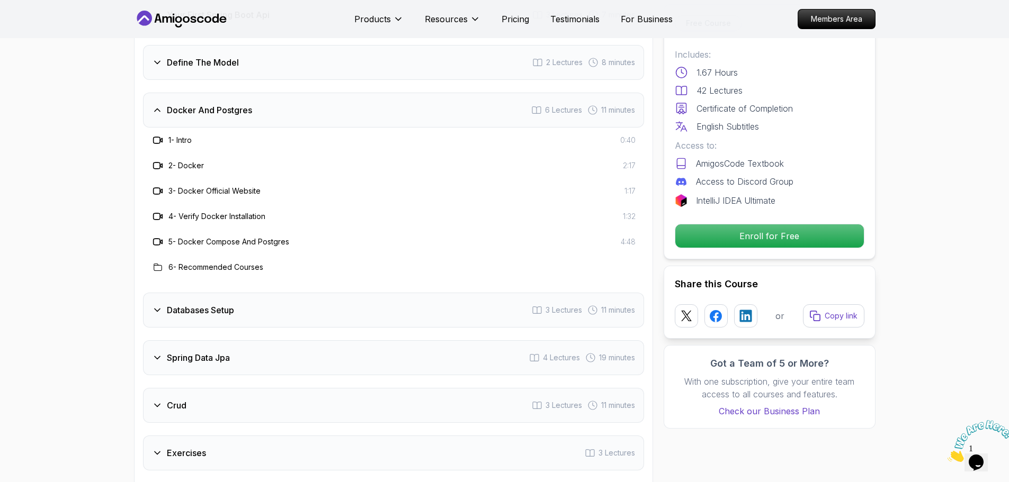
click at [226, 104] on h3 "Docker And Postgres" at bounding box center [209, 110] width 85 height 13
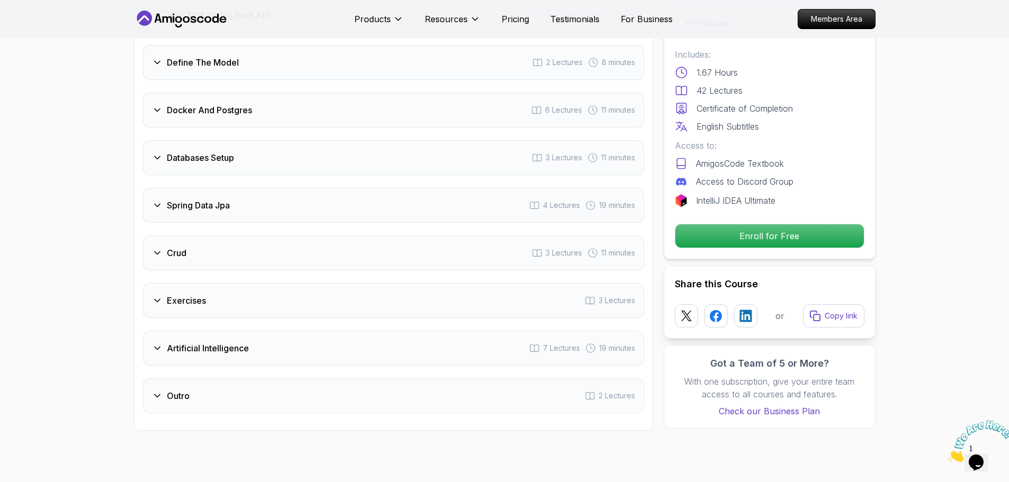
click at [220, 154] on div "Databases Setup 3 Lectures 11 minutes" at bounding box center [393, 157] width 501 height 35
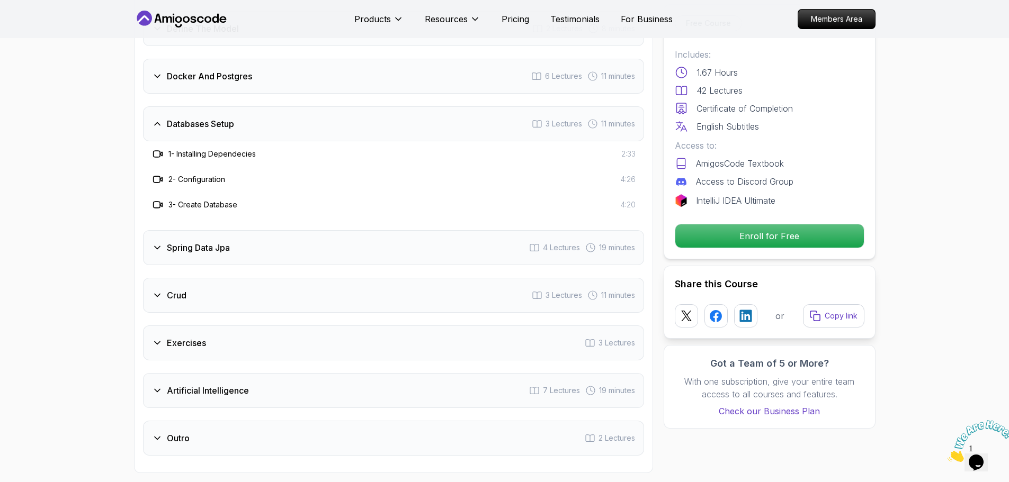
scroll to position [1598, 0]
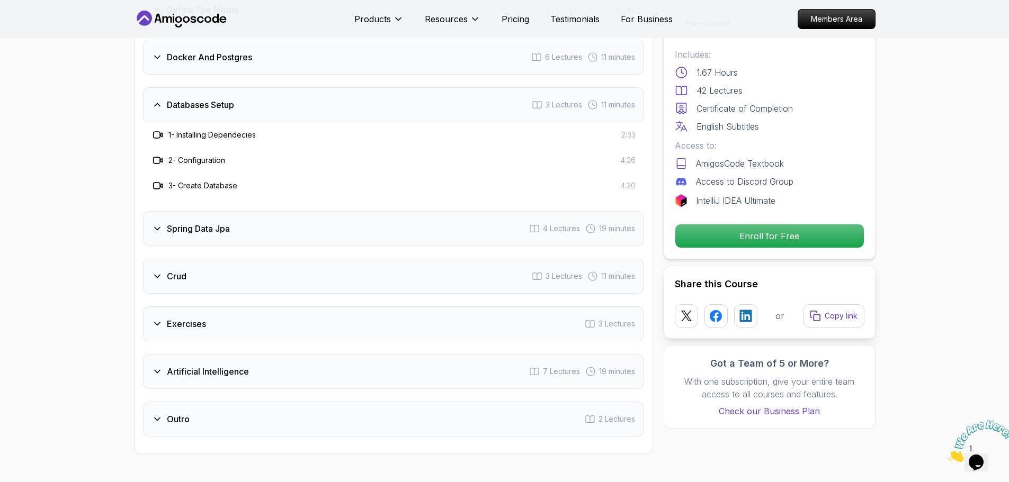
drag, startPoint x: 223, startPoint y: 93, endPoint x: 230, endPoint y: 120, distance: 27.2
click at [224, 98] on h3 "Databases Setup" at bounding box center [200, 104] width 67 height 13
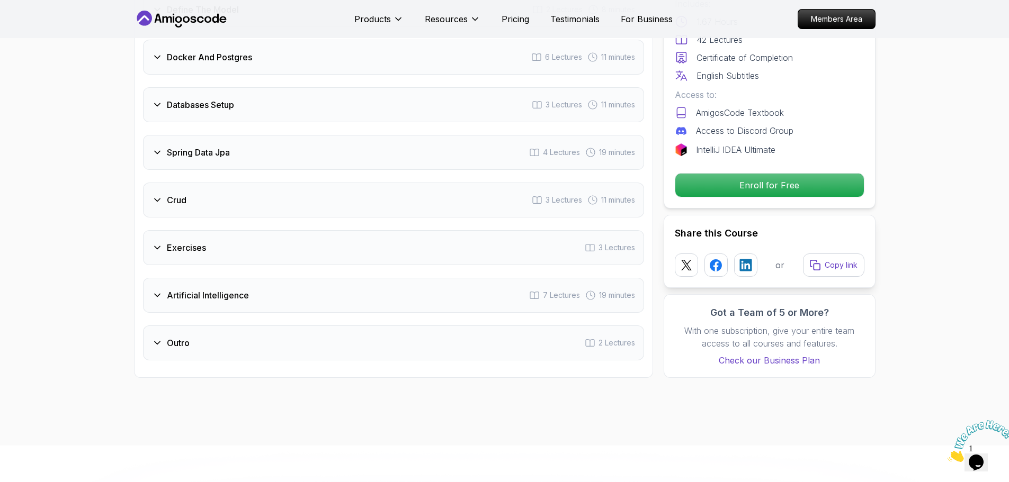
click at [232, 135] on div "Spring Data Jpa 4 Lectures 19 minutes" at bounding box center [393, 152] width 501 height 35
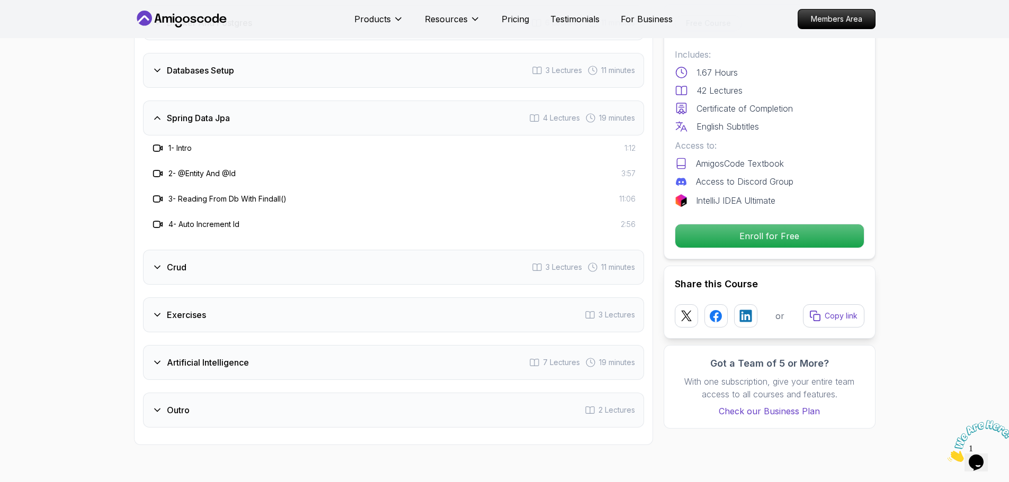
scroll to position [1650, 0]
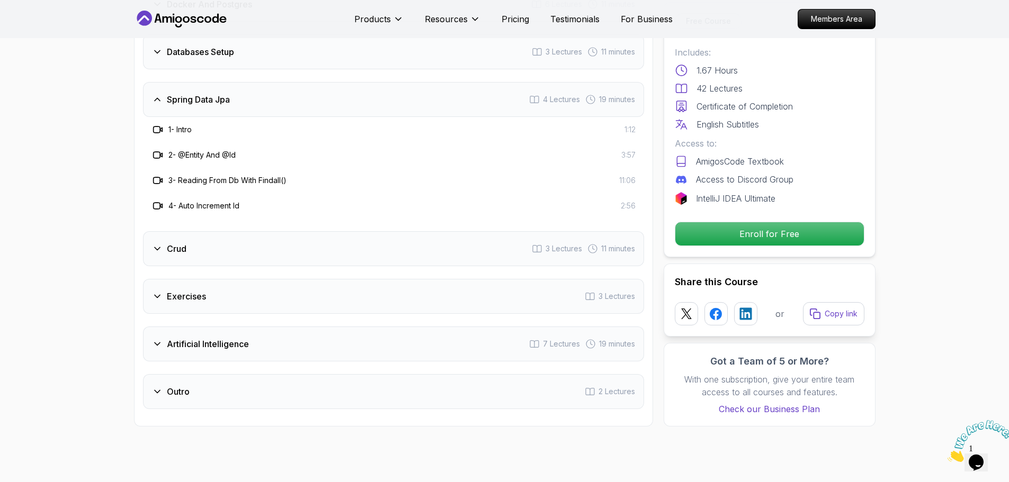
click at [220, 95] on div "Spring Data Jpa 4 Lectures 19 minutes" at bounding box center [393, 99] width 501 height 35
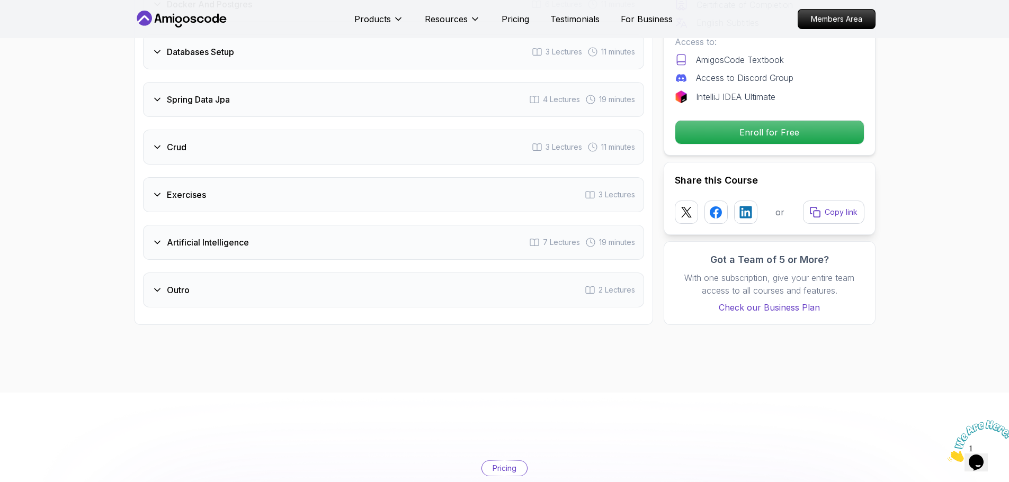
drag, startPoint x: 221, startPoint y: 150, endPoint x: 223, endPoint y: 145, distance: 5.5
click at [221, 151] on div "Intro 2 Lectures Intro To Spring And Spring Boot 4 Lectures 8 minutes Environme…" at bounding box center [393, 27] width 501 height 559
click at [223, 143] on div "Crud 3 Lectures 11 minutes" at bounding box center [393, 147] width 501 height 35
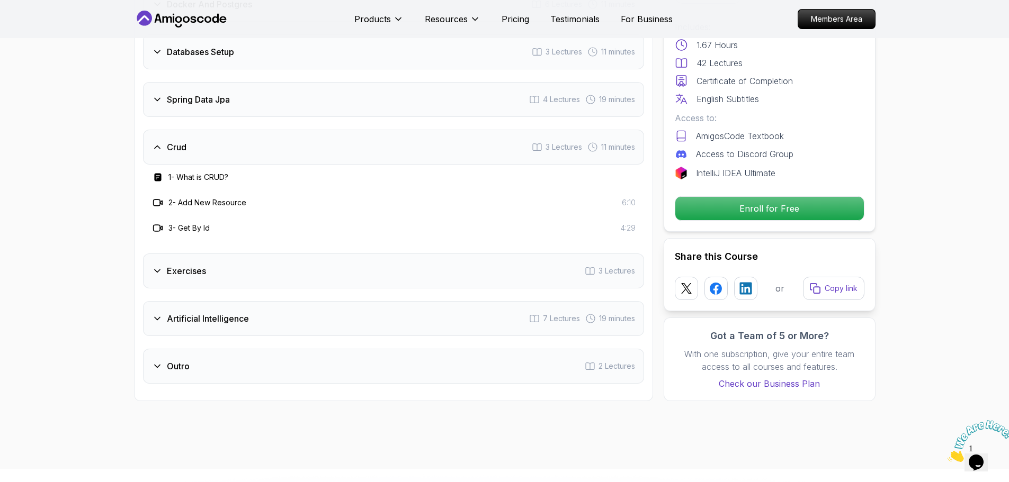
click at [221, 142] on div "Crud 3 Lectures 11 minutes" at bounding box center [393, 147] width 501 height 35
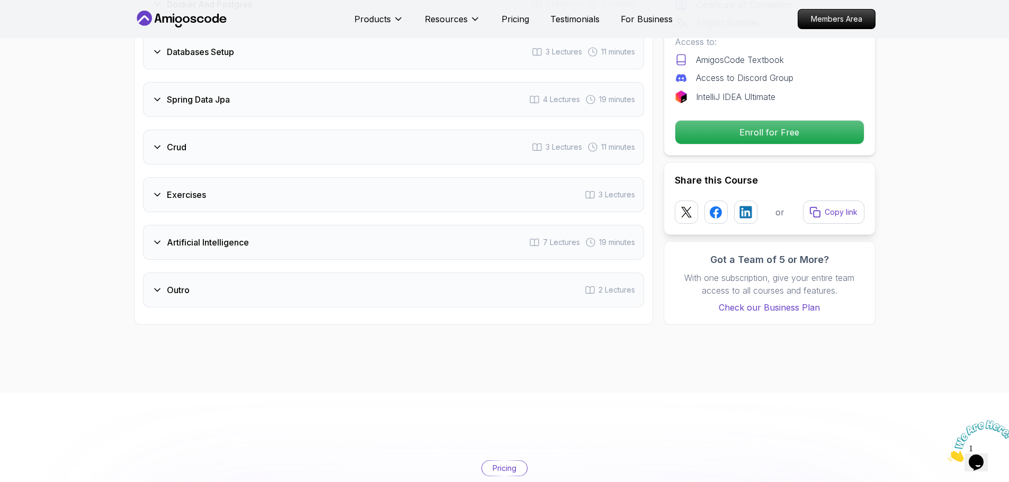
click at [218, 177] on div "Exercises 3 Lectures" at bounding box center [393, 194] width 501 height 35
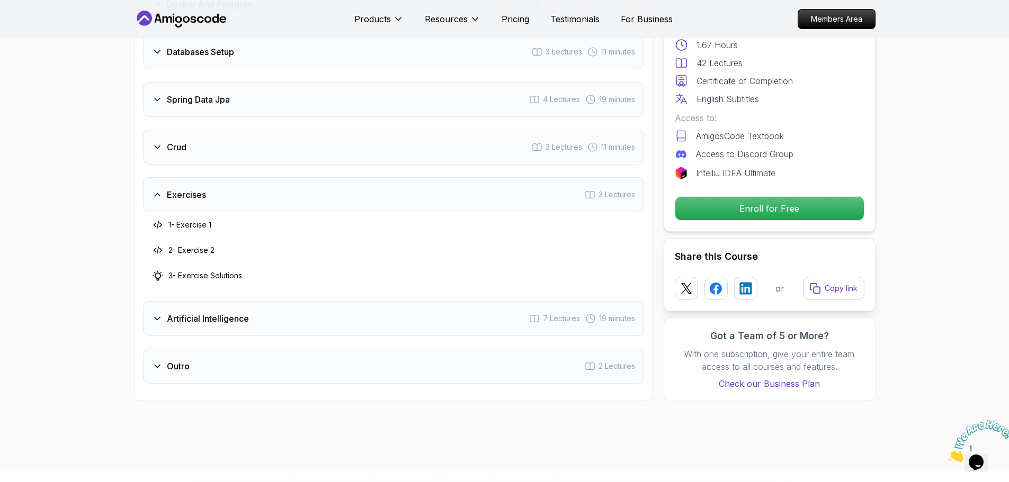
click at [218, 177] on div "Exercises 3 Lectures" at bounding box center [393, 194] width 501 height 35
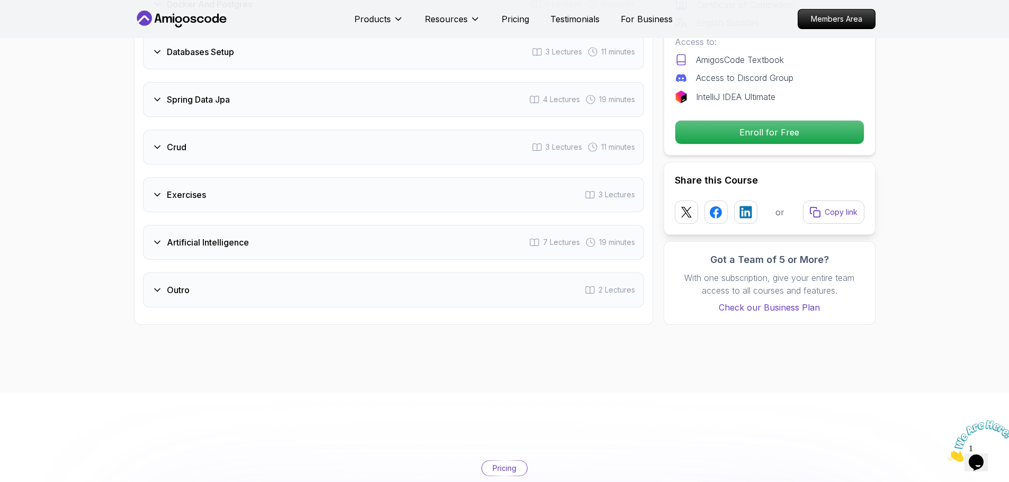
click at [228, 240] on div "Artificial Intelligence 7 Lectures 19 minutes" at bounding box center [393, 242] width 501 height 35
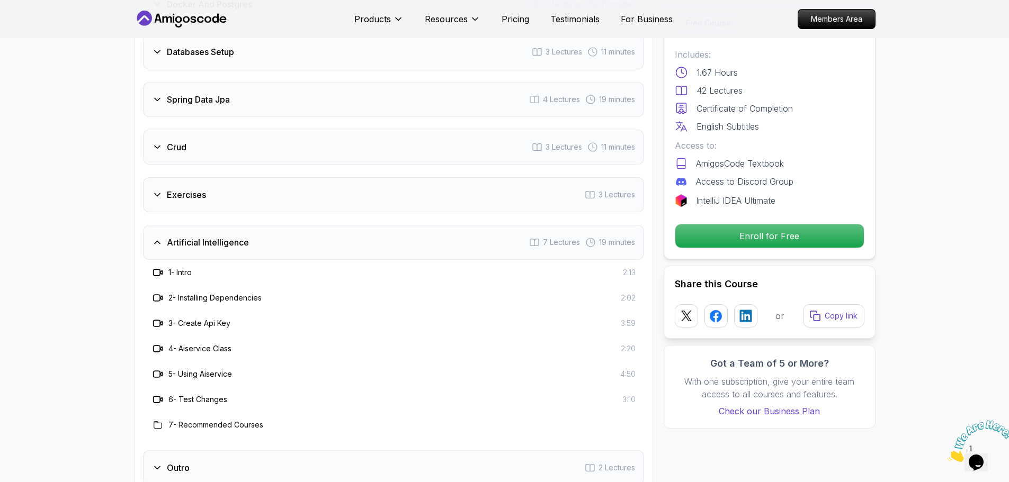
click at [229, 240] on div "Artificial Intelligence 7 Lectures 19 minutes" at bounding box center [393, 242] width 501 height 35
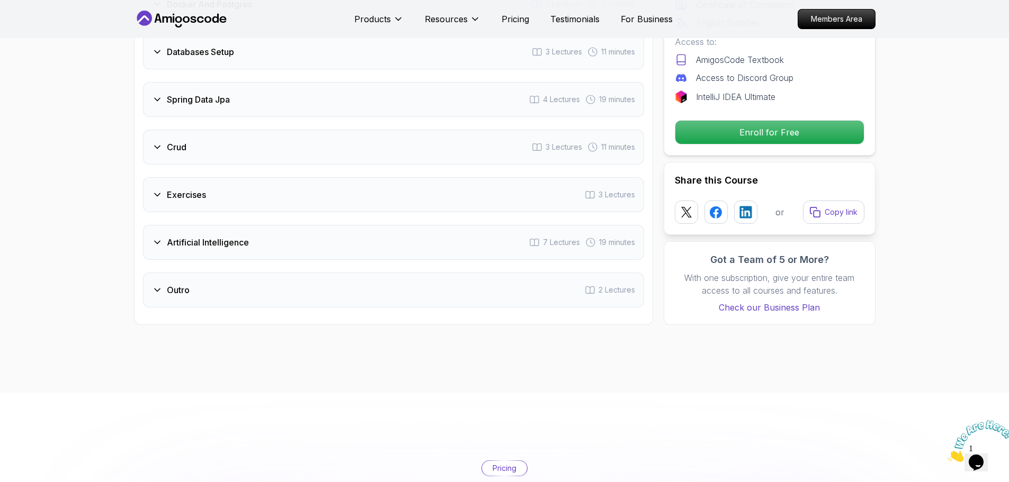
click at [232, 303] on div "Course Curriculum 12 Sections 42 Lectures 1.67 hours of content Intro 2 Lecture…" at bounding box center [393, 0] width 519 height 649
click at [233, 273] on div "Outro 2 Lectures" at bounding box center [393, 290] width 501 height 35
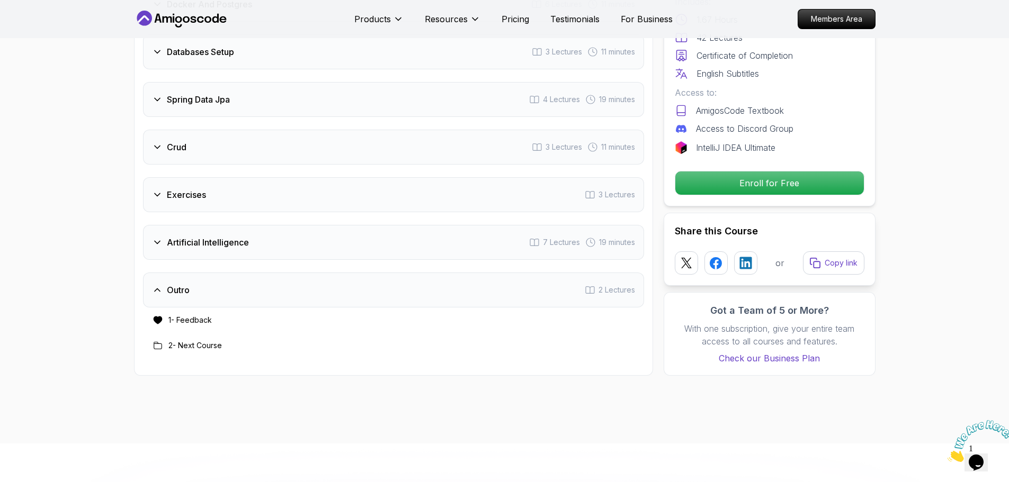
click at [232, 273] on div "Outro 2 Lectures" at bounding box center [393, 290] width 501 height 35
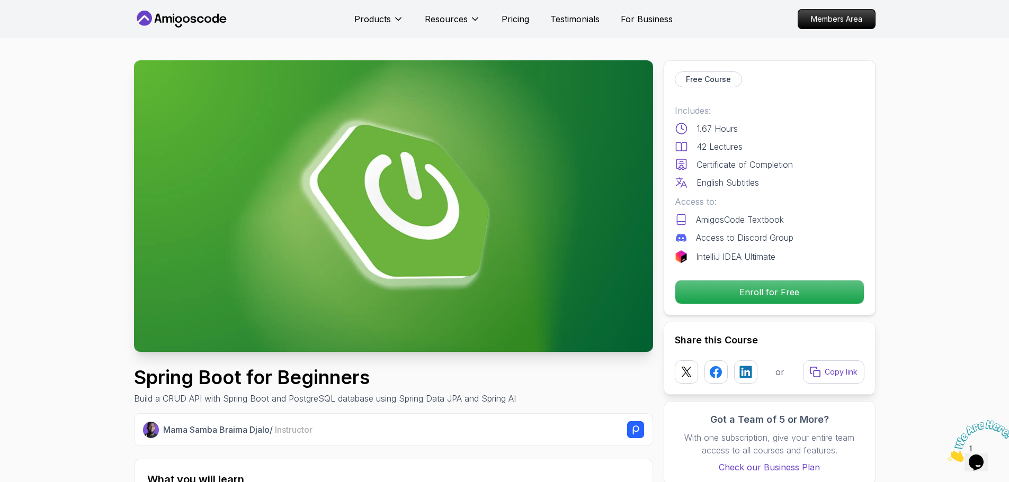
scroll to position [0, 0]
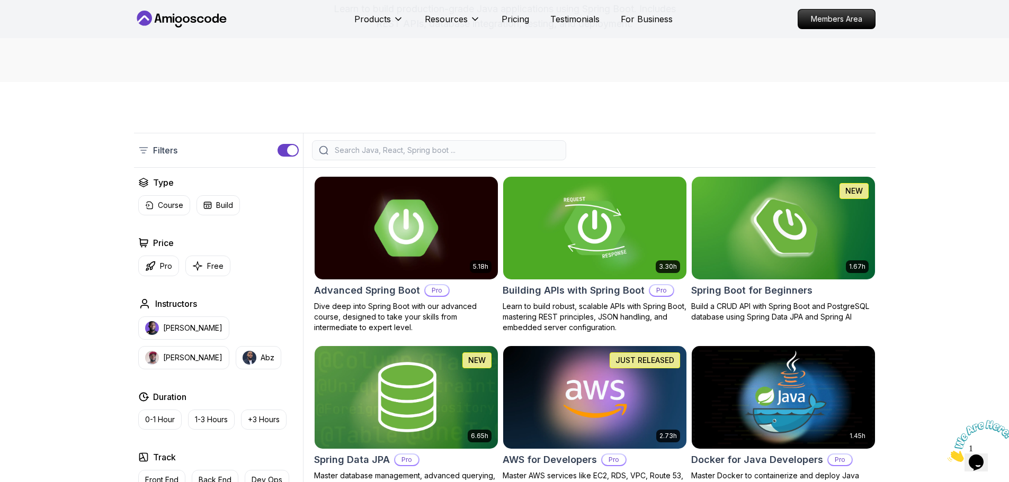
scroll to position [212, 0]
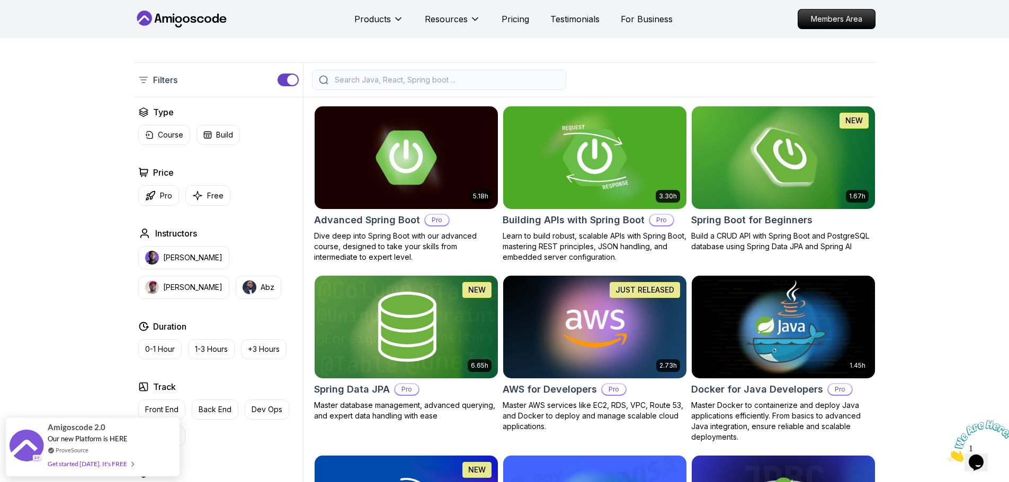
click at [541, 221] on h2 "Building APIs with Spring Boot" at bounding box center [574, 220] width 142 height 15
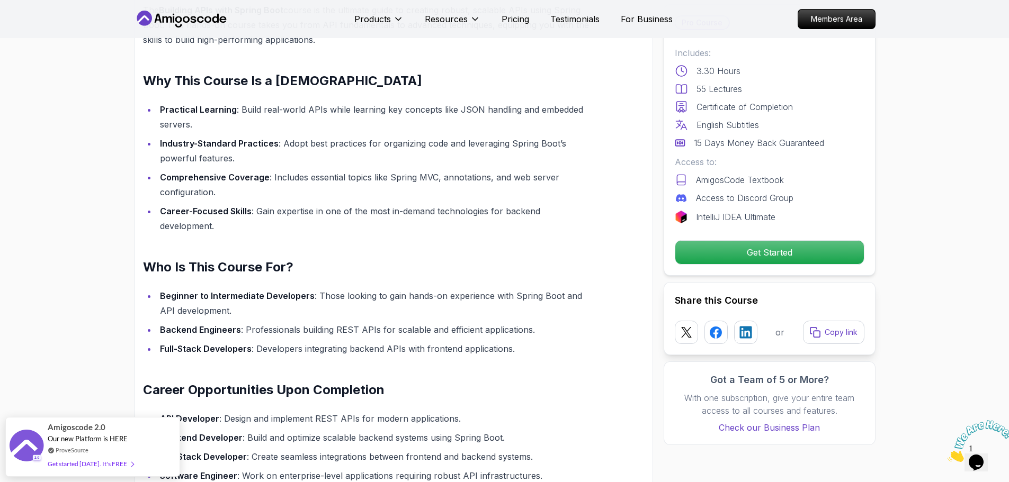
scroll to position [953, 0]
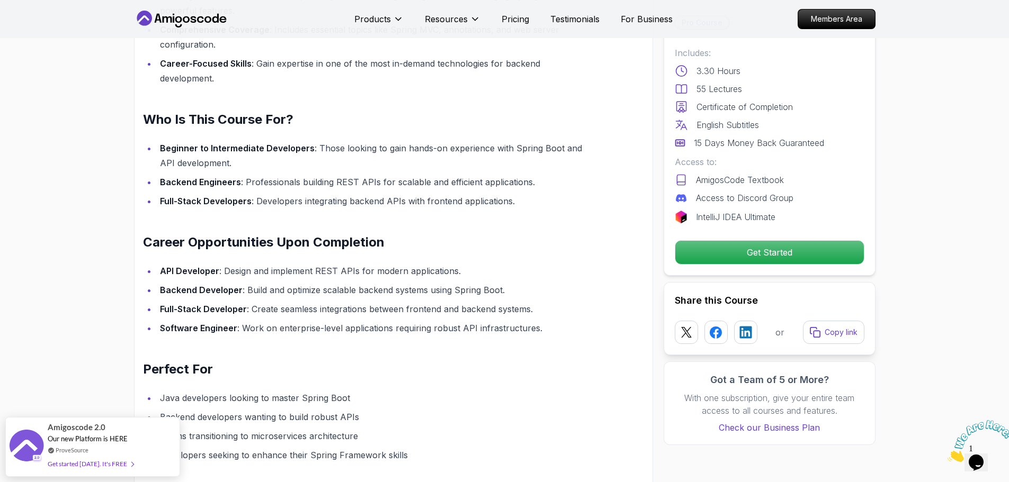
click at [98, 187] on section "Building APIs with Spring Boot Learn to build robust, scalable APIs with Spring…" at bounding box center [504, 262] width 1009 height 2355
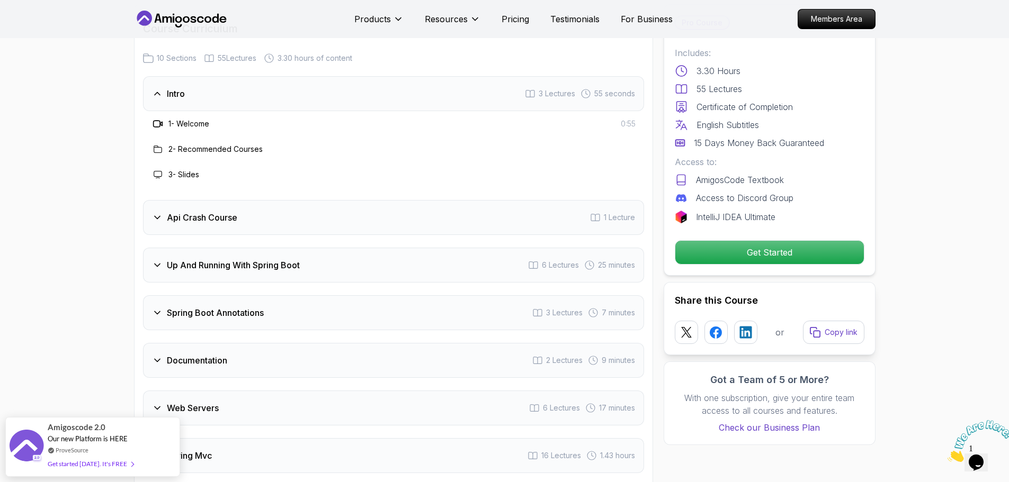
scroll to position [1712, 0]
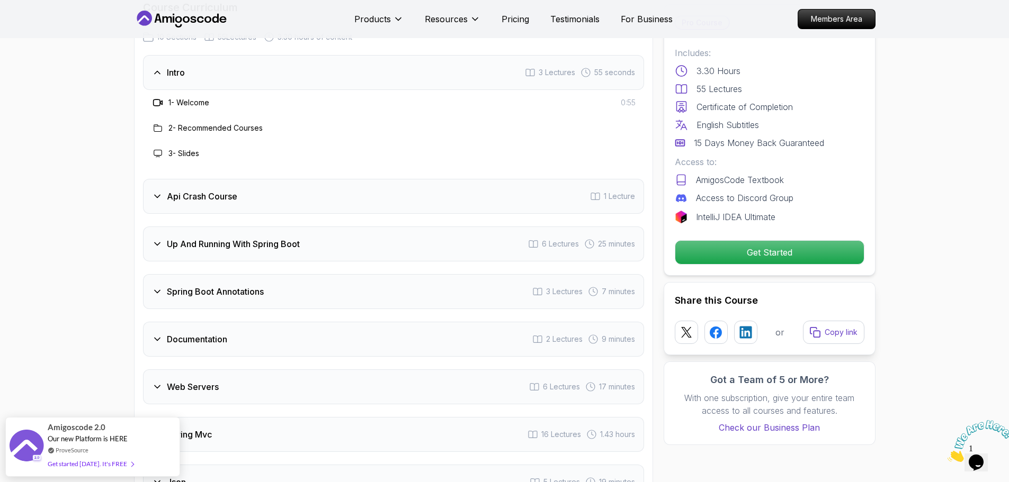
click at [316, 65] on div "Intro 3 Lectures 55 seconds" at bounding box center [393, 72] width 501 height 35
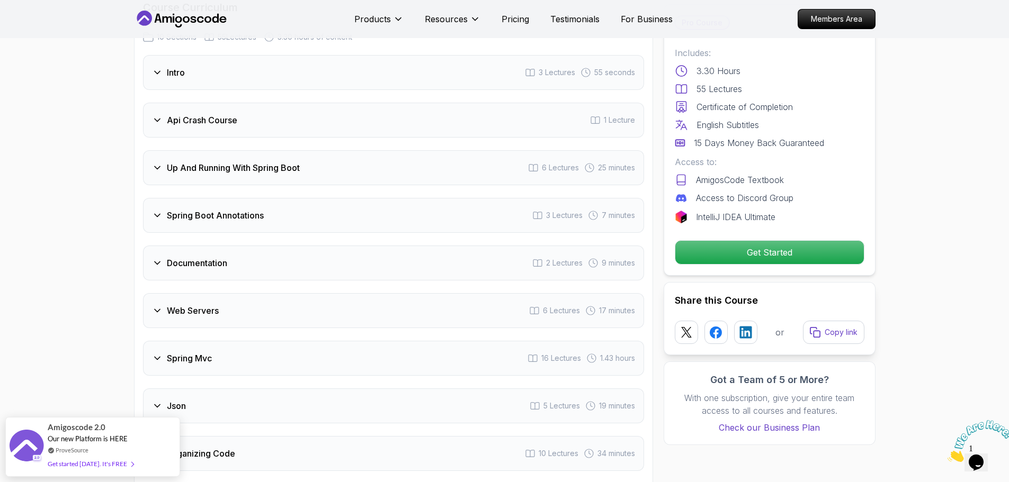
click at [309, 103] on div "Api Crash Course 1 Lecture" at bounding box center [393, 120] width 501 height 35
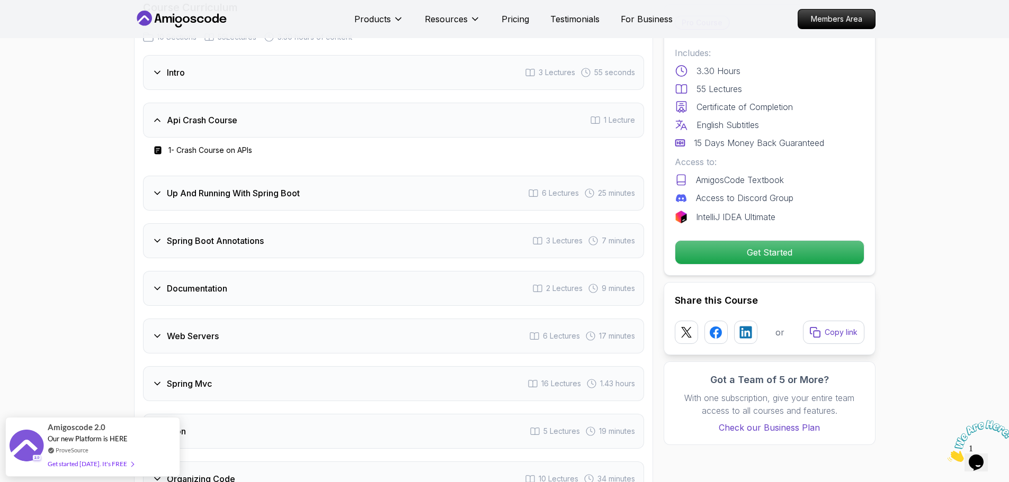
drag, startPoint x: 304, startPoint y: 105, endPoint x: 290, endPoint y: 155, distance: 51.9
click at [306, 105] on div "Api Crash Course 1 Lecture" at bounding box center [393, 120] width 501 height 35
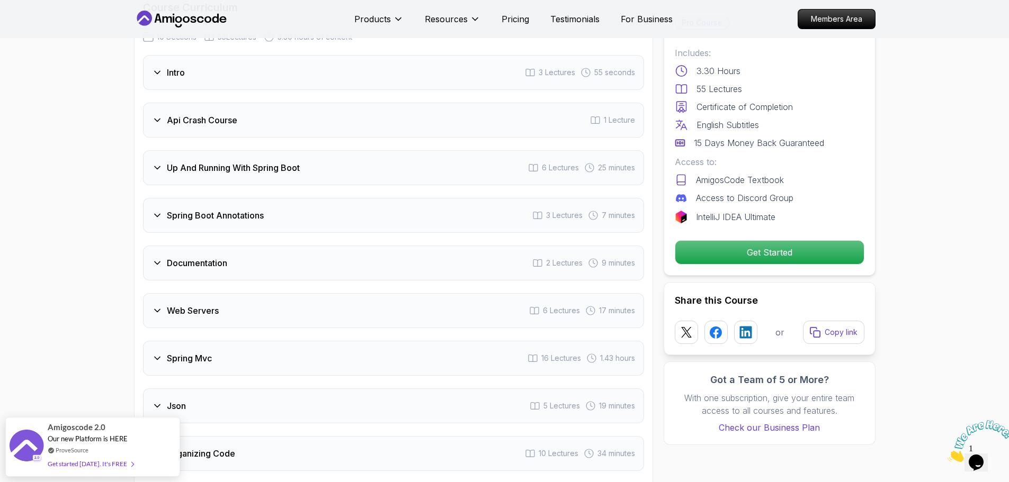
click at [295, 160] on div "Up And Running With Spring Boot 6 Lectures 25 minutes" at bounding box center [393, 167] width 501 height 35
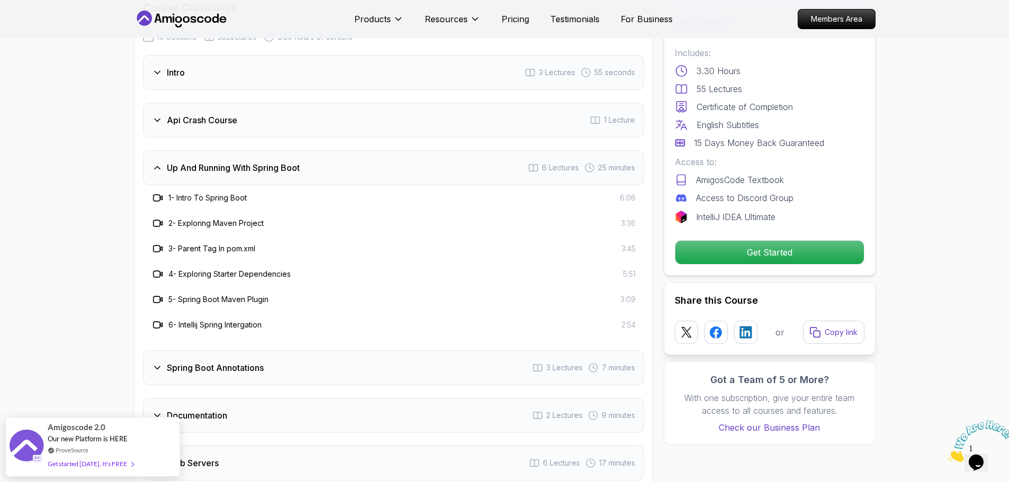
click at [295, 160] on div "Up And Running With Spring Boot 6 Lectures 25 minutes" at bounding box center [393, 167] width 501 height 35
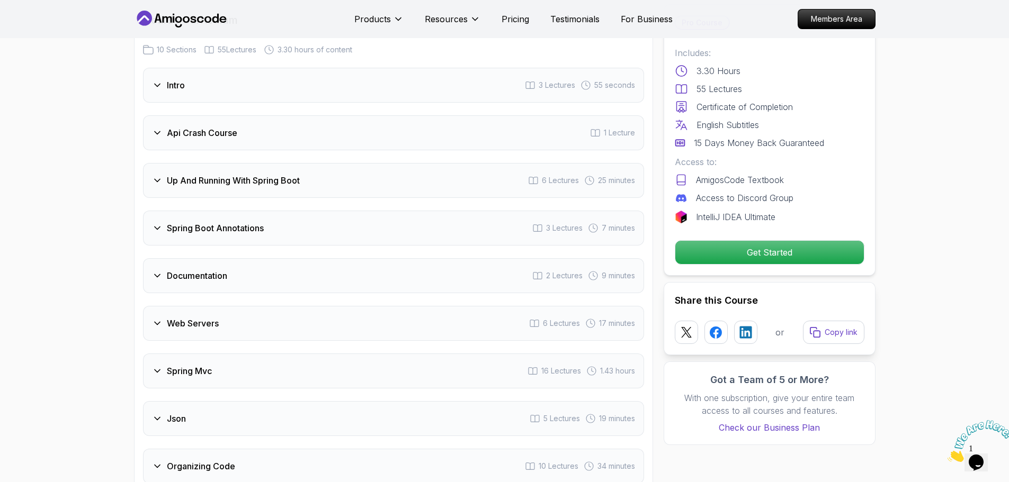
scroll to position [1700, 0]
click at [155, 115] on div "Api Crash Course 1 Lecture" at bounding box center [393, 132] width 501 height 35
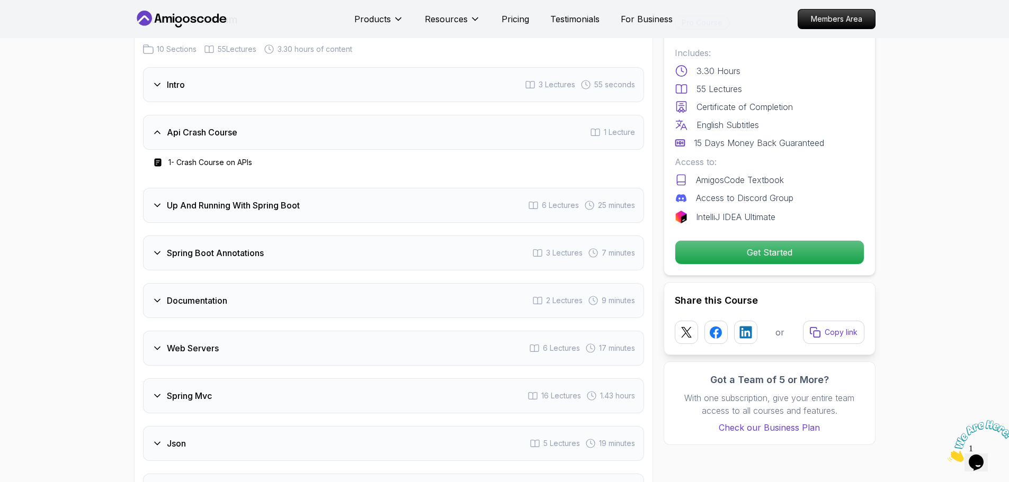
click at [155, 115] on div "Api Crash Course 1 Lecture" at bounding box center [393, 132] width 501 height 35
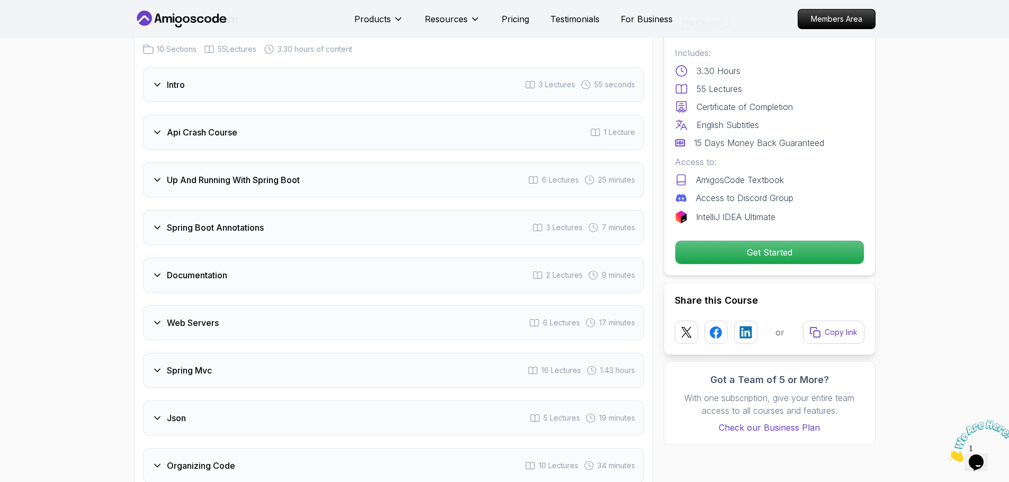
click at [163, 126] on div "Api Crash Course 1 Lecture" at bounding box center [393, 132] width 501 height 35
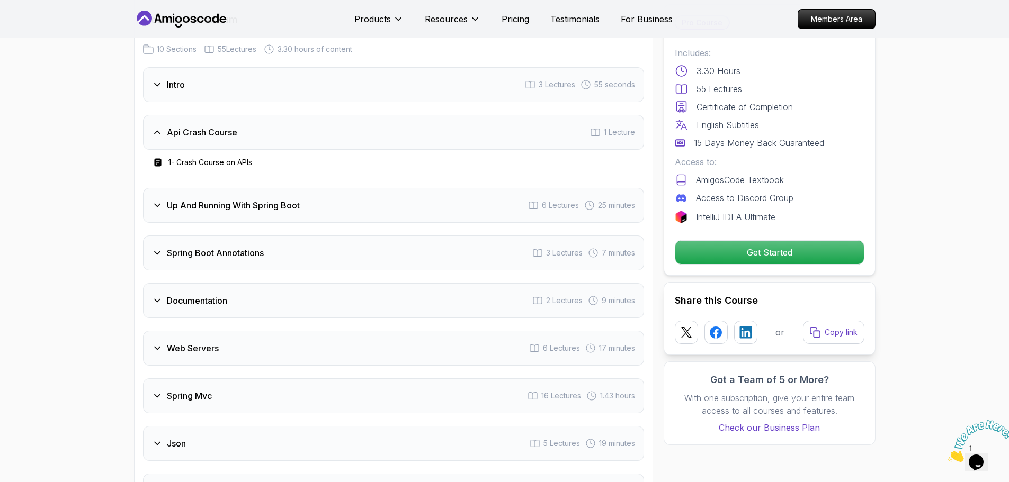
click at [163, 126] on div "Api Crash Course" at bounding box center [194, 132] width 85 height 13
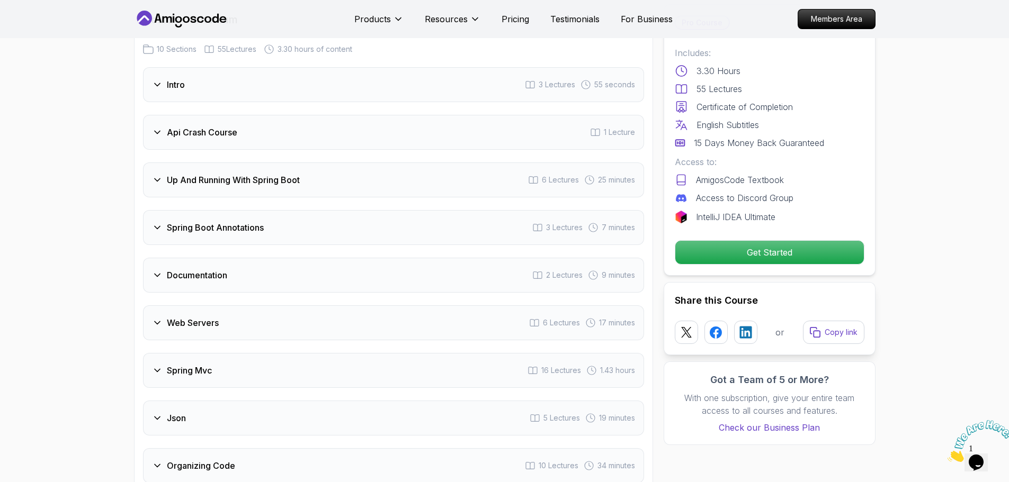
click at [168, 78] on h3 "Intro" at bounding box center [176, 84] width 18 height 13
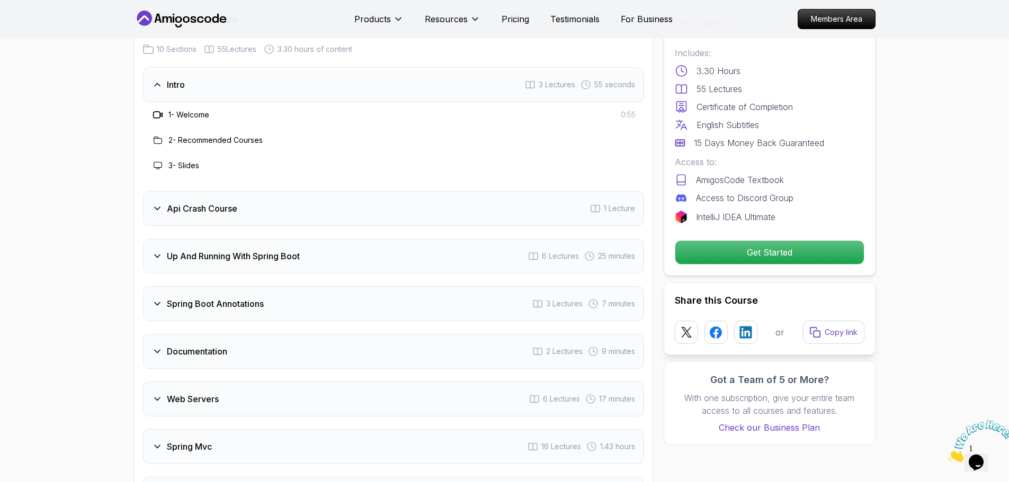
click at [172, 191] on div "Api Crash Course 1 Lecture" at bounding box center [393, 208] width 501 height 35
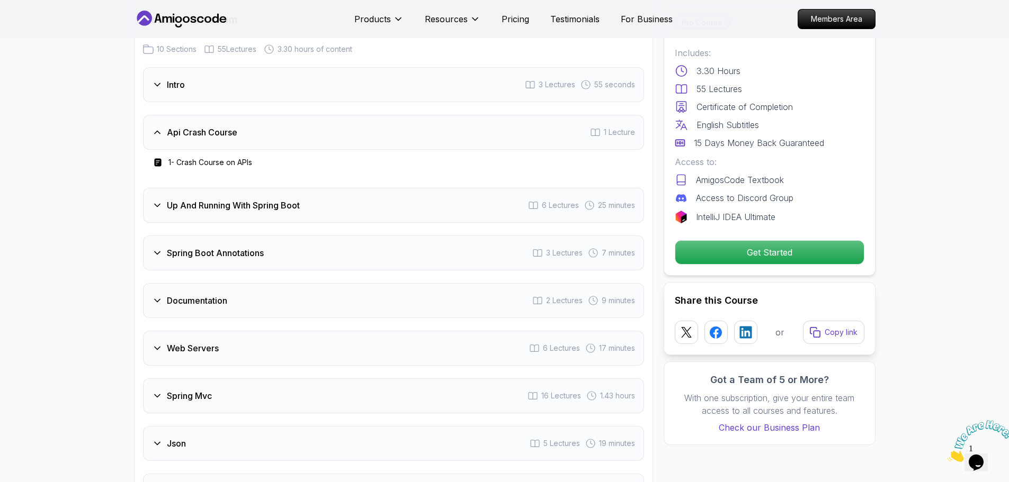
drag, startPoint x: 160, startPoint y: 188, endPoint x: 163, endPoint y: 193, distance: 5.7
click at [163, 199] on div "Up And Running With Spring Boot" at bounding box center [226, 205] width 148 height 13
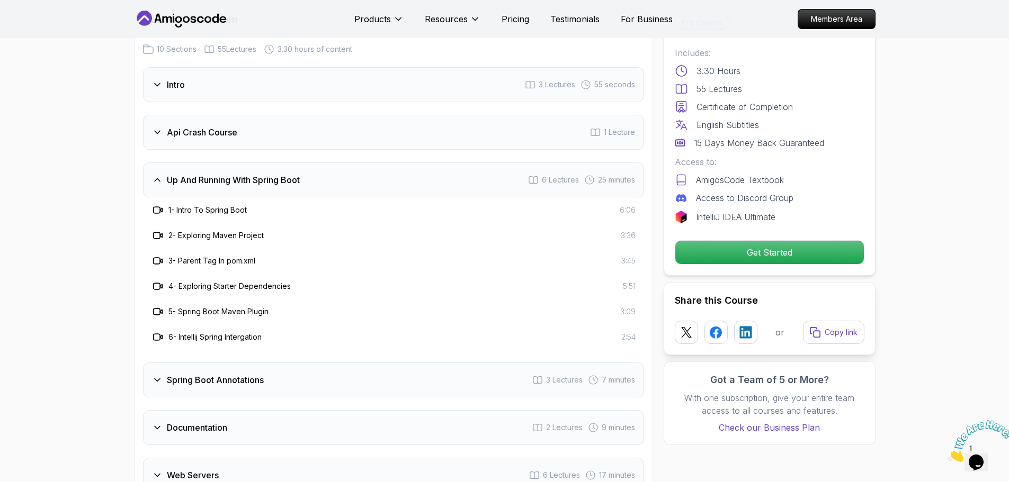
click at [195, 126] on h3 "Api Crash Course" at bounding box center [202, 132] width 70 height 13
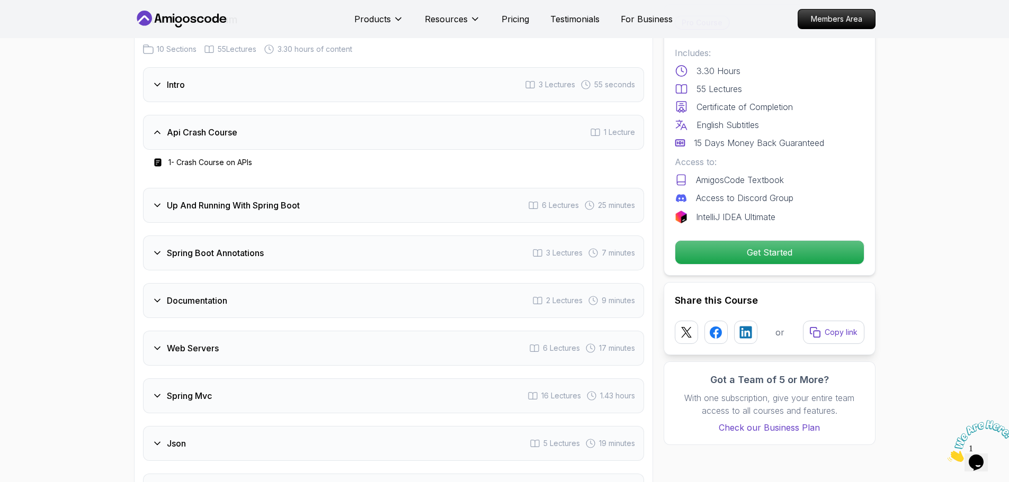
click at [176, 199] on h3 "Up And Running With Spring Boot" at bounding box center [233, 205] width 133 height 13
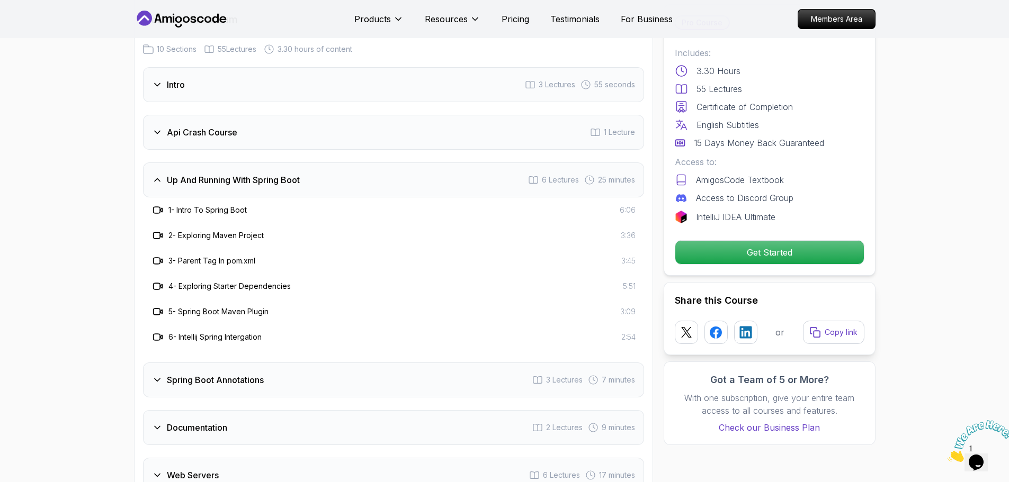
click at [223, 256] on h3 "3 - Parent Tag In pom.xml" at bounding box center [211, 261] width 87 height 11
drag, startPoint x: 223, startPoint y: 243, endPoint x: 227, endPoint y: 234, distance: 9.2
click at [226, 248] on div "3 - Parent Tag In pom.xml 3:45" at bounding box center [393, 260] width 501 height 25
click at [227, 248] on div "3 - Parent Tag In pom.xml 3:45" at bounding box center [393, 260] width 501 height 25
click at [225, 256] on h3 "3 - Parent Tag In pom.xml" at bounding box center [211, 261] width 87 height 11
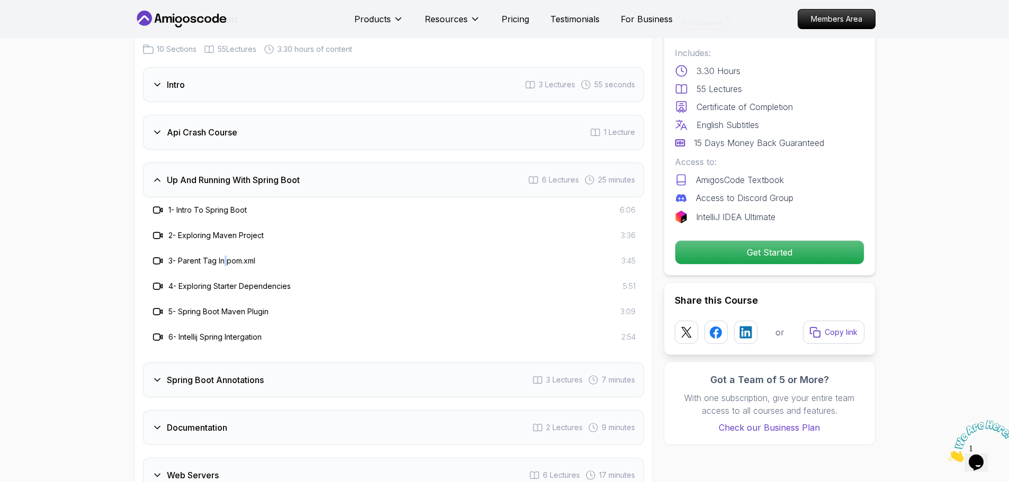
click at [225, 255] on div "3 - Parent Tag In pom.xml" at bounding box center [203, 261] width 104 height 13
click at [225, 256] on h3 "3 - Parent Tag In pom.xml" at bounding box center [211, 261] width 87 height 11
click at [237, 256] on h3 "3 - Parent Tag In pom.xml" at bounding box center [211, 261] width 87 height 11
click at [277, 255] on div "3 - Parent Tag In pom.xml 3:45" at bounding box center [393, 261] width 484 height 13
click at [263, 255] on div "3 - Parent Tag In pom.xml 3:45" at bounding box center [393, 261] width 484 height 13
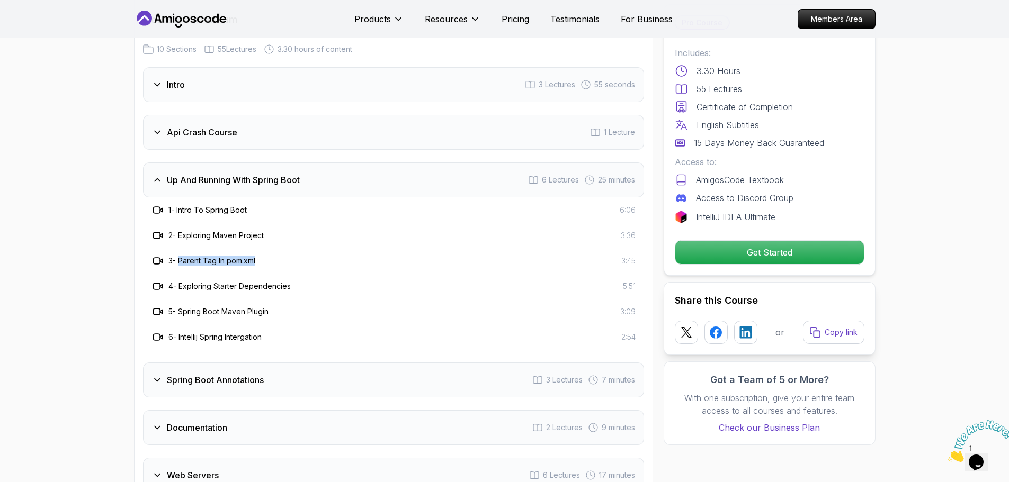
drag, startPoint x: 265, startPoint y: 249, endPoint x: 182, endPoint y: 248, distance: 83.1
click at [182, 255] on div "3 - Parent Tag In pom.xml 3:45" at bounding box center [393, 261] width 484 height 13
click at [250, 174] on h3 "Up And Running With Spring Boot" at bounding box center [233, 180] width 133 height 13
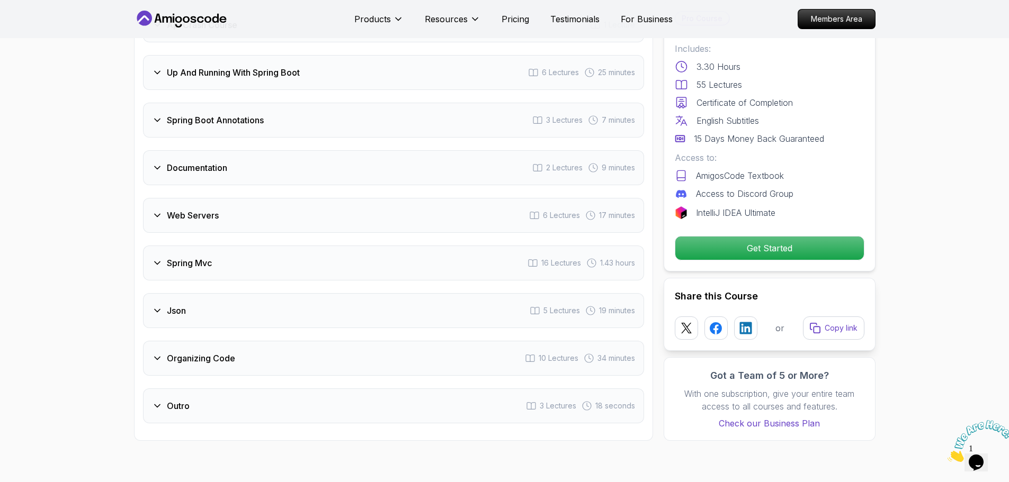
scroll to position [1806, 0]
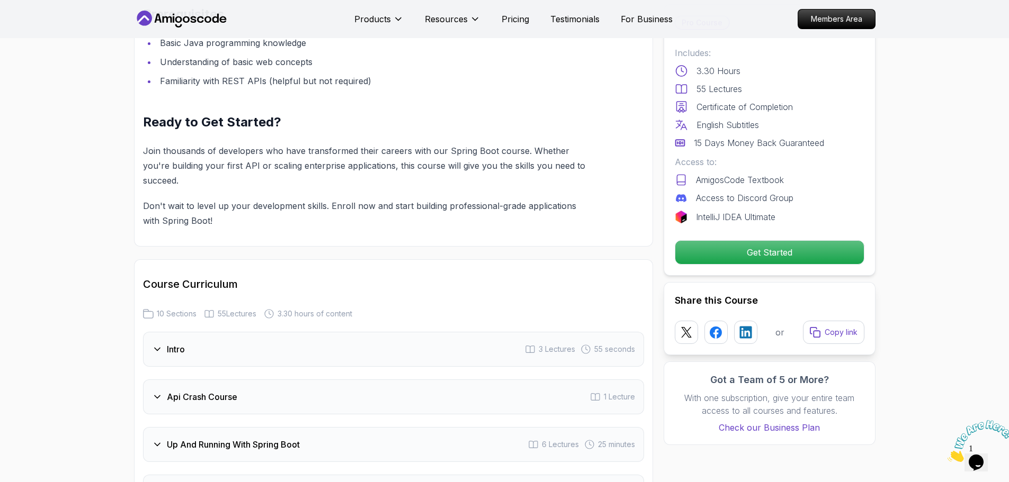
click at [275, 337] on div "Intro 3 Lectures 55 seconds" at bounding box center [393, 349] width 501 height 35
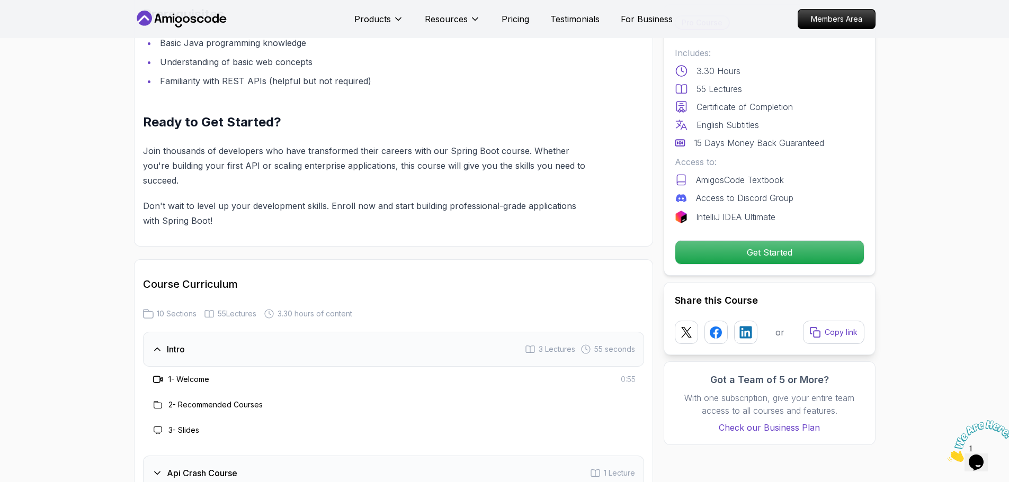
scroll to position [1700, 0]
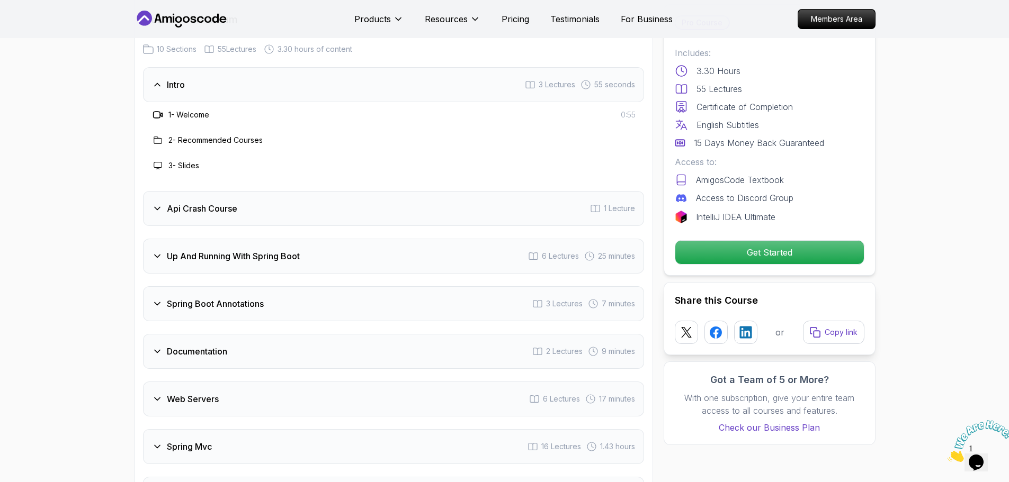
click at [239, 193] on div "Api Crash Course 1 Lecture" at bounding box center [393, 208] width 501 height 35
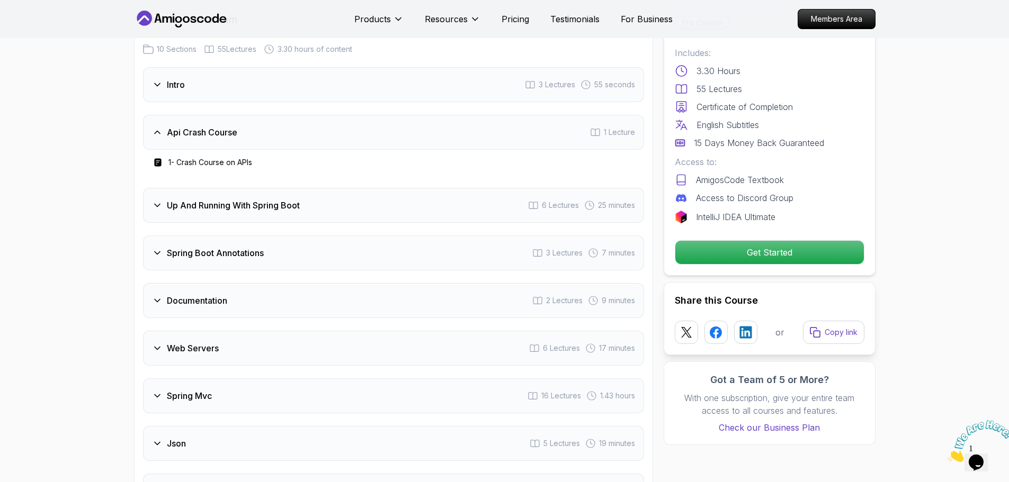
click at [226, 188] on div "Up And Running With Spring Boot 6 Lectures 25 minutes" at bounding box center [393, 205] width 501 height 35
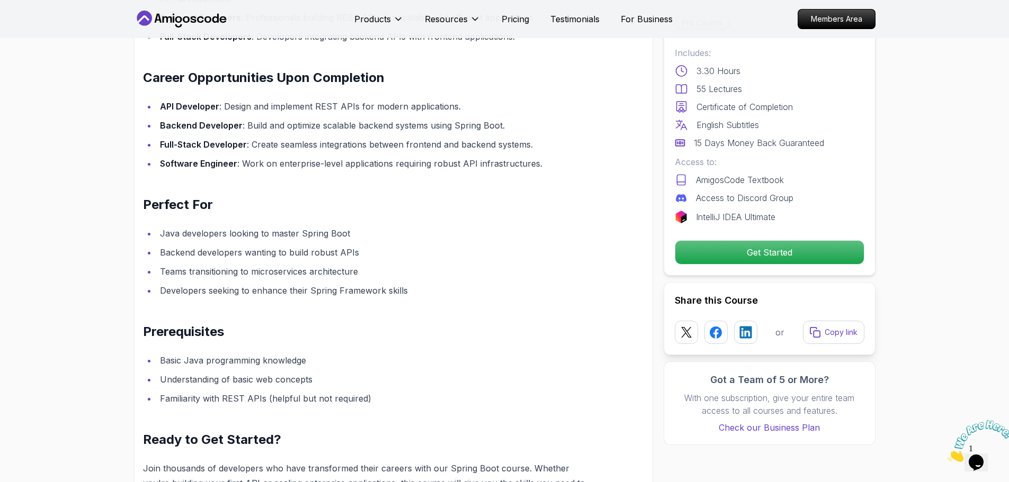
scroll to position [853, 0]
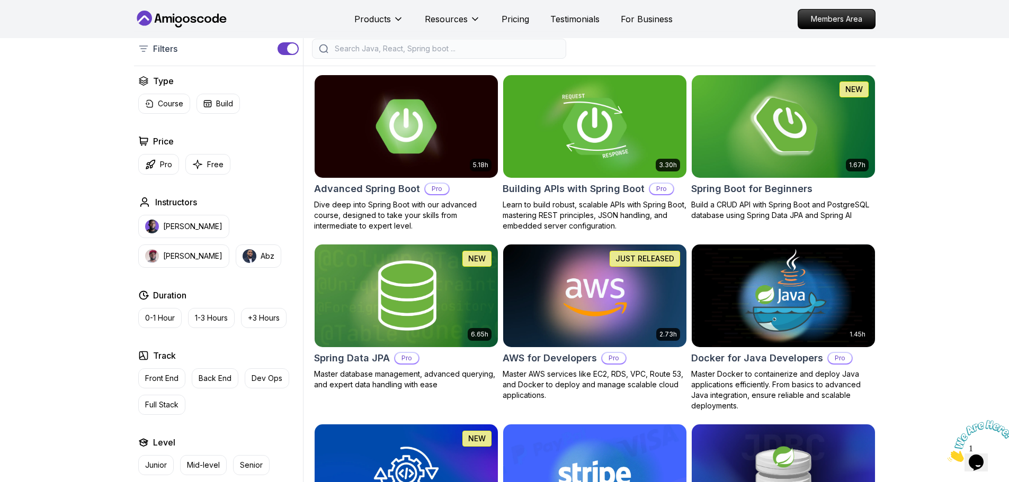
scroll to position [212, 0]
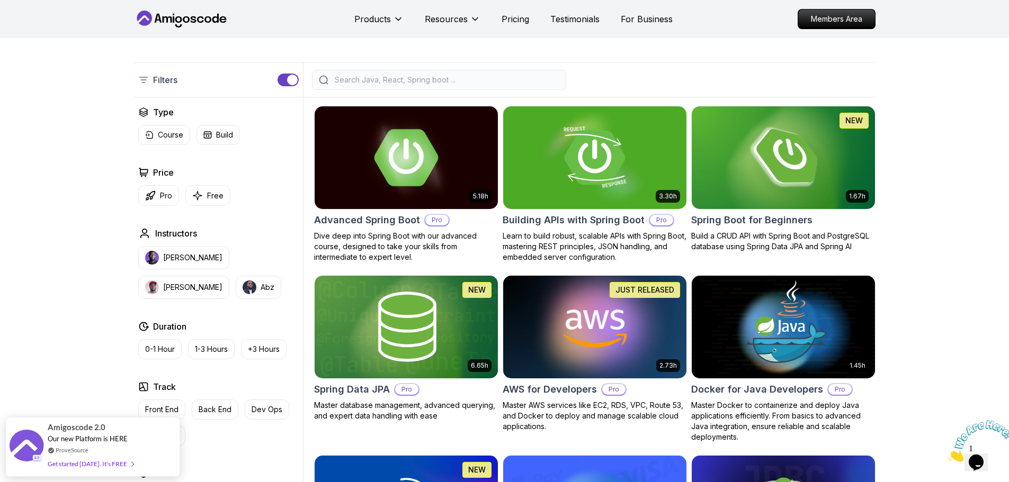
click at [442, 187] on img at bounding box center [406, 157] width 192 height 107
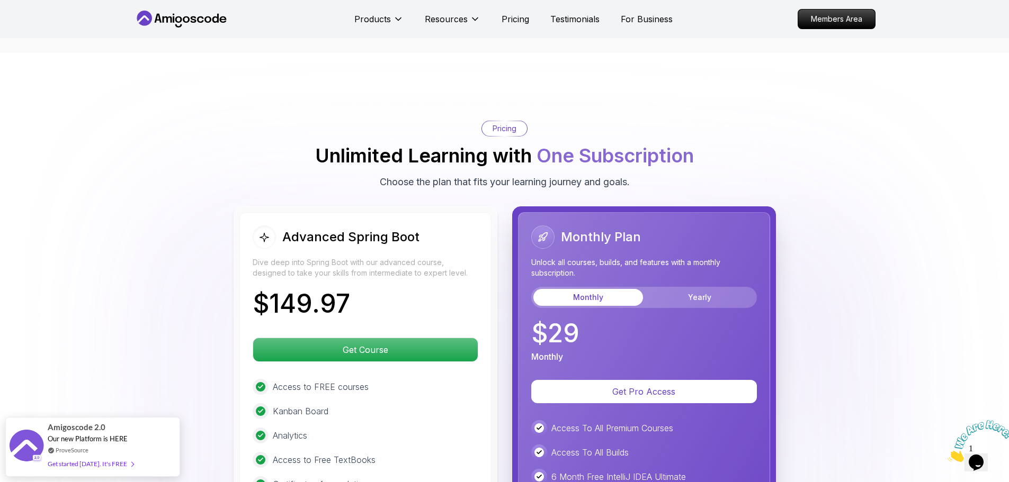
drag, startPoint x: 172, startPoint y: 187, endPoint x: 172, endPoint y: 150, distance: 37.1
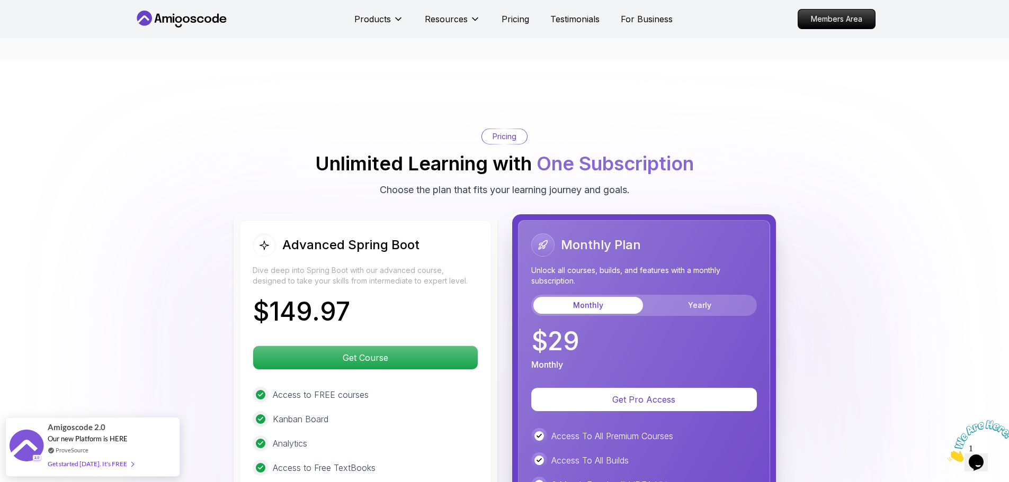
click at [172, 150] on div "Pricing Unlimited Learning with One Subscription Choose the plan that fits your…" at bounding box center [504, 163] width 741 height 69
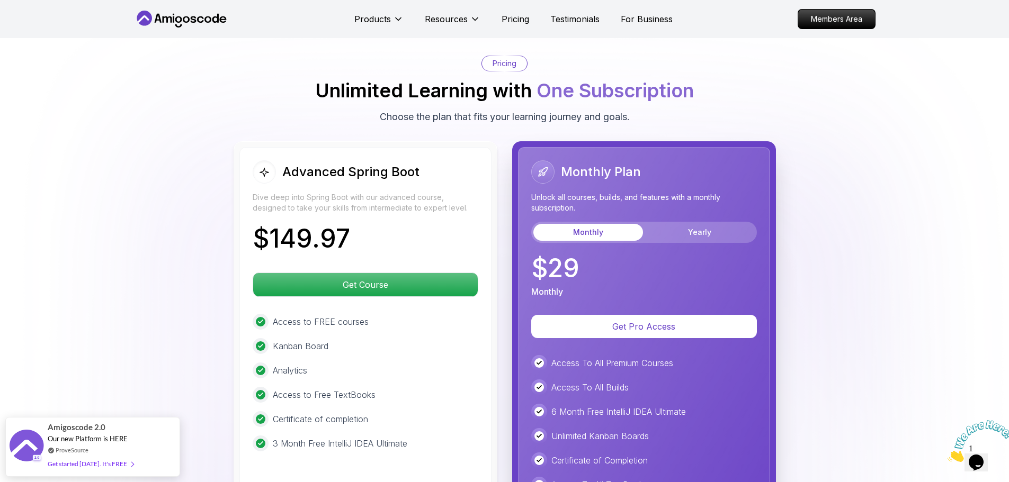
scroll to position [2286, 0]
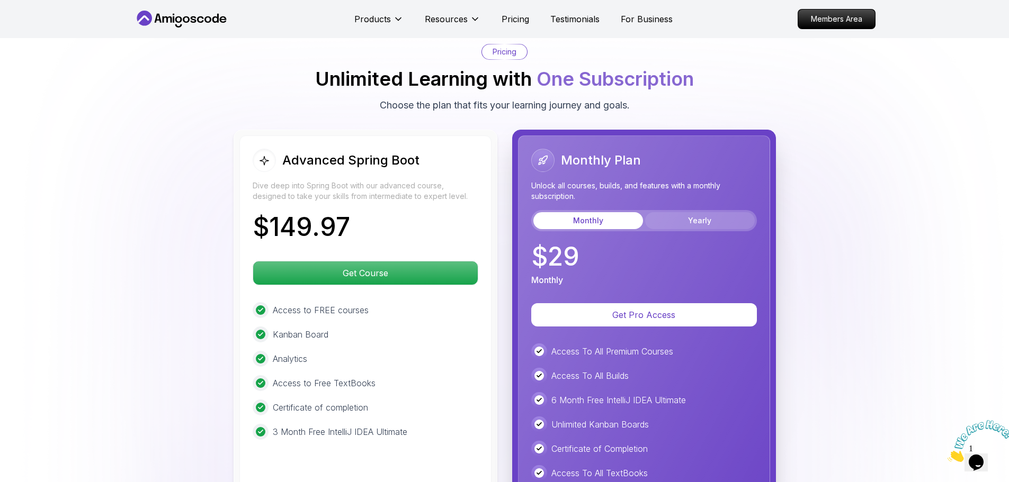
click at [674, 212] on button "Yearly" at bounding box center [700, 220] width 110 height 17
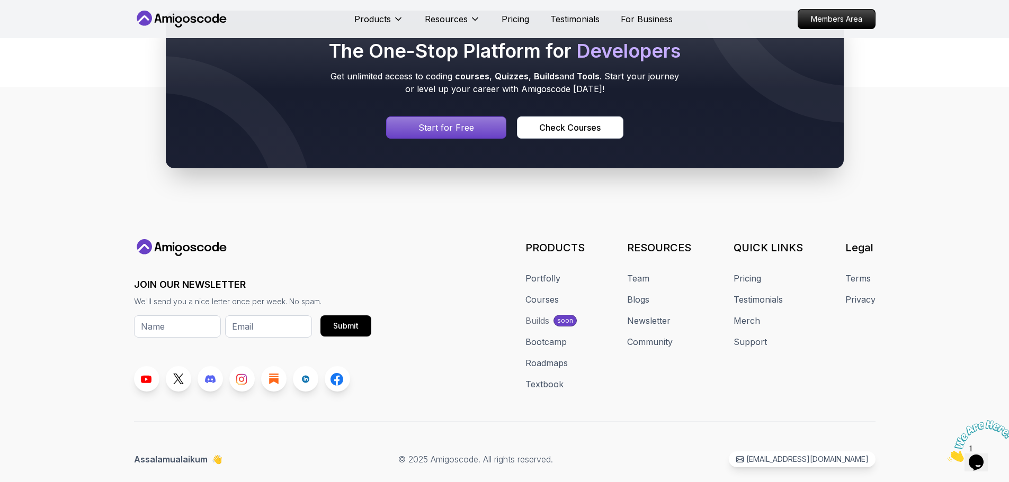
drag, startPoint x: 838, startPoint y: 280, endPoint x: 838, endPoint y: 426, distance: 146.1
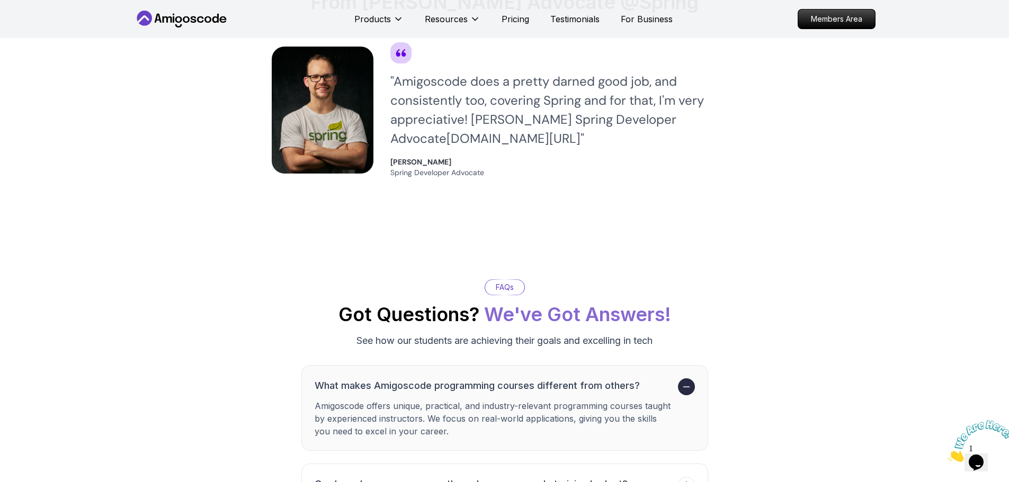
scroll to position [0, 0]
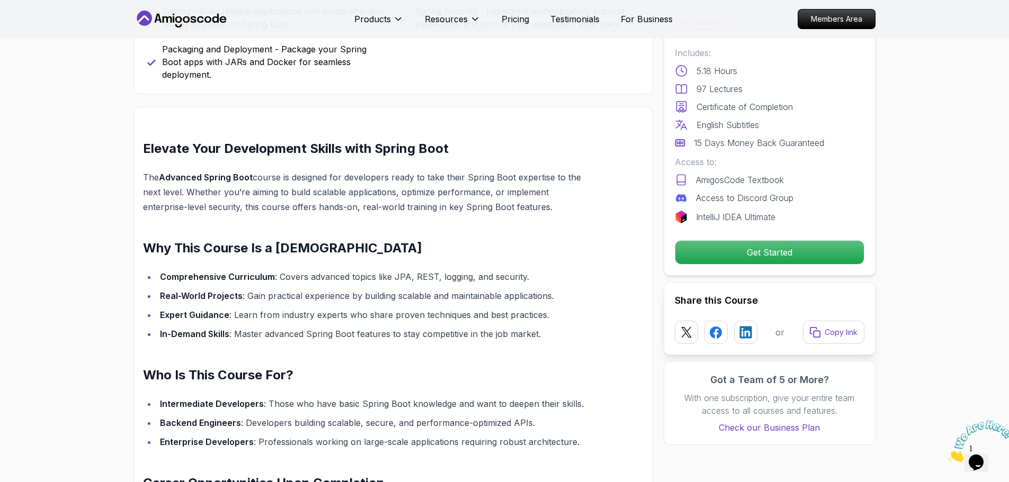
drag, startPoint x: 874, startPoint y: 136, endPoint x: 892, endPoint y: 119, distance: 24.3
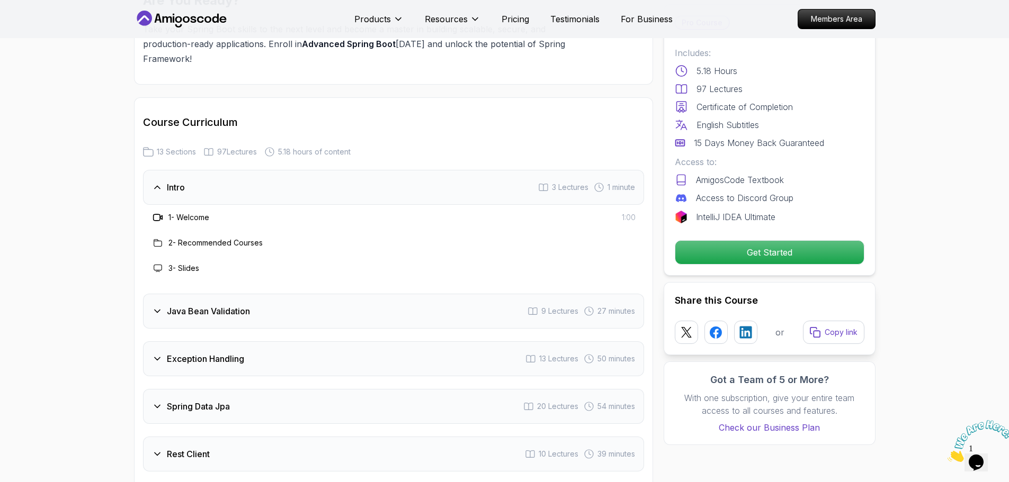
scroll to position [1324, 0]
click at [248, 171] on div "Intro 3 Lectures 1 minute" at bounding box center [393, 188] width 501 height 35
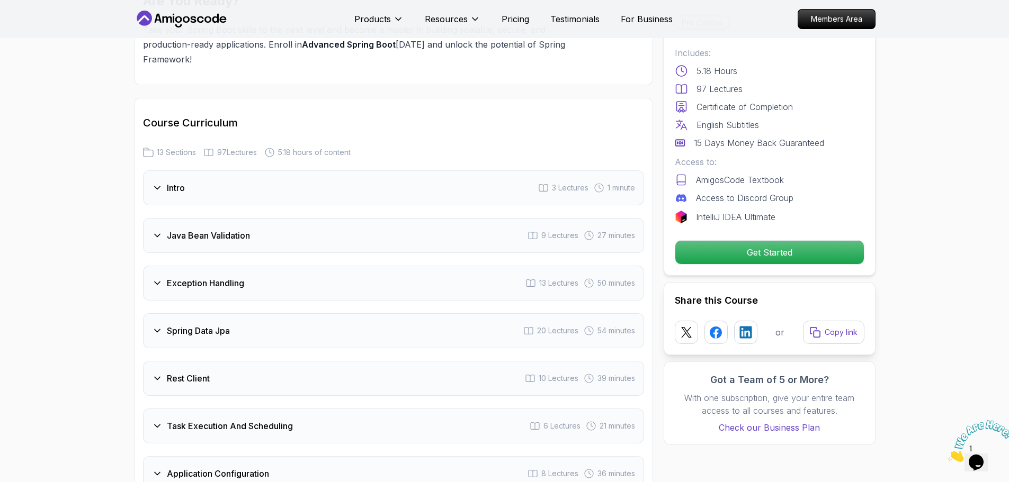
click at [277, 218] on div "Java Bean Validation 9 Lectures 27 minutes" at bounding box center [393, 235] width 501 height 35
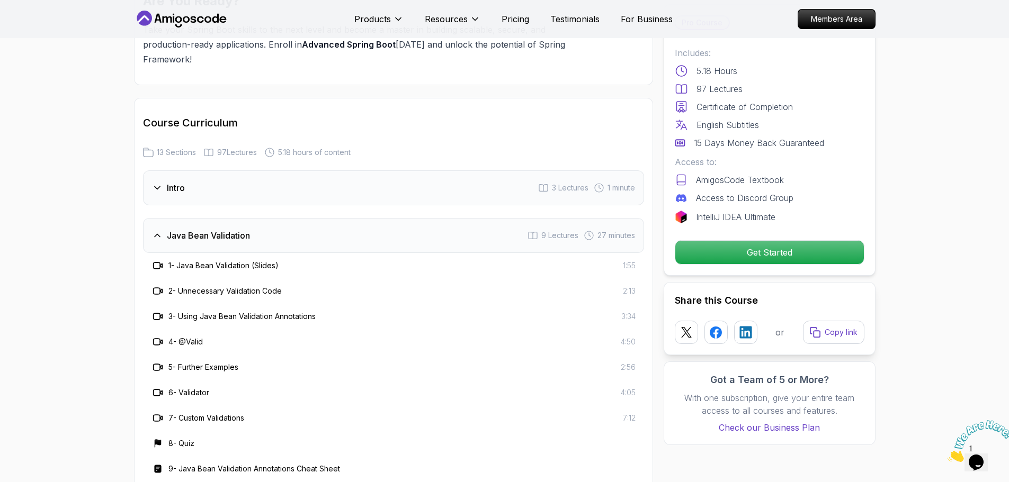
click at [221, 229] on h3 "Java Bean Validation" at bounding box center [208, 235] width 83 height 13
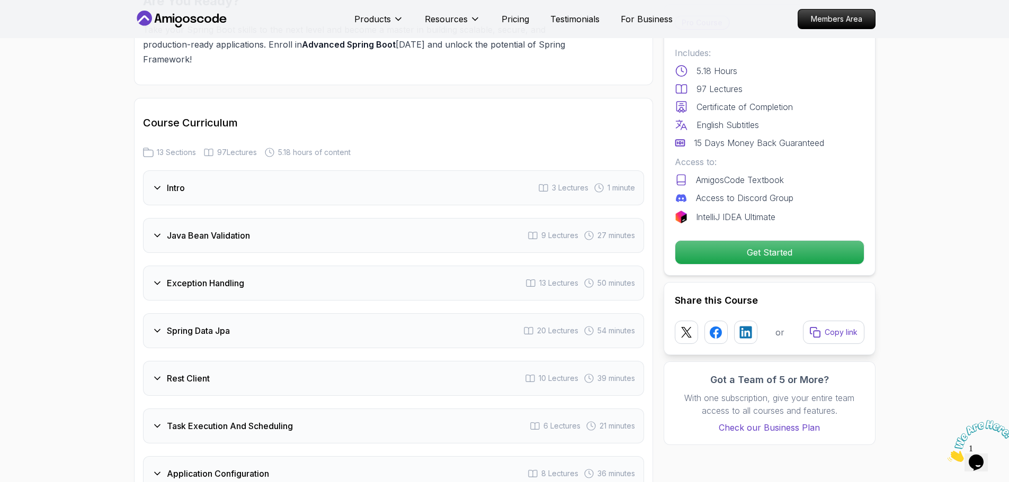
click at [191, 277] on div "Intro 3 Lectures 1 minute Java Bean Validation 9 Lectures 27 minutes Exception …" at bounding box center [393, 474] width 501 height 607
click at [184, 266] on div "Exception Handling 13 Lectures 50 minutes" at bounding box center [393, 283] width 501 height 35
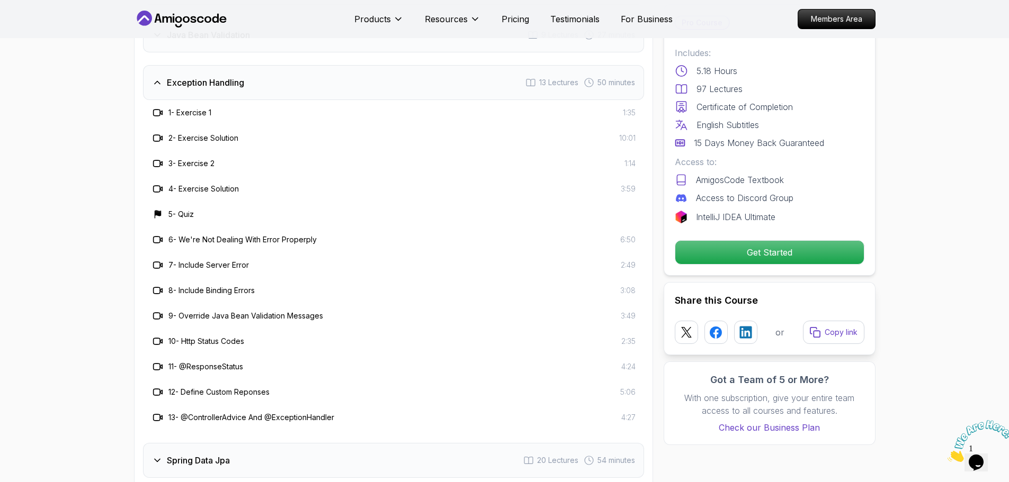
scroll to position [1536, 0]
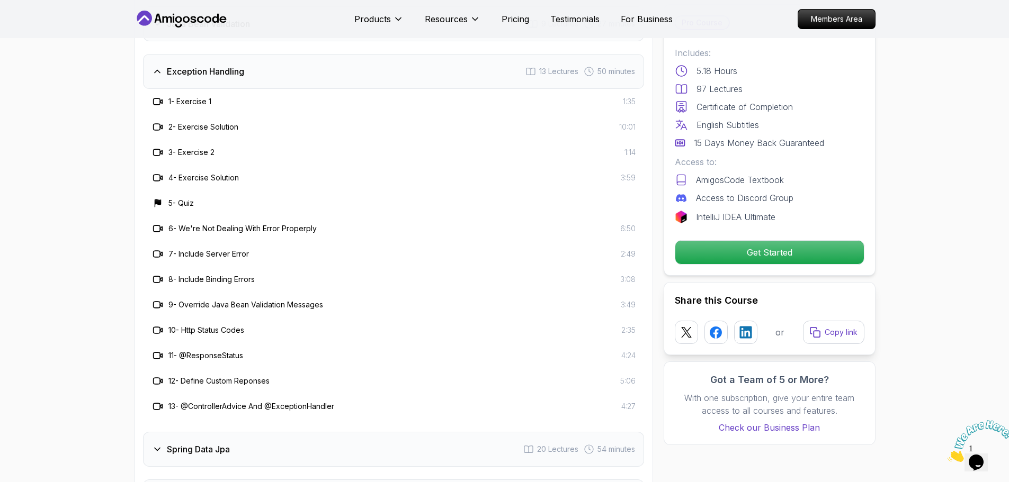
click at [190, 58] on div "Exception Handling 13 Lectures 50 minutes" at bounding box center [393, 71] width 501 height 35
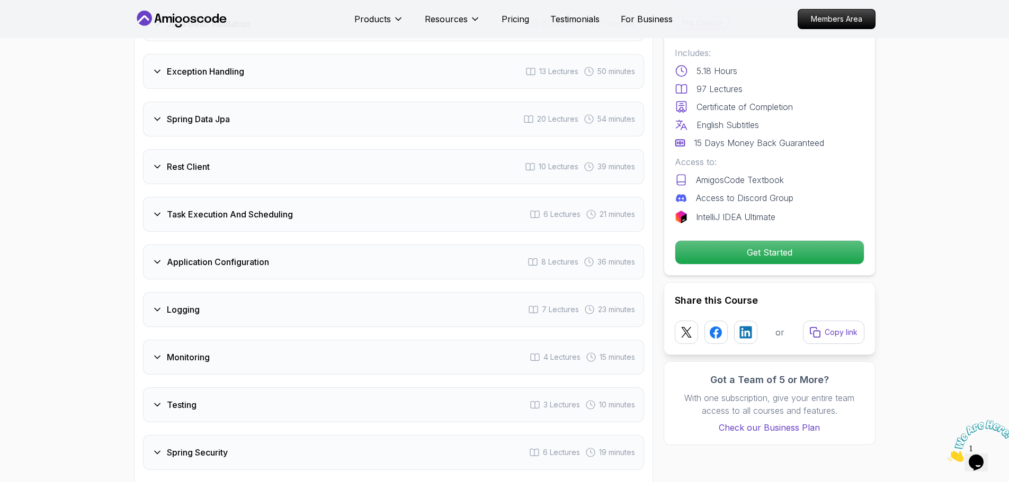
click at [188, 113] on h3 "Spring Data Jpa" at bounding box center [198, 119] width 63 height 13
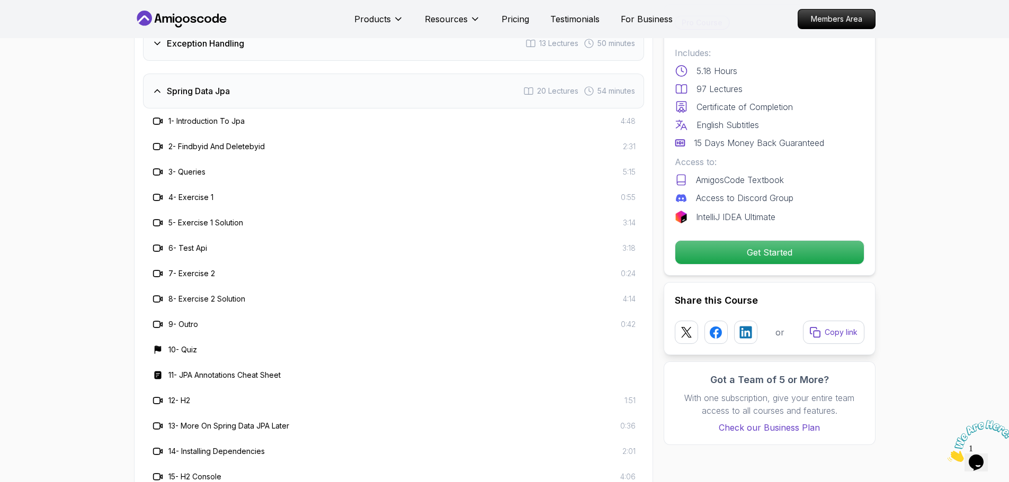
drag, startPoint x: 116, startPoint y: 157, endPoint x: 115, endPoint y: 176, distance: 18.5
click at [225, 83] on h3 "Spring Data Jpa" at bounding box center [198, 89] width 63 height 13
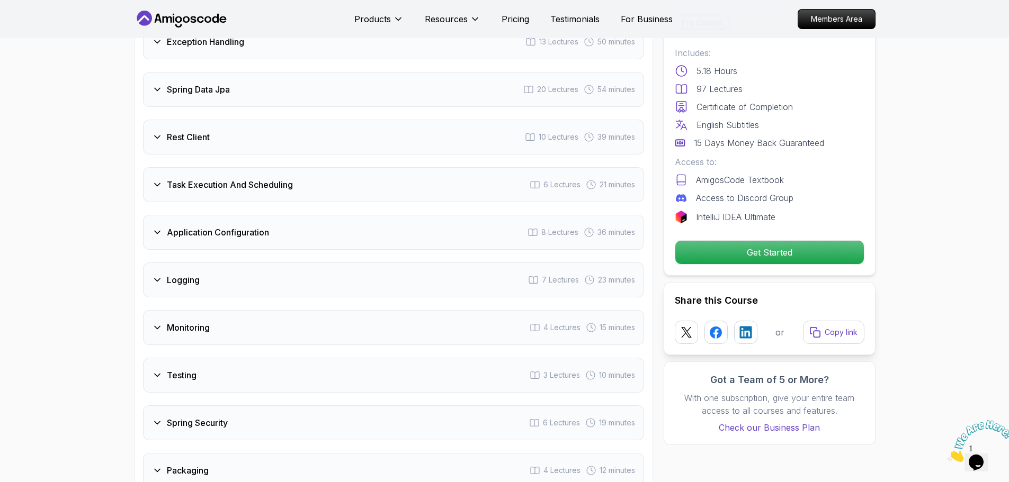
click at [207, 131] on h3 "Rest Client" at bounding box center [188, 137] width 43 height 13
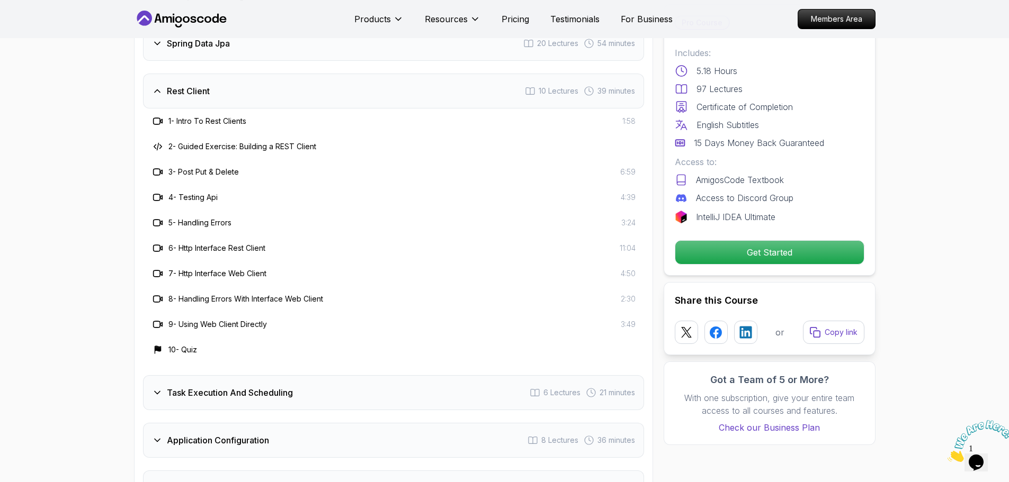
scroll to position [1610, 0]
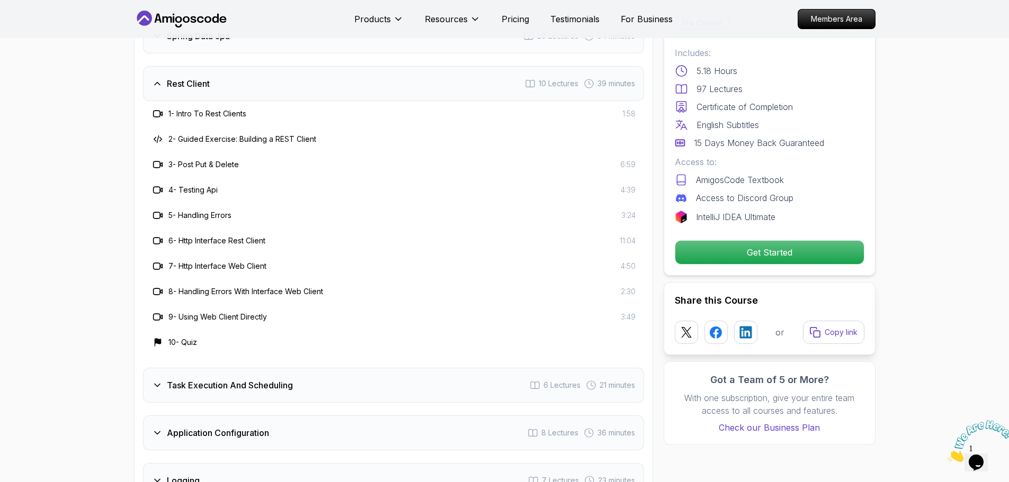
drag, startPoint x: 74, startPoint y: 184, endPoint x: 74, endPoint y: 198, distance: 13.2
click at [174, 66] on div "Rest Client 10 Lectures 39 minutes" at bounding box center [393, 82] width 501 height 35
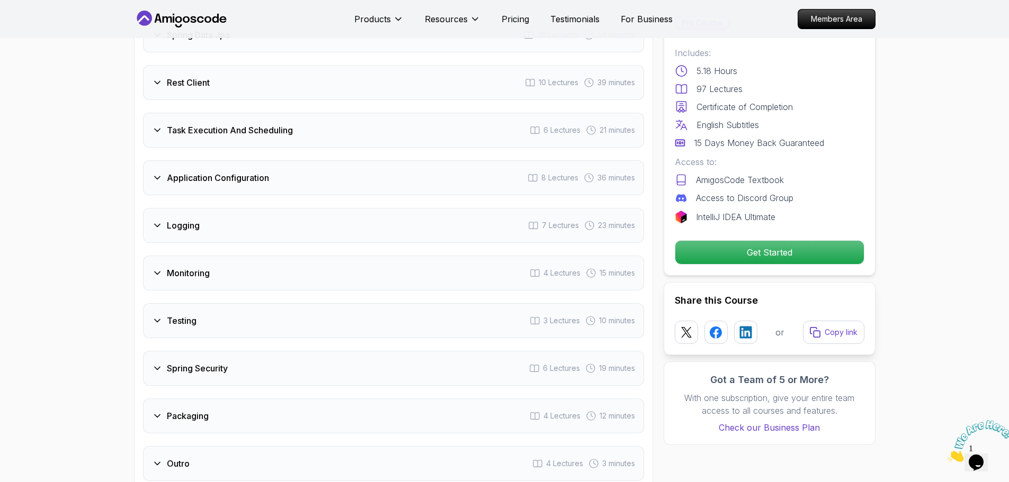
drag, startPoint x: 190, startPoint y: 83, endPoint x: 190, endPoint y: 104, distance: 20.7
click at [191, 93] on div "Intro 3 Lectures 1 minute Java Bean Validation 9 Lectures 27 minutes Exception …" at bounding box center [393, 178] width 501 height 607
click at [190, 124] on h3 "Task Execution And Scheduling" at bounding box center [230, 130] width 126 height 13
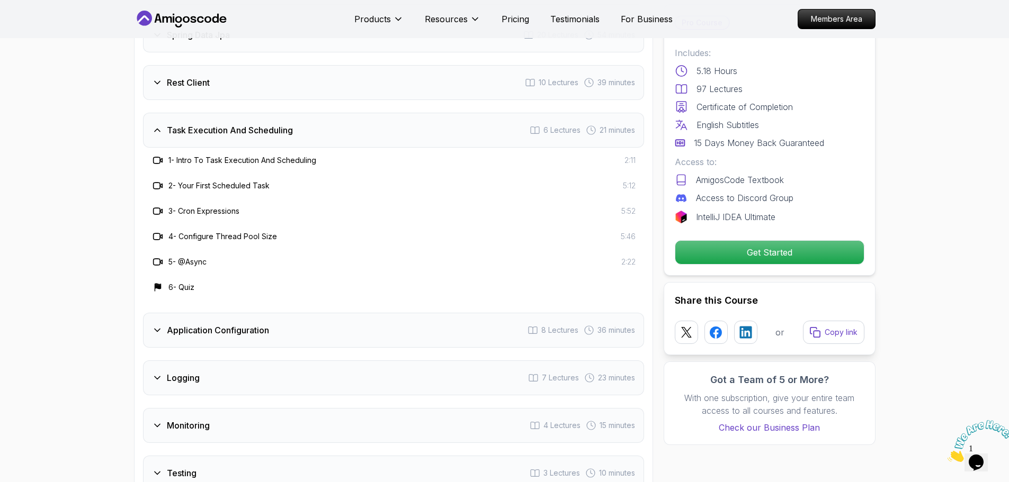
click at [178, 124] on h3 "Task Execution And Scheduling" at bounding box center [230, 130] width 126 height 13
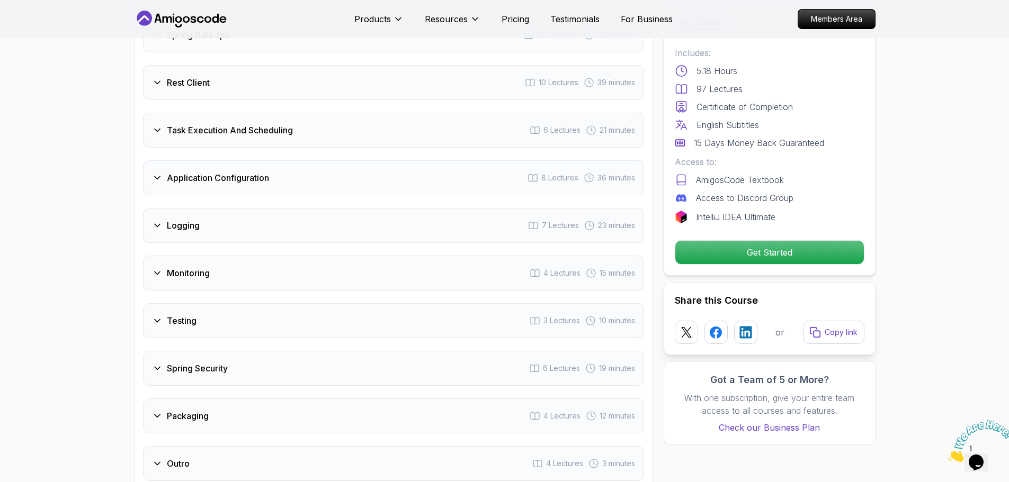
click at [158, 169] on div "Intro 3 Lectures 1 minute Java Bean Validation 9 Lectures 27 minutes Exception …" at bounding box center [393, 178] width 501 height 607
drag, startPoint x: 158, startPoint y: 151, endPoint x: 158, endPoint y: 159, distance: 8.5
click at [161, 173] on icon at bounding box center [157, 178] width 11 height 11
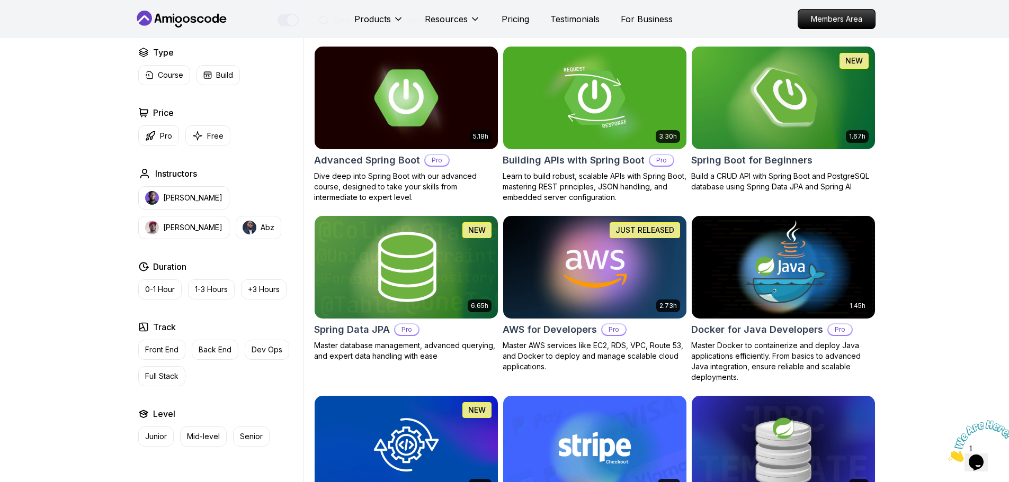
scroll to position [212, 0]
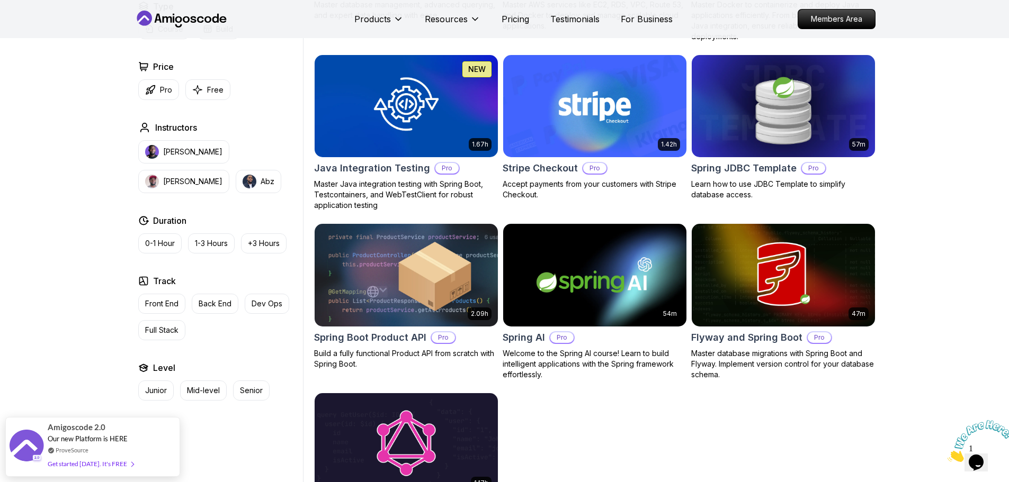
scroll to position [614, 0]
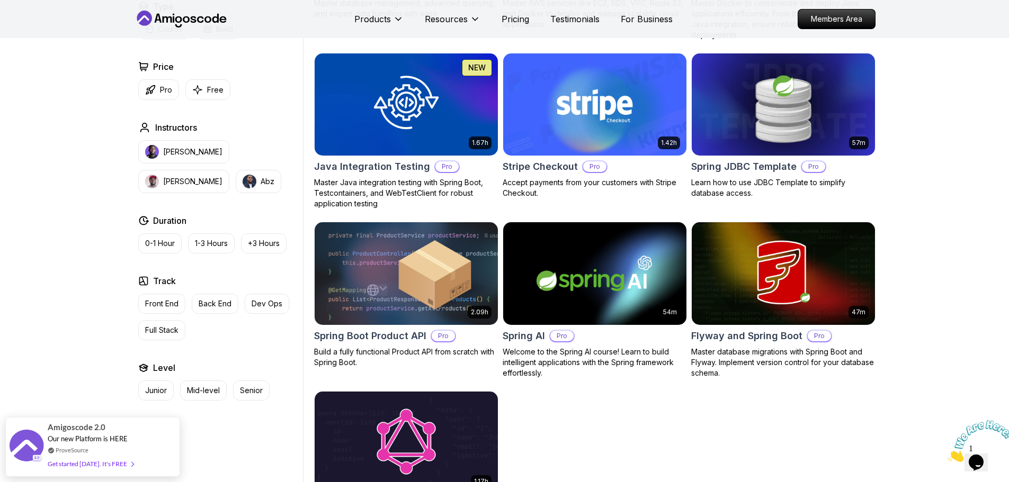
click at [551, 83] on img at bounding box center [594, 104] width 192 height 107
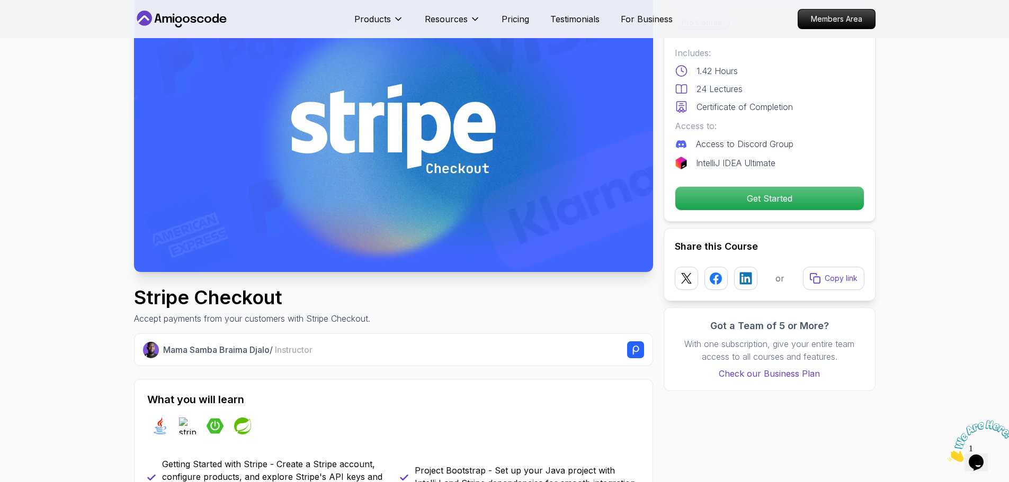
scroll to position [85, 0]
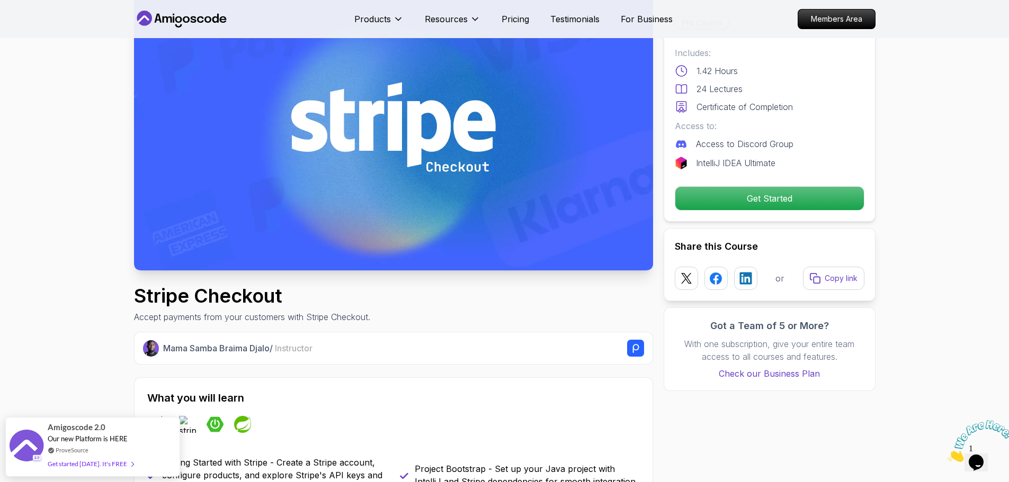
click at [947, 455] on icon "Close" at bounding box center [947, 459] width 0 height 9
drag, startPoint x: 953, startPoint y: 267, endPoint x: 804, endPoint y: 330, distance: 161.9
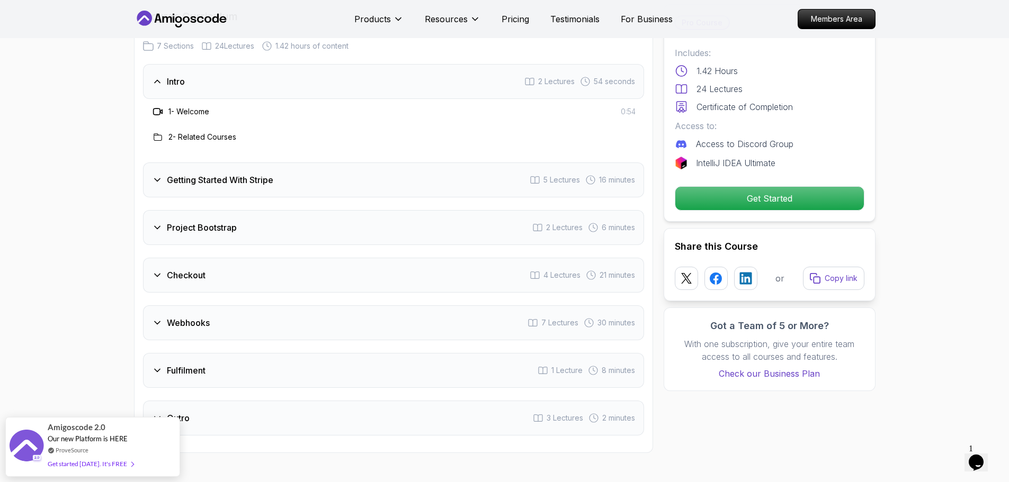
scroll to position [1301, 0]
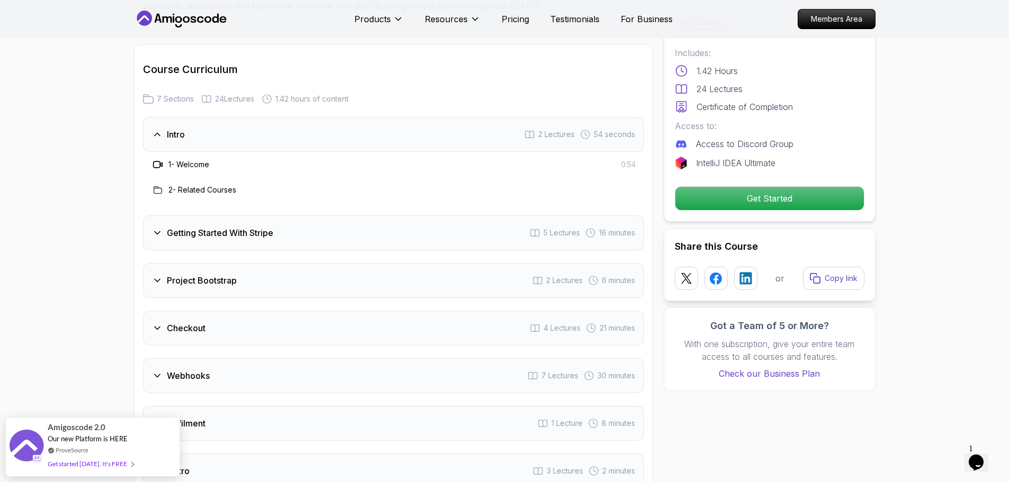
click at [233, 127] on div "Intro 2 Lectures 54 seconds" at bounding box center [393, 134] width 501 height 35
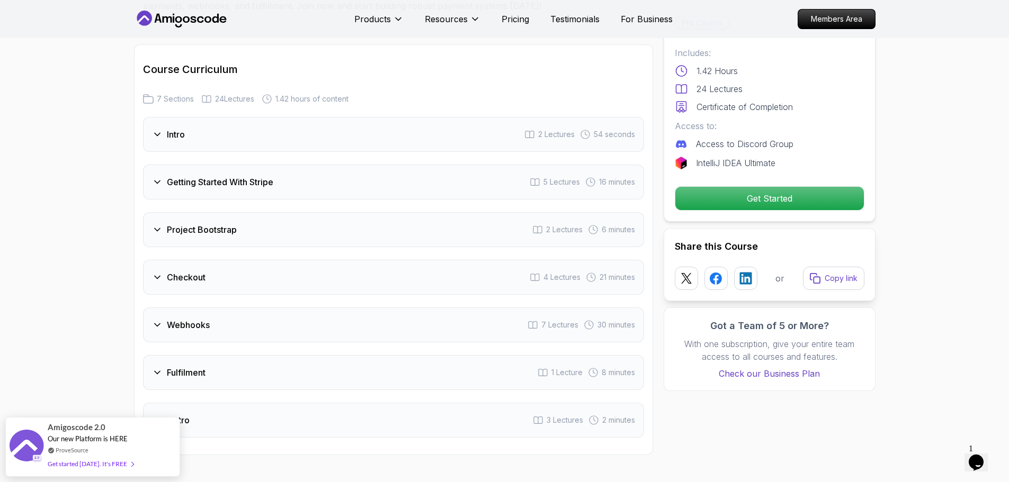
click at [235, 176] on h3 "Getting Started With Stripe" at bounding box center [220, 182] width 106 height 13
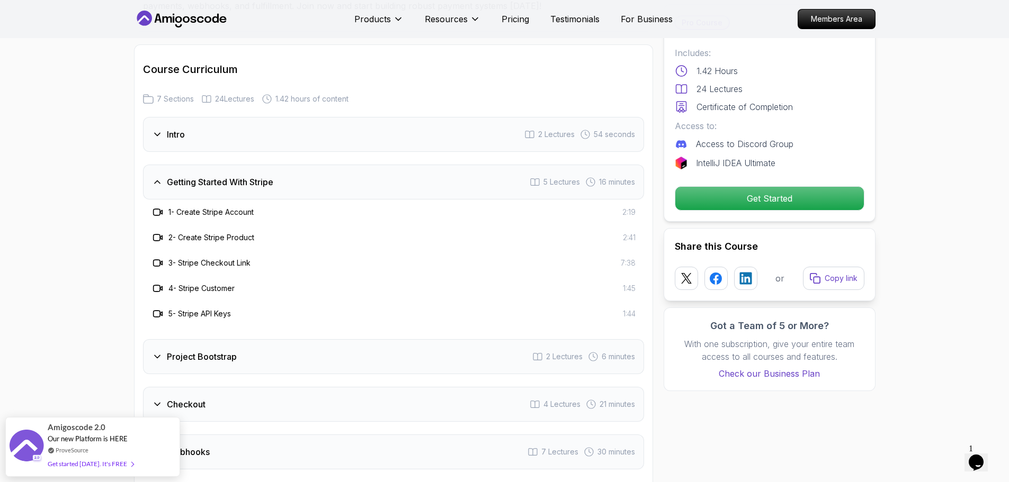
click at [185, 176] on h3 "Getting Started With Stripe" at bounding box center [220, 182] width 106 height 13
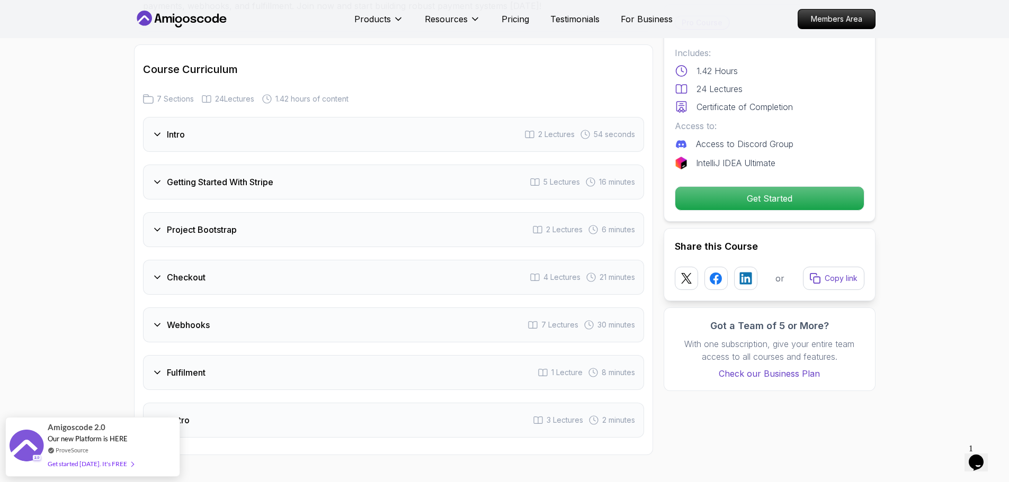
click at [181, 223] on h3 "Project Bootstrap" at bounding box center [202, 229] width 70 height 13
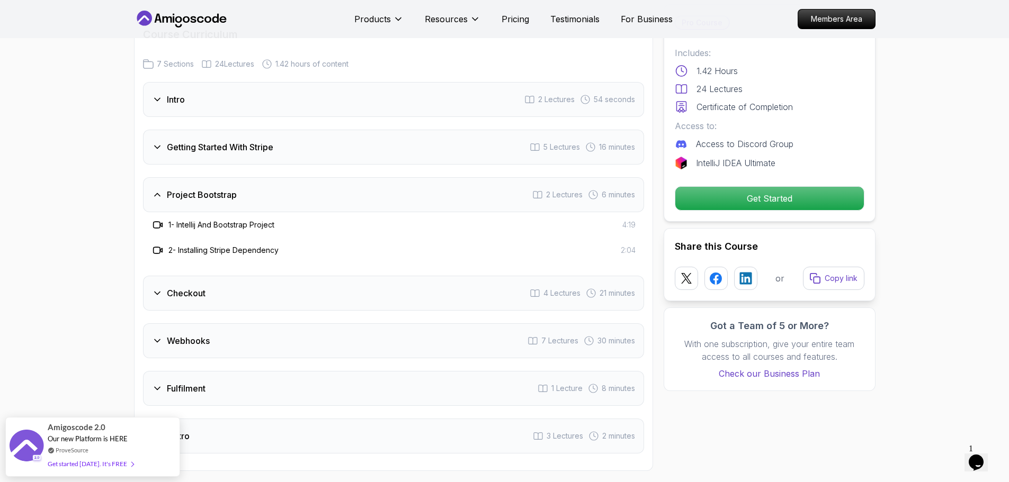
scroll to position [1354, 0]
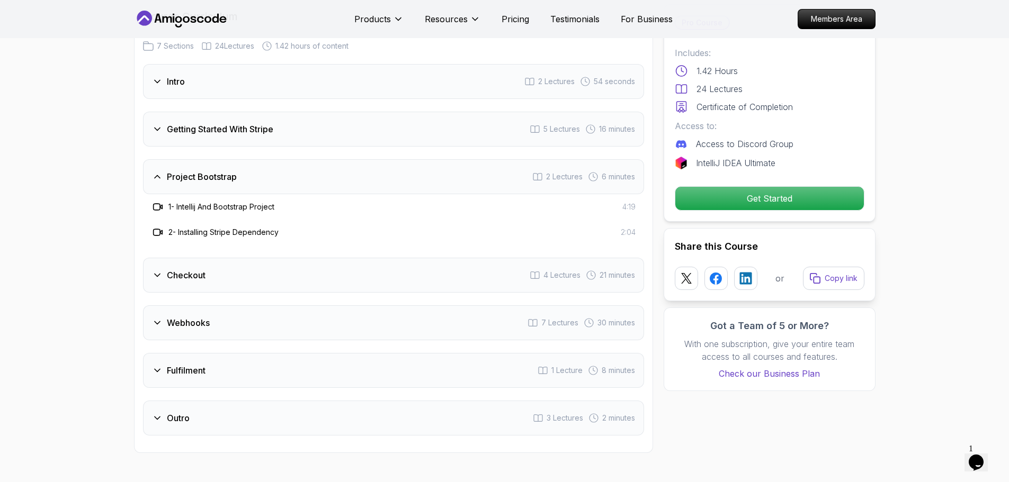
click at [177, 169] on div "Project Bootstrap 2 Lectures 6 minutes" at bounding box center [393, 176] width 501 height 35
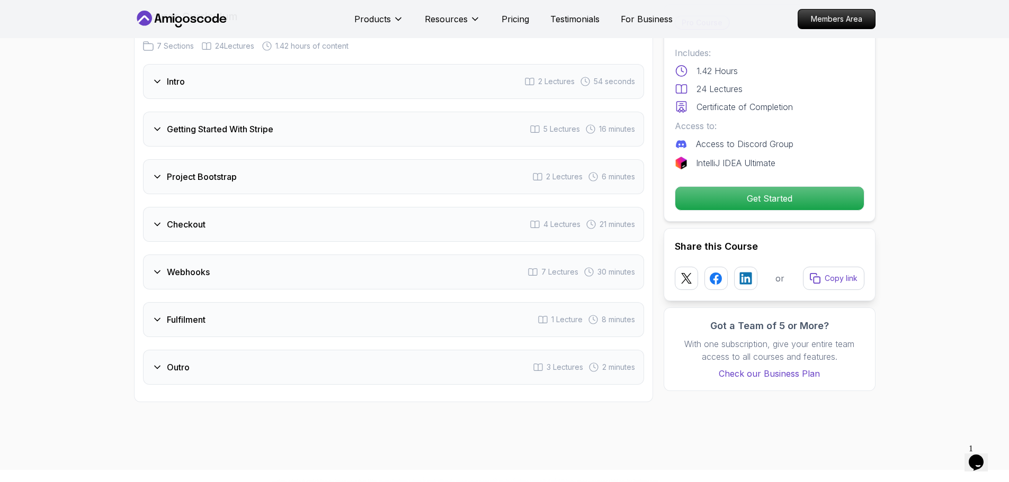
click at [176, 233] on div "Intro 2 Lectures 54 seconds Getting Started With Stripe 5 Lectures 16 minutes P…" at bounding box center [393, 224] width 501 height 321
drag, startPoint x: 165, startPoint y: 212, endPoint x: 155, endPoint y: 220, distance: 12.5
click at [165, 218] on div "Checkout" at bounding box center [178, 224] width 53 height 13
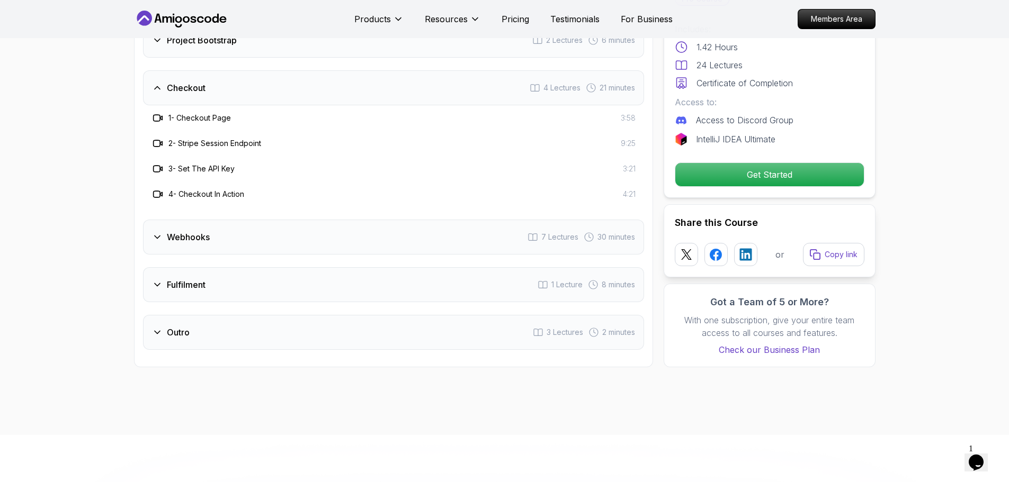
scroll to position [1502, 0]
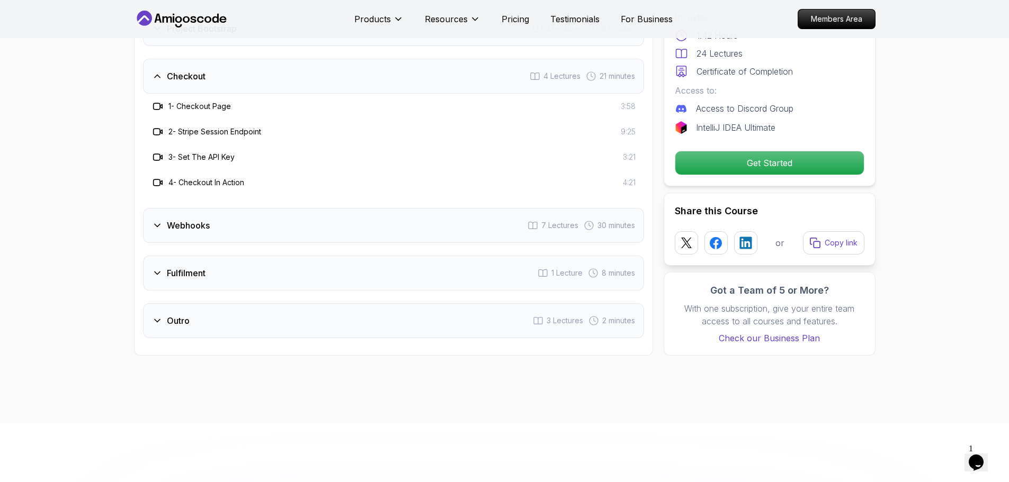
click at [174, 70] on h3 "Checkout" at bounding box center [186, 76] width 39 height 13
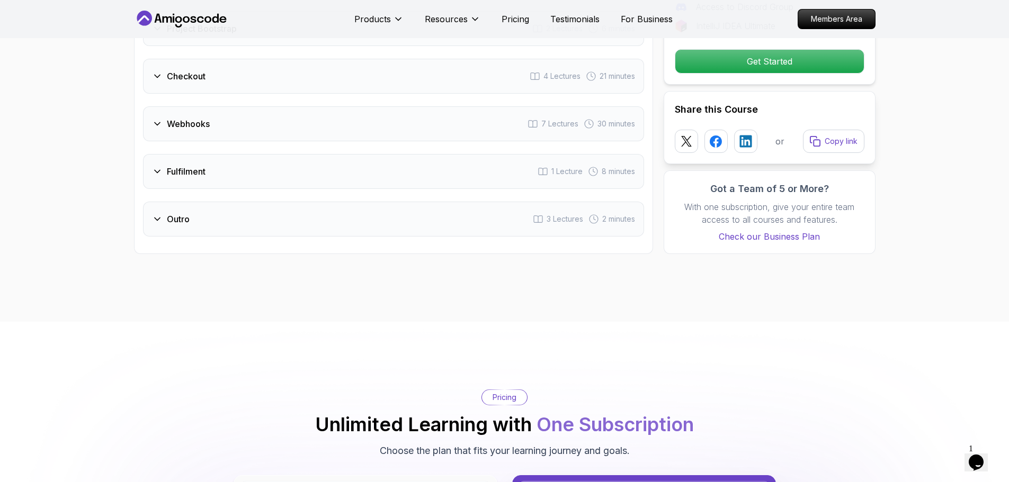
click at [189, 118] on h3 "Webhooks" at bounding box center [188, 124] width 43 height 13
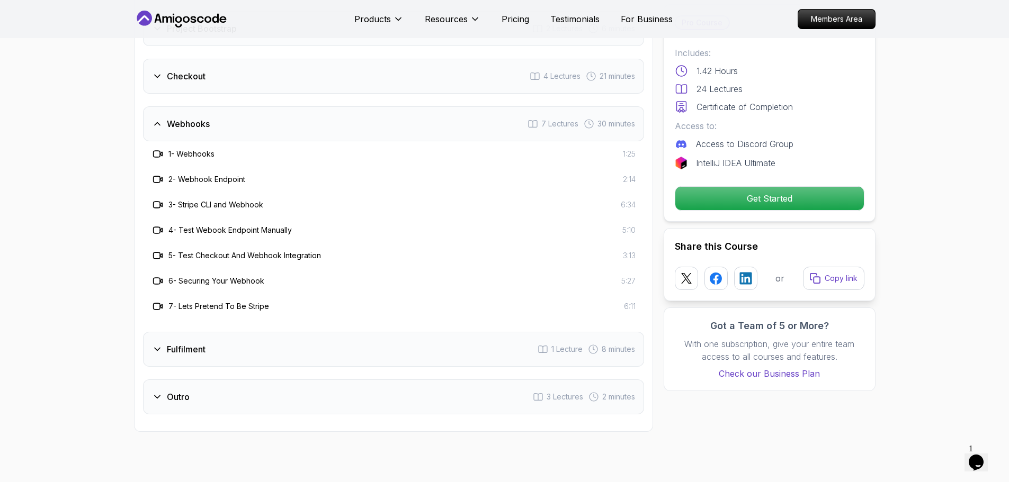
click at [263, 116] on div "Webhooks 7 Lectures 30 minutes" at bounding box center [393, 123] width 501 height 35
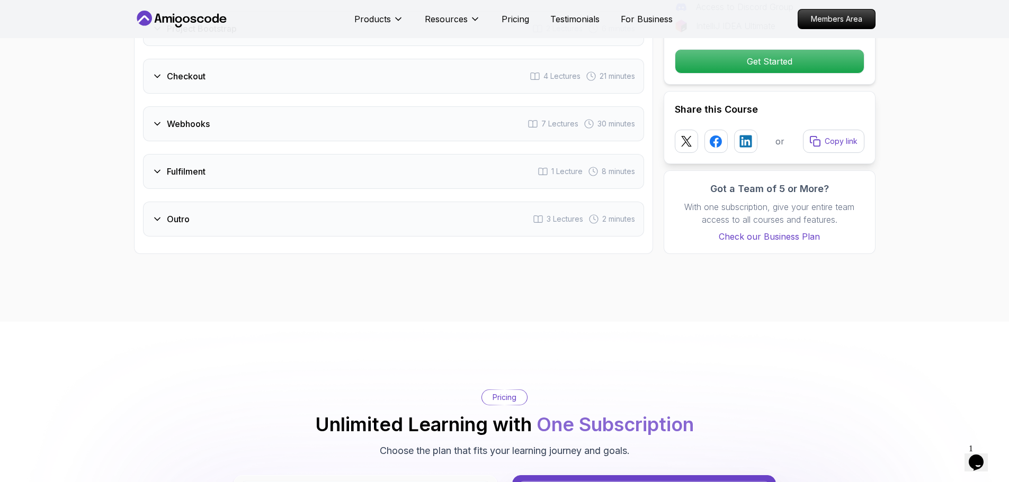
click at [275, 154] on div "Fulfilment 1 Lecture 8 minutes" at bounding box center [393, 171] width 501 height 35
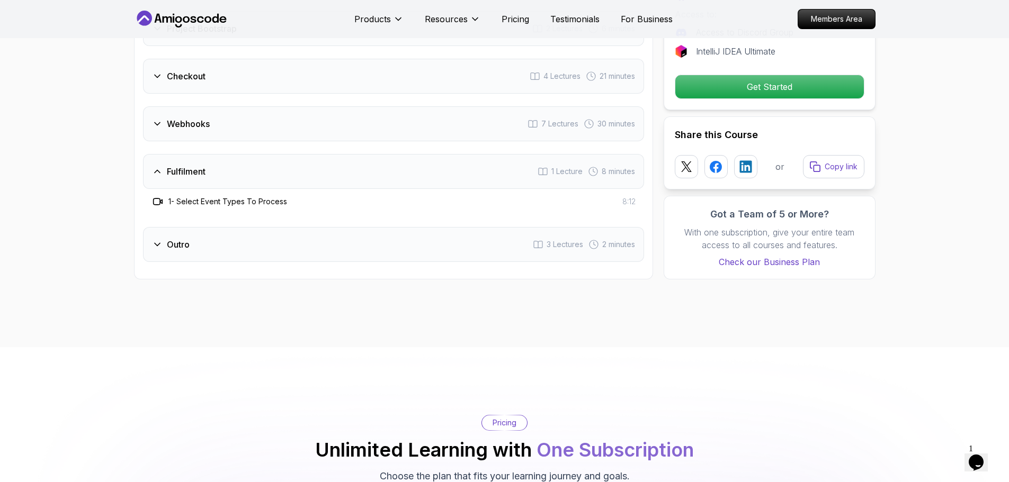
click at [261, 227] on div "Outro 3 Lectures 2 minutes" at bounding box center [393, 244] width 501 height 35
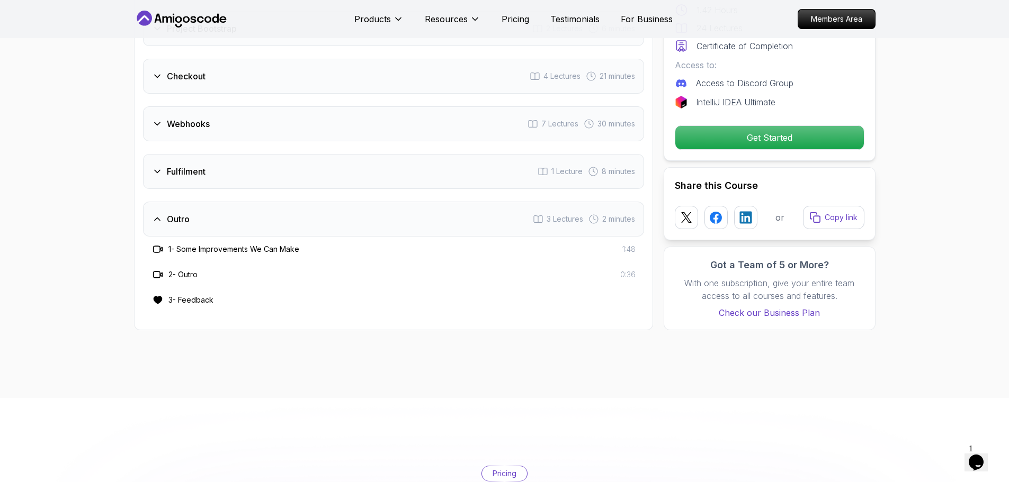
click at [217, 210] on div "Outro 3 Lectures 2 minutes" at bounding box center [393, 219] width 501 height 35
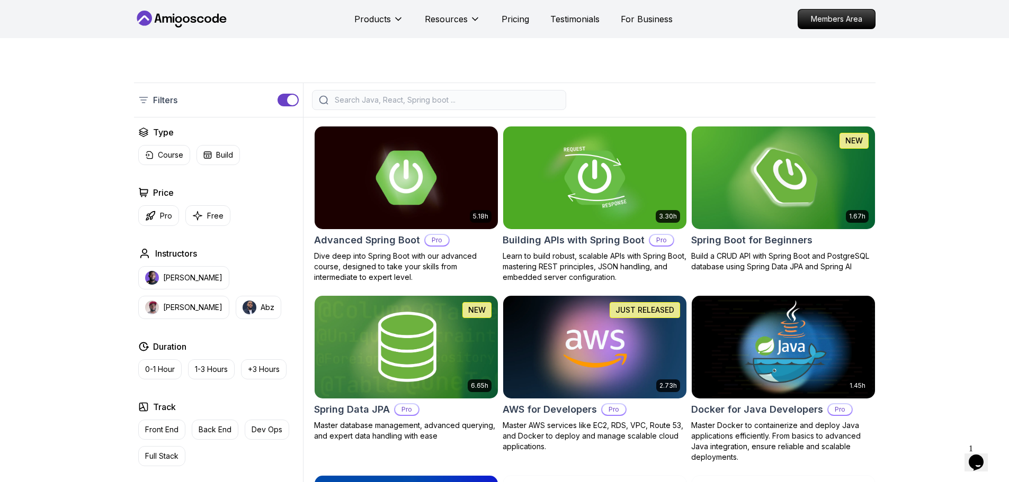
scroll to position [191, 0]
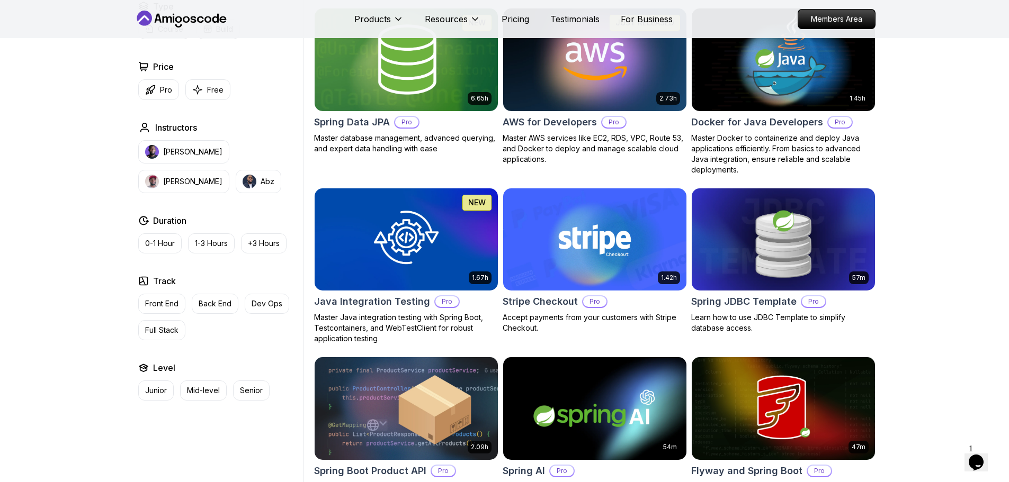
scroll to position [530, 0]
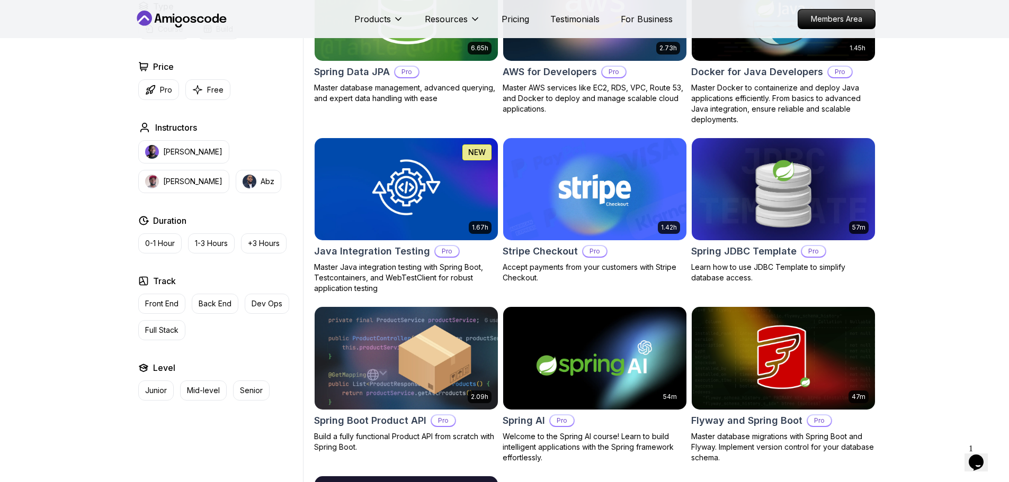
click at [404, 256] on h2 "Java Integration Testing" at bounding box center [372, 251] width 116 height 15
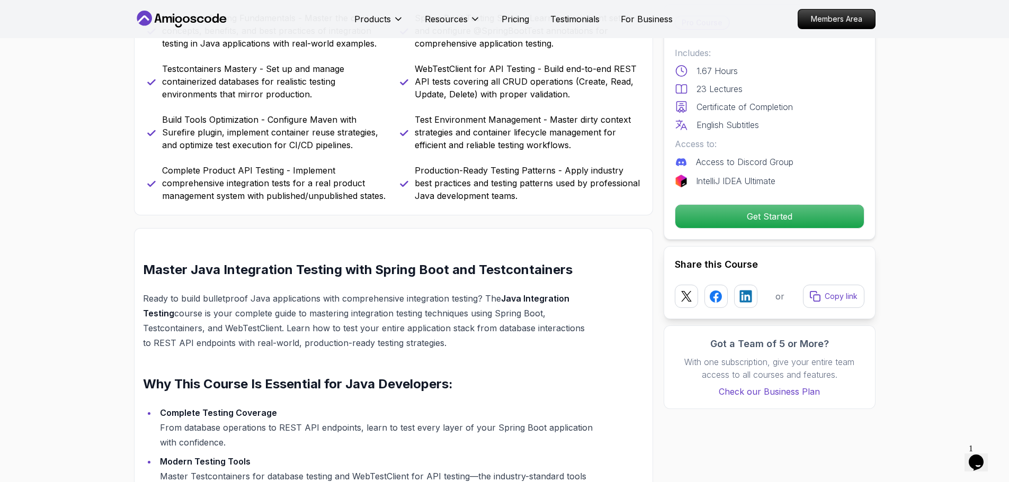
drag, startPoint x: 529, startPoint y: 166, endPoint x: 508, endPoint y: 184, distance: 27.1
click at [529, 171] on div "Production-Ready Testing Patterns - Apply industry best practices and testing p…" at bounding box center [520, 183] width 240 height 38
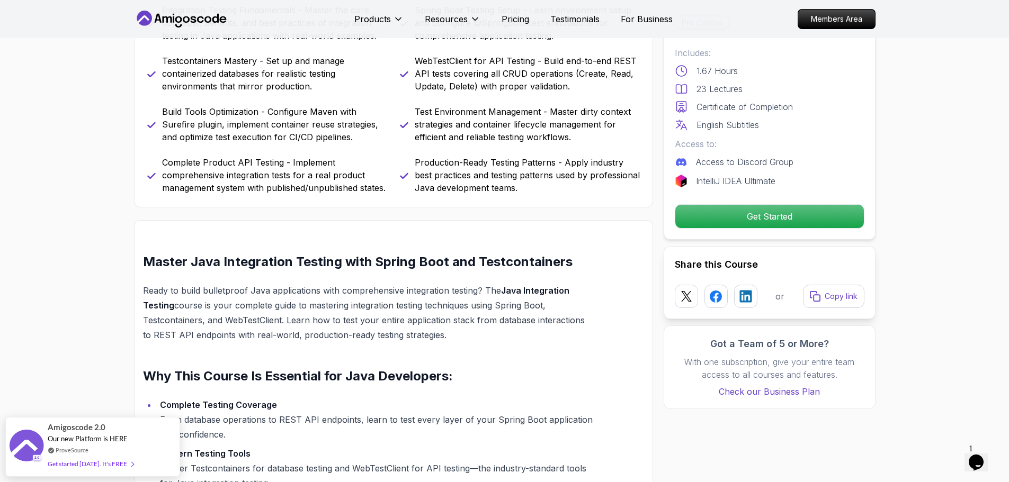
scroll to position [538, 0]
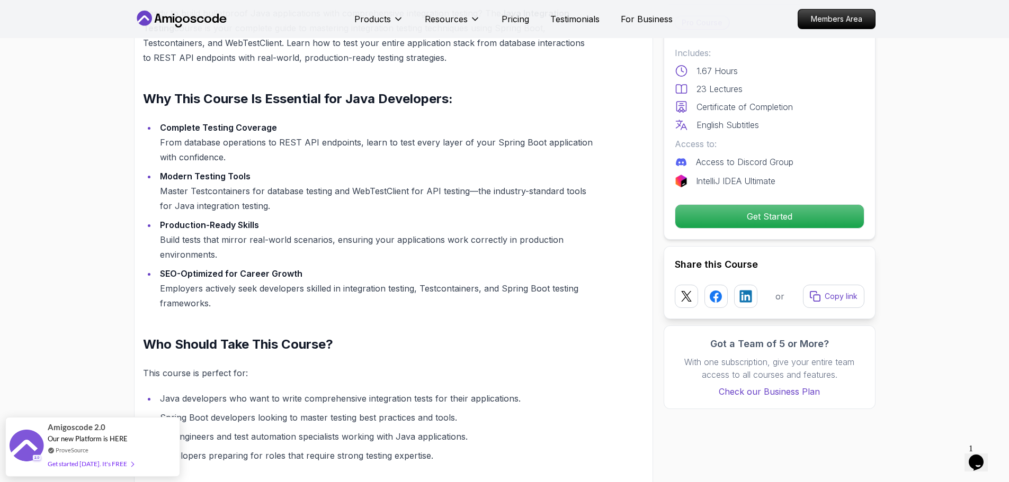
scroll to position [856, 0]
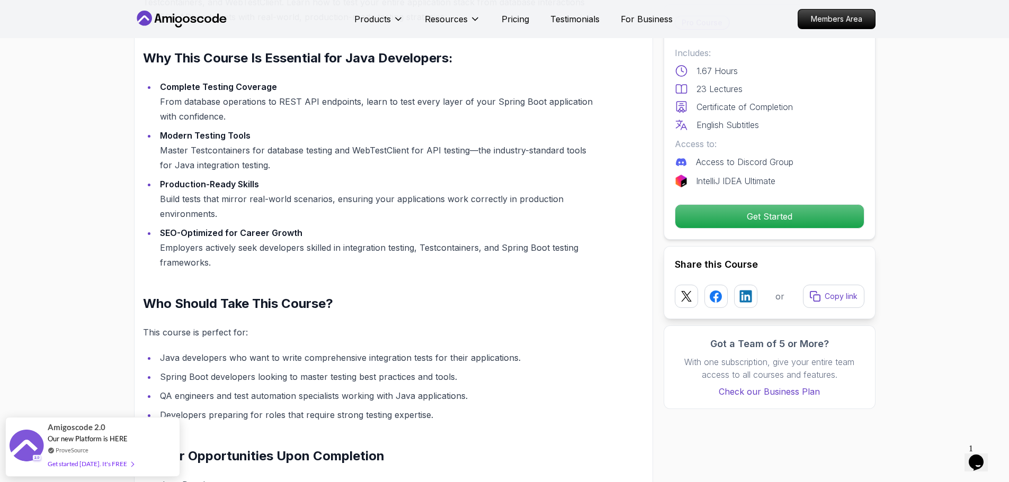
click at [65, 262] on section "Java Integration Testing Master Java integration testing with Spring Boot, Test…" at bounding box center [504, 255] width 1009 height 2146
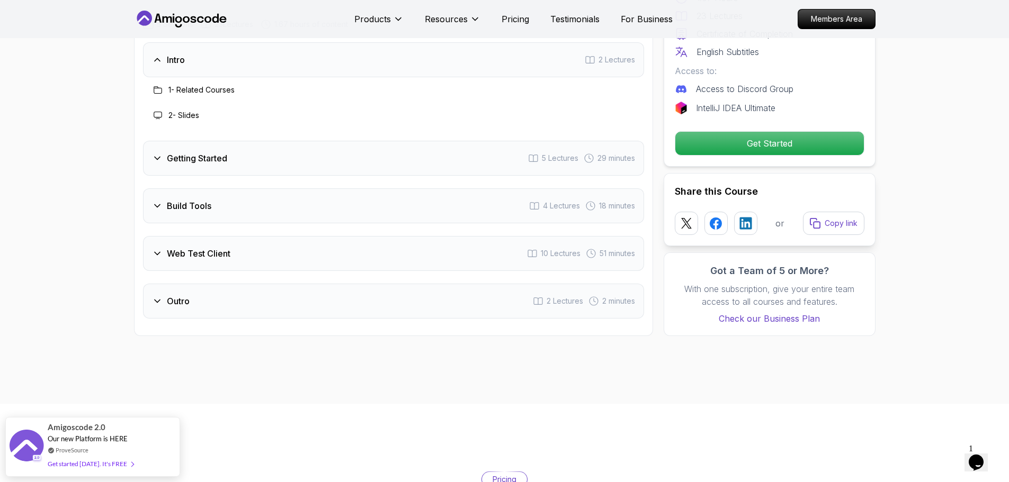
scroll to position [1784, 0]
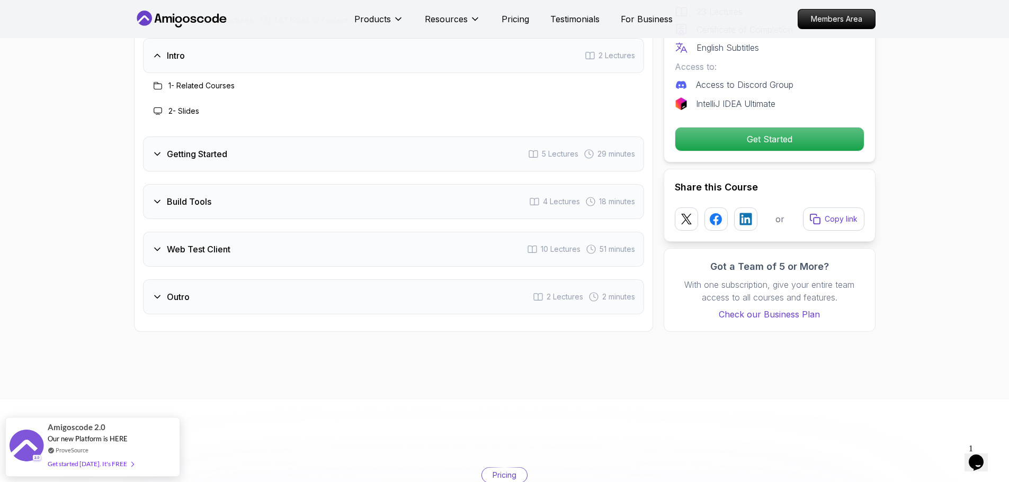
click at [195, 159] on div "Getting Started 5 Lectures 29 minutes" at bounding box center [393, 154] width 501 height 35
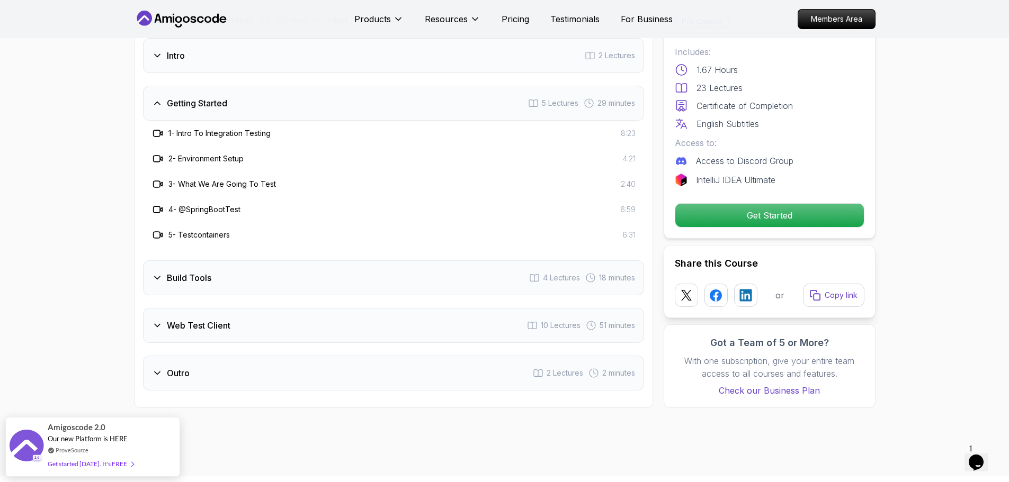
click at [195, 284] on h3 "Build Tools" at bounding box center [189, 278] width 44 height 13
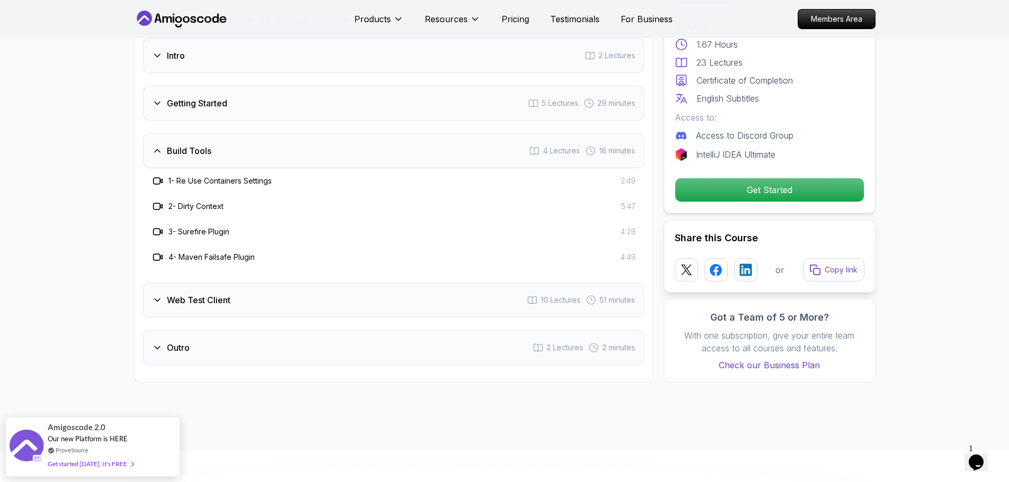
click at [216, 307] on h3 "Web Test Client" at bounding box center [199, 300] width 64 height 13
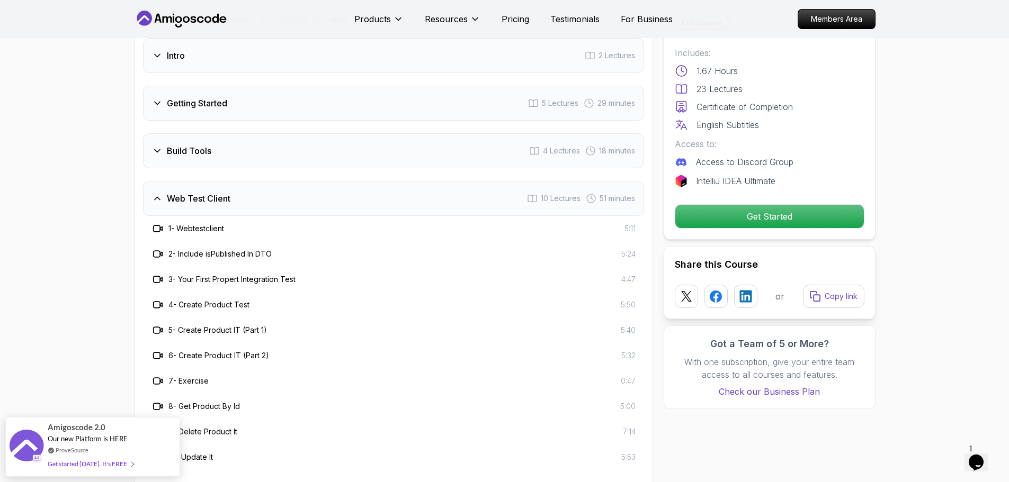
click at [219, 336] on h3 "5 - Create Product IT (Part 1)" at bounding box center [217, 330] width 98 height 11
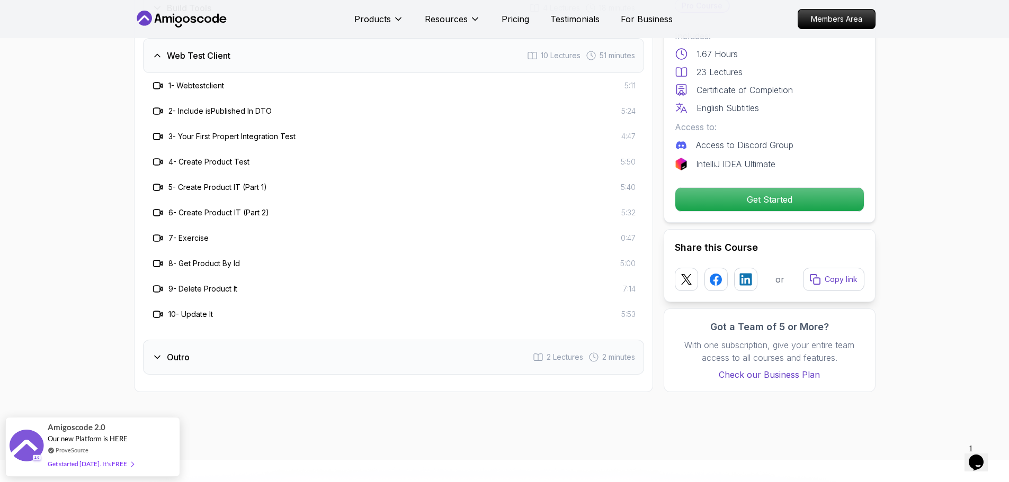
scroll to position [1943, 0]
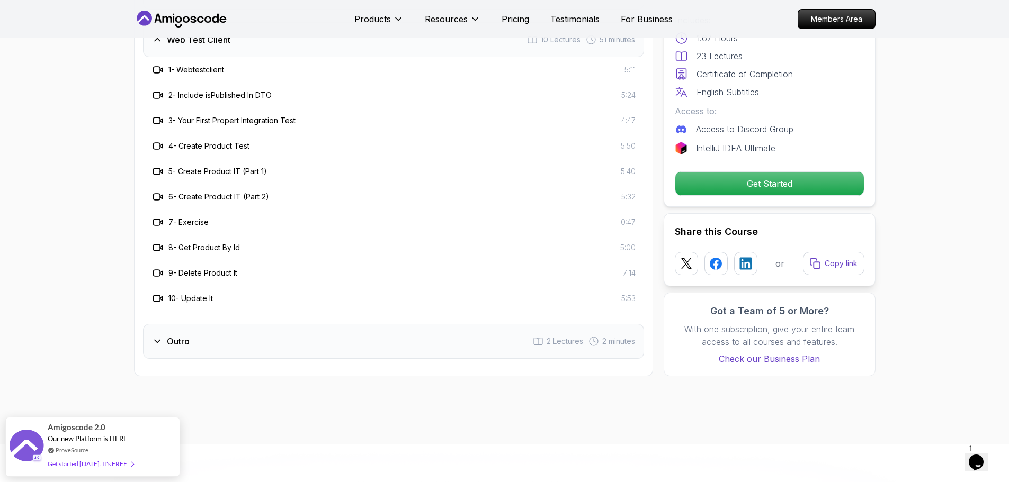
click at [185, 57] on div "Web Test Client 10 Lectures 51 minutes" at bounding box center [393, 39] width 501 height 35
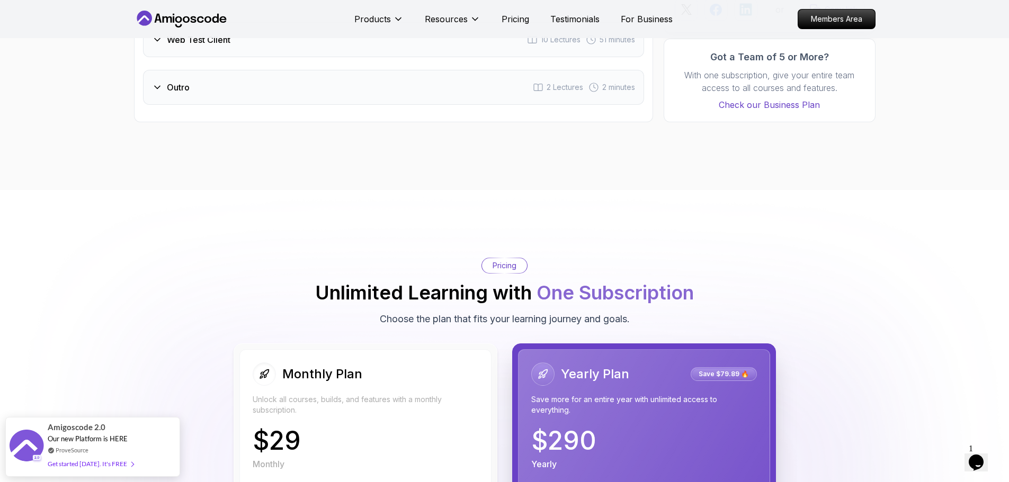
click at [210, 105] on div "Outro 2 Lectures 2 minutes" at bounding box center [393, 87] width 501 height 35
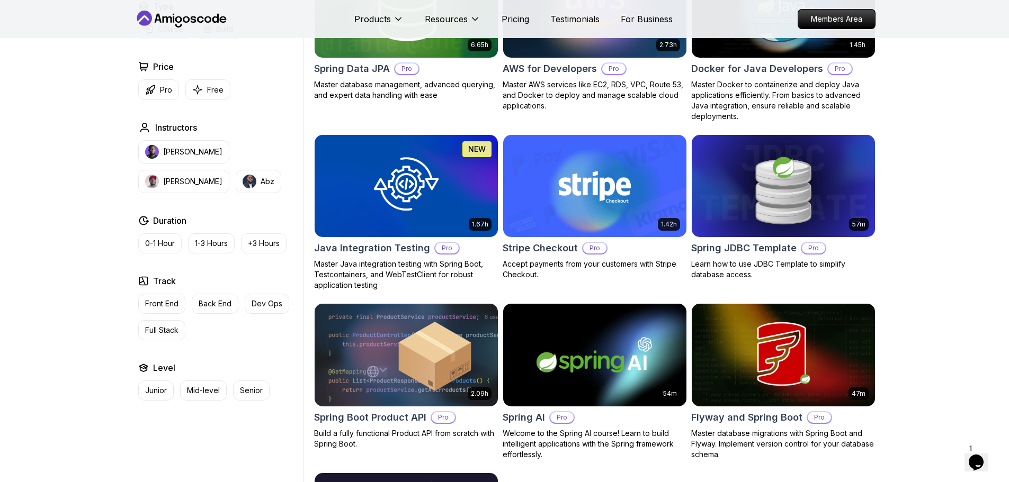
scroll to position [530, 0]
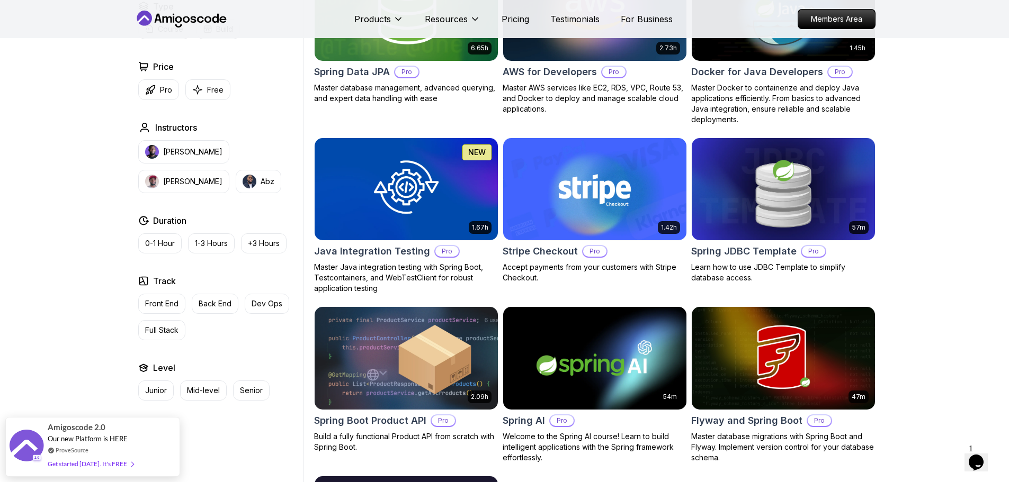
click at [943, 219] on div "Filters Filters Type Course Build Price Pro Free Instructors [PERSON_NAME] [PER…" at bounding box center [504, 189] width 1009 height 990
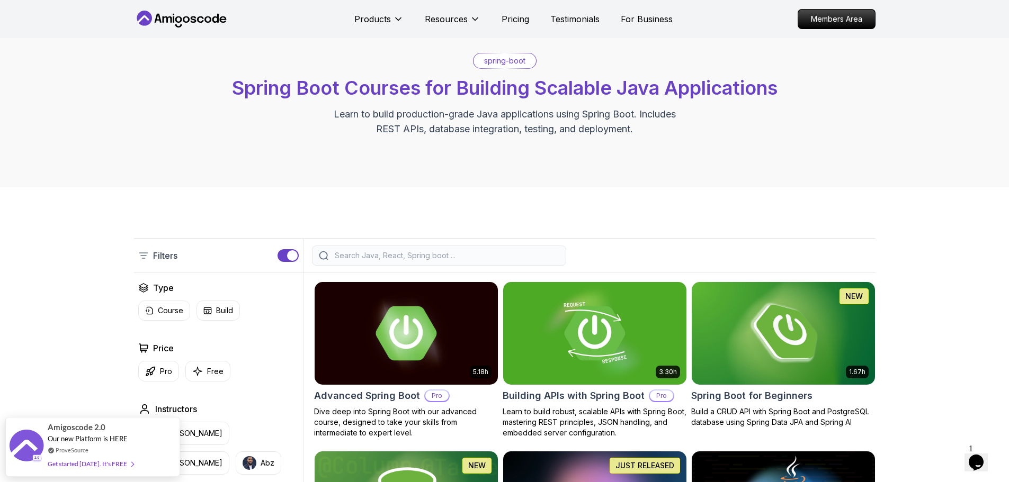
scroll to position [0, 0]
